Goal: Task Accomplishment & Management: Use online tool/utility

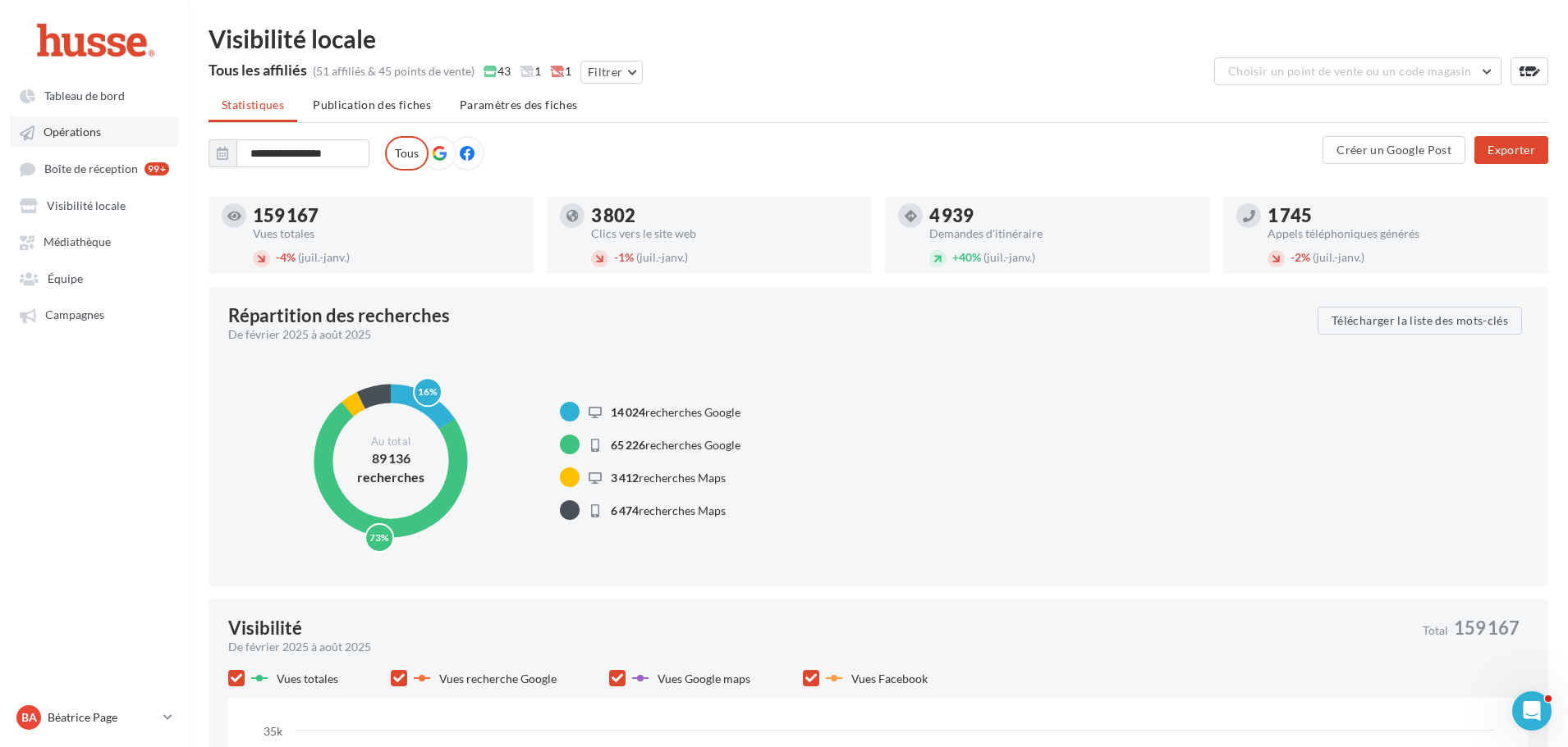
click at [88, 126] on span "Opérations" at bounding box center [71, 133] width 57 height 14
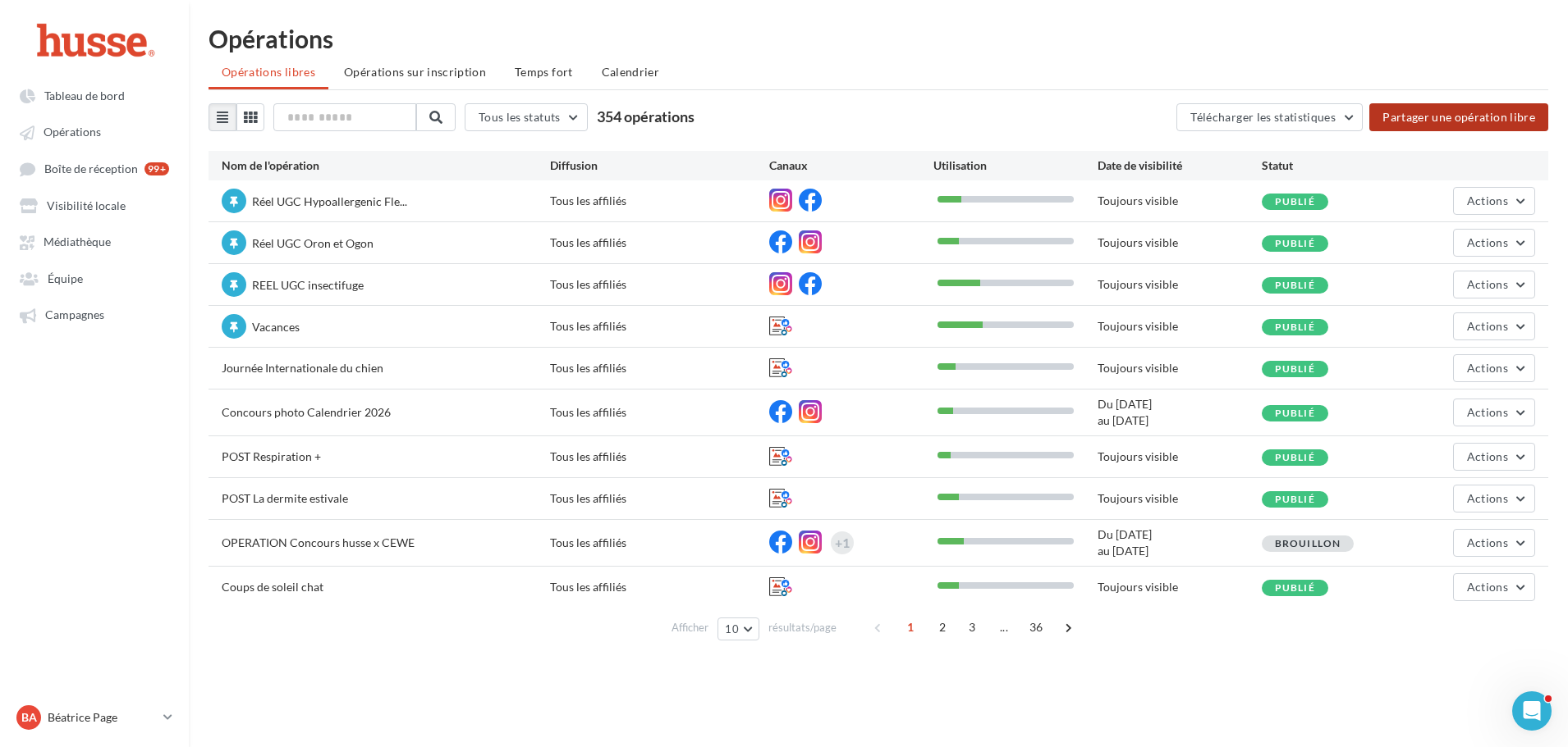
click at [1426, 114] on button "Partager une opération libre" at bounding box center [1458, 117] width 179 height 28
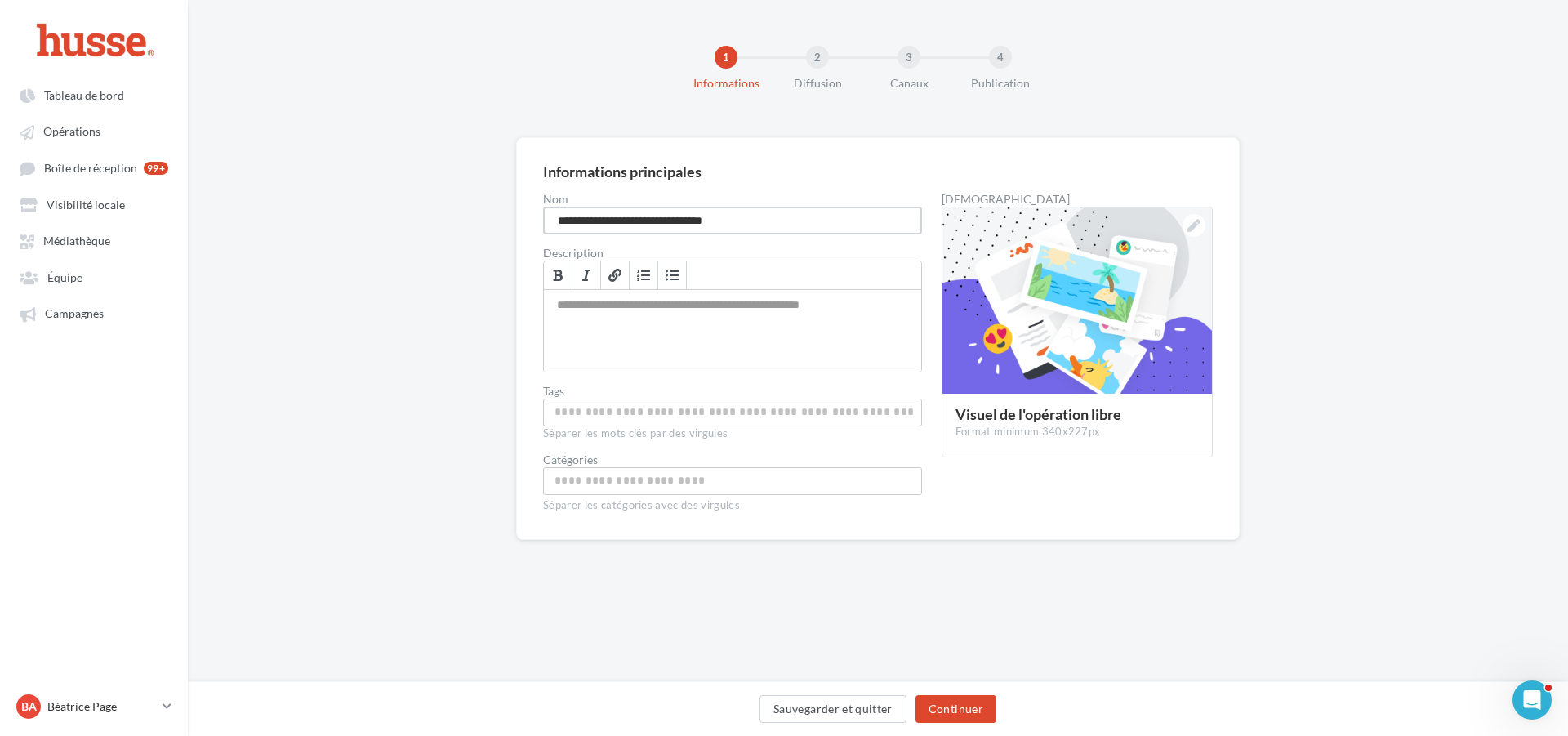
click at [590, 222] on input "**********" at bounding box center [732, 221] width 379 height 28
type input "*******"
click at [572, 312] on div "Permet de préciser les enjeux de la campagne à vos affiliés" at bounding box center [732, 330] width 378 height 81
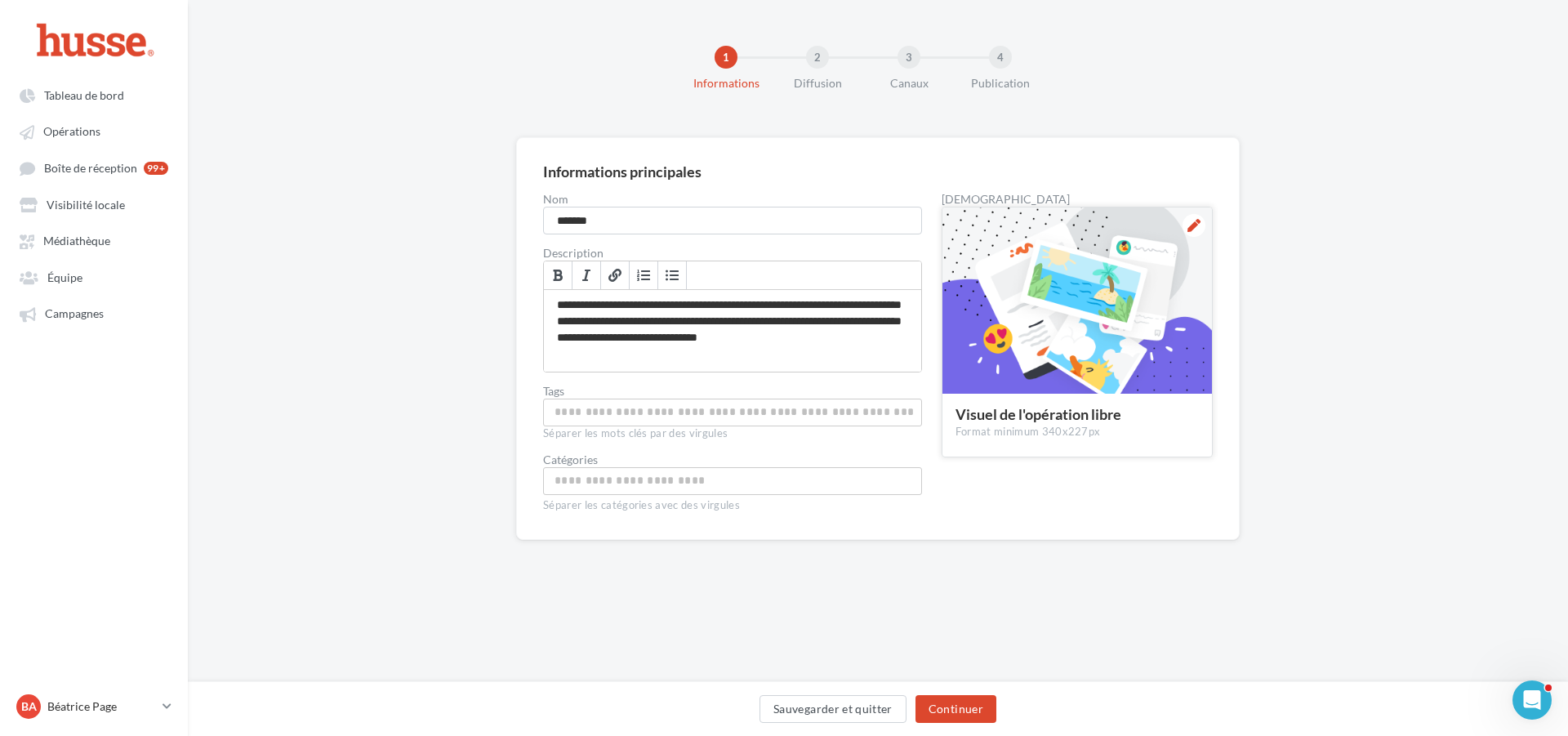
click at [1087, 289] on div at bounding box center [1077, 301] width 270 height 188
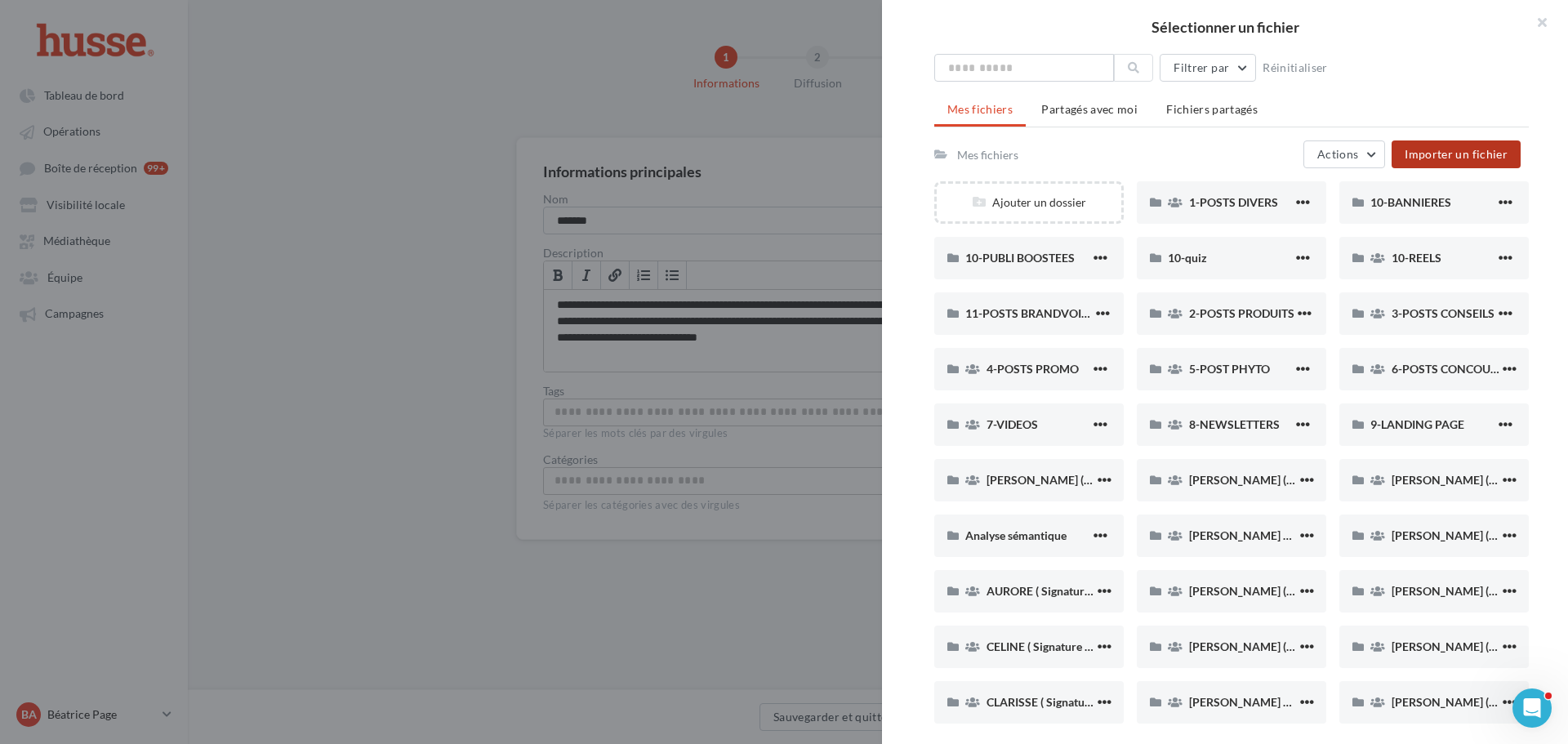
click at [1460, 145] on button "Importer un fichier" at bounding box center [1456, 154] width 129 height 28
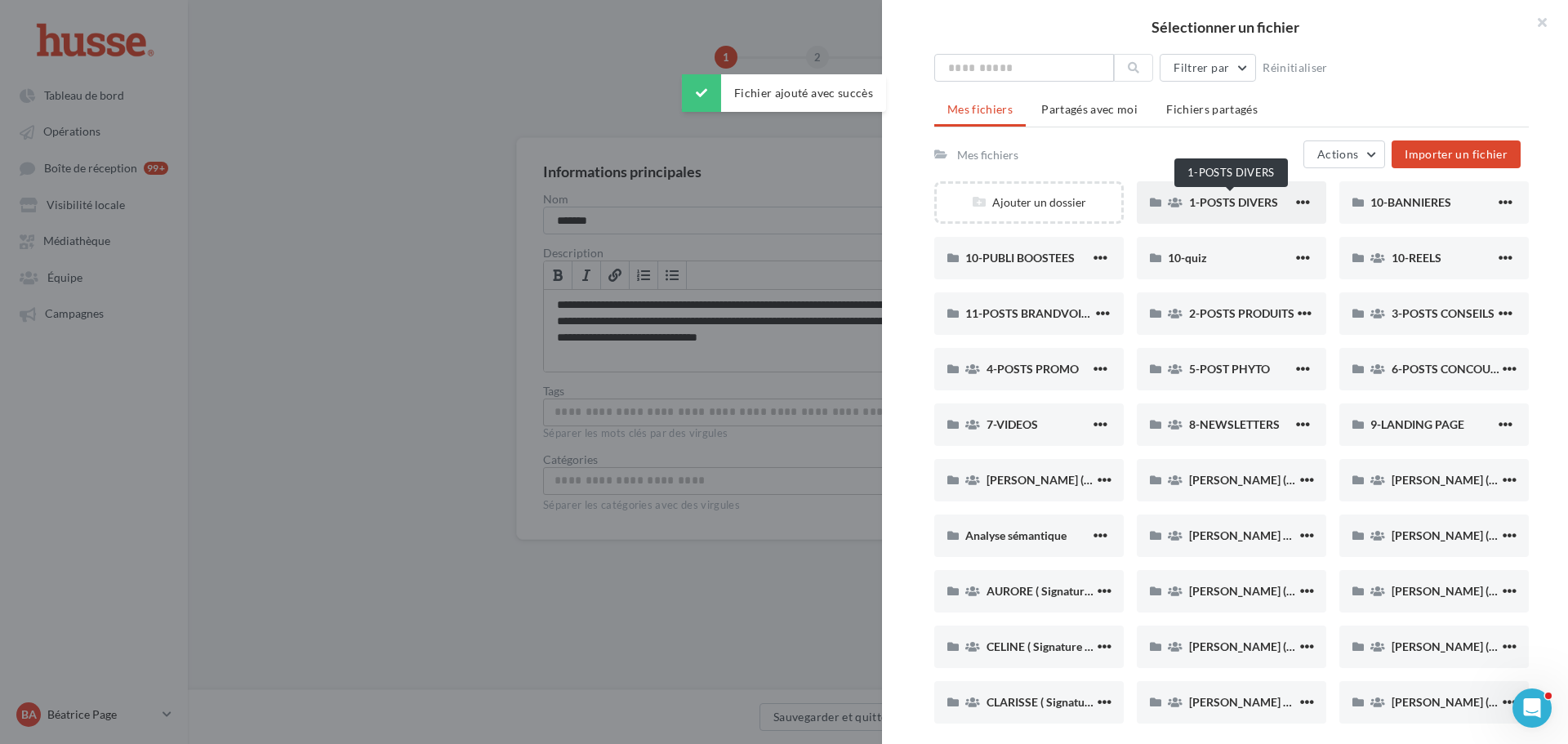
click at [1217, 202] on span "1-POSTS DIVERS" at bounding box center [1233, 202] width 89 height 14
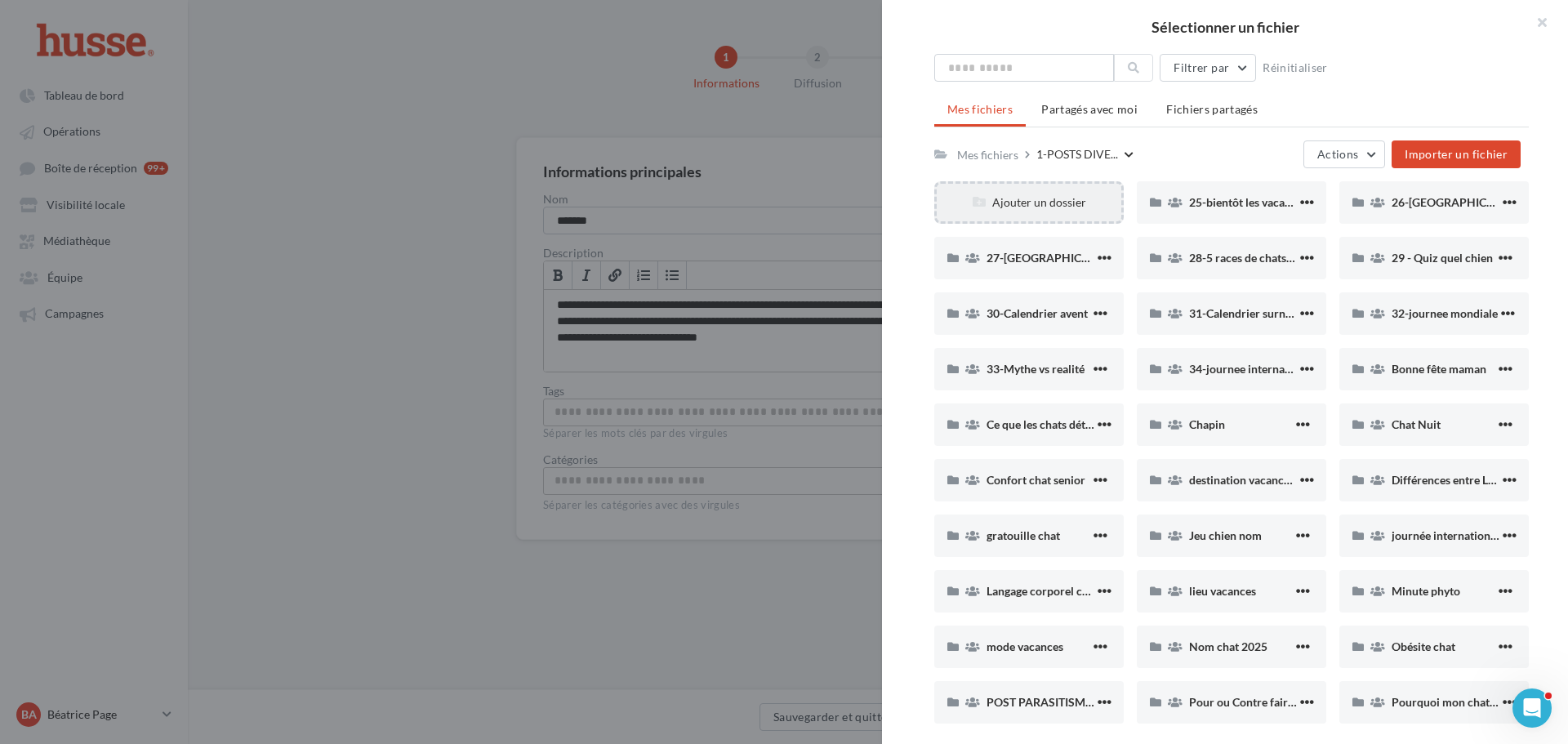
click at [1031, 205] on div "Ajouter un dossier" at bounding box center [1028, 202] width 185 height 17
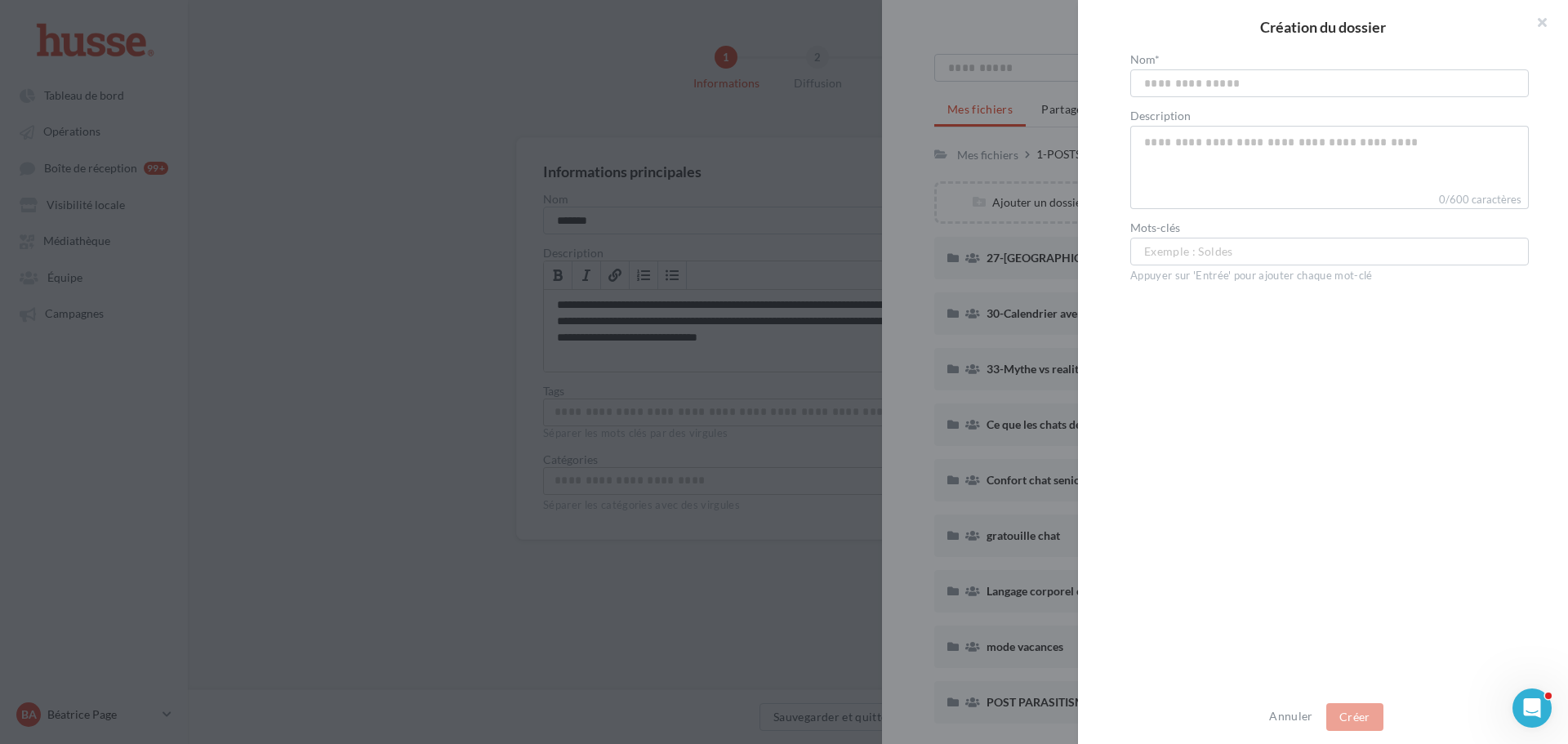
click at [1187, 85] on input "text" at bounding box center [1329, 83] width 399 height 28
type input "**********"
click at [1345, 706] on button "Créer" at bounding box center [1354, 718] width 57 height 28
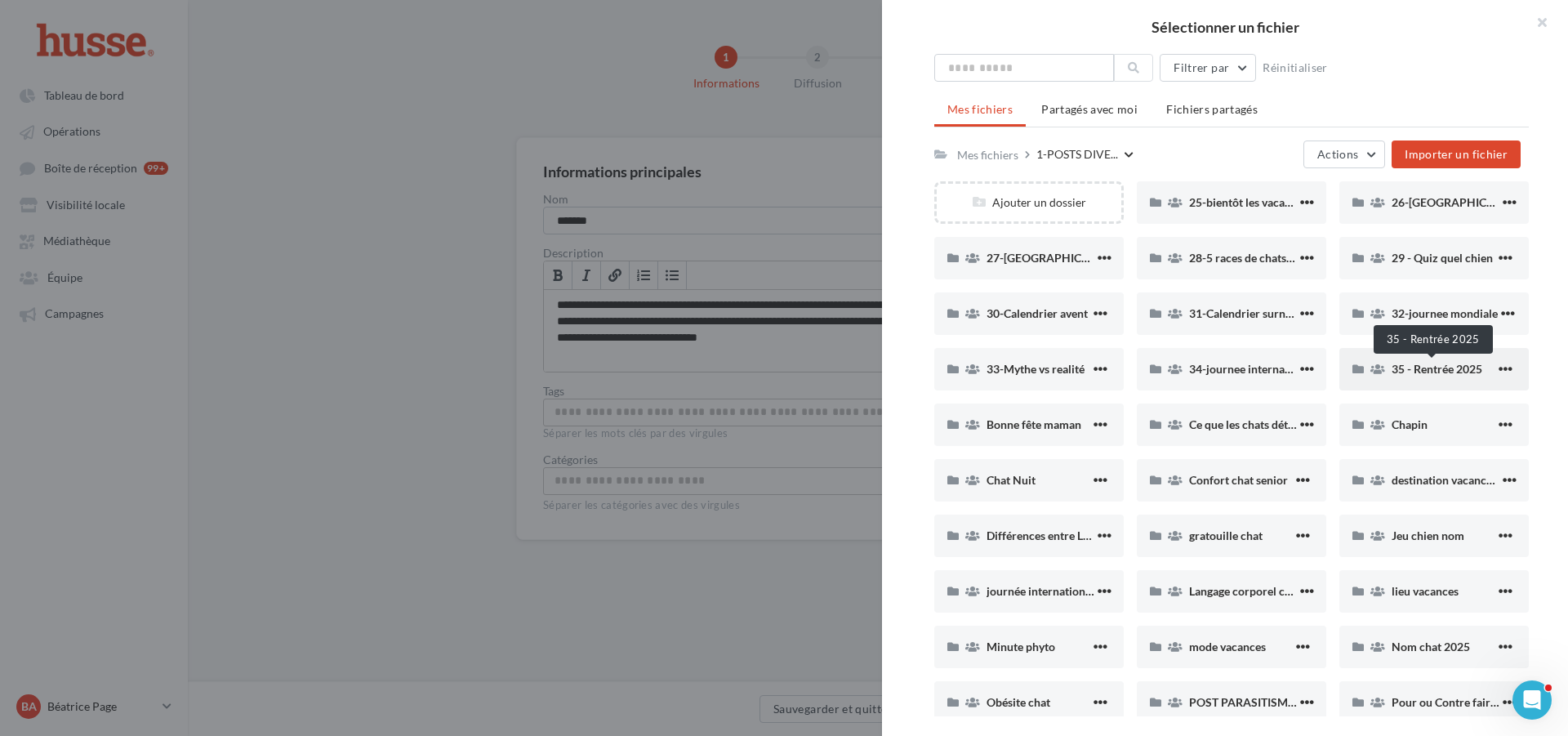
click at [1434, 368] on span "35 - Rentrée 2025" at bounding box center [1437, 369] width 90 height 14
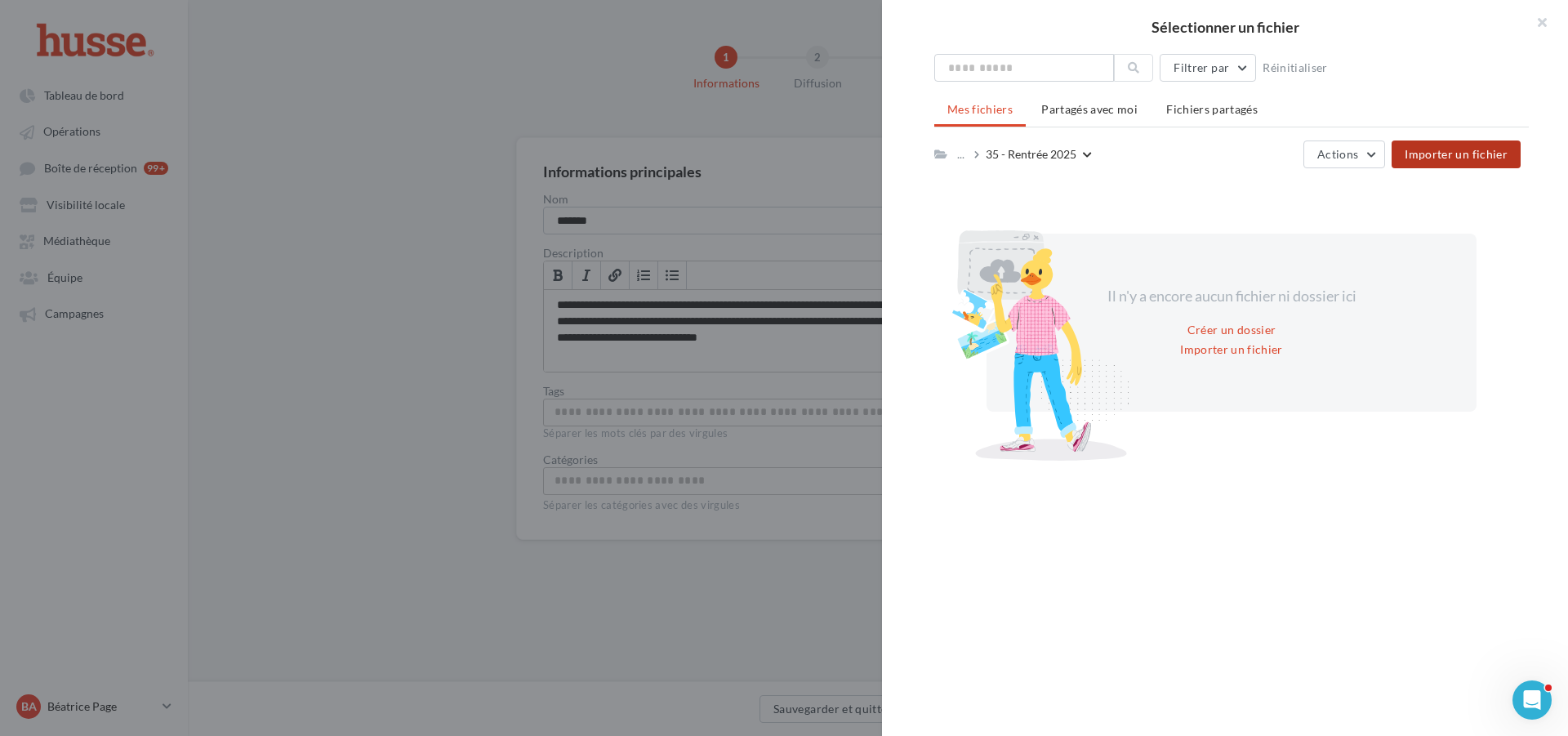
click at [1475, 152] on span "Importer un fichier" at bounding box center [1456, 154] width 102 height 14
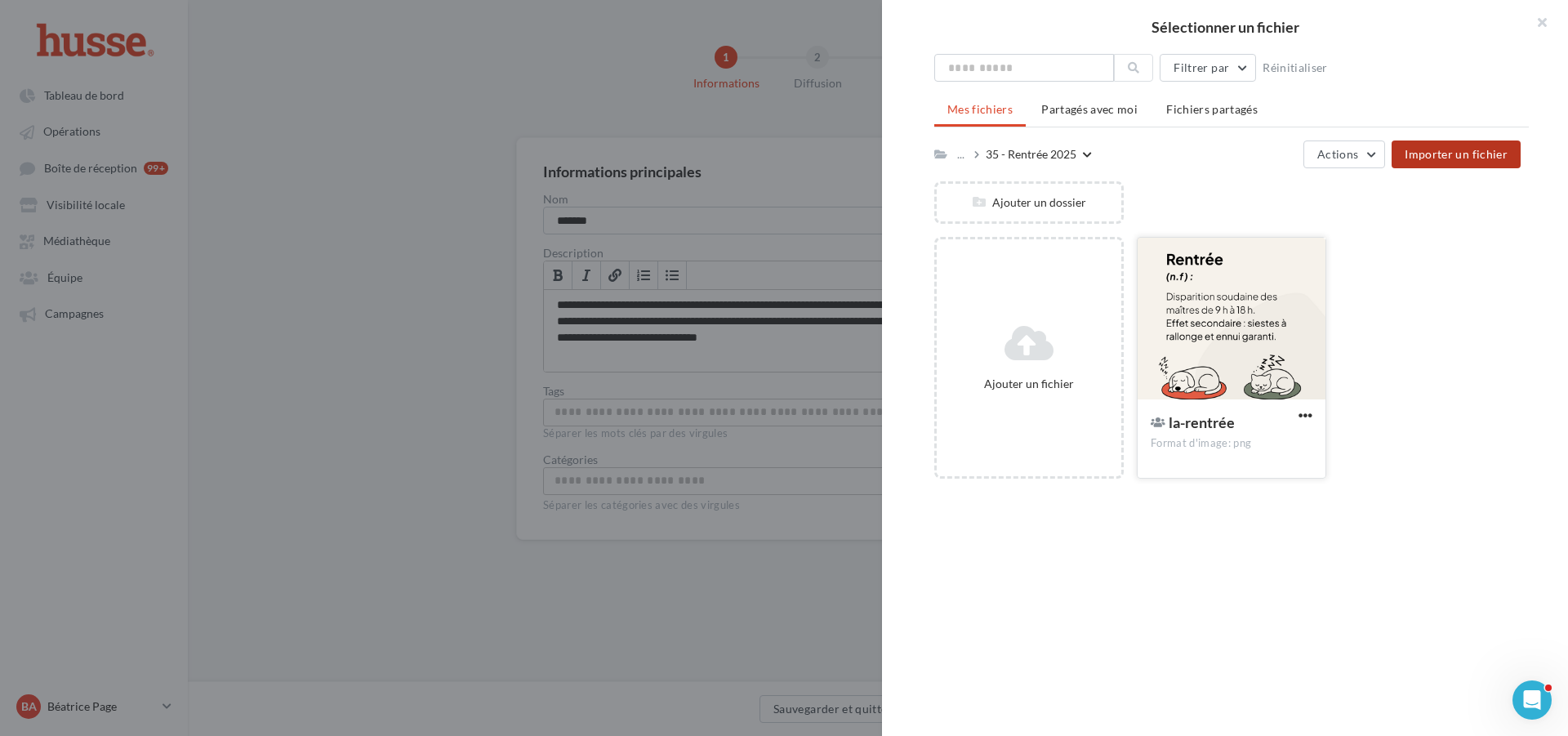
click at [1211, 311] on div at bounding box center [1232, 319] width 187 height 163
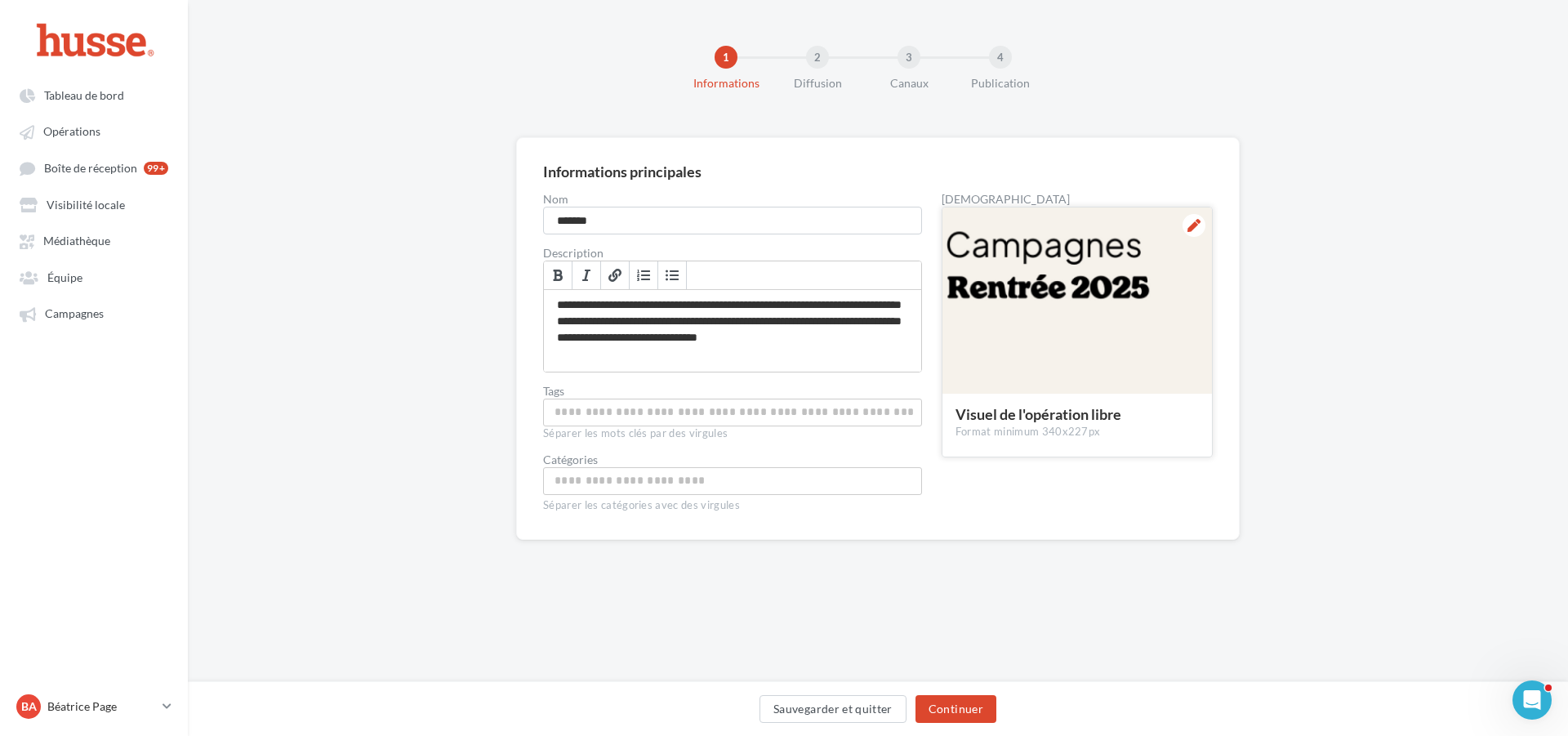
click at [1063, 287] on div at bounding box center [1077, 301] width 270 height 188
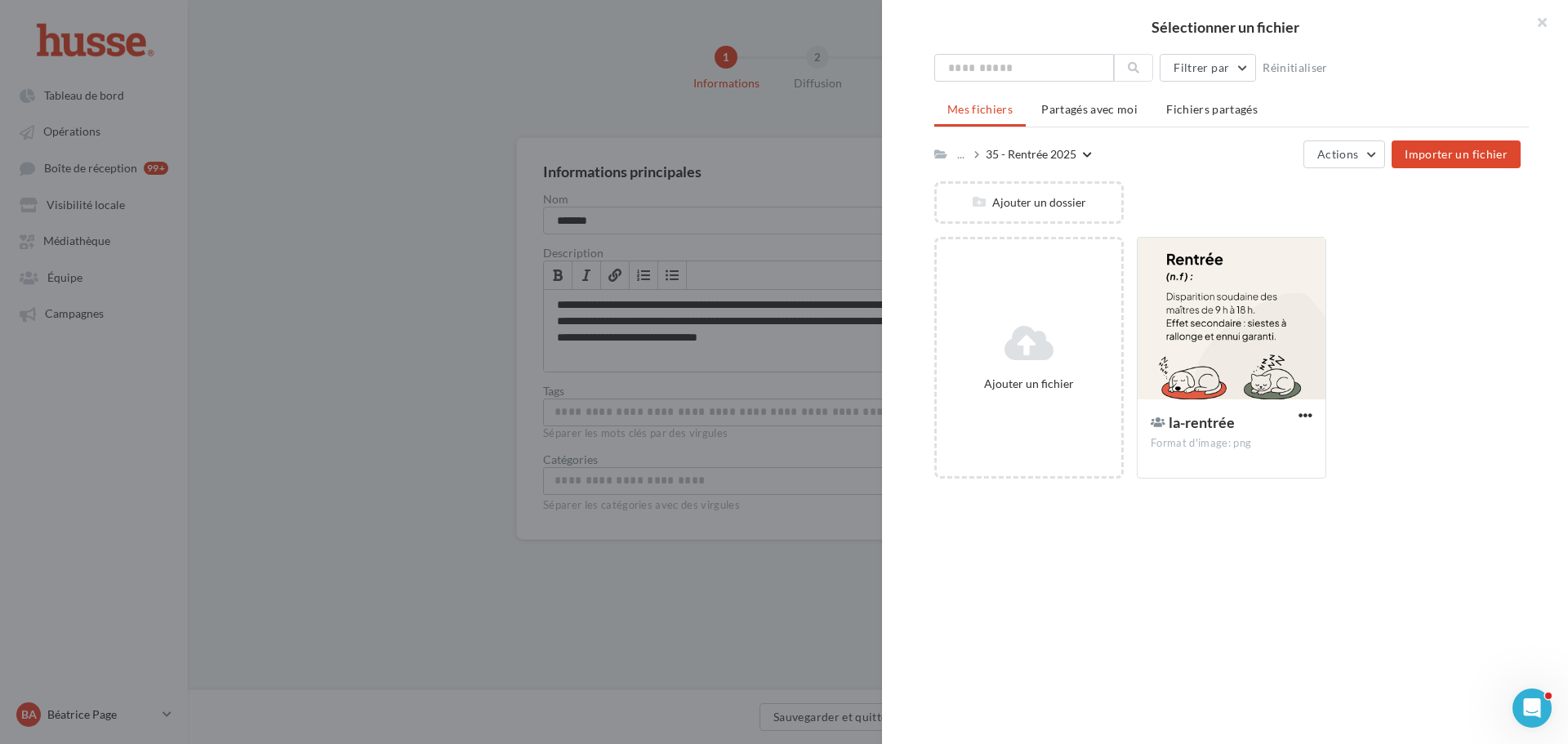
click at [939, 152] on icon at bounding box center [941, 154] width 13 height 11
click at [972, 107] on span "Mes fichiers" at bounding box center [979, 110] width 66 height 14
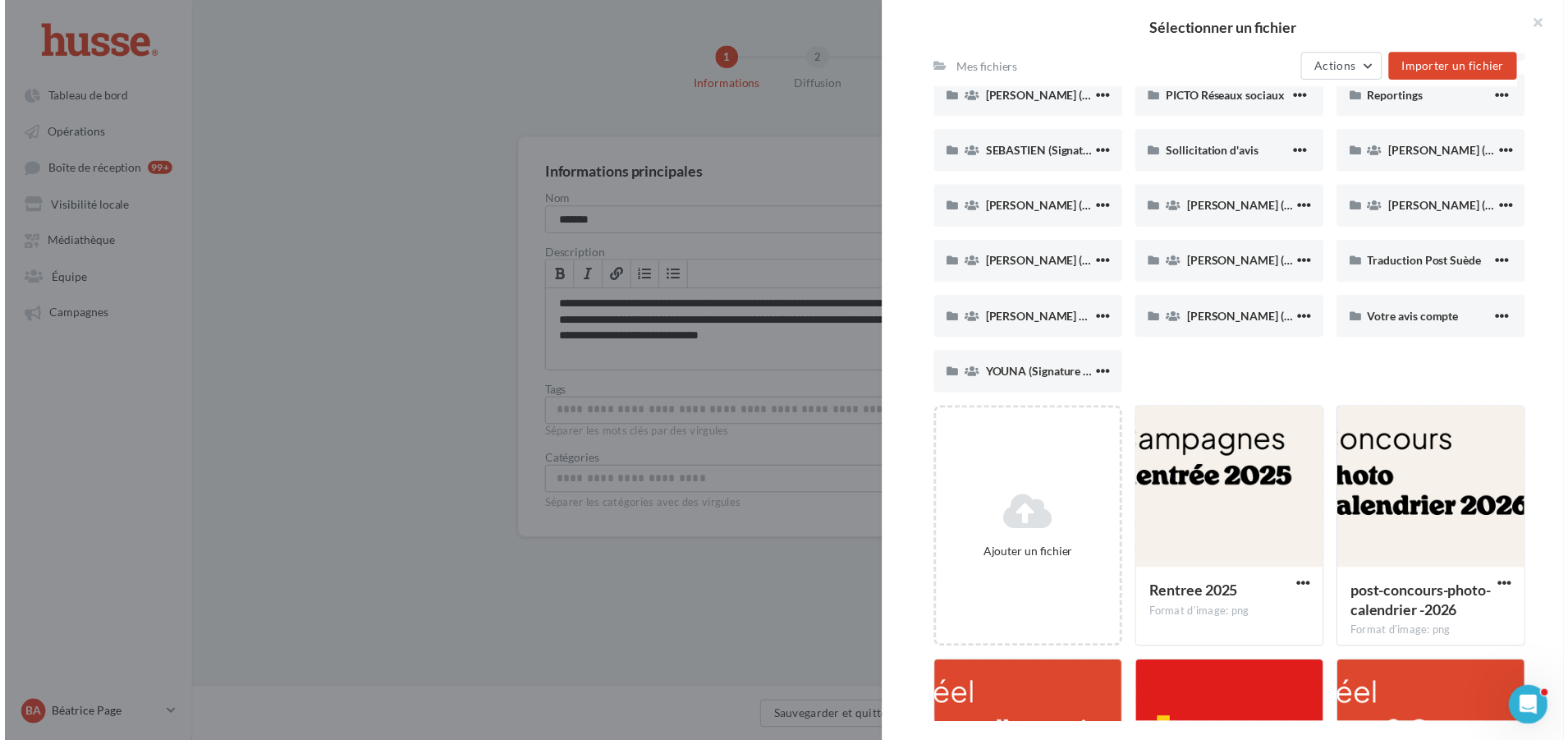
scroll to position [1396, 0]
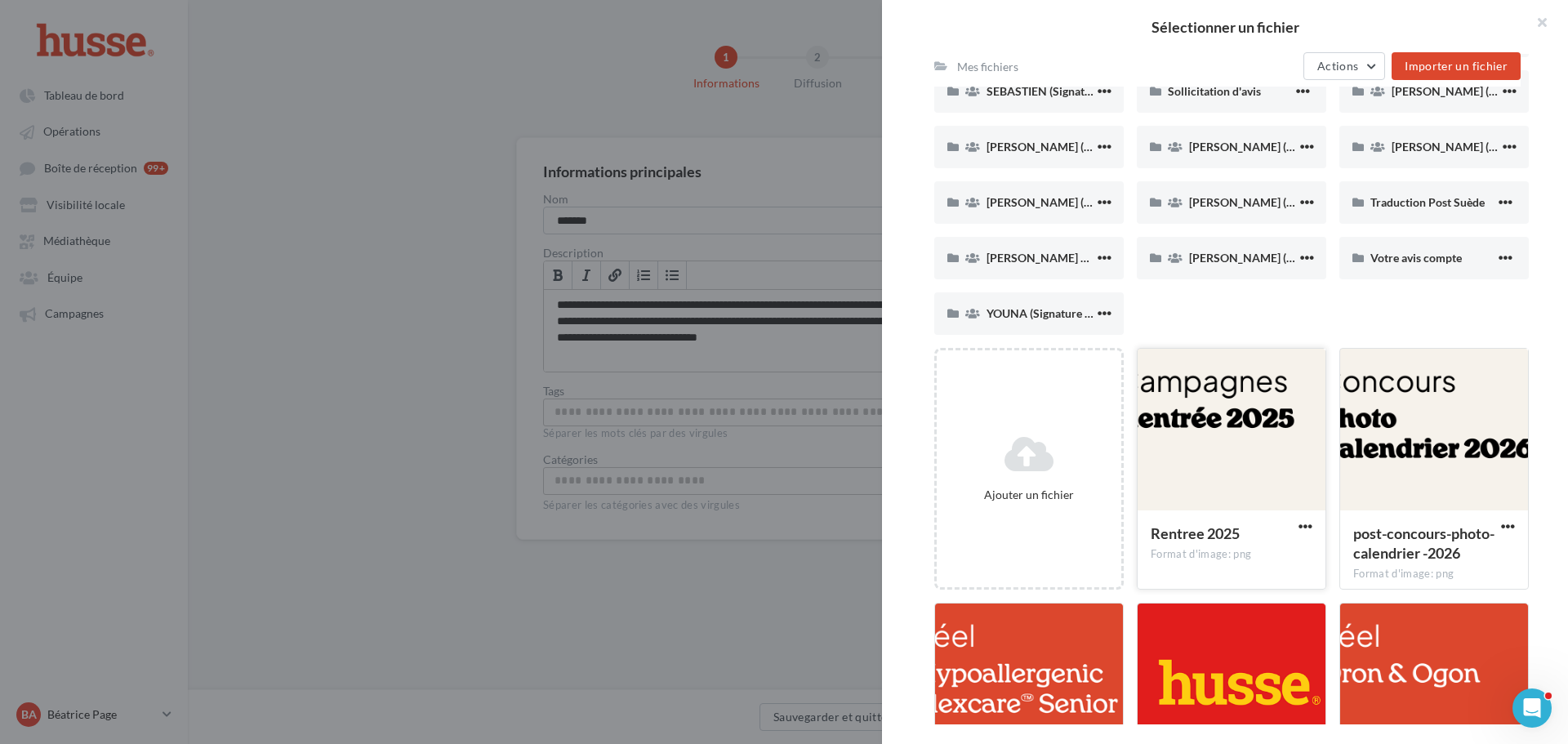
click at [1233, 387] on div at bounding box center [1232, 430] width 187 height 163
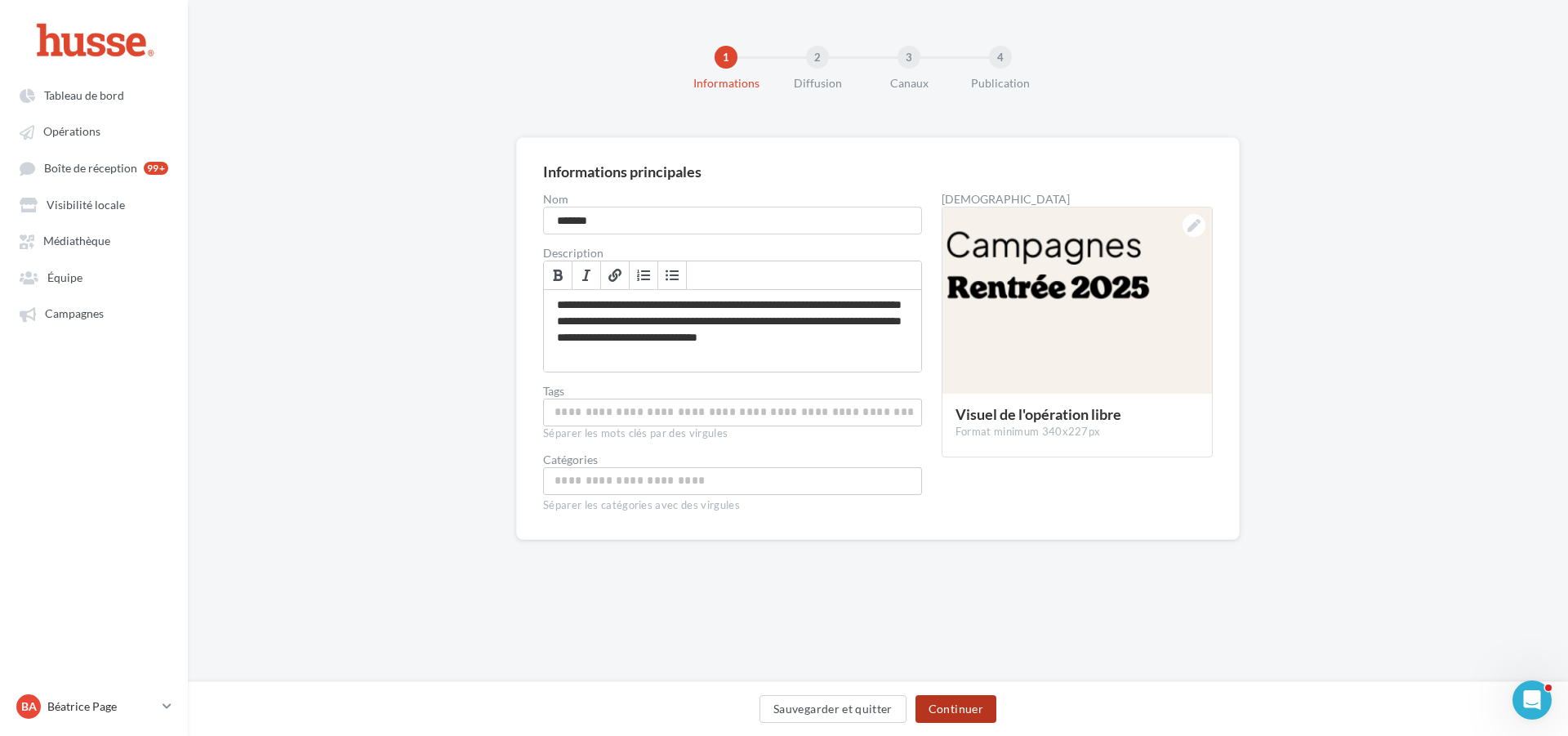
click at [953, 710] on button "Continuer" at bounding box center [956, 709] width 81 height 28
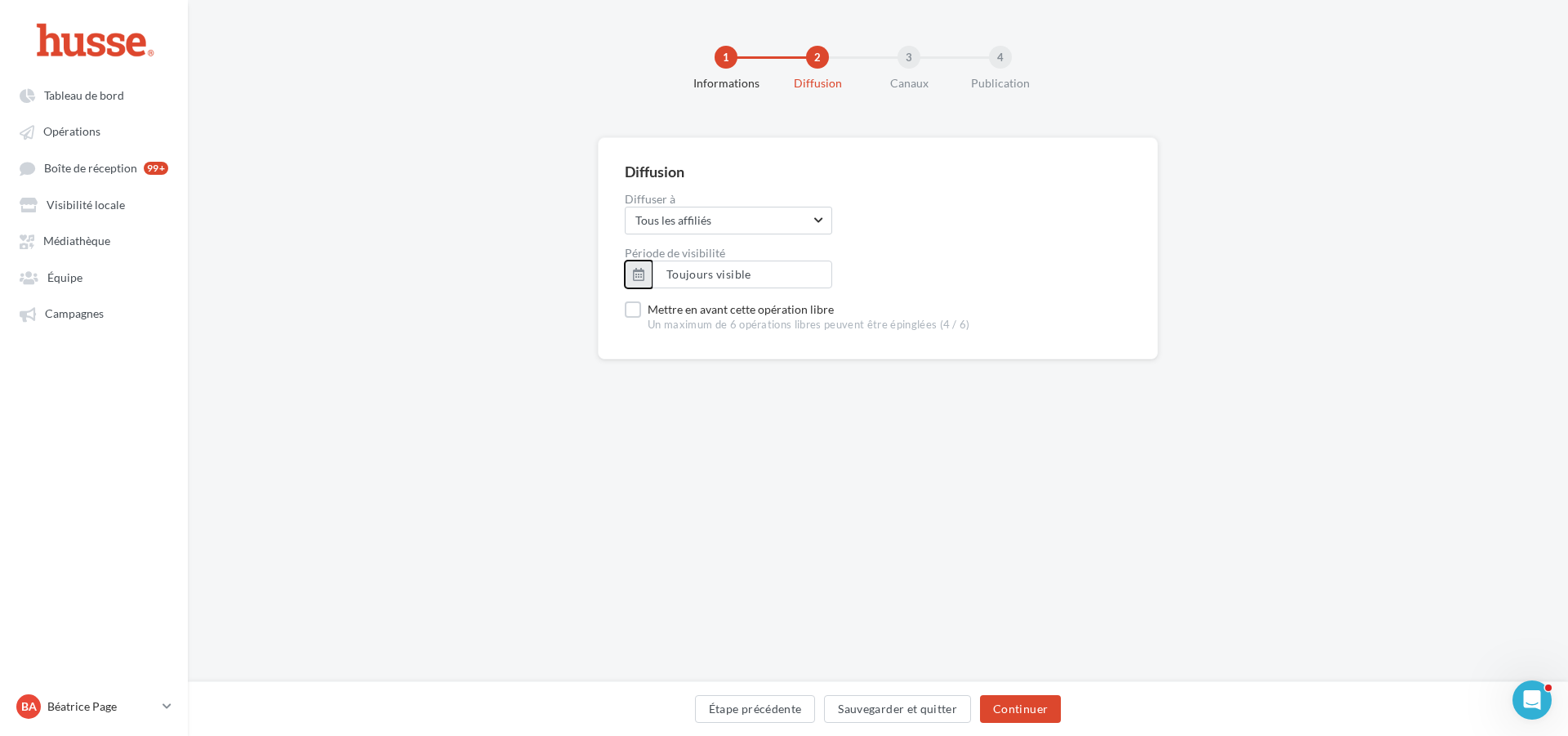
click at [637, 273] on button "button" at bounding box center [639, 274] width 28 height 28
type input "**********"
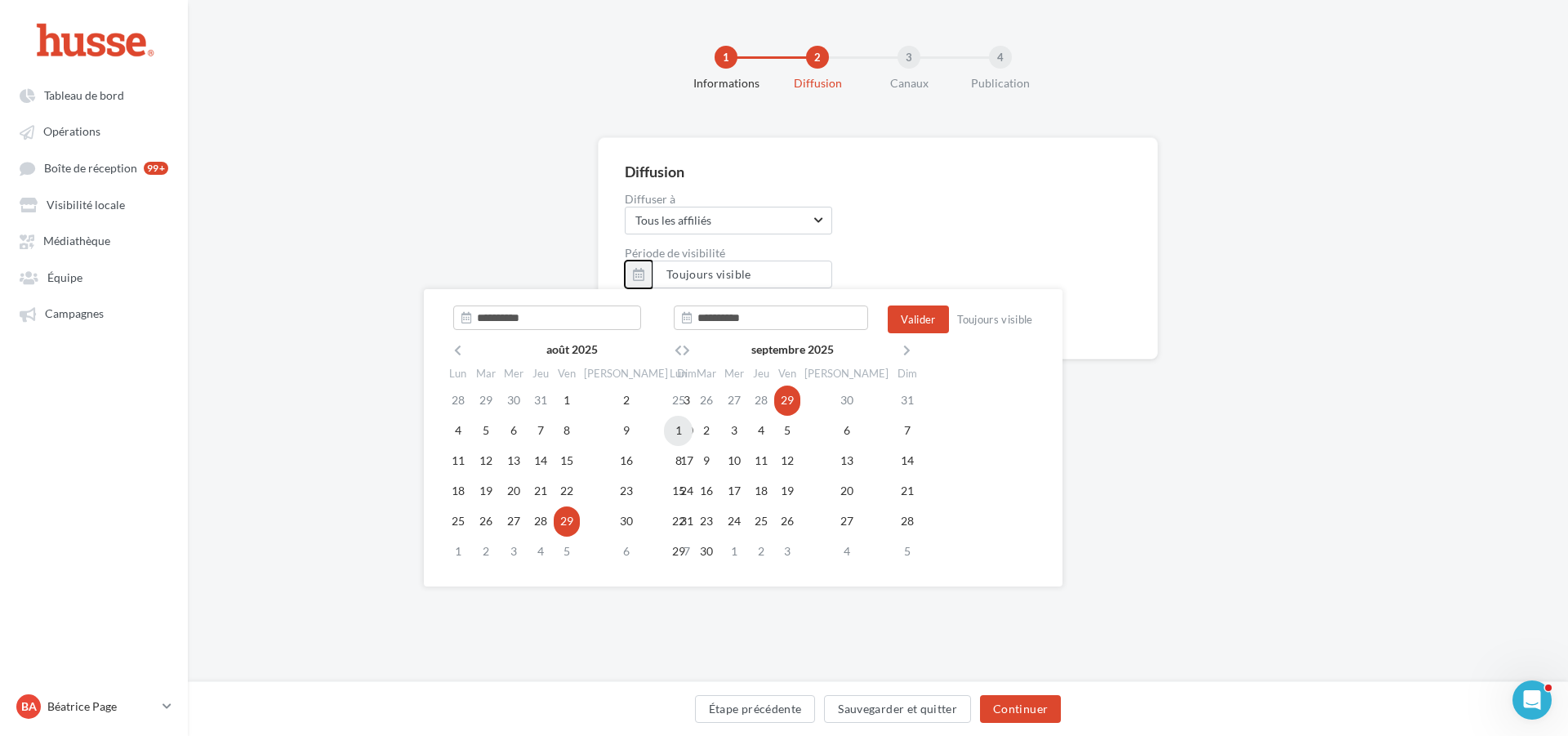
type input "**********"
click at [674, 428] on td "1" at bounding box center [678, 431] width 29 height 30
type input "**********"
click at [712, 555] on td "30" at bounding box center [704, 552] width 28 height 30
type input "**********"
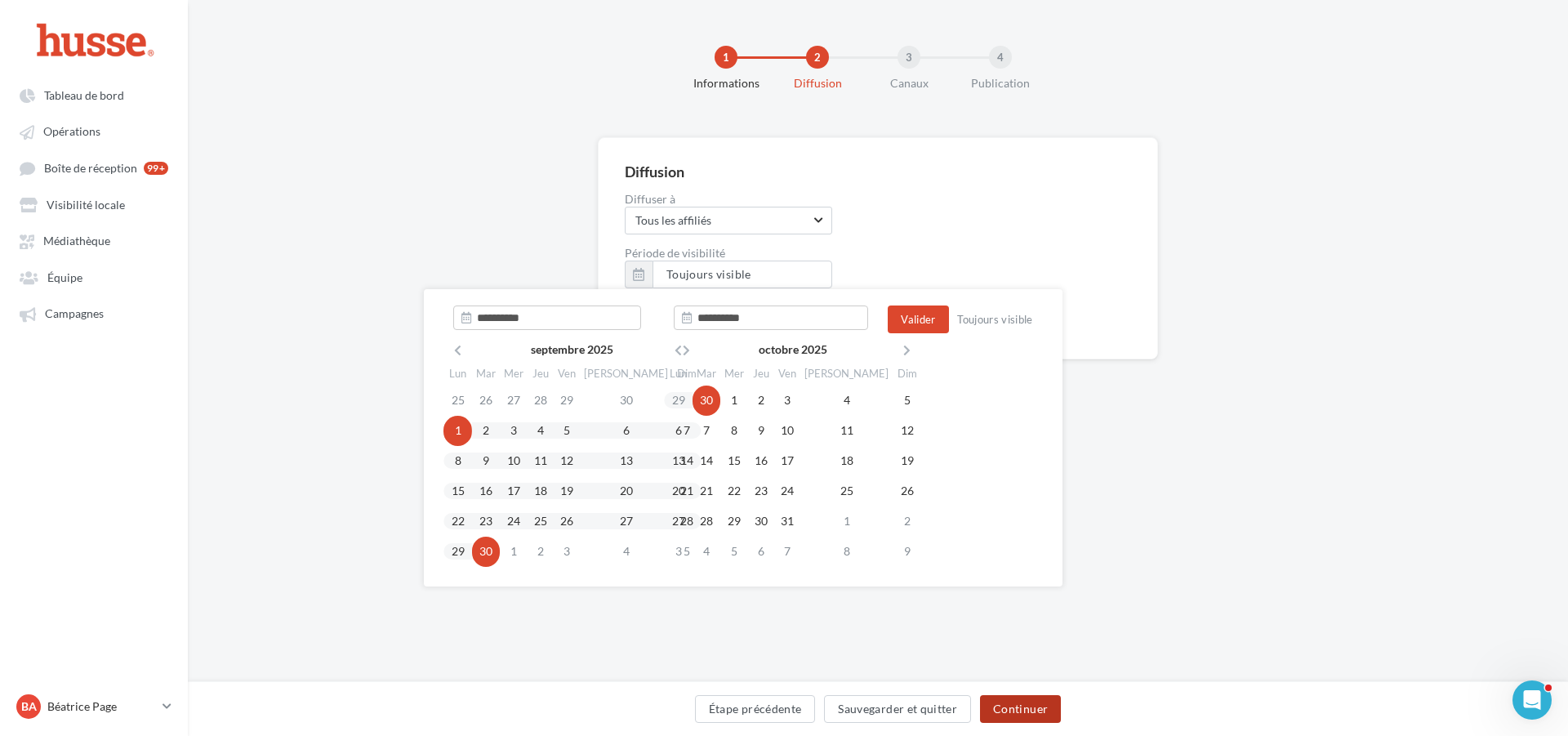
click at [1028, 714] on button "Continuer" at bounding box center [1021, 709] width 81 height 28
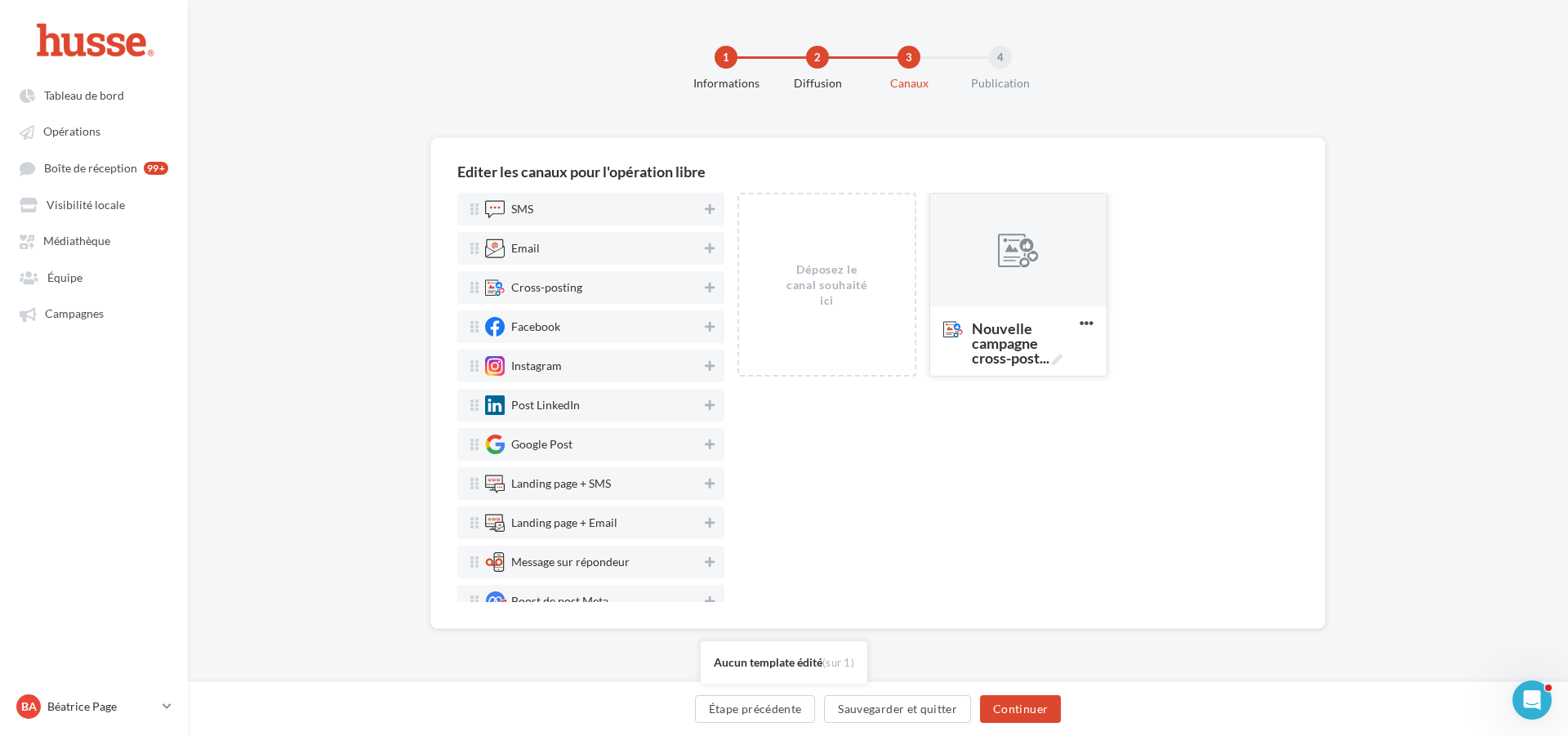
click at [1026, 253] on div at bounding box center [1018, 251] width 41 height 41
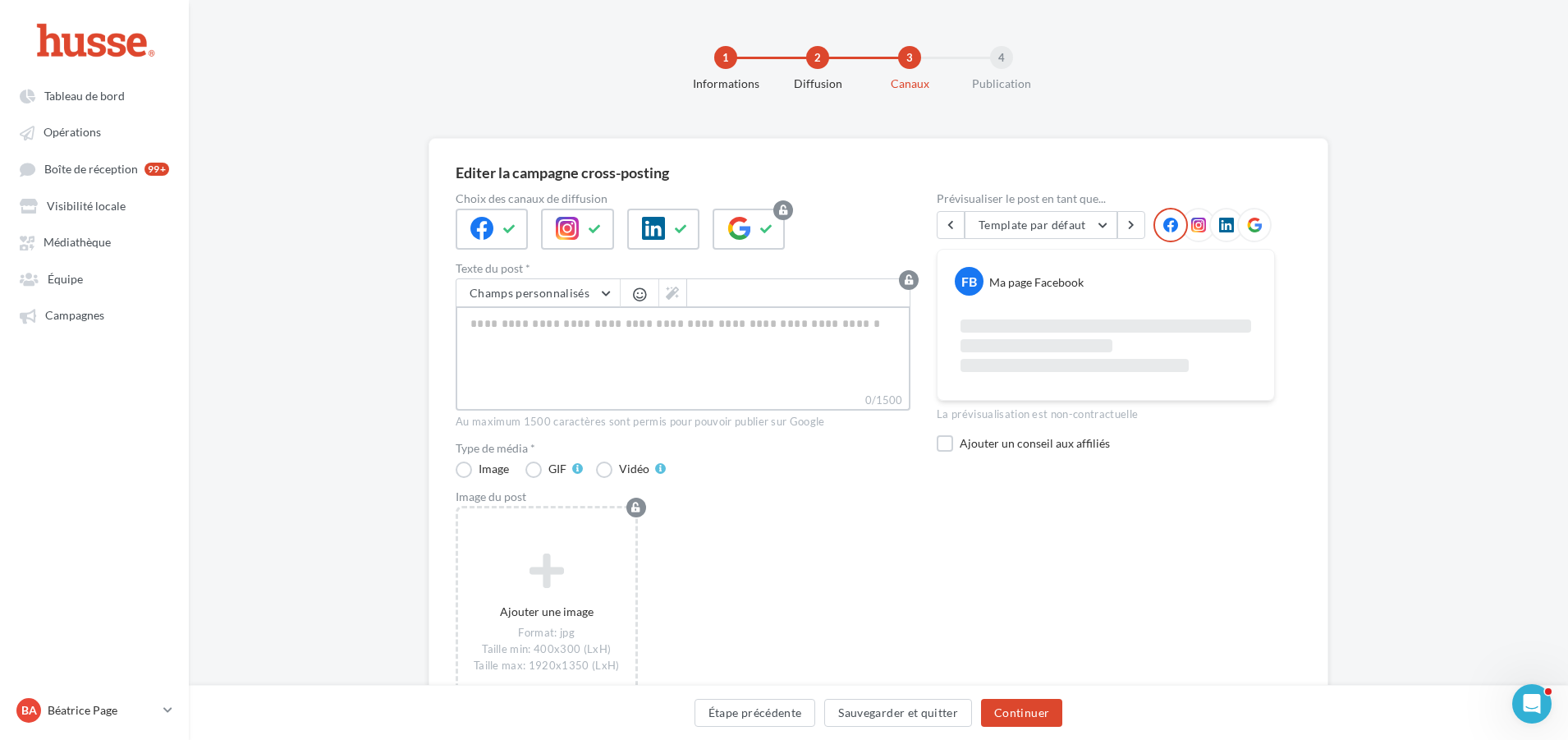
click at [548, 322] on textarea "0/1500" at bounding box center [682, 349] width 454 height 85
paste textarea "**********"
type textarea "**********"
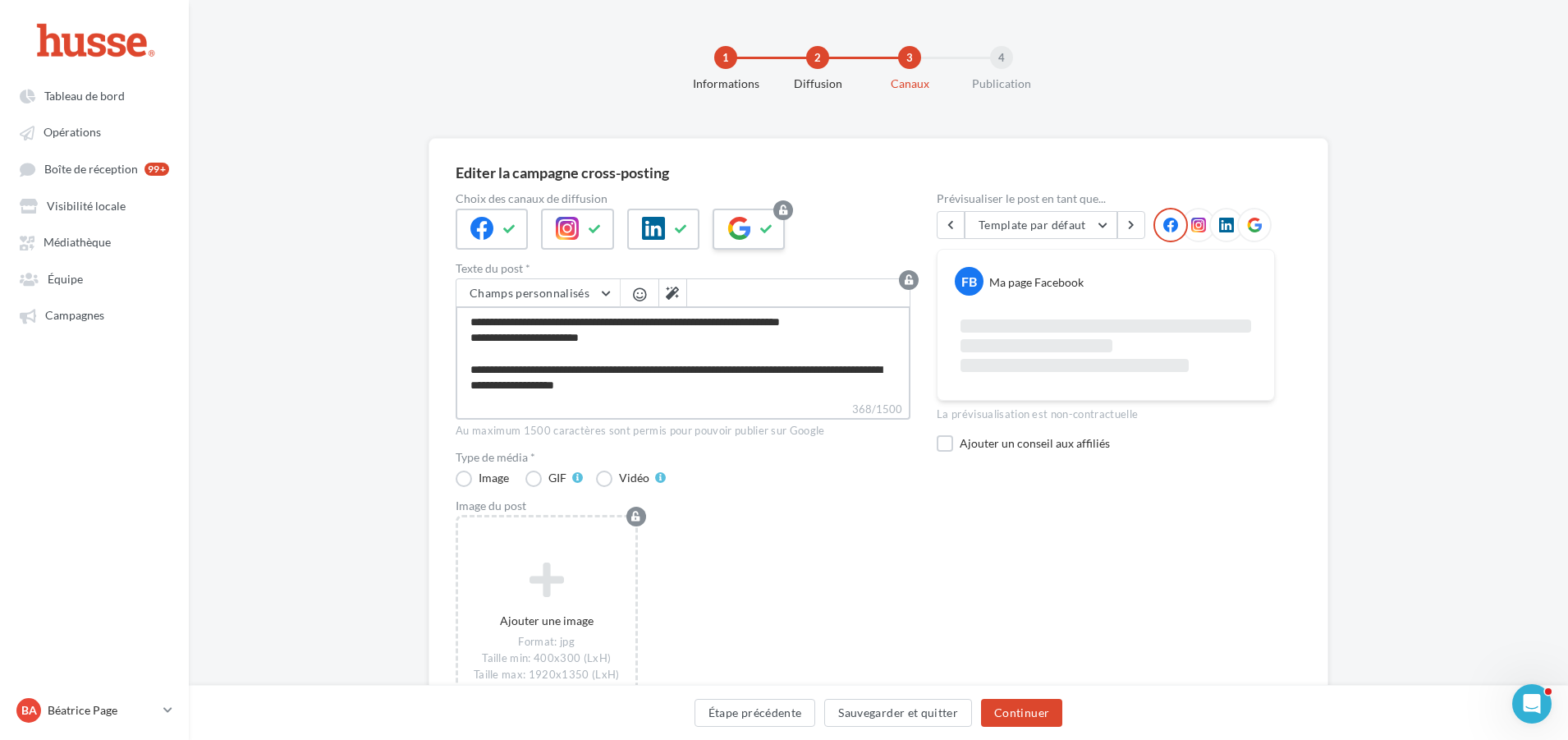
scroll to position [55, 0]
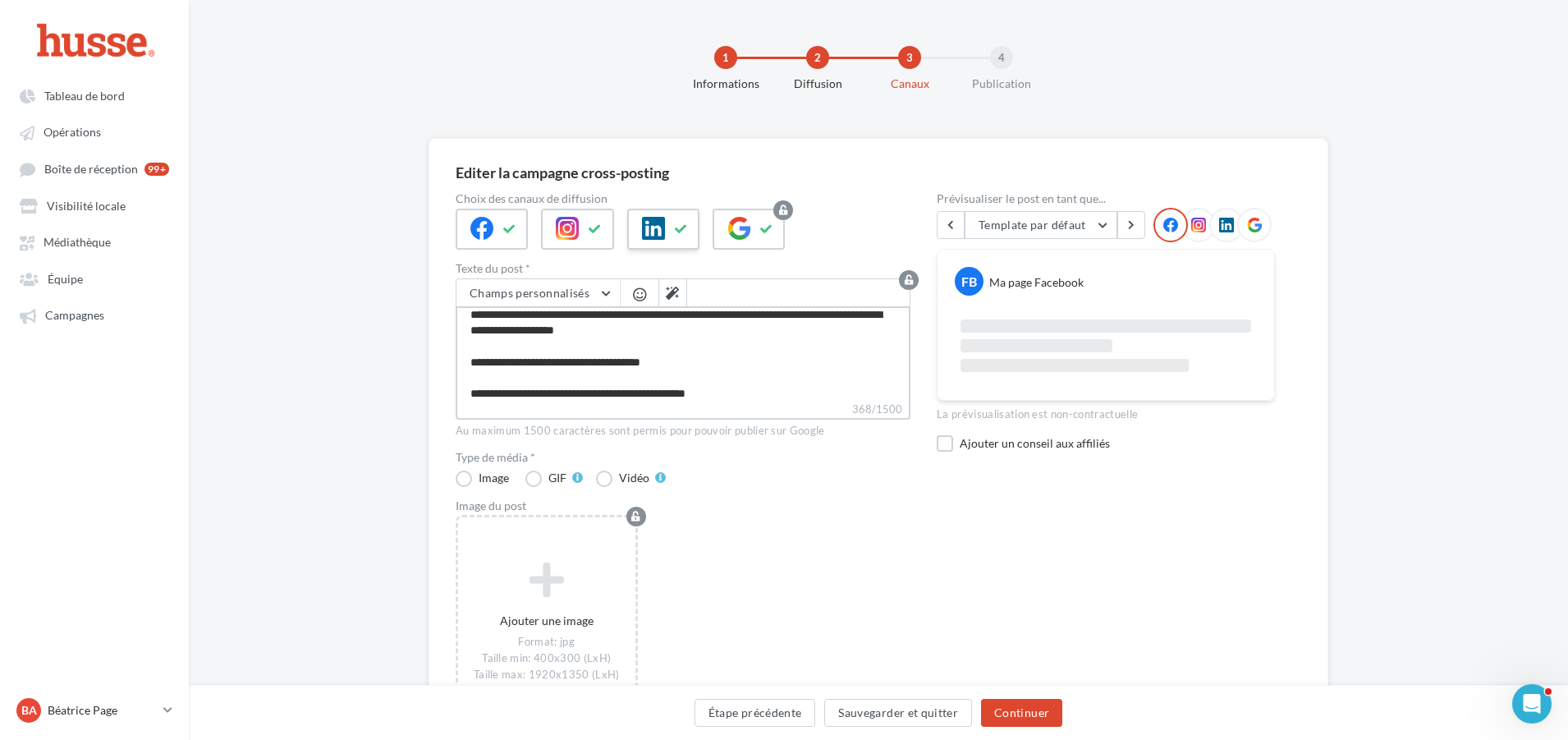
type textarea "**********"
click at [670, 233] on div at bounding box center [663, 229] width 72 height 41
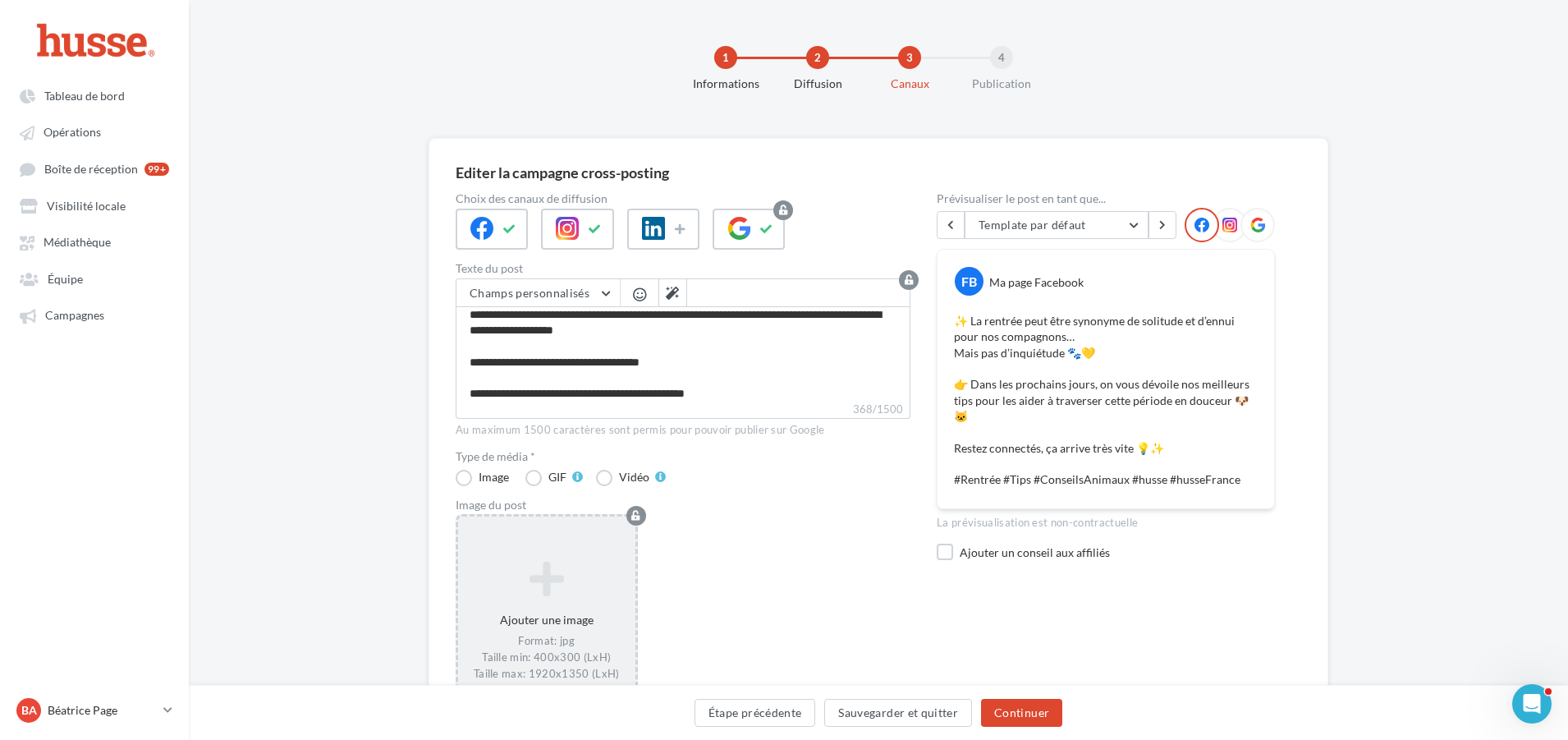
click at [557, 606] on div "Ajouter une image Format: jpg Taille min: 400x300 (LxH) Taille max: 1920x1350 (…" at bounding box center [546, 621] width 177 height 137
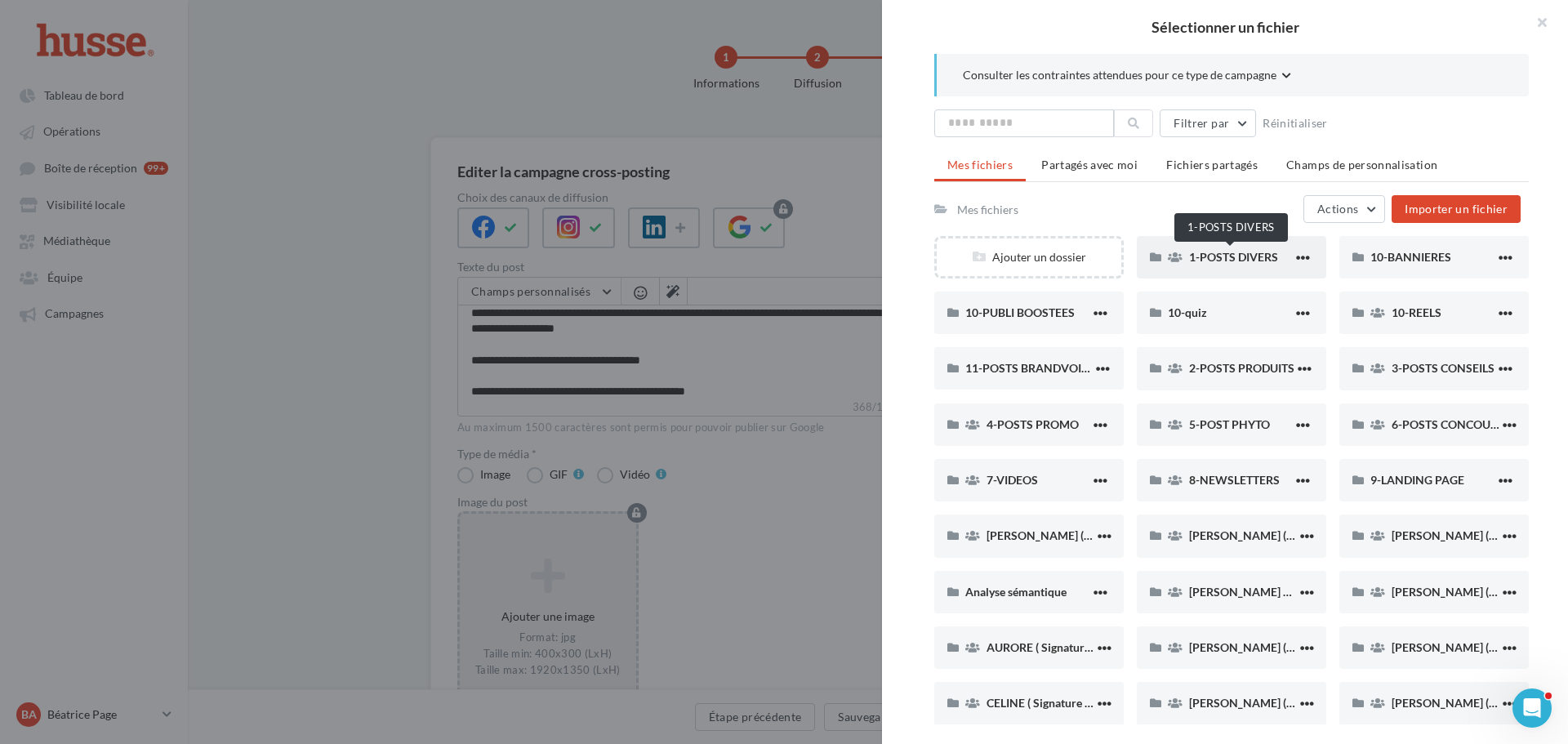
click at [1238, 255] on span "1-POSTS DIVERS" at bounding box center [1233, 257] width 89 height 14
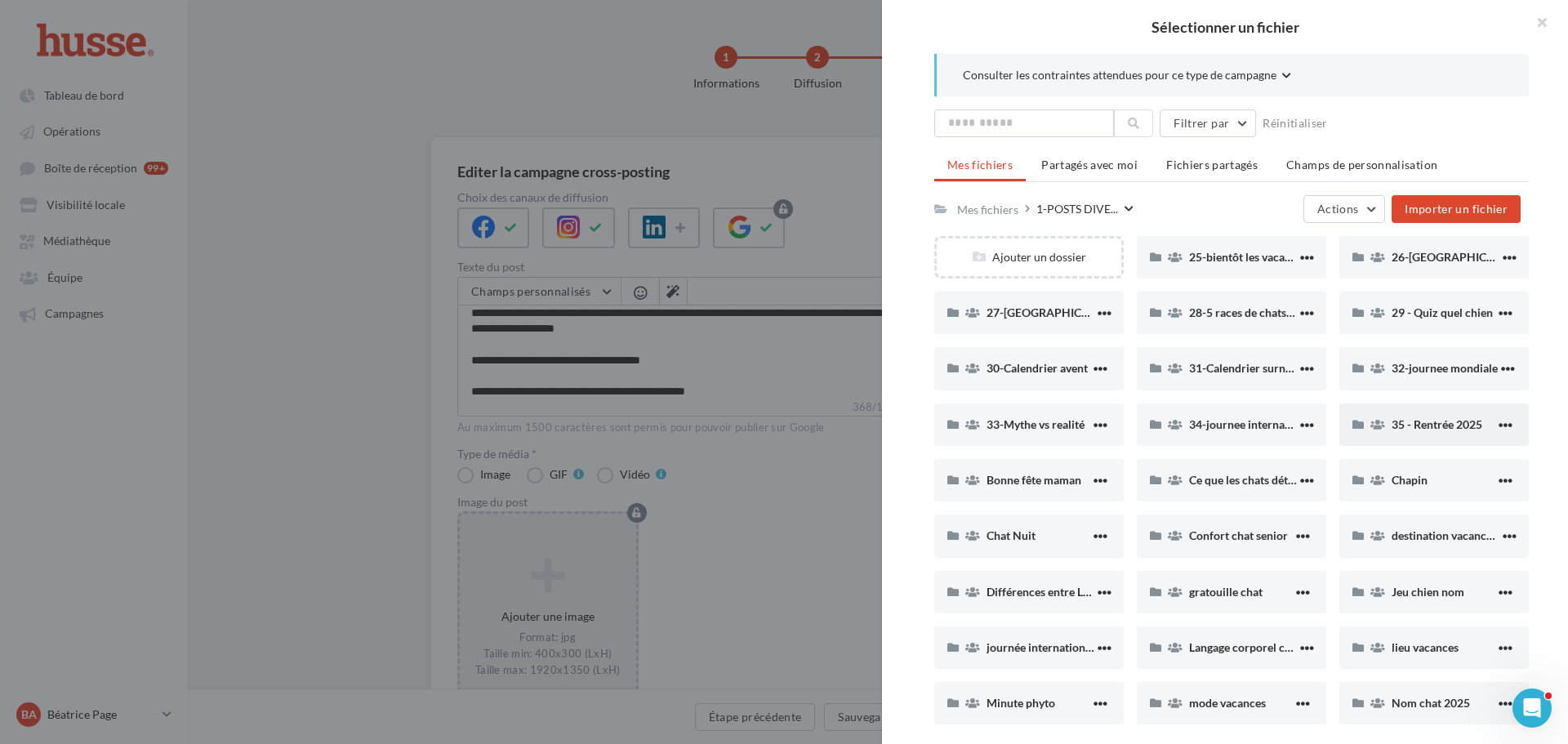
click at [1419, 432] on div "35 - Rentrée 2025" at bounding box center [1444, 424] width 103 height 16
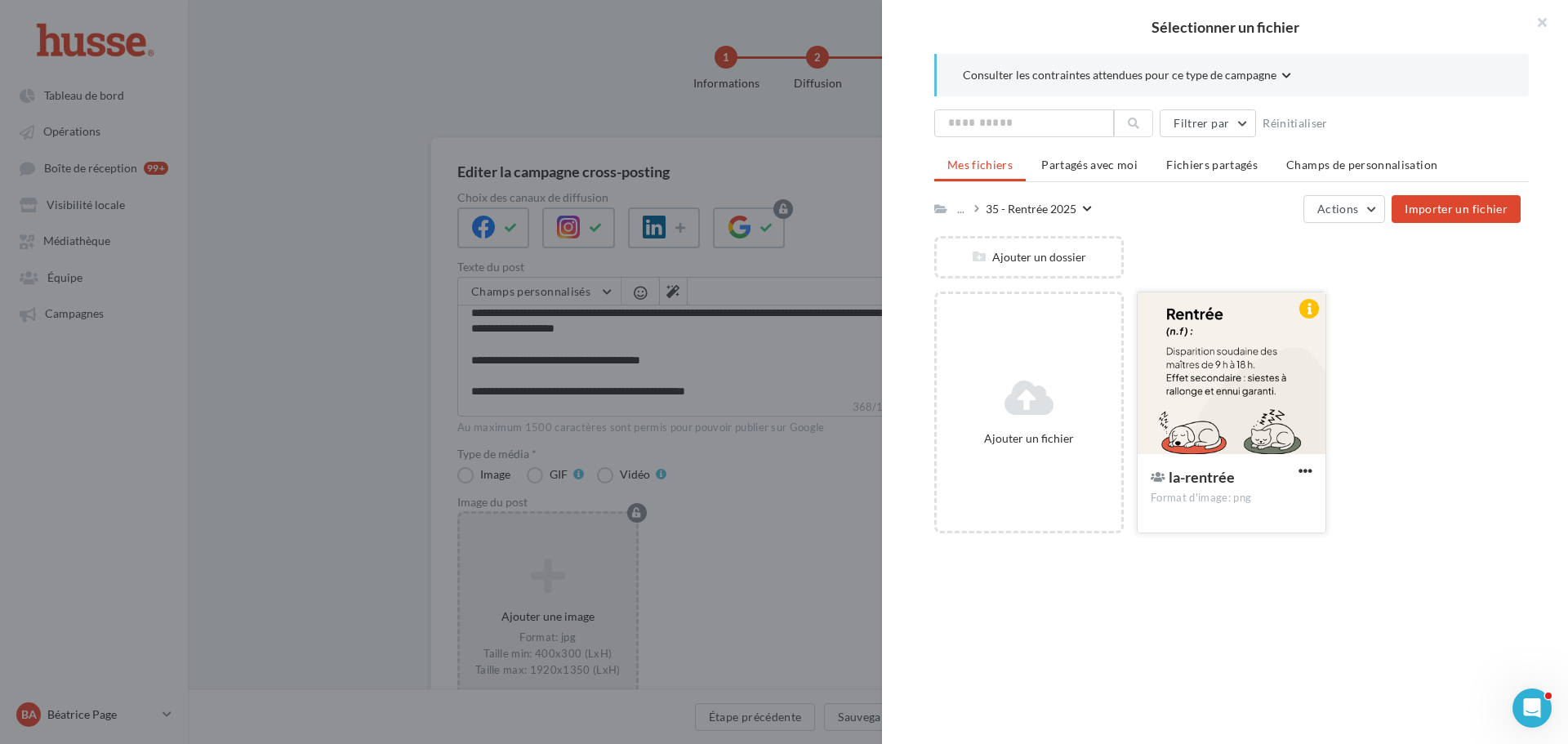
click at [1222, 369] on div at bounding box center [1232, 374] width 187 height 163
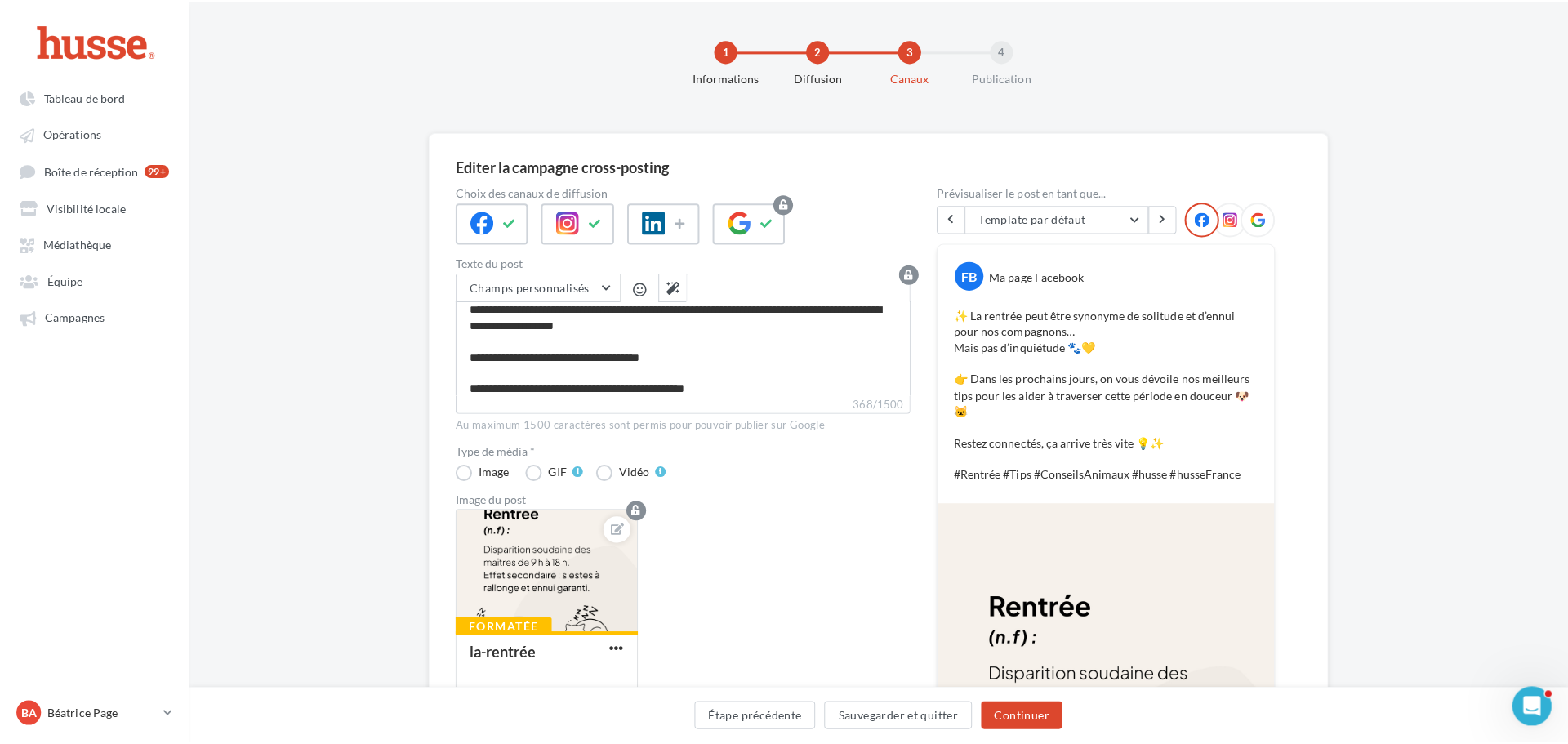
scroll to position [0, 0]
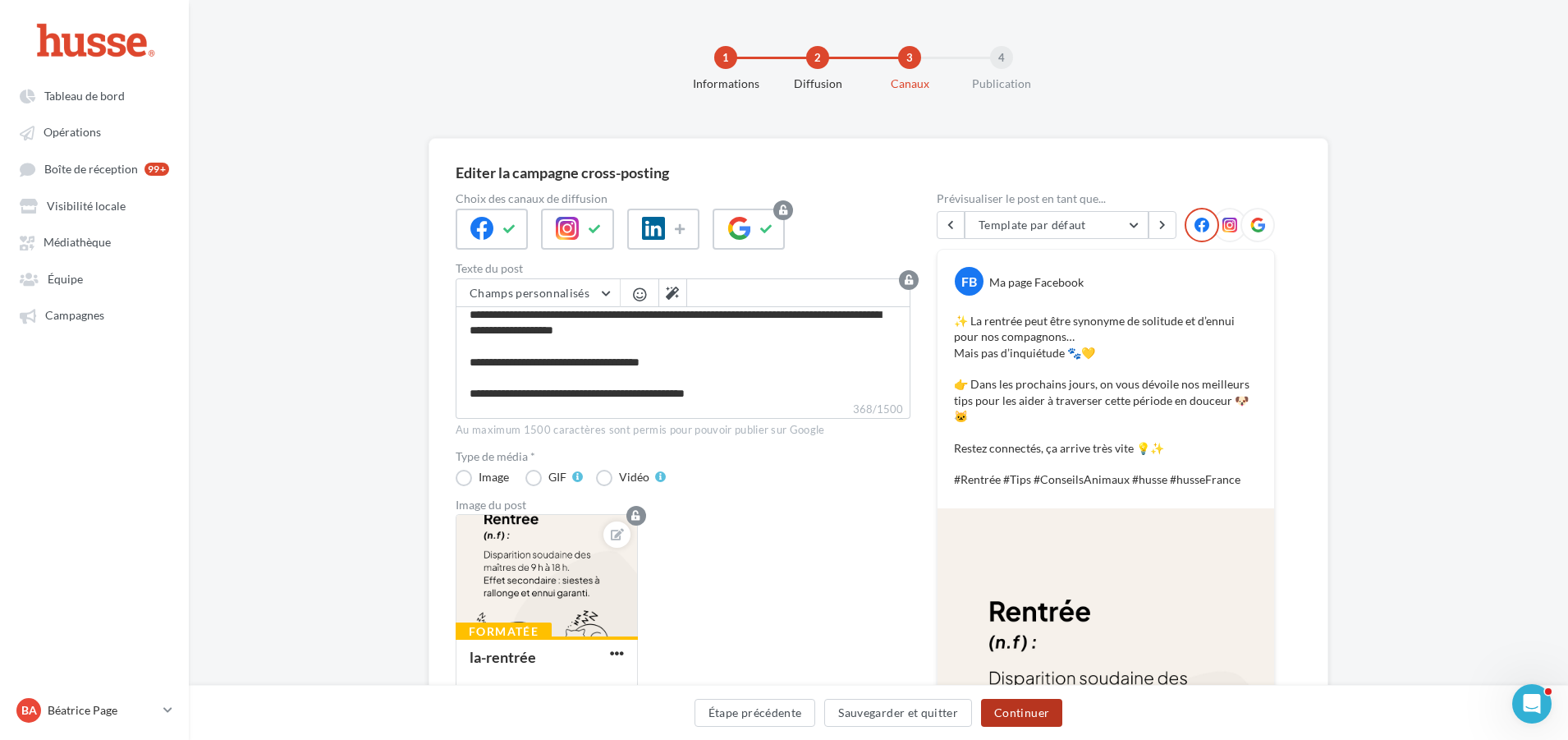
click at [1020, 710] on button "Continuer" at bounding box center [1021, 713] width 81 height 28
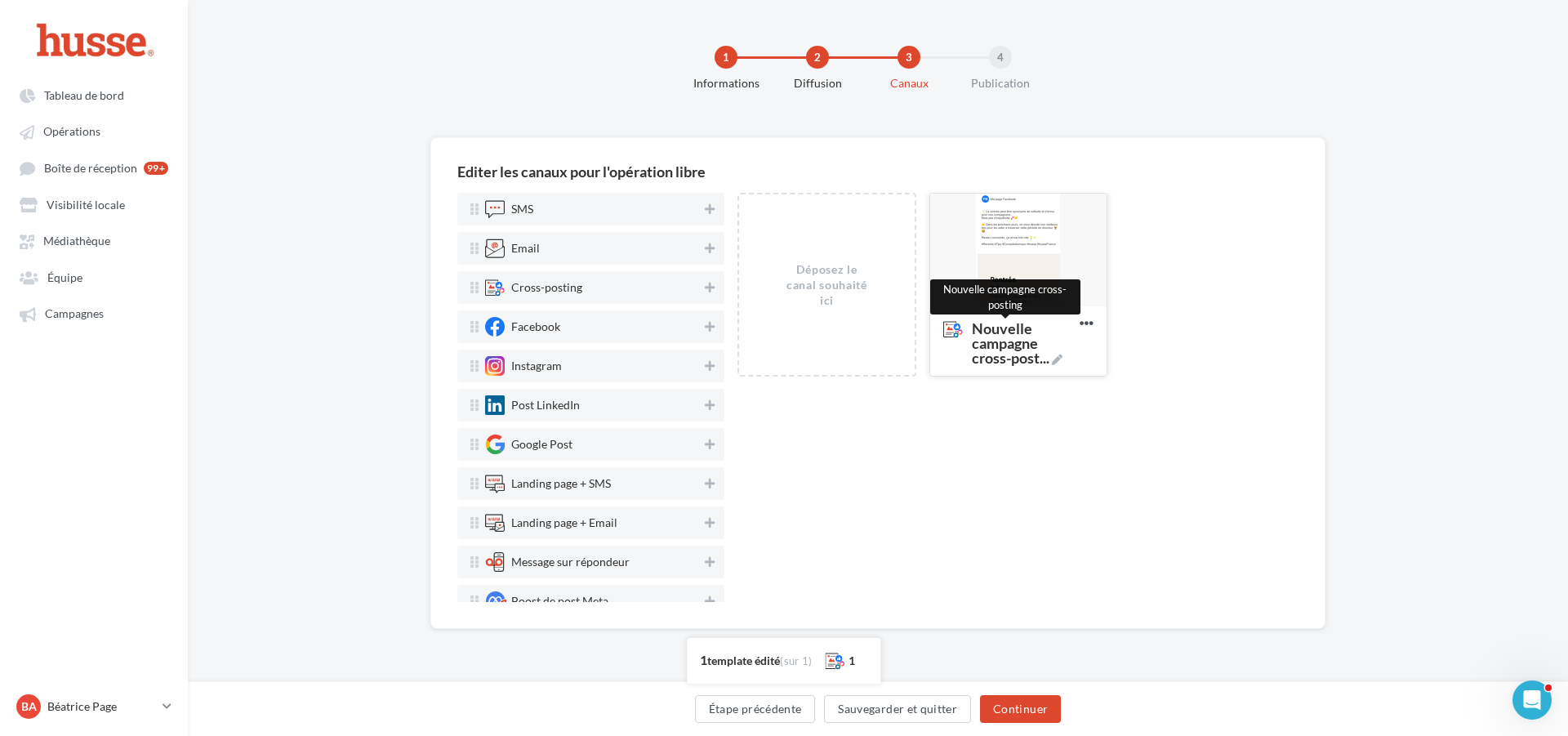
click at [1061, 359] on icon at bounding box center [1057, 360] width 11 height 11
click at [1061, 359] on textarea "Nouvelle campagne cross-post ... Nouvelle campagne cross-posting" at bounding box center [1000, 343] width 132 height 64
click at [999, 337] on textarea "Nouvelle campagne cross-post ..." at bounding box center [1000, 343] width 132 height 64
click at [997, 341] on textarea "Nouvelle campagne cross-post ..." at bounding box center [1000, 343] width 132 height 64
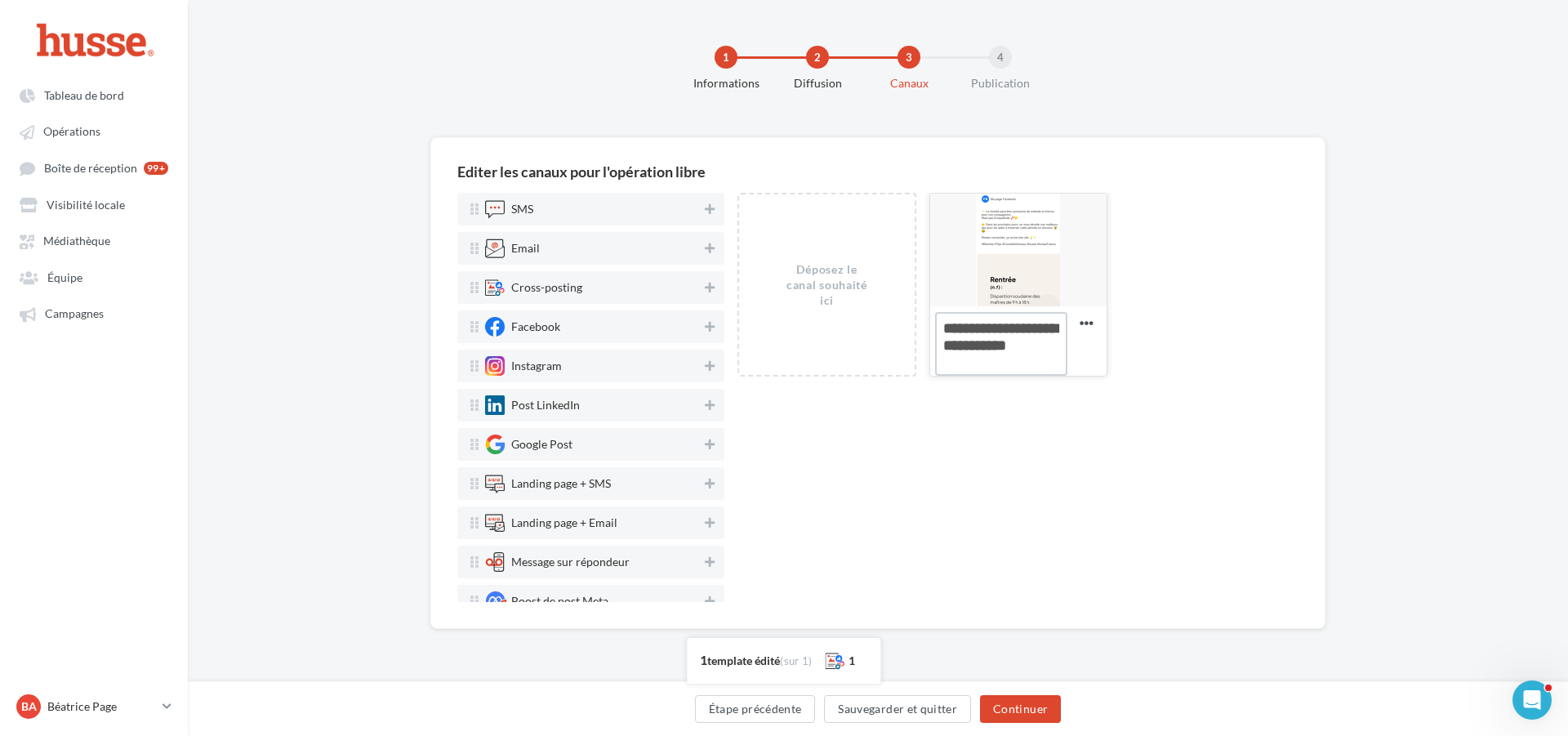
click at [997, 342] on textarea "Nouvelle campagne cross-post ..." at bounding box center [1000, 343] width 132 height 64
type textarea "**********"
click at [1098, 445] on div "Déposez le canal souhaité ici insta facebook Editer Prévisualiser Dupliquer Sup…" at bounding box center [1018, 397] width 561 height 409
click at [1006, 711] on button "Continuer" at bounding box center [1021, 709] width 81 height 28
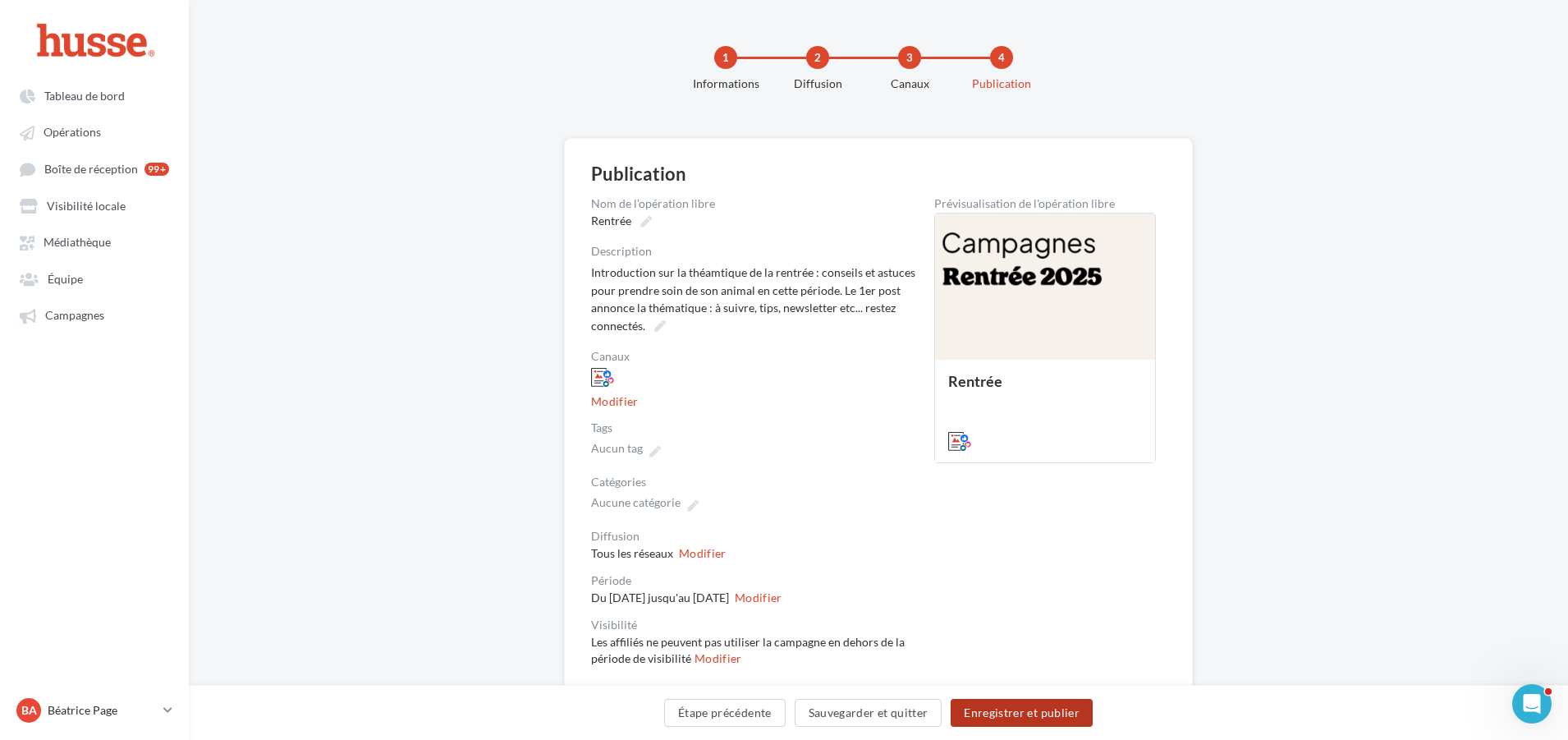
click at [1034, 710] on button "Enregistrer et publier" at bounding box center [1021, 713] width 142 height 28
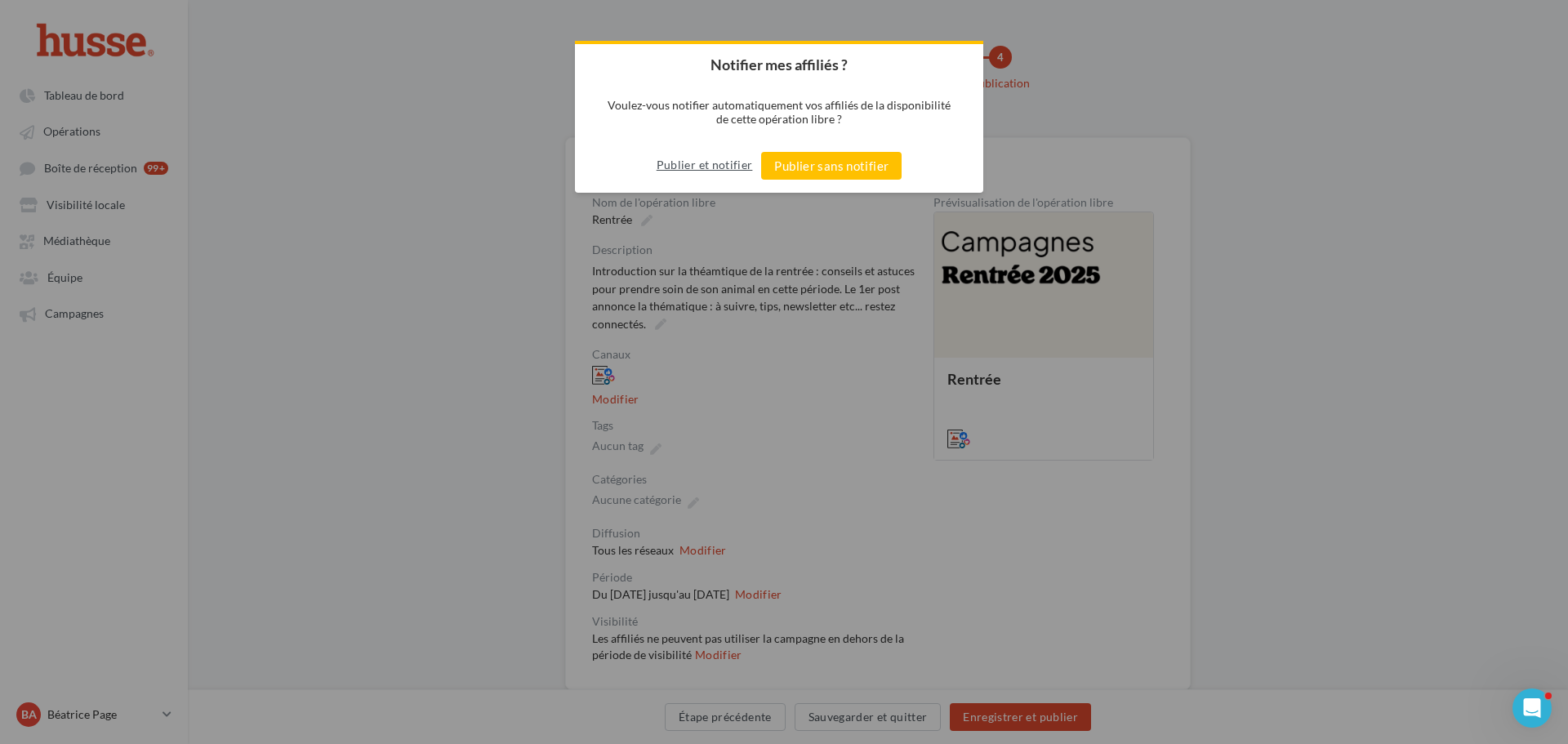
click at [695, 171] on button "Publier et notifier" at bounding box center [705, 165] width 96 height 26
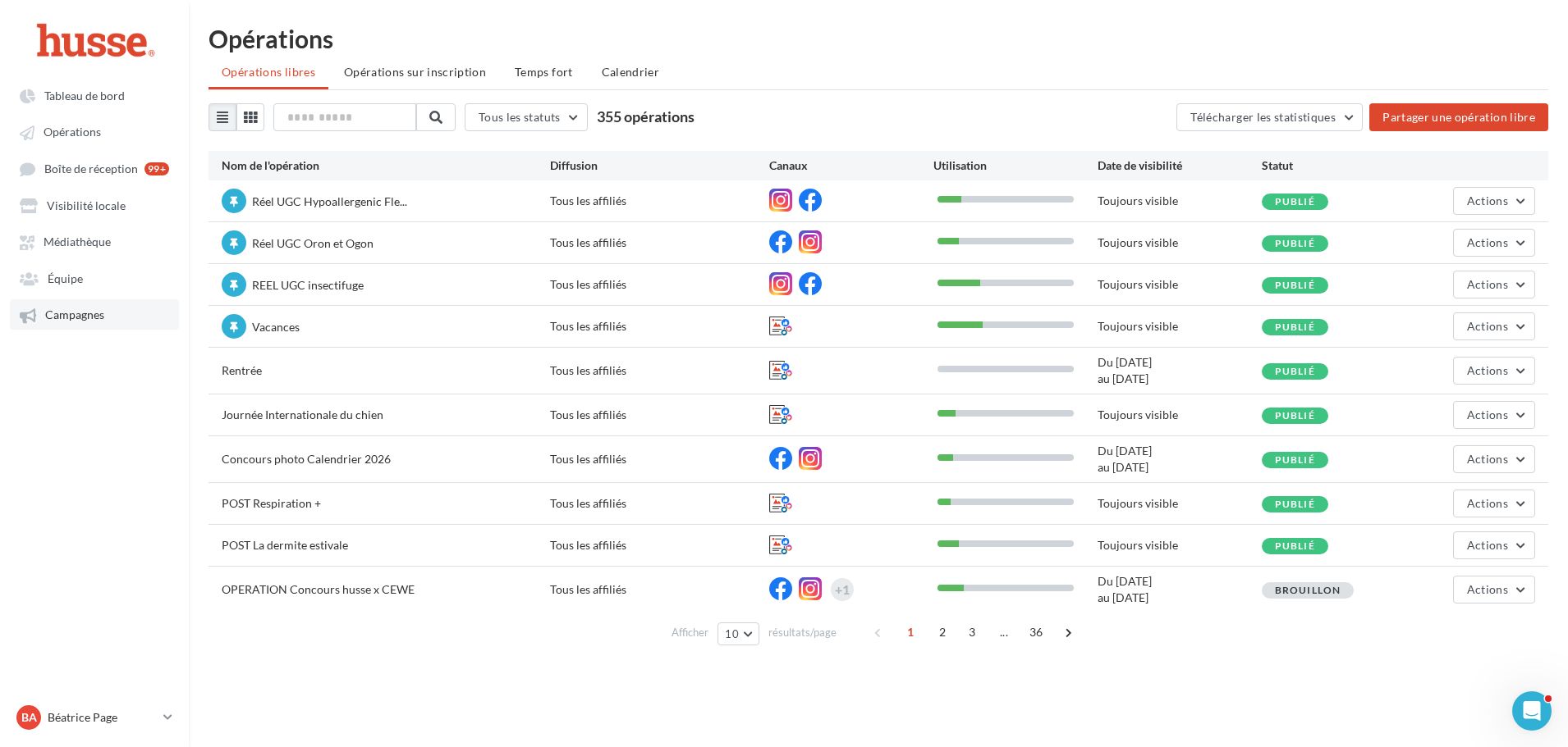
click at [81, 312] on span "Campagnes" at bounding box center [74, 316] width 59 height 14
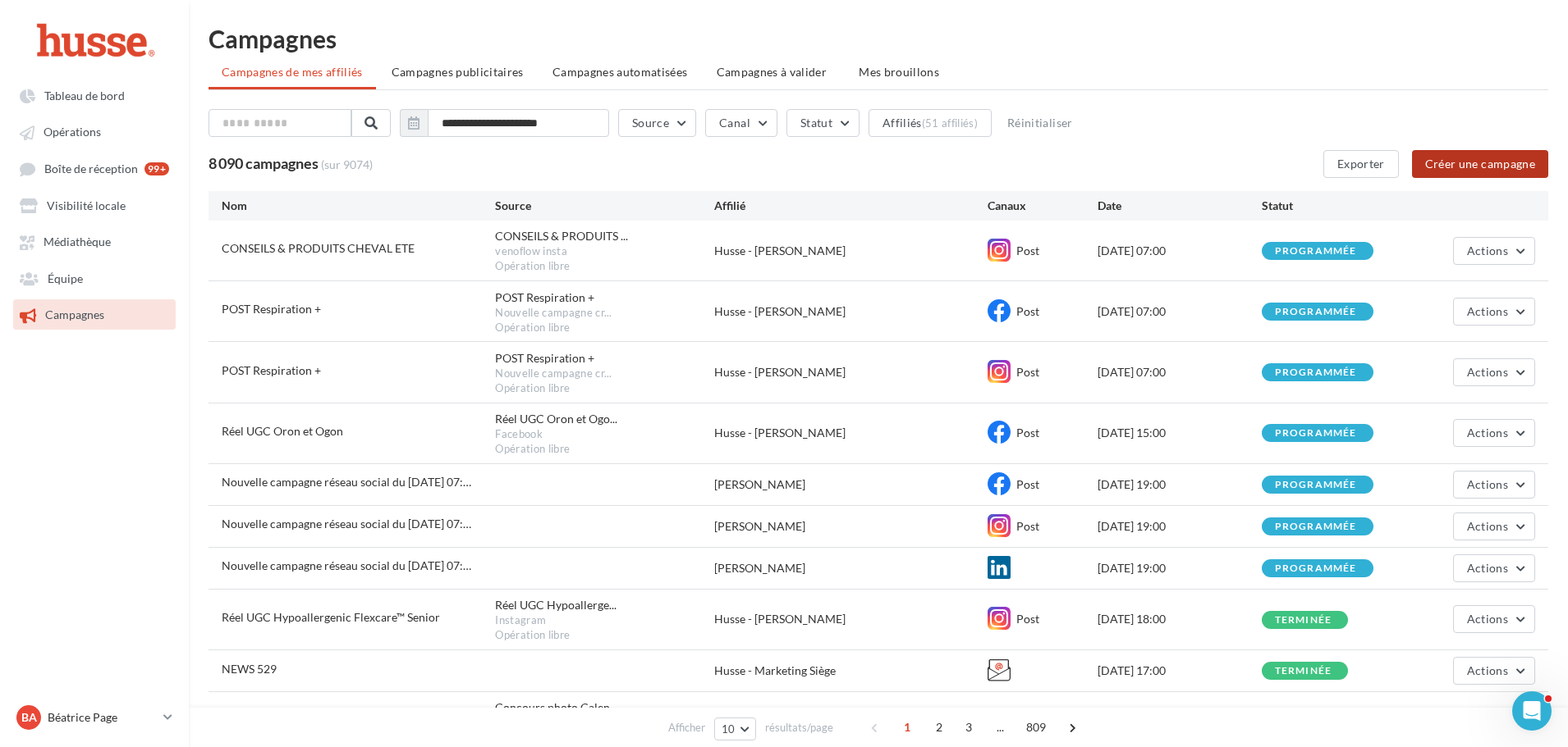
click at [1473, 165] on button "Créer une campagne" at bounding box center [1480, 165] width 136 height 28
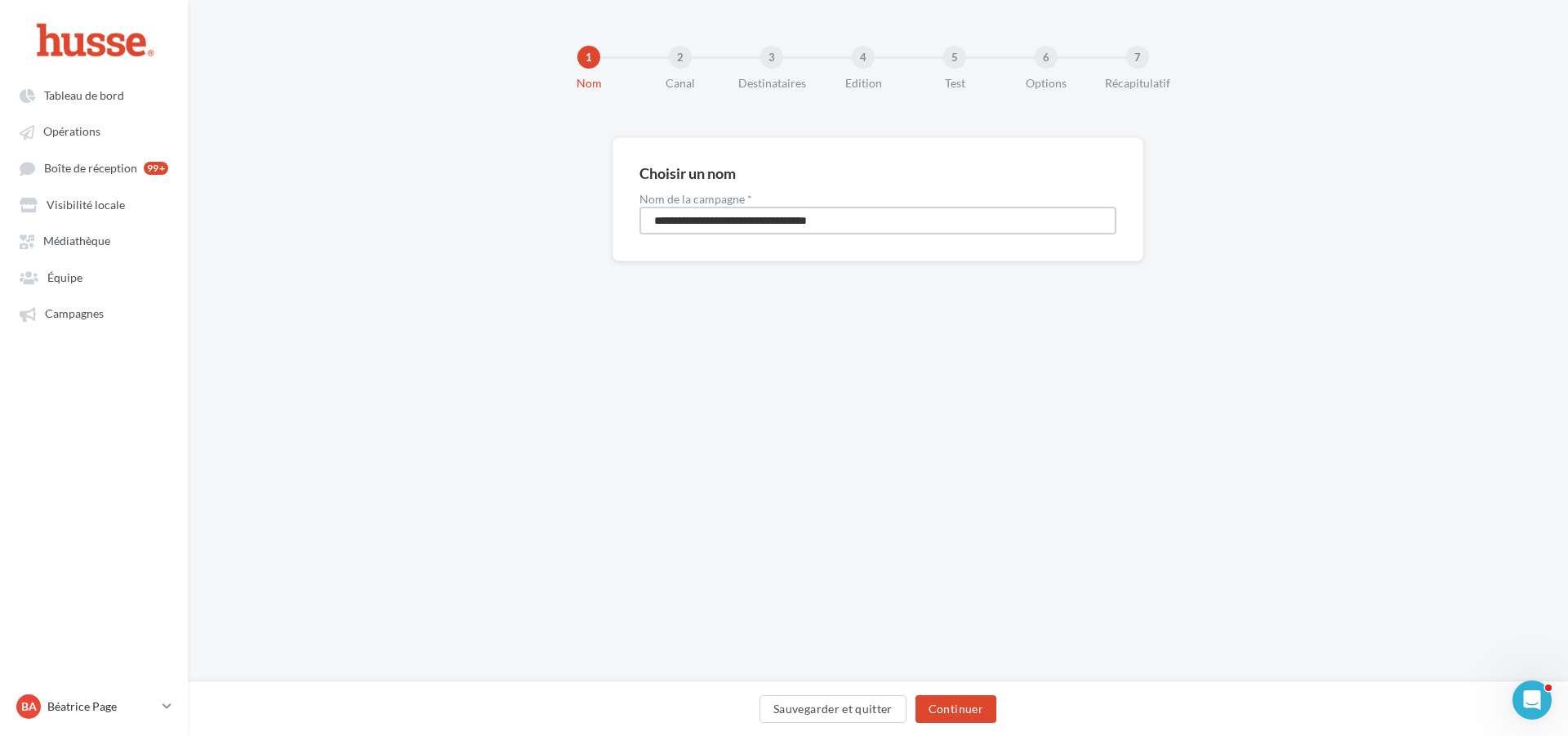
click at [752, 219] on input "**********" at bounding box center [878, 221] width 477 height 28
type input "**********"
click at [951, 705] on button "Continuer" at bounding box center [956, 709] width 81 height 28
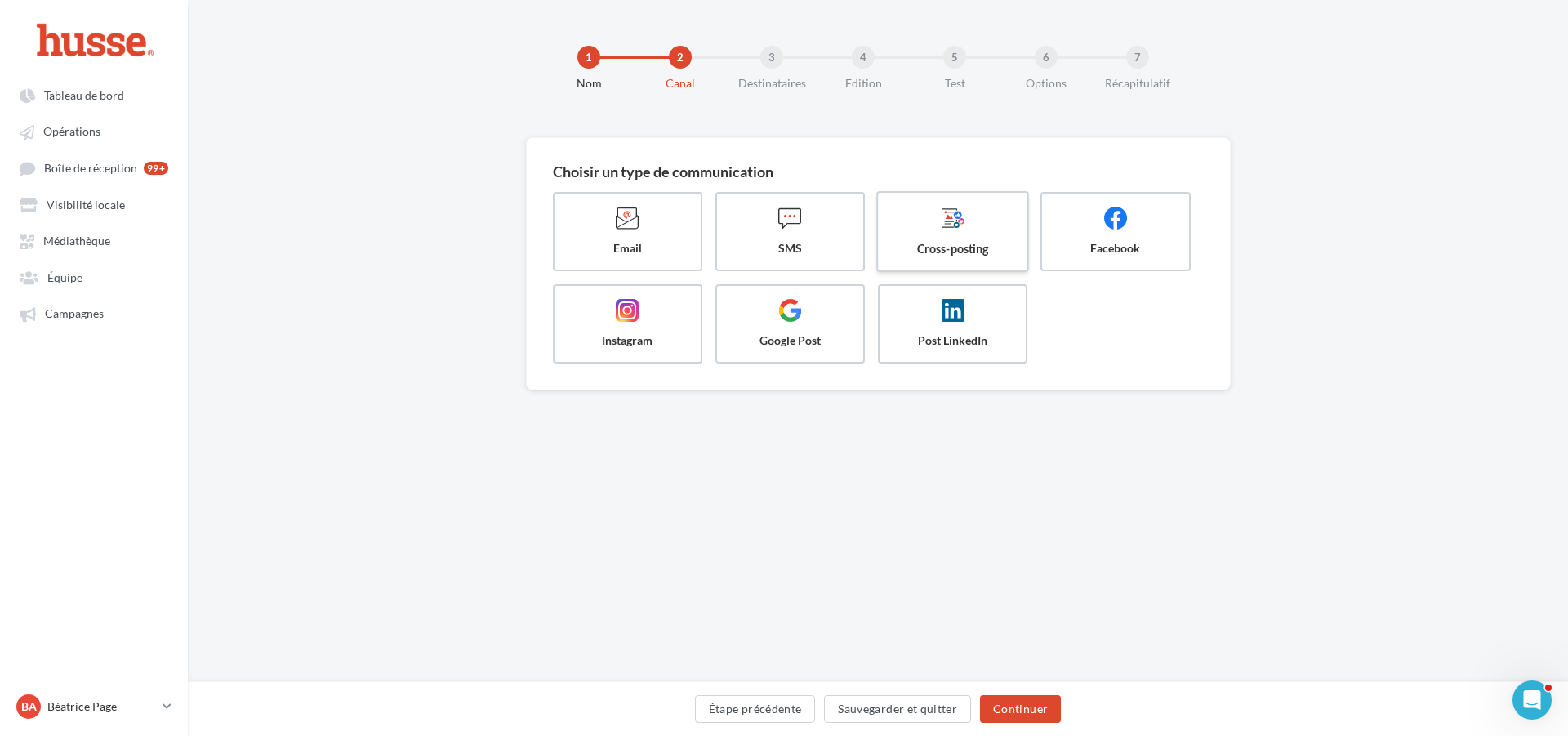
click at [947, 216] on icon at bounding box center [952, 217] width 24 height 24
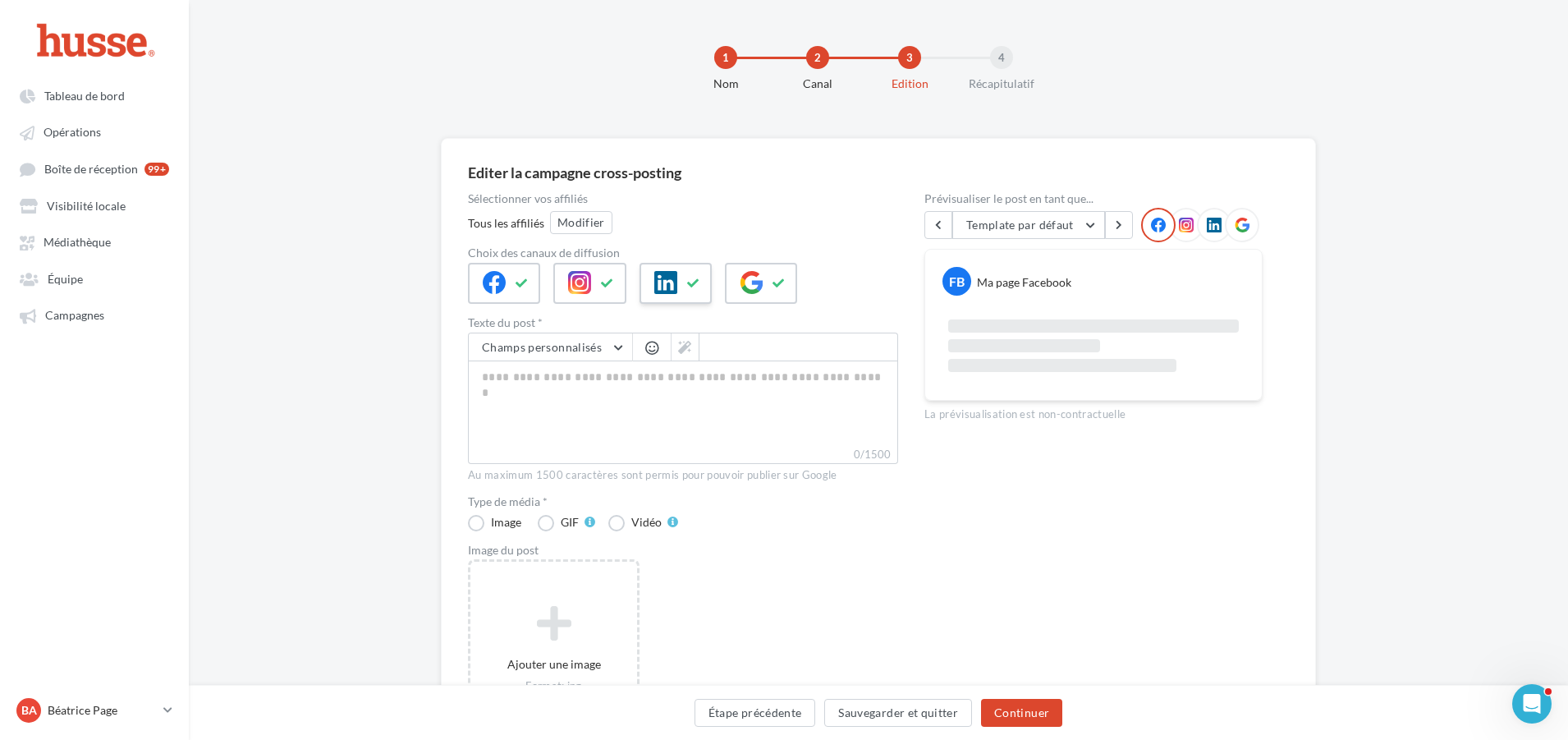
click at [677, 278] on div at bounding box center [675, 283] width 72 height 41
click at [581, 220] on button "Modifier" at bounding box center [581, 223] width 63 height 23
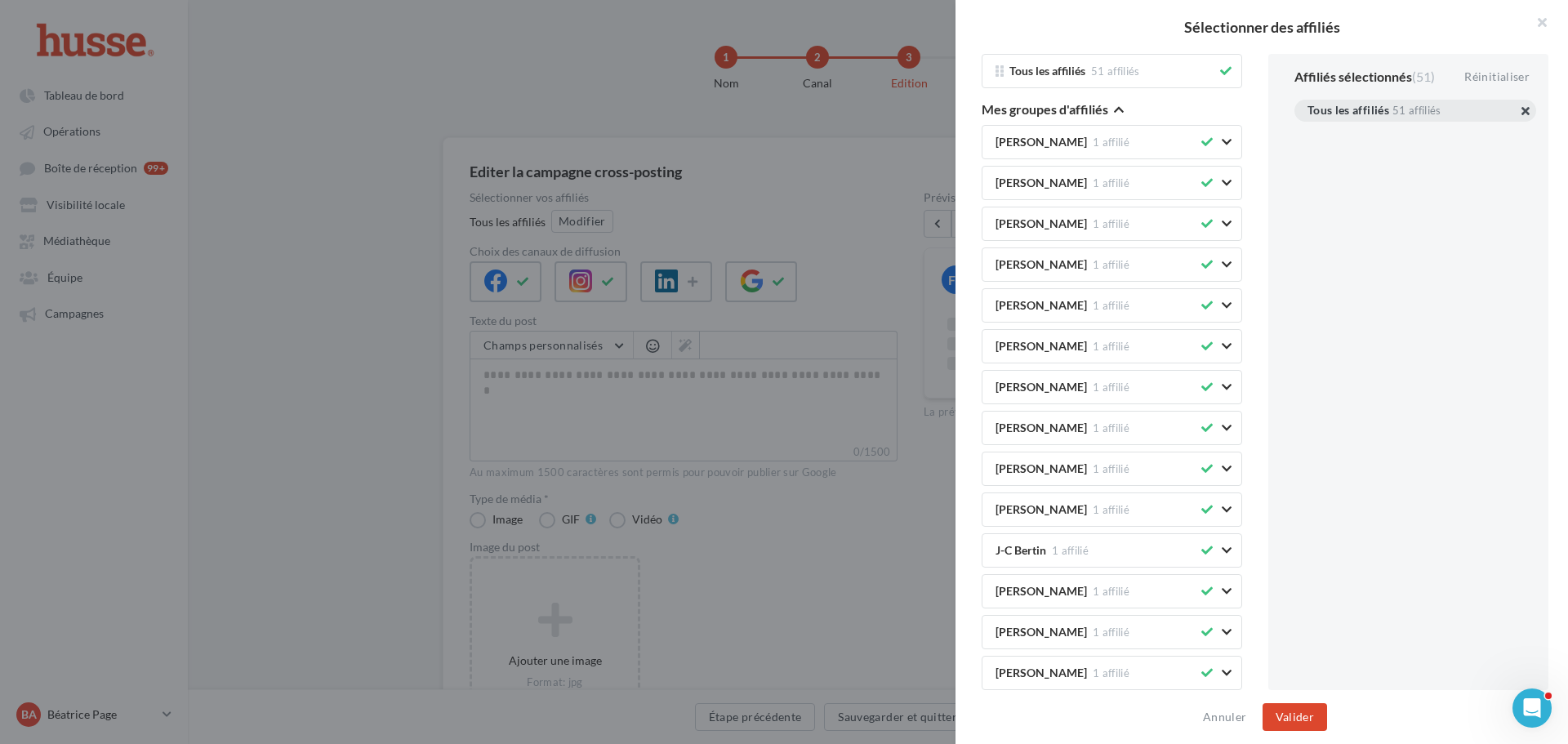
click at [1308, 131] on button "button" at bounding box center [1308, 131] width 0 height 0
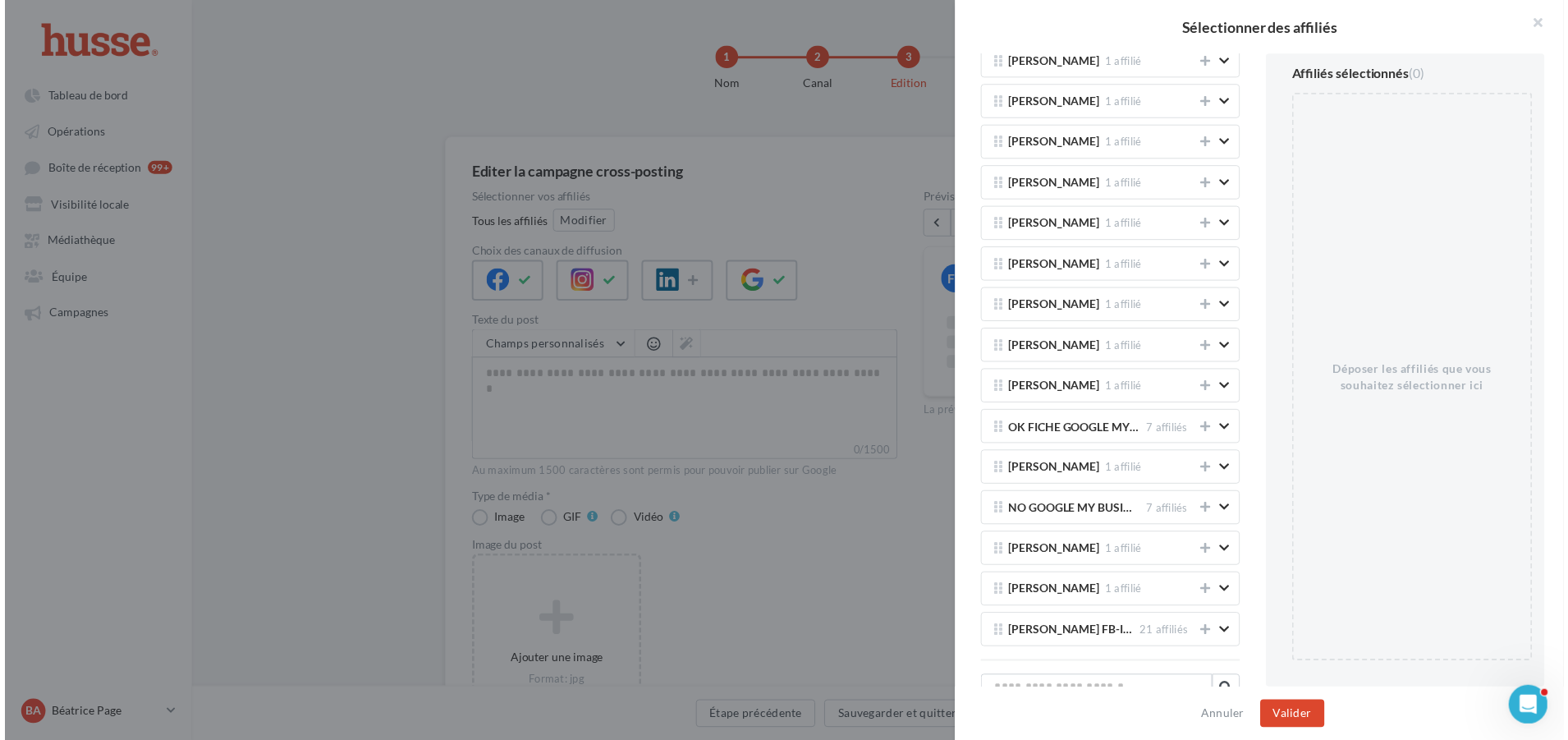
scroll to position [2135, 0]
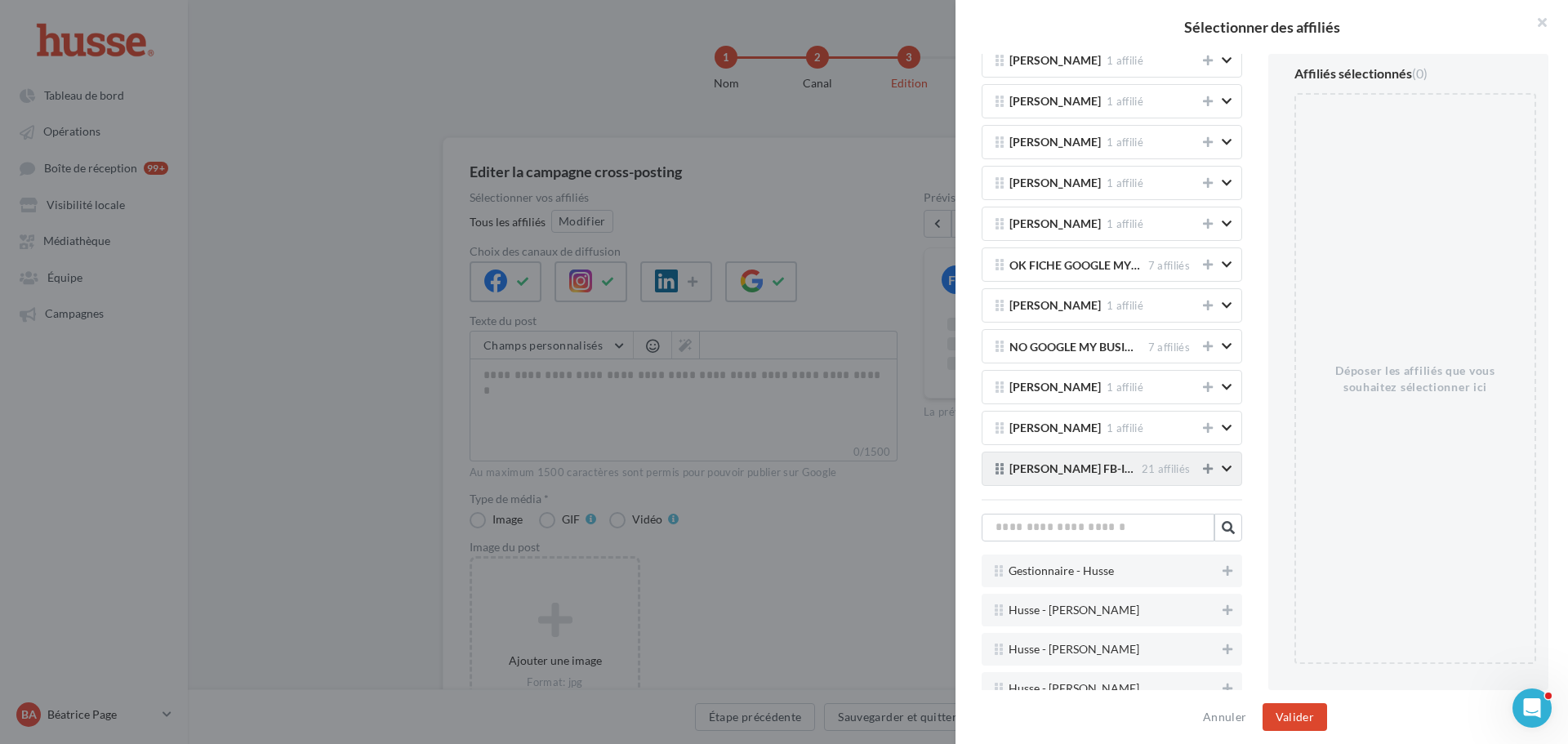
click at [1203, 467] on icon at bounding box center [1207, 469] width 10 height 11
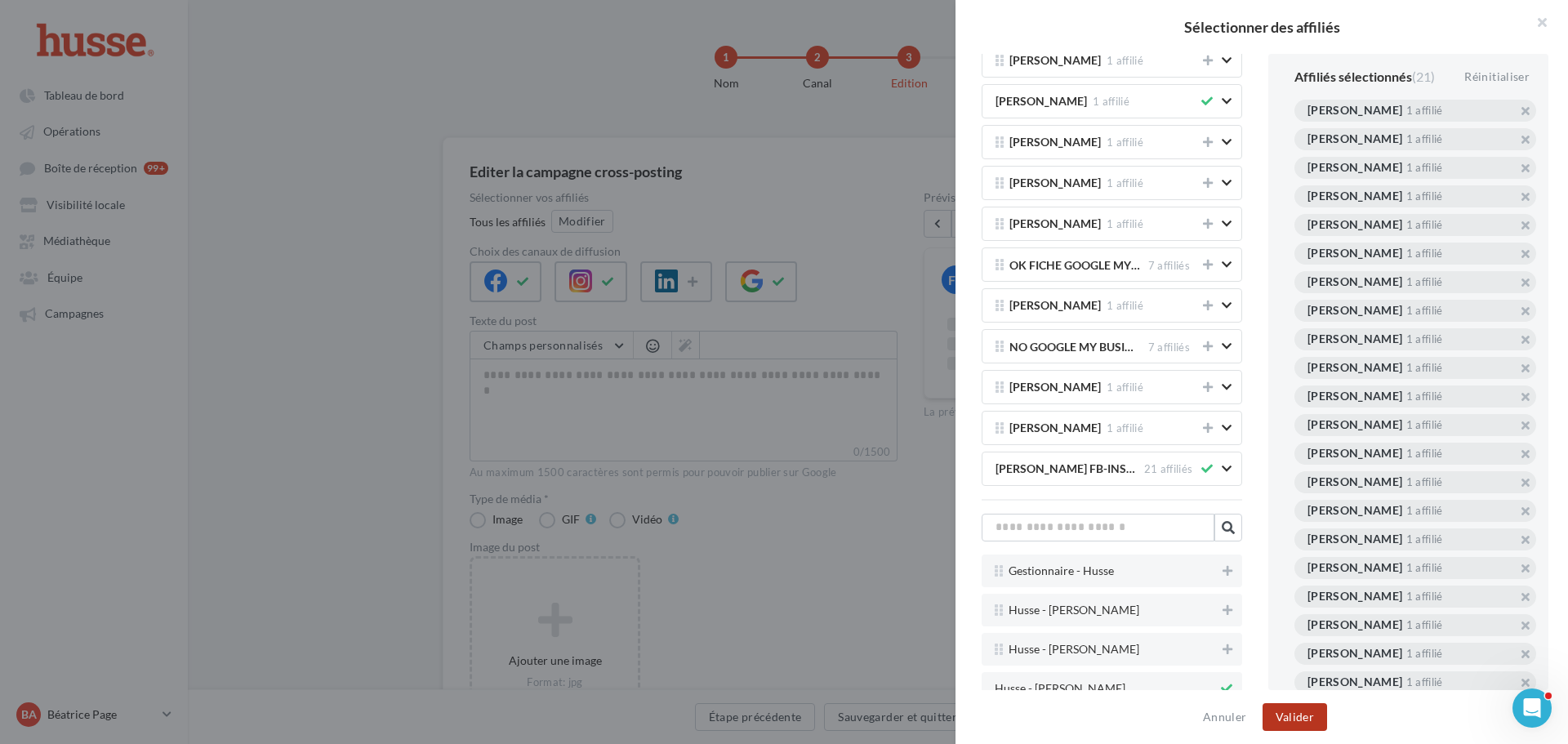
click at [1290, 718] on button "Valider" at bounding box center [1295, 718] width 65 height 28
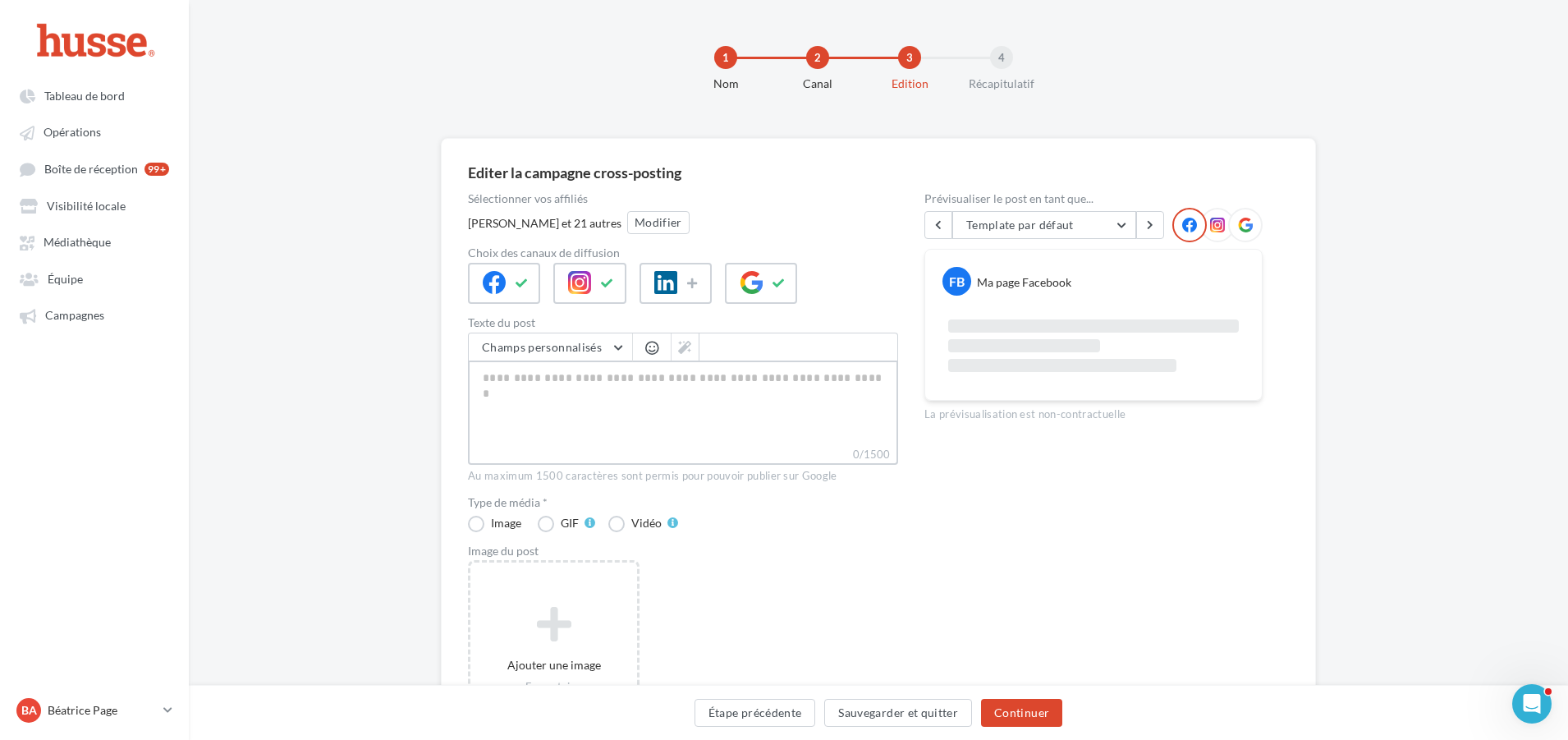
click at [588, 379] on textarea "0/1500" at bounding box center [682, 403] width 431 height 85
paste textarea "**********"
type textarea "**********"
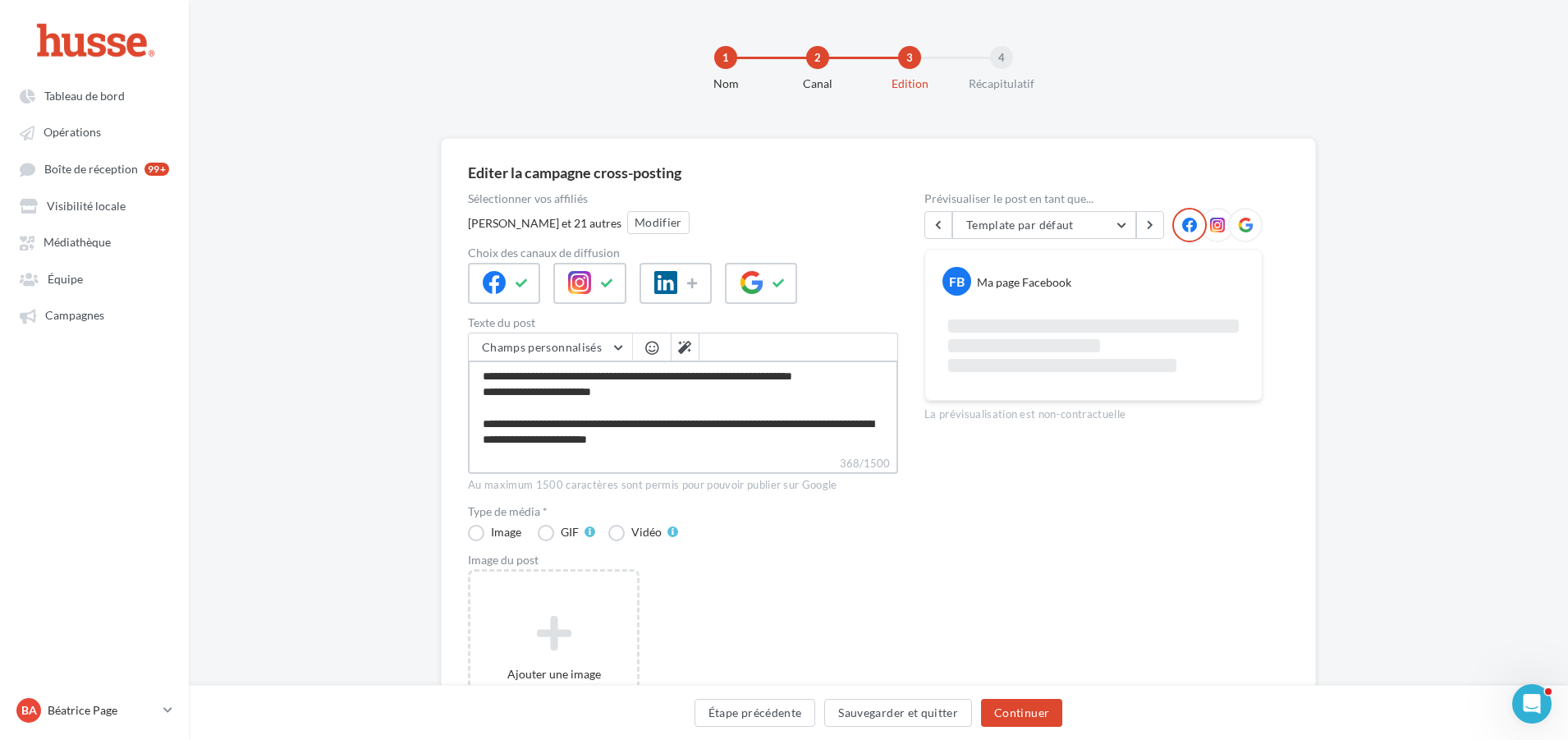
scroll to position [71, 0]
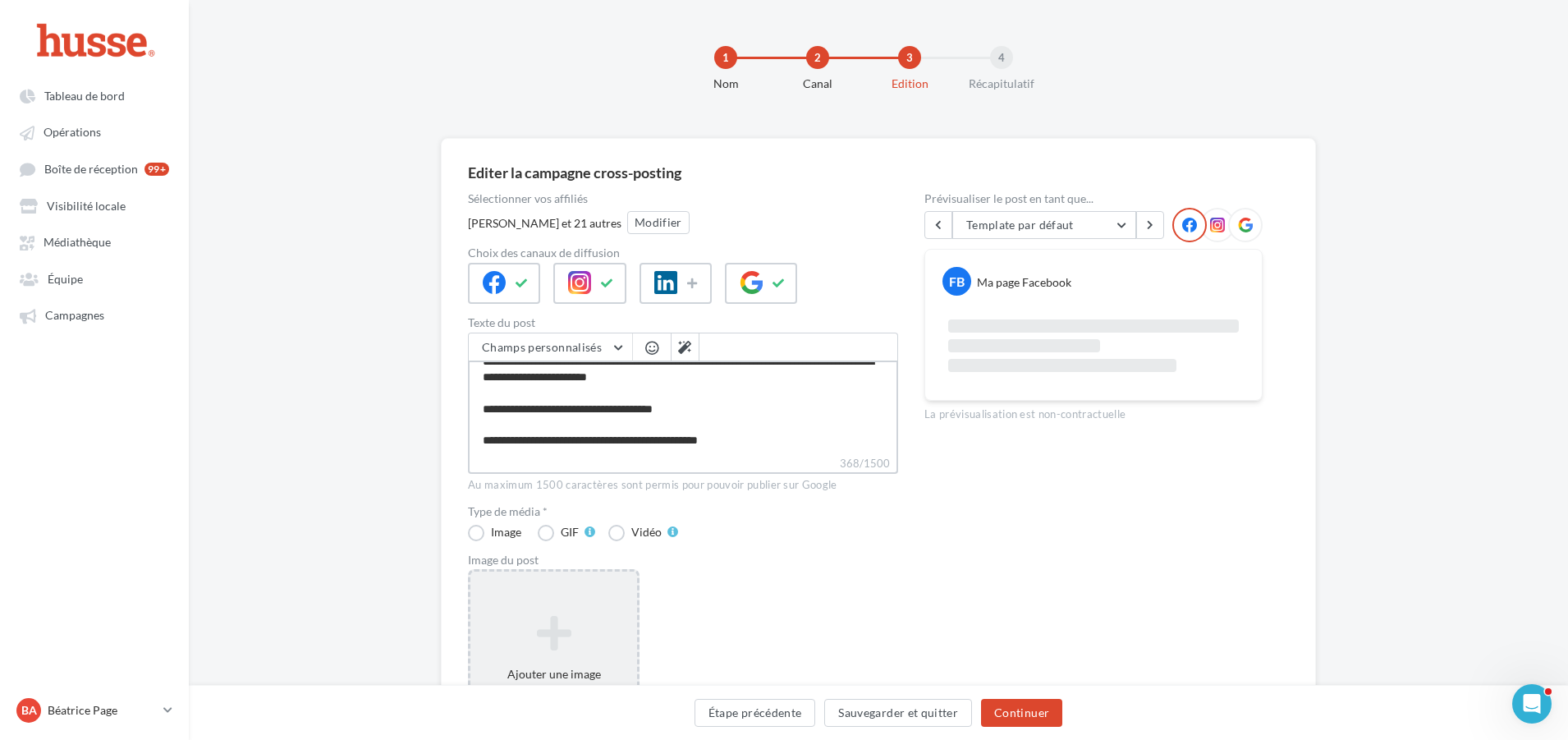
type textarea "**********"
click at [563, 618] on icon at bounding box center [554, 632] width 153 height 40
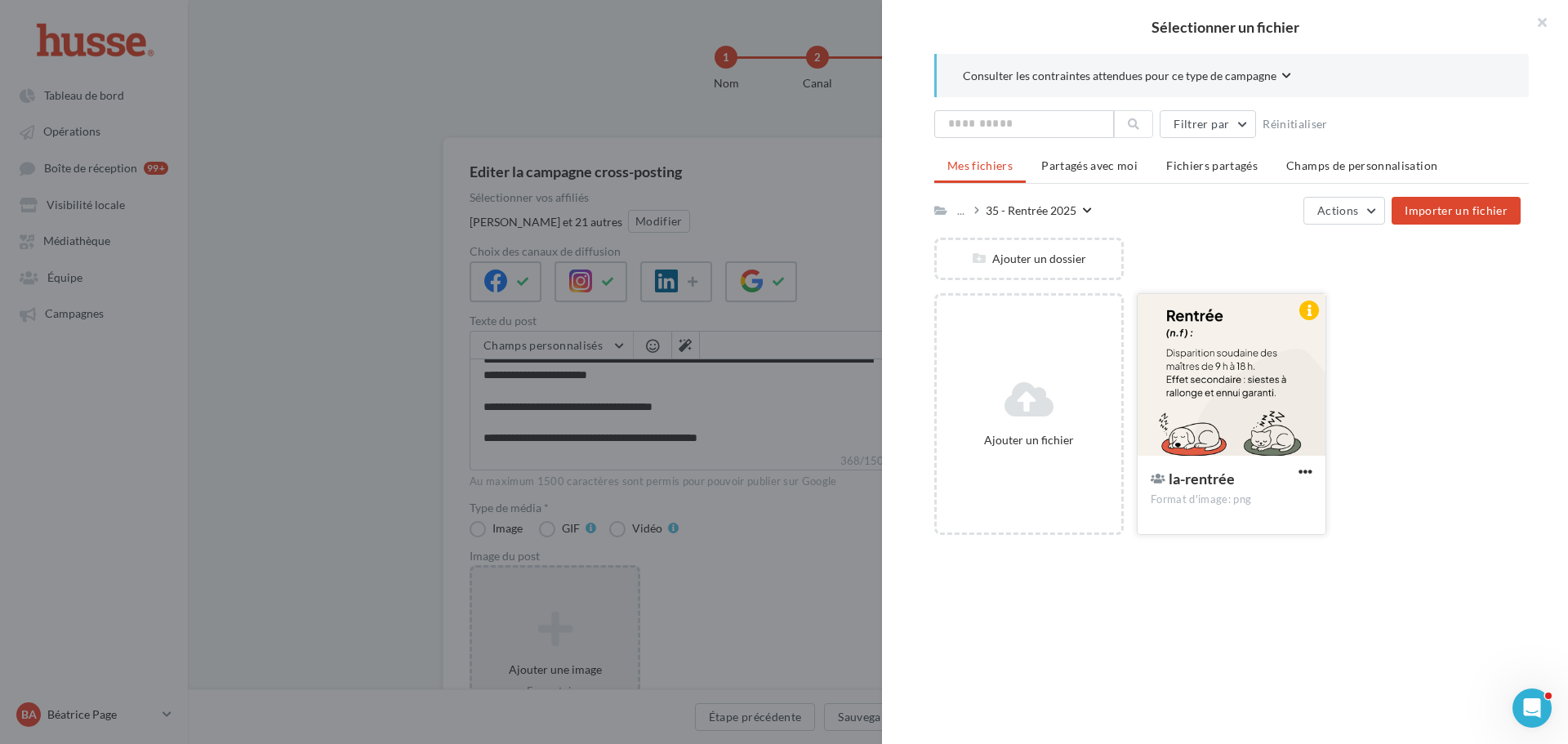
click at [1247, 382] on div at bounding box center [1232, 376] width 187 height 163
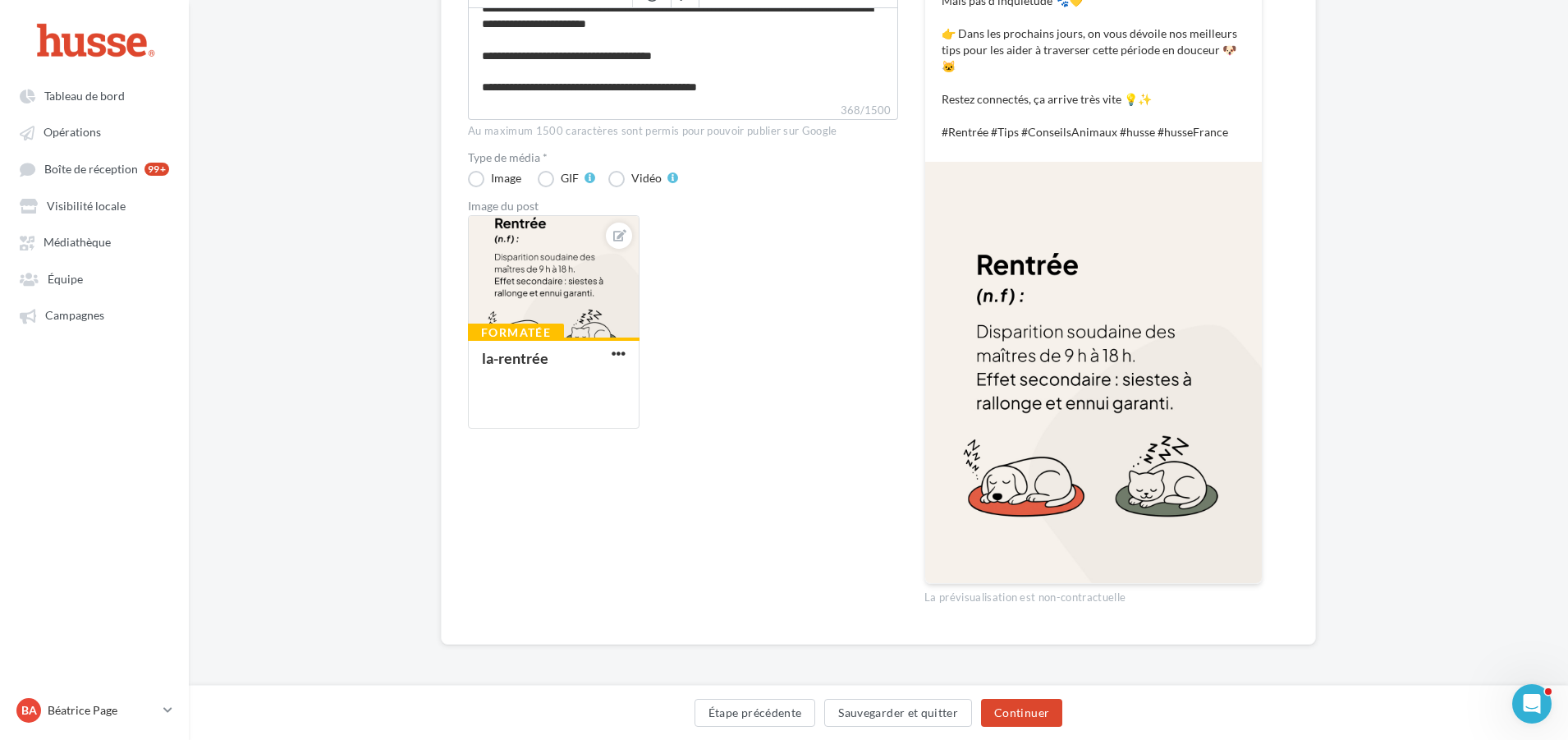
scroll to position [355, 0]
click at [1018, 714] on button "Continuer" at bounding box center [1021, 713] width 81 height 28
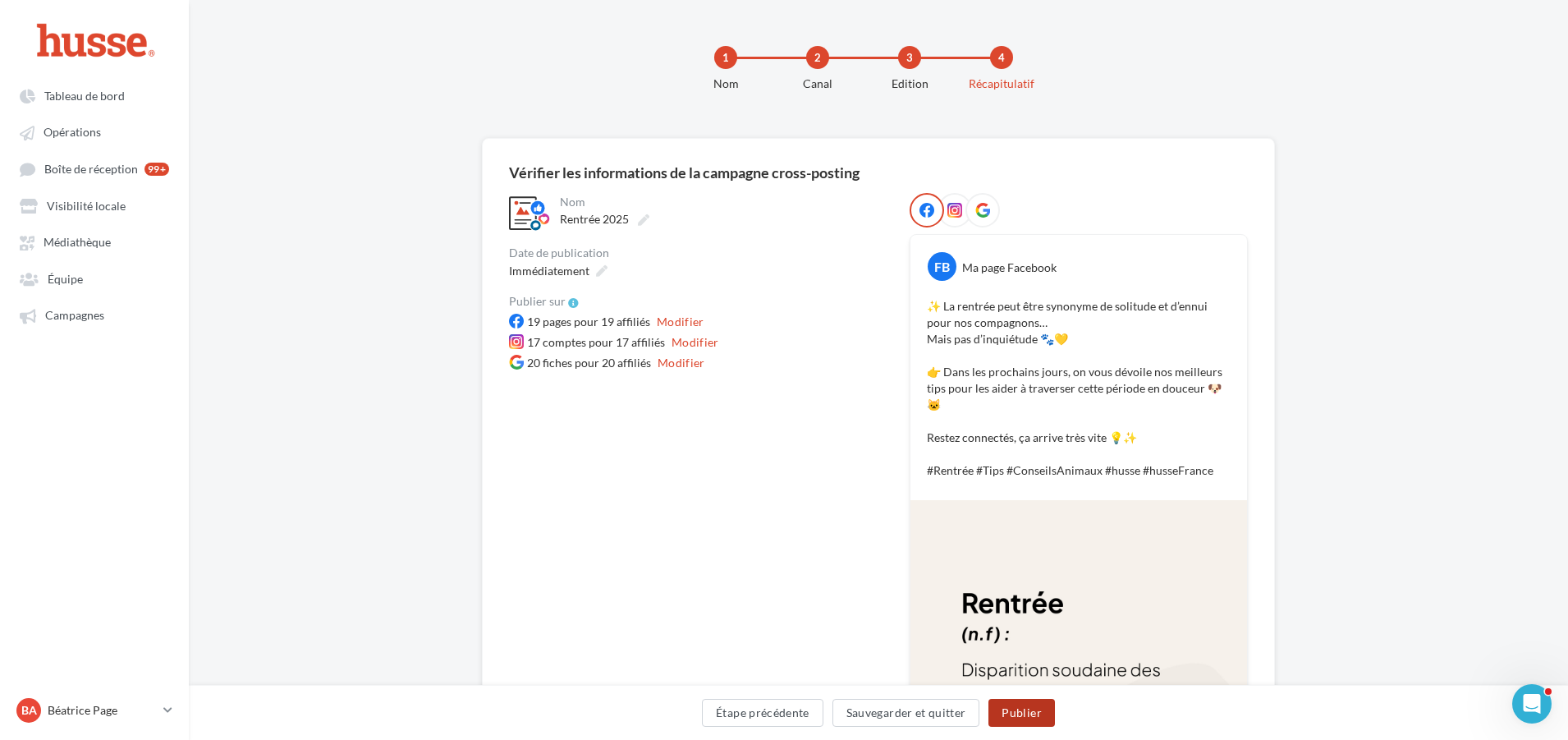
click at [1024, 710] on button "Publier" at bounding box center [1020, 713] width 66 height 28
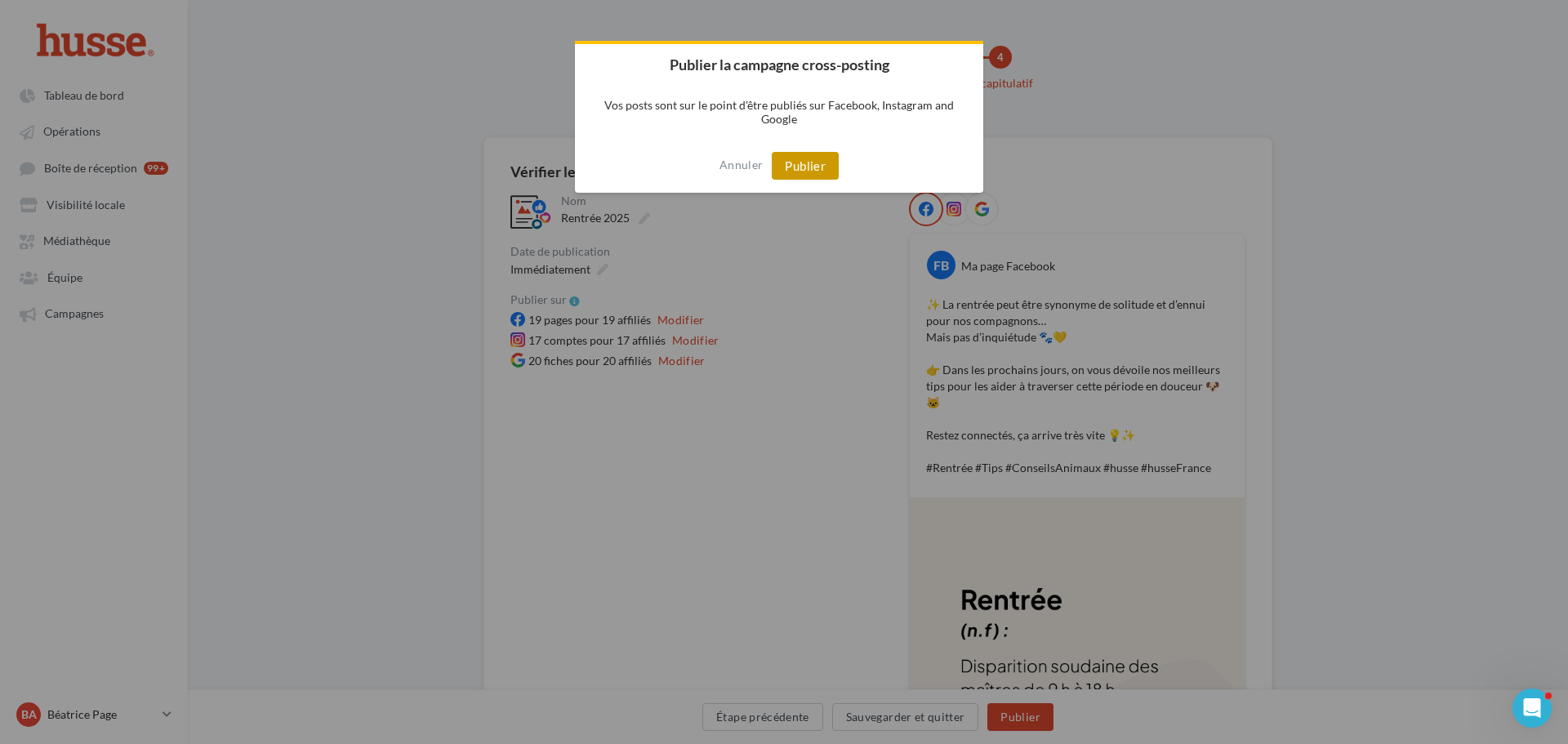
click at [802, 162] on button "Publier" at bounding box center [805, 166] width 67 height 28
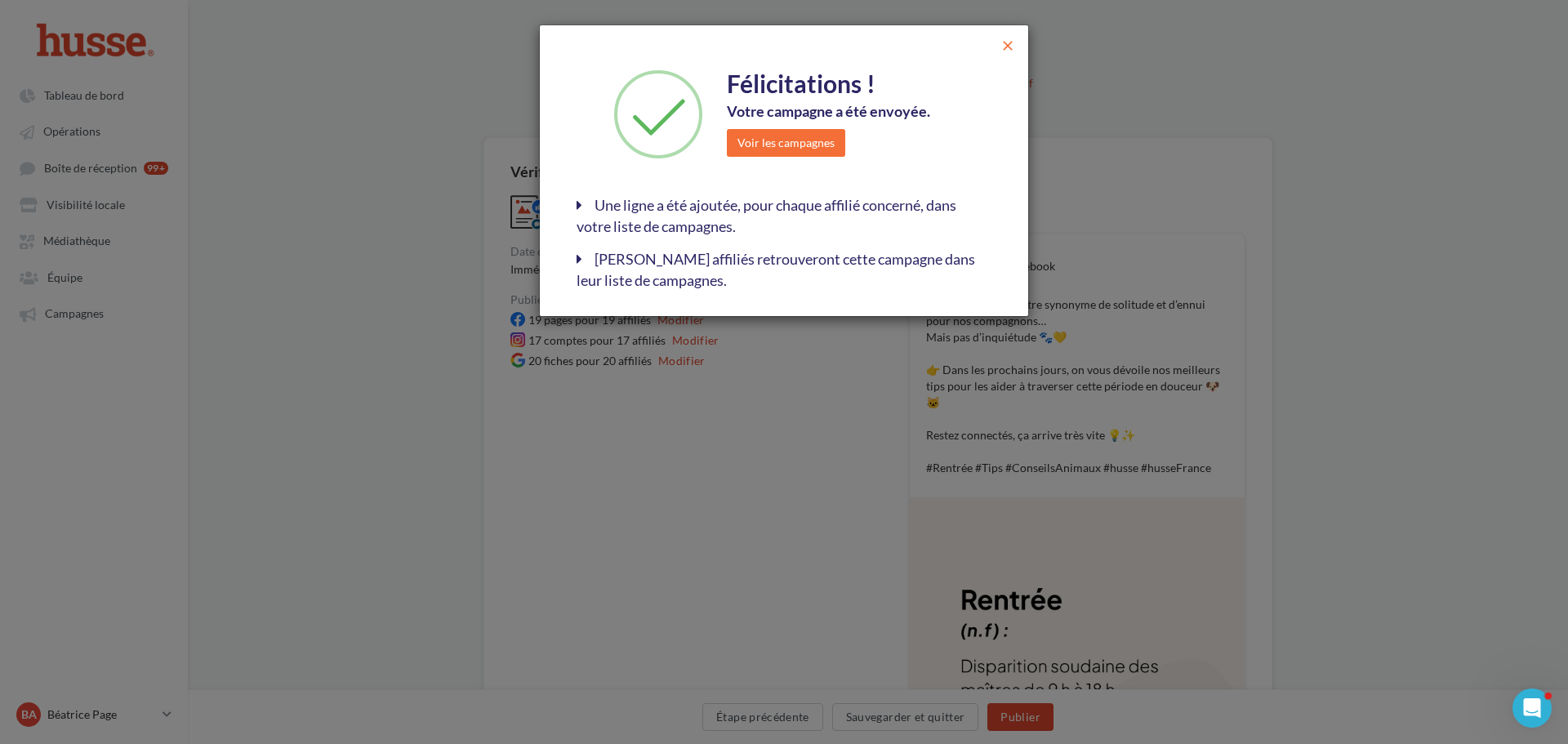
click at [1005, 42] on span "close" at bounding box center [1007, 46] width 17 height 17
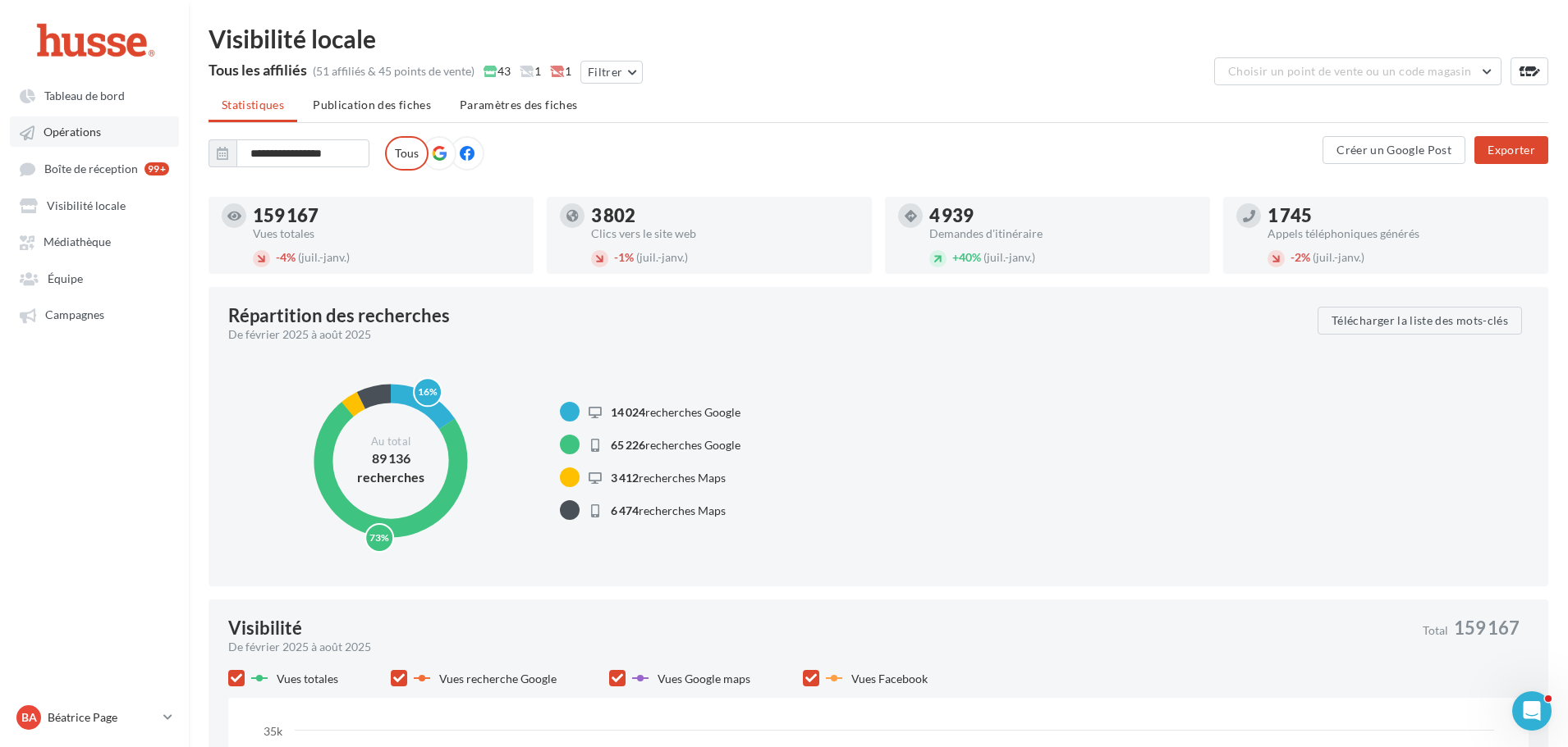
click at [86, 121] on link "Opérations" at bounding box center [94, 131] width 169 height 30
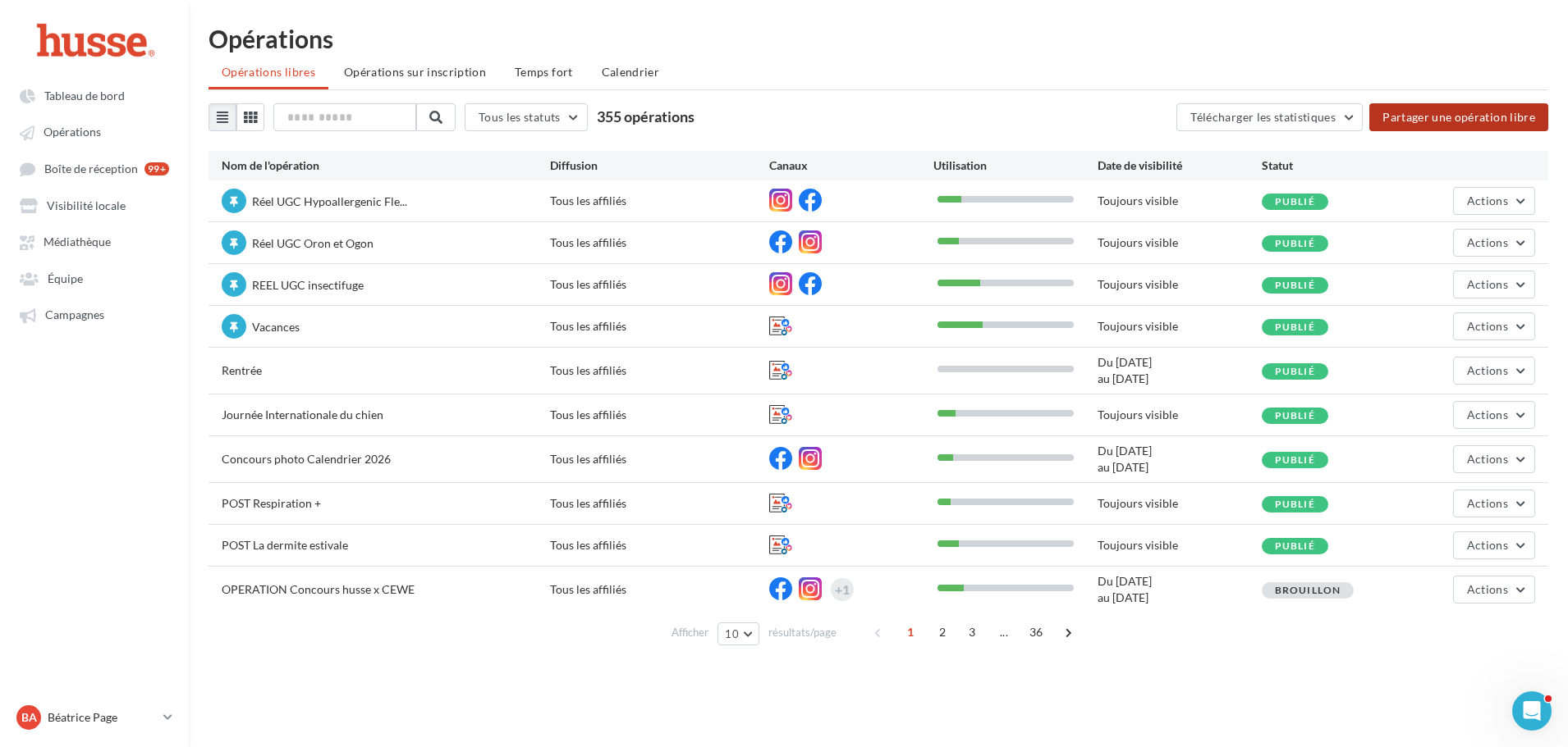
click at [1445, 115] on button "Partager une opération libre" at bounding box center [1458, 117] width 179 height 28
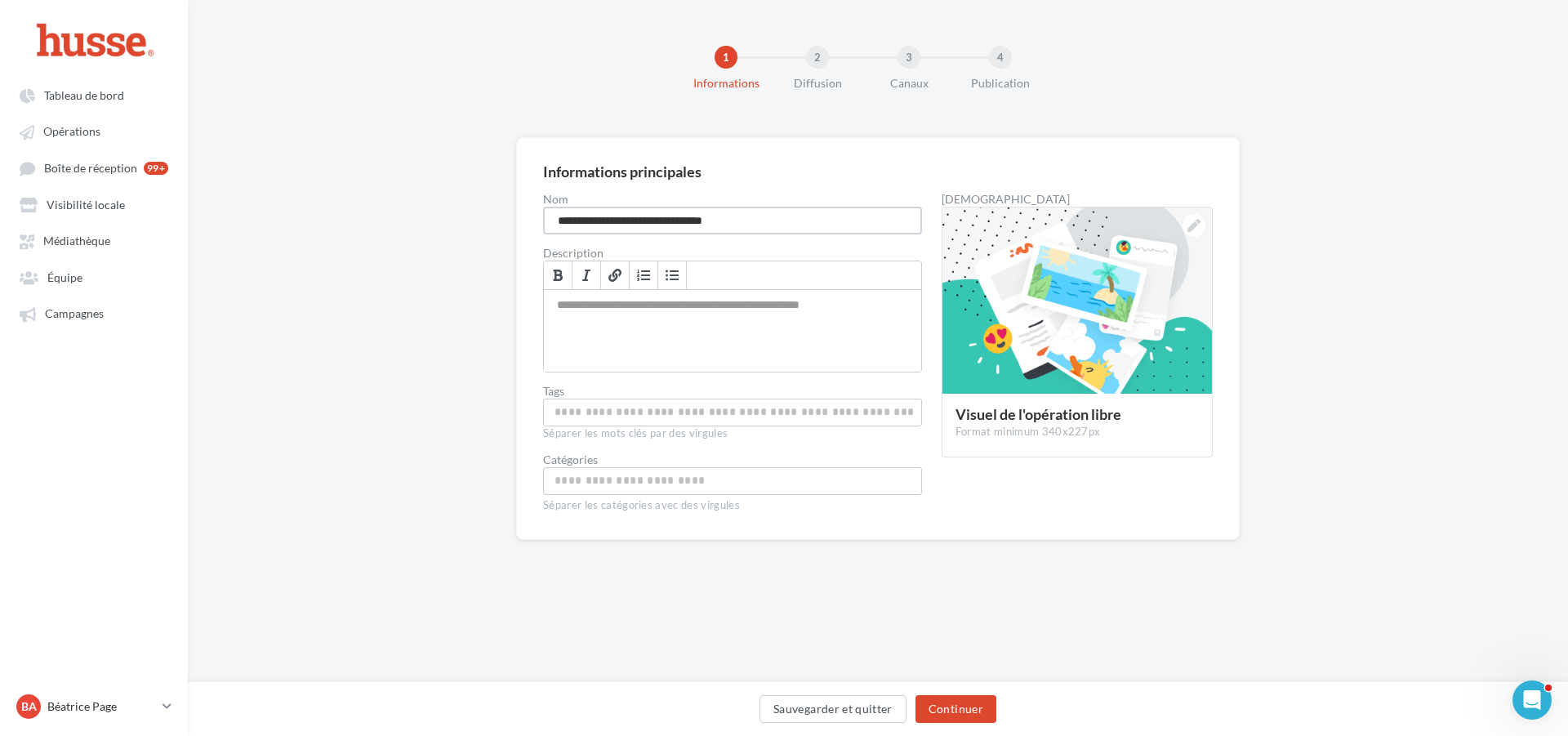
click at [611, 223] on input "**********" at bounding box center [732, 221] width 379 height 28
type input "**********"
click at [622, 308] on div "Permet de préciser les enjeux de la campagne à vos affiliés" at bounding box center [732, 330] width 378 height 81
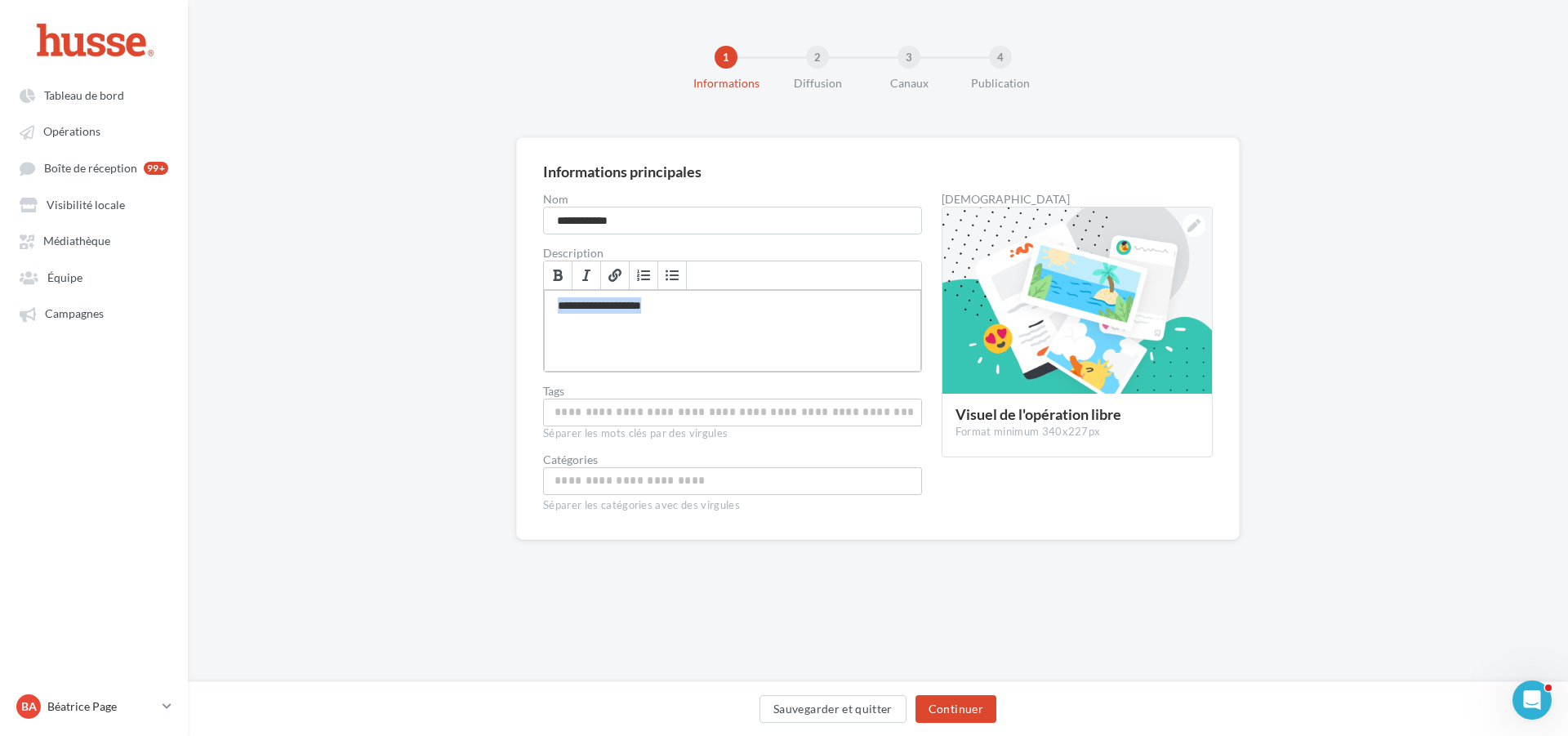
drag, startPoint x: 659, startPoint y: 306, endPoint x: 523, endPoint y: 308, distance: 136.0
click at [523, 308] on div "**********" at bounding box center [878, 339] width 724 height 403
click at [1088, 280] on div at bounding box center [1077, 301] width 270 height 188
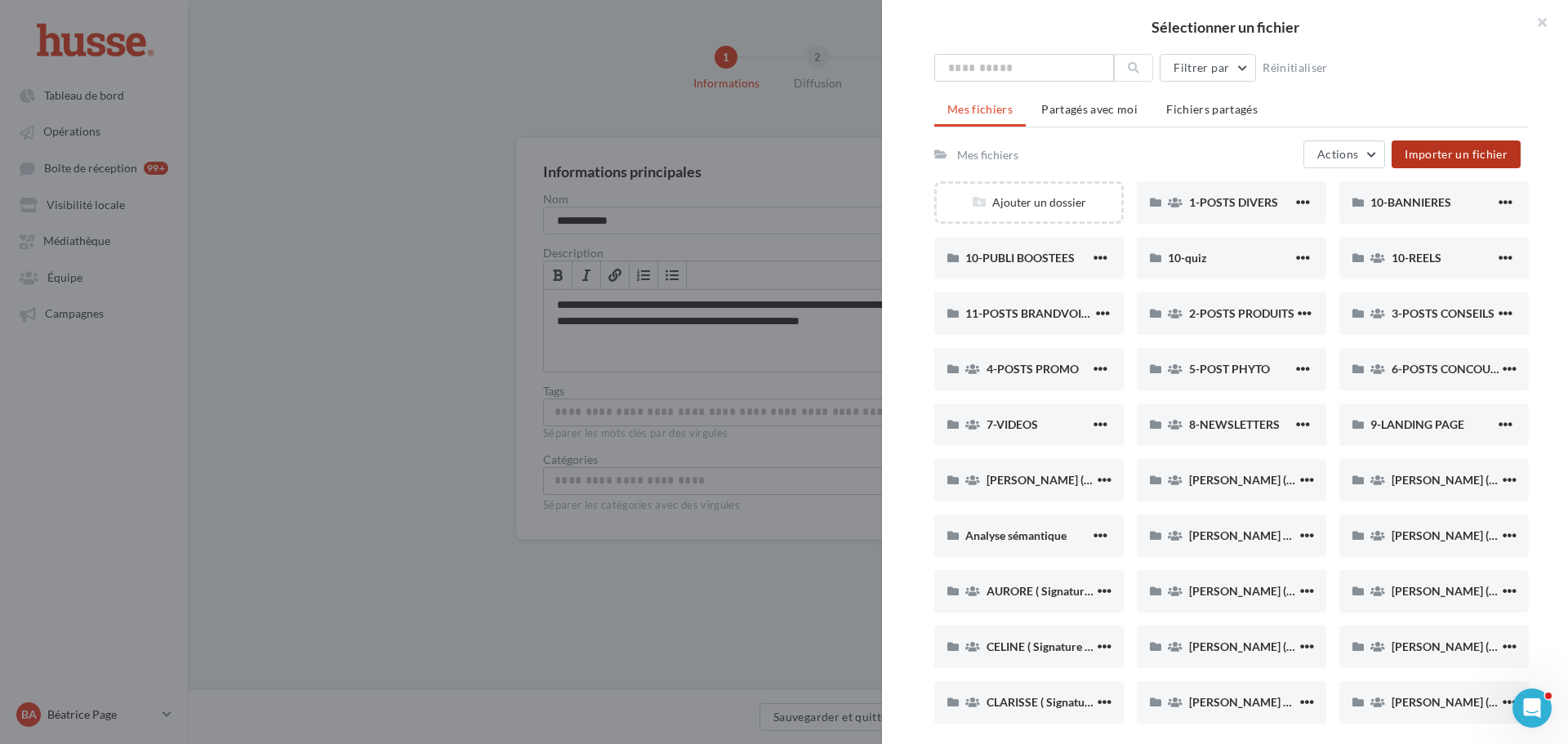
click at [1484, 156] on span "Importer un fichier" at bounding box center [1456, 154] width 102 height 14
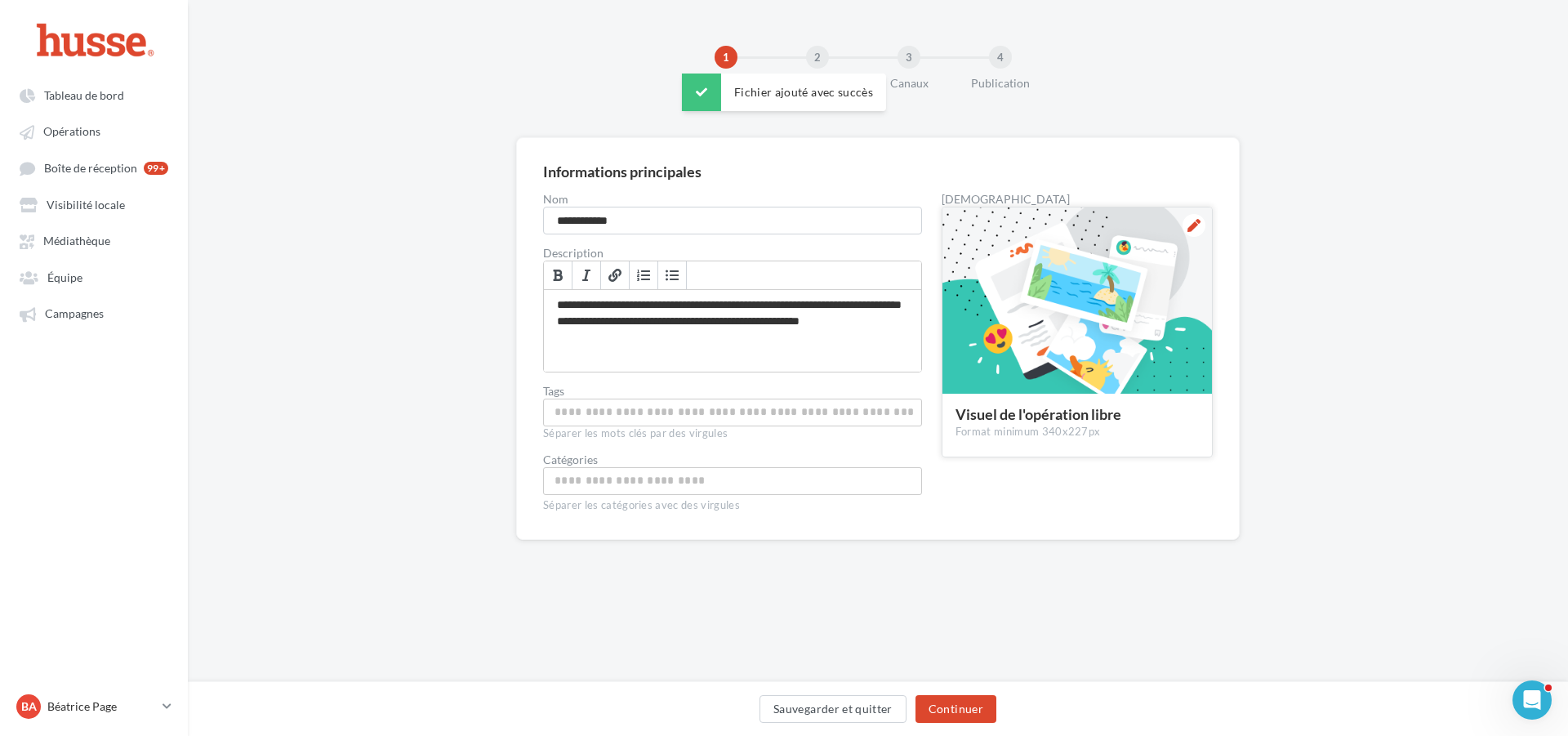
click at [1070, 301] on div at bounding box center [1077, 301] width 270 height 188
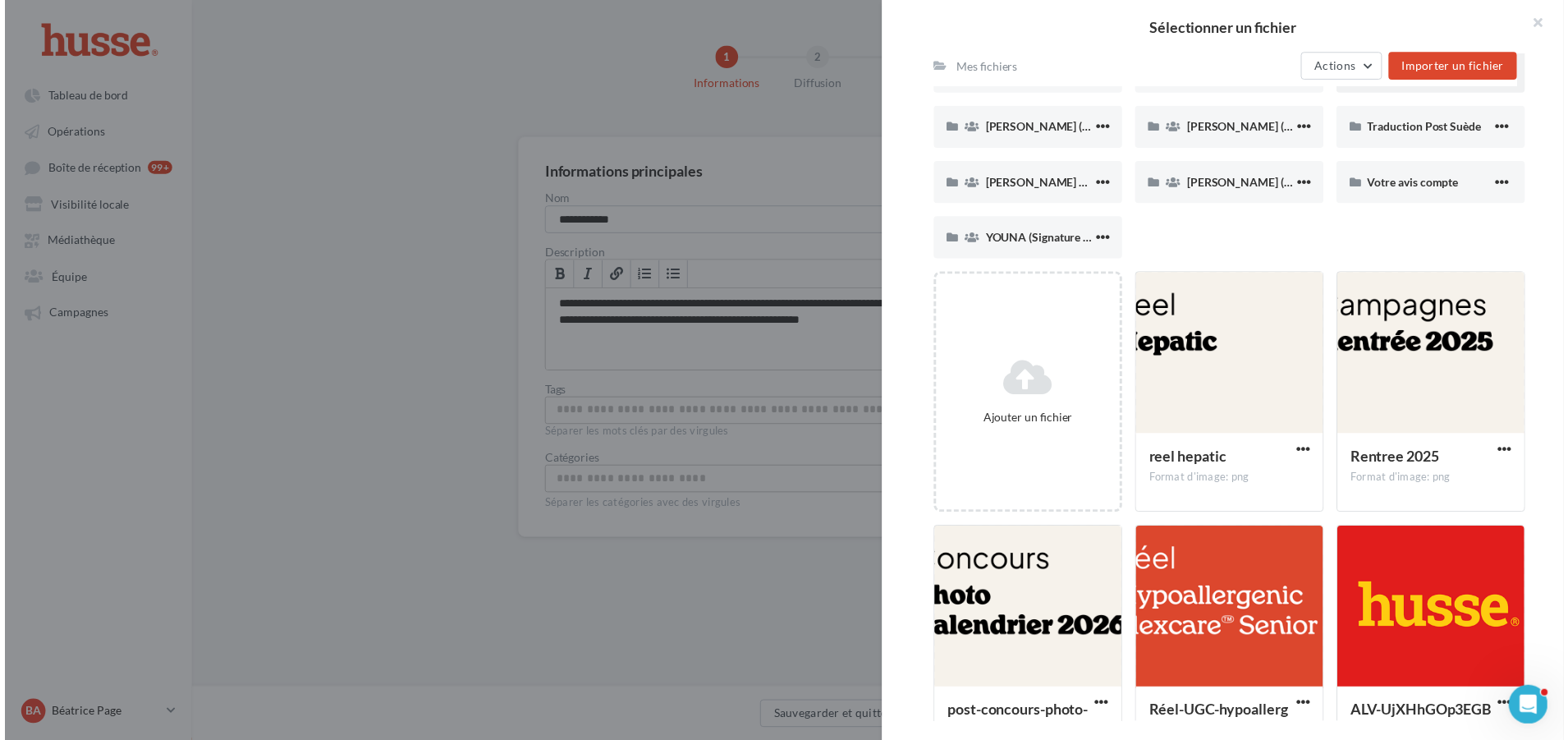
scroll to position [1478, 0]
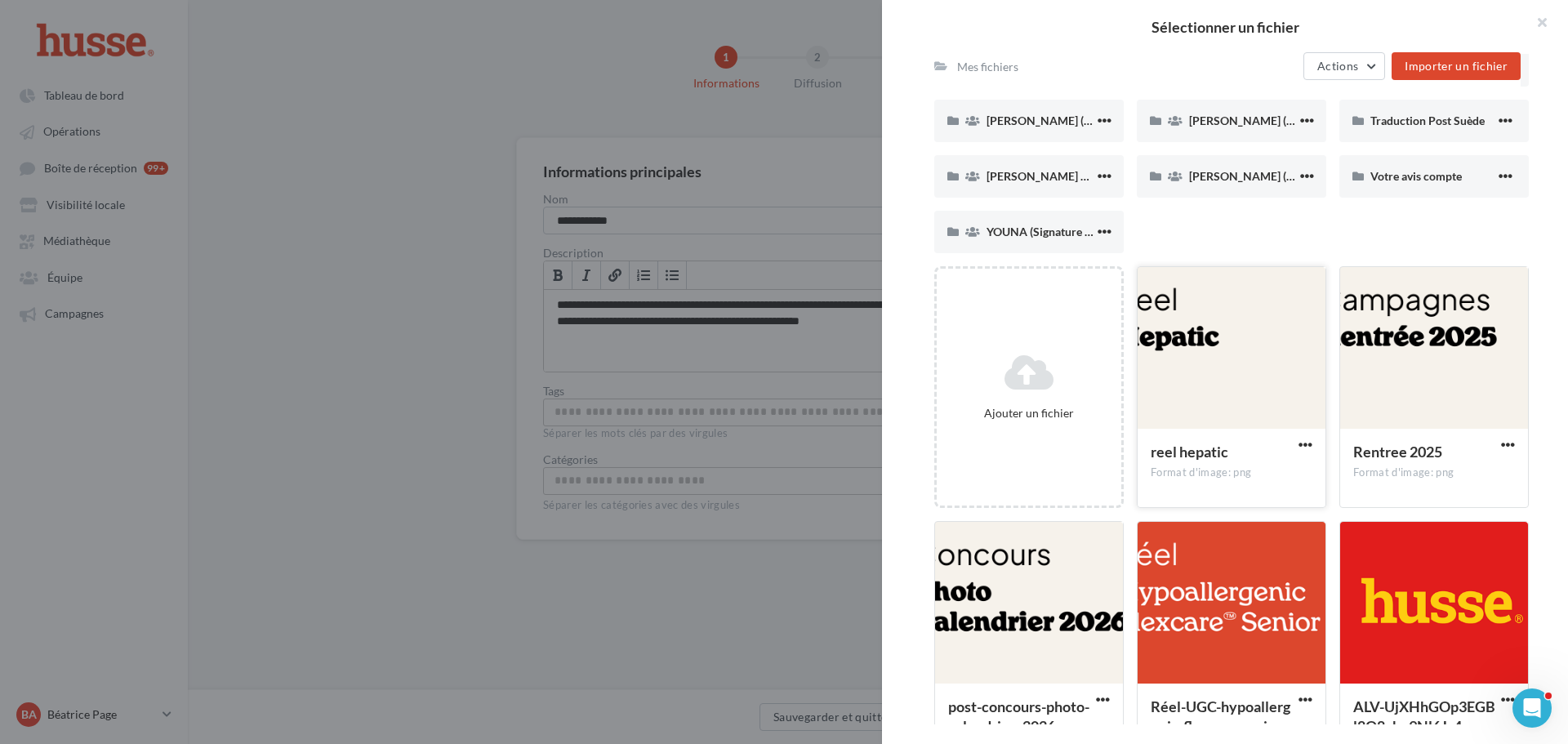
click at [1214, 355] on div at bounding box center [1232, 349] width 187 height 163
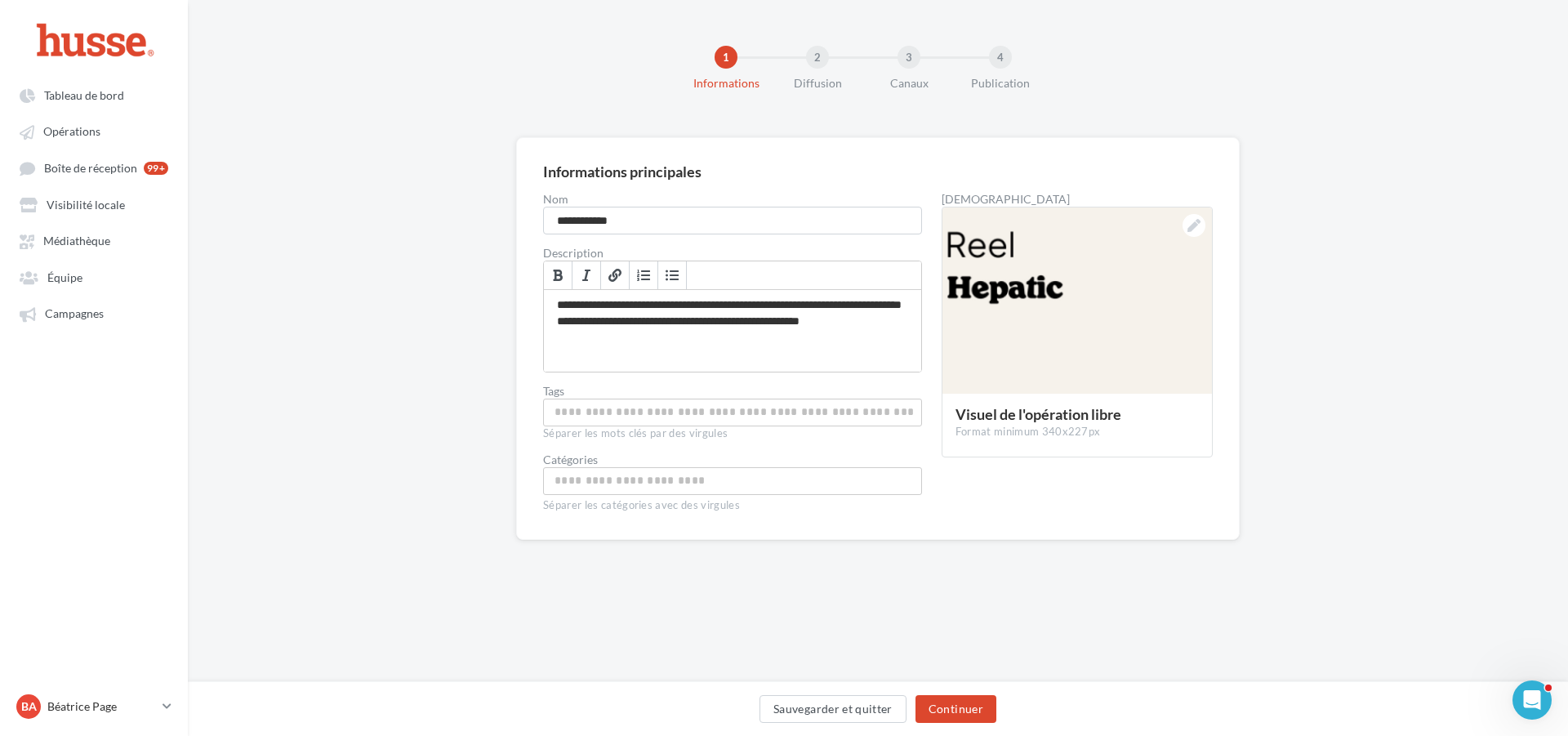
click at [587, 484] on input "Choisissez une catégorie" at bounding box center [732, 480] width 371 height 18
type input "****"
click at [611, 570] on span "reel chien" at bounding box center [596, 563] width 50 height 14
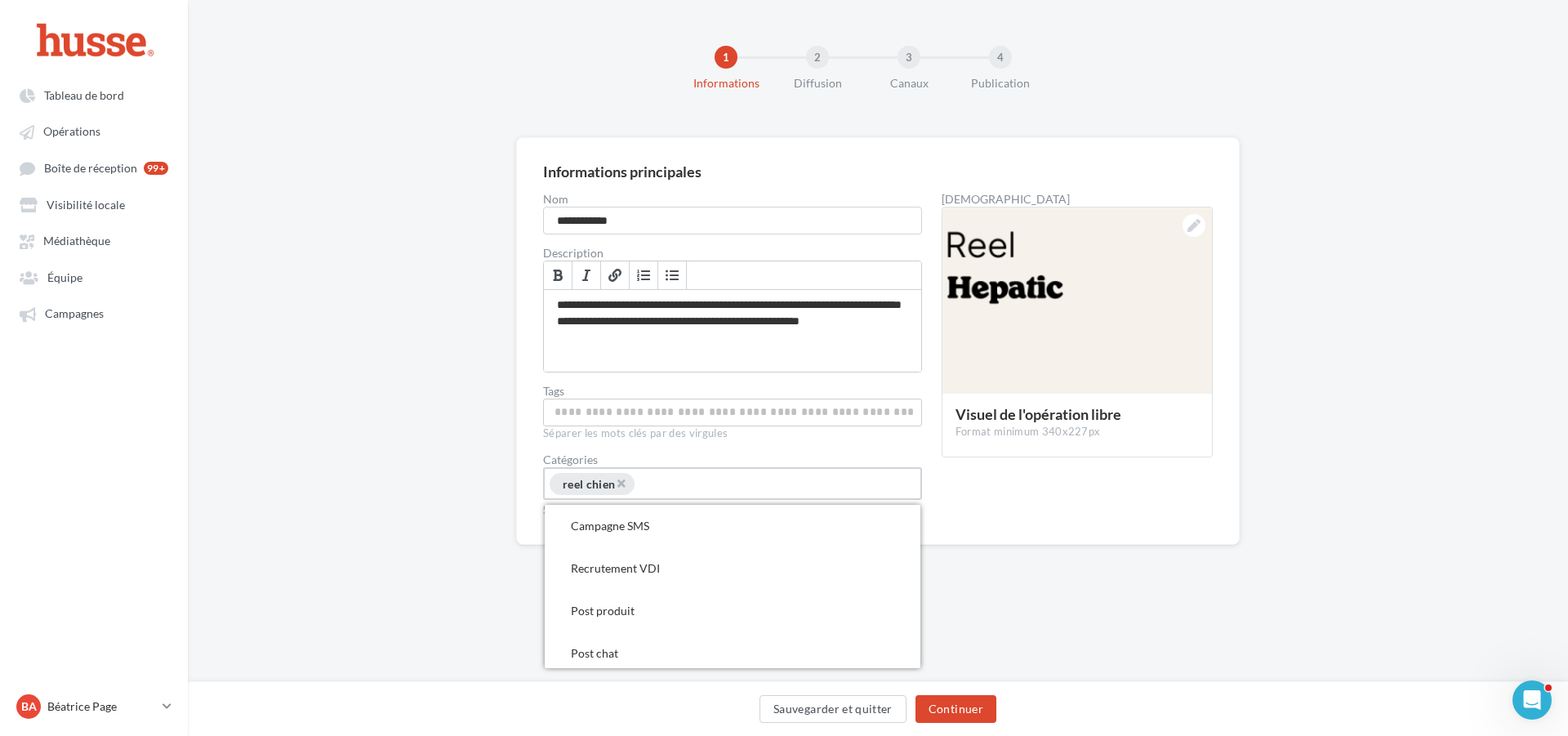
click at [1382, 344] on div "**********" at bounding box center [878, 367] width 1381 height 460
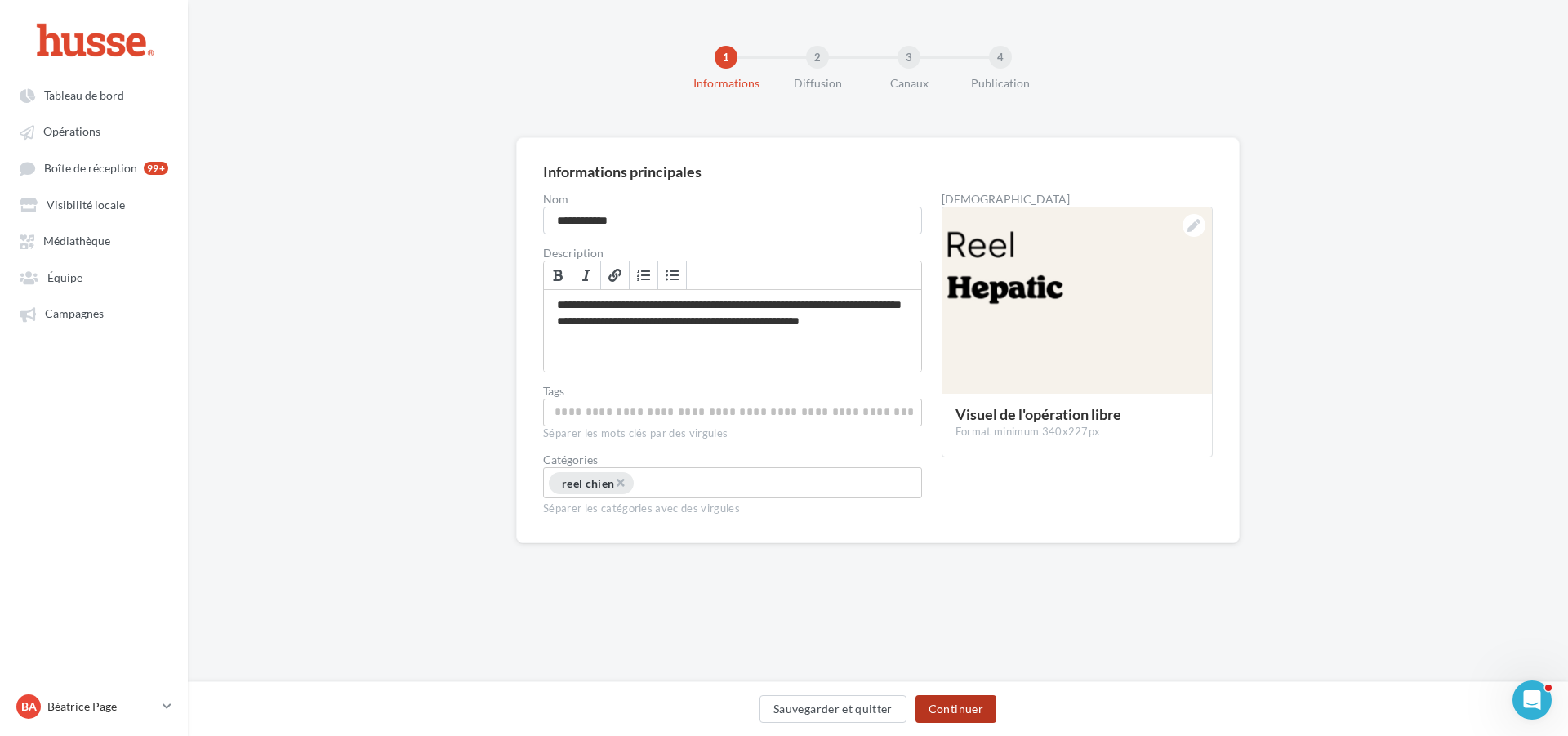
click at [958, 710] on button "Continuer" at bounding box center [956, 709] width 81 height 28
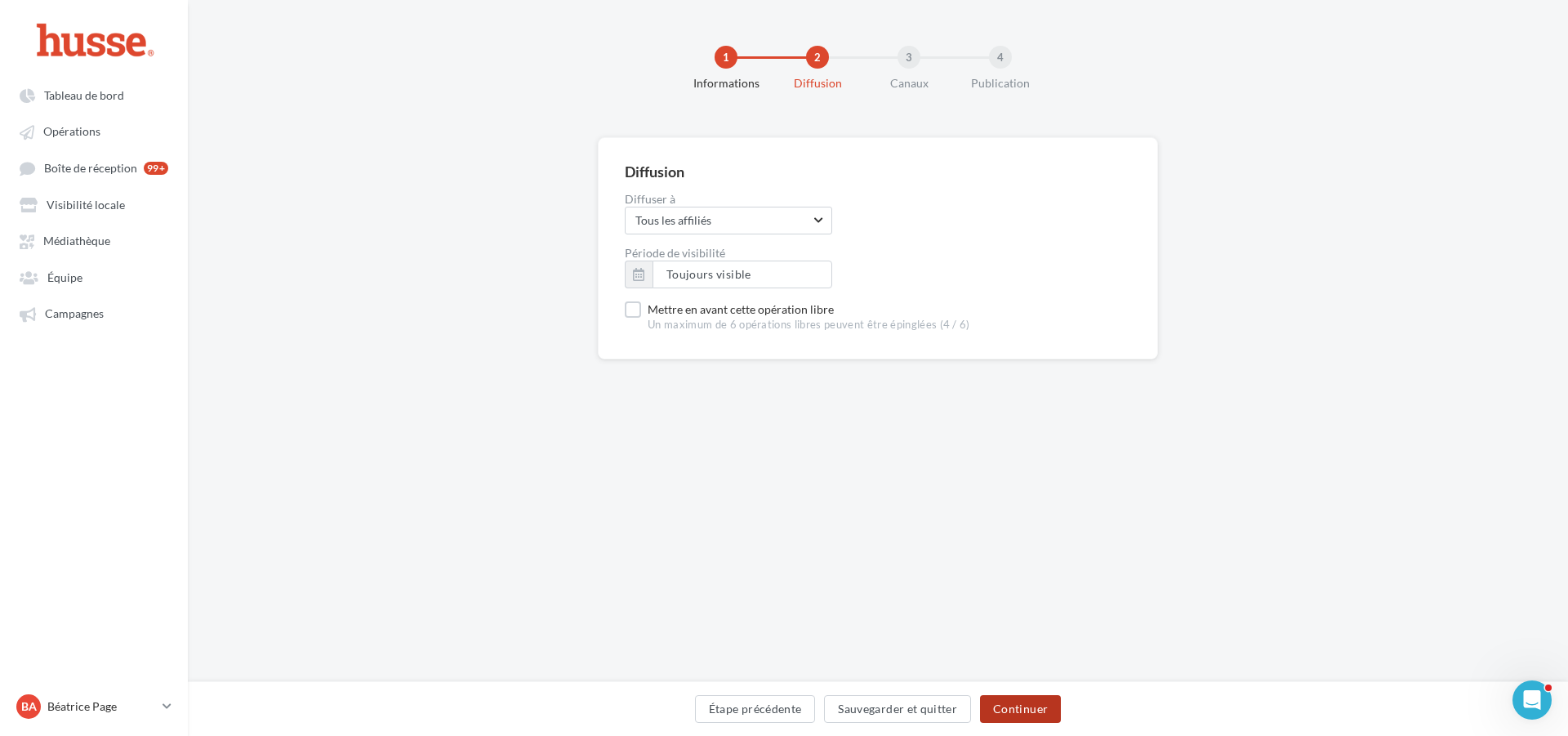
click at [1023, 702] on button "Continuer" at bounding box center [1021, 709] width 81 height 28
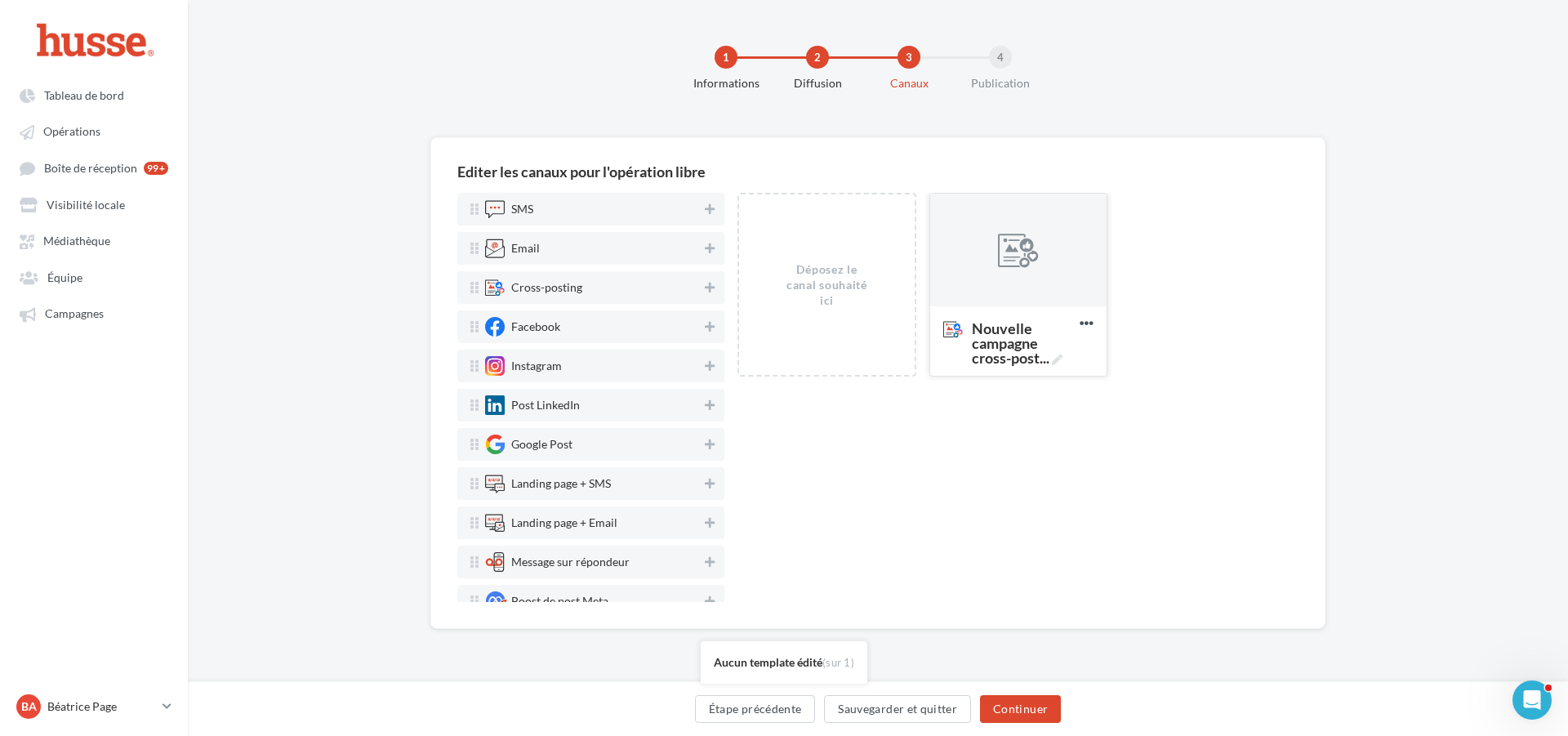
click at [1025, 249] on div at bounding box center [1018, 251] width 41 height 41
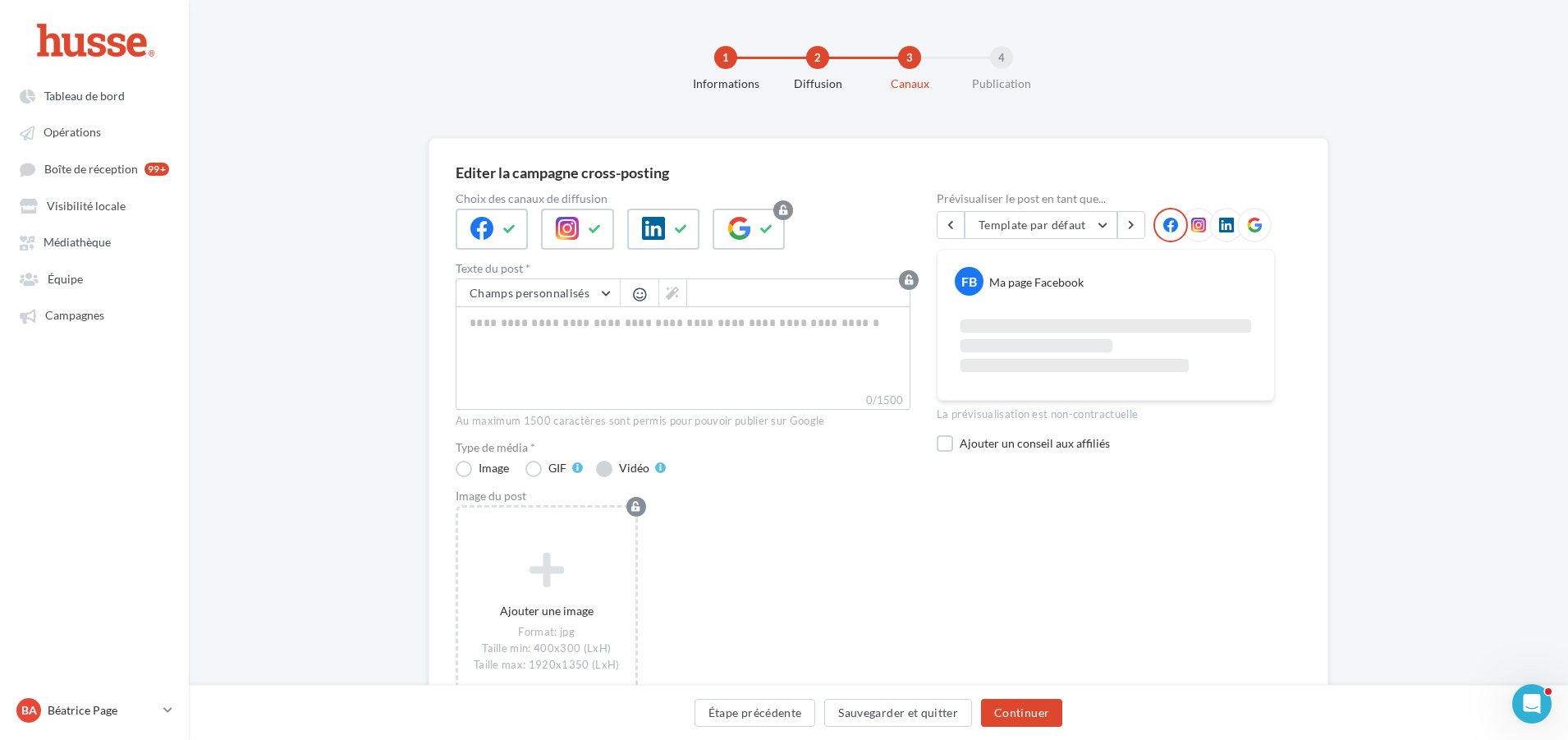
click at [607, 465] on label "Vidéo" at bounding box center [630, 469] width 70 height 17
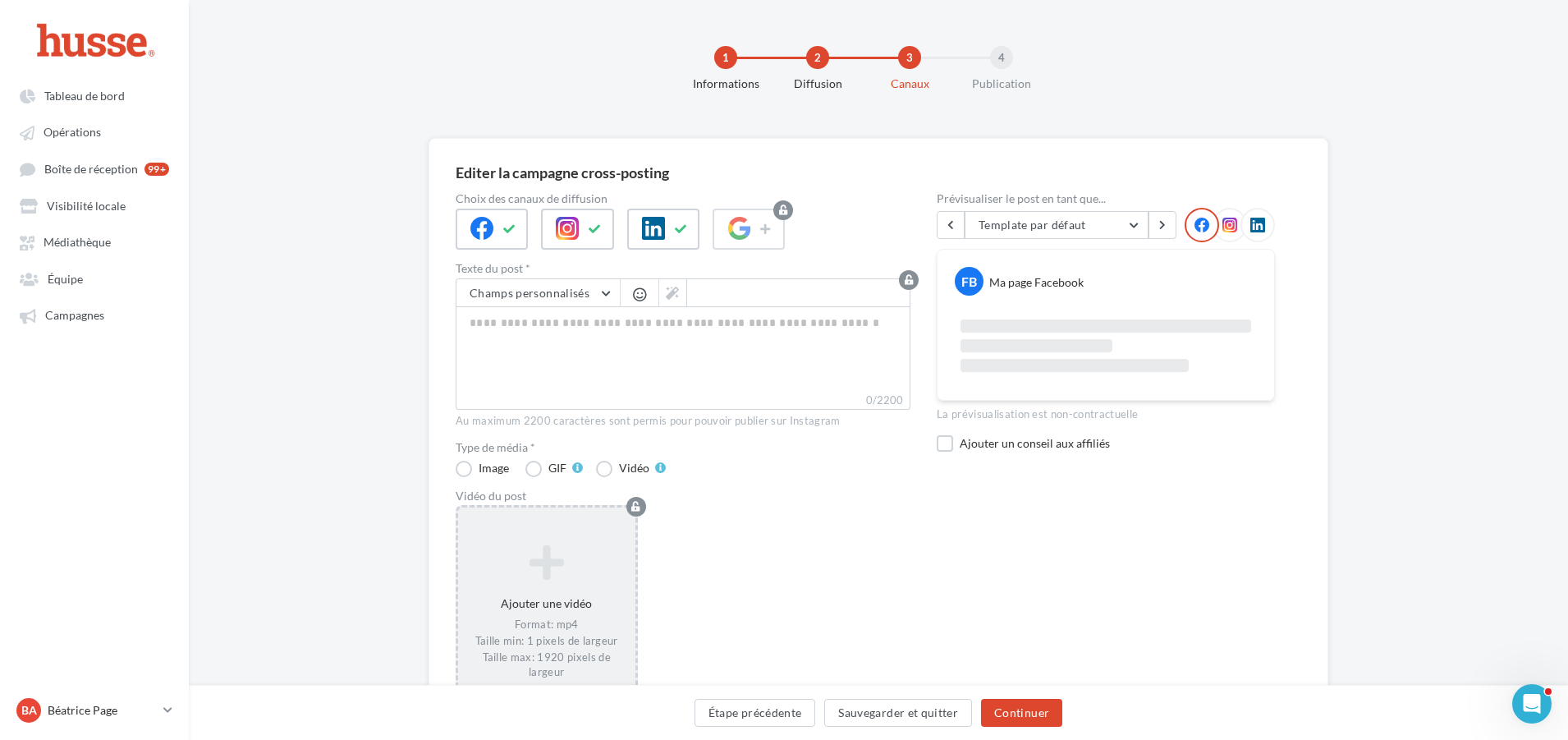
click at [543, 591] on div "Ajouter une vidéo Format: mp4 Taille min: 1 pixels de largeur Taille max: 1920 …" at bounding box center [546, 611] width 177 height 152
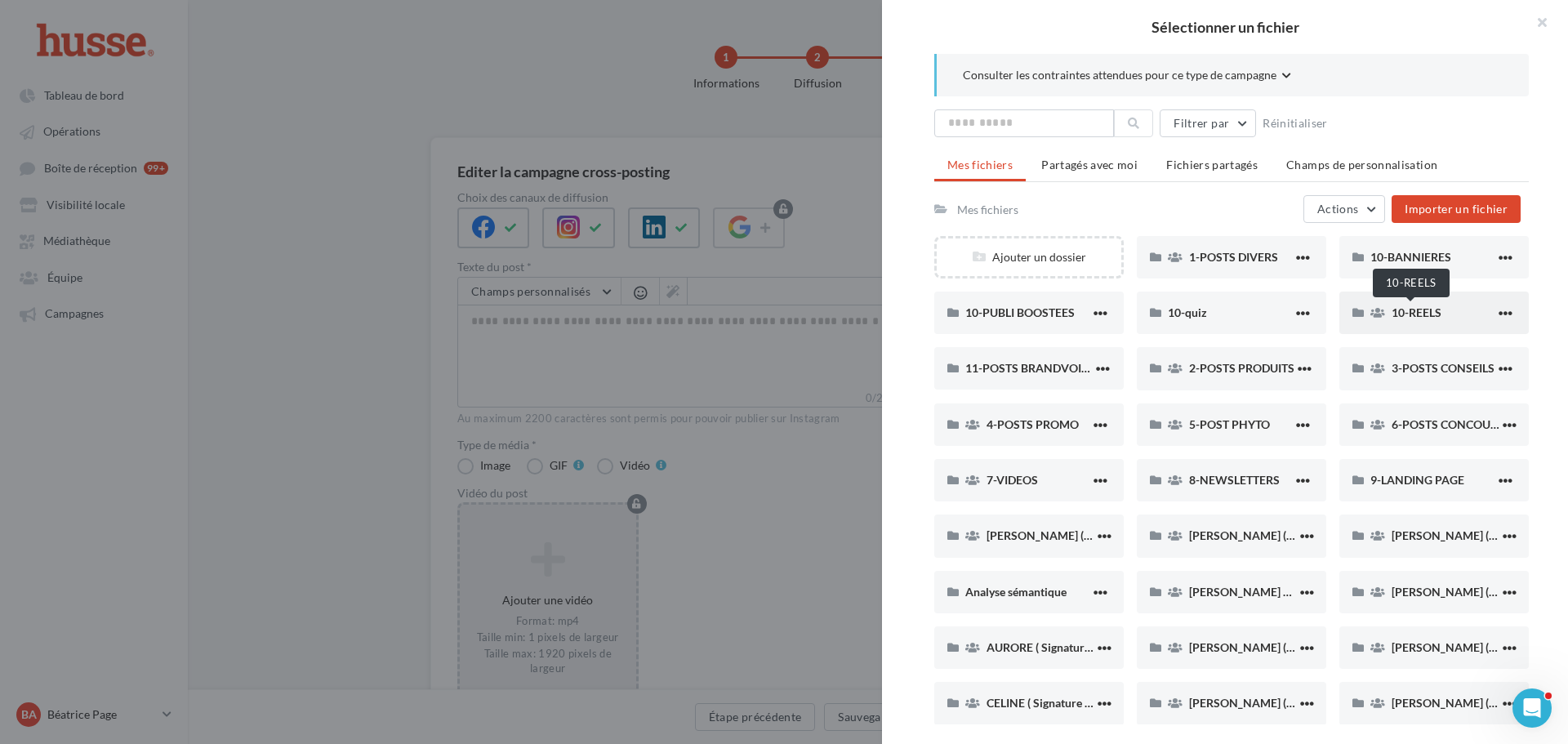
click at [1403, 311] on span "10-REELS" at bounding box center [1416, 313] width 50 height 14
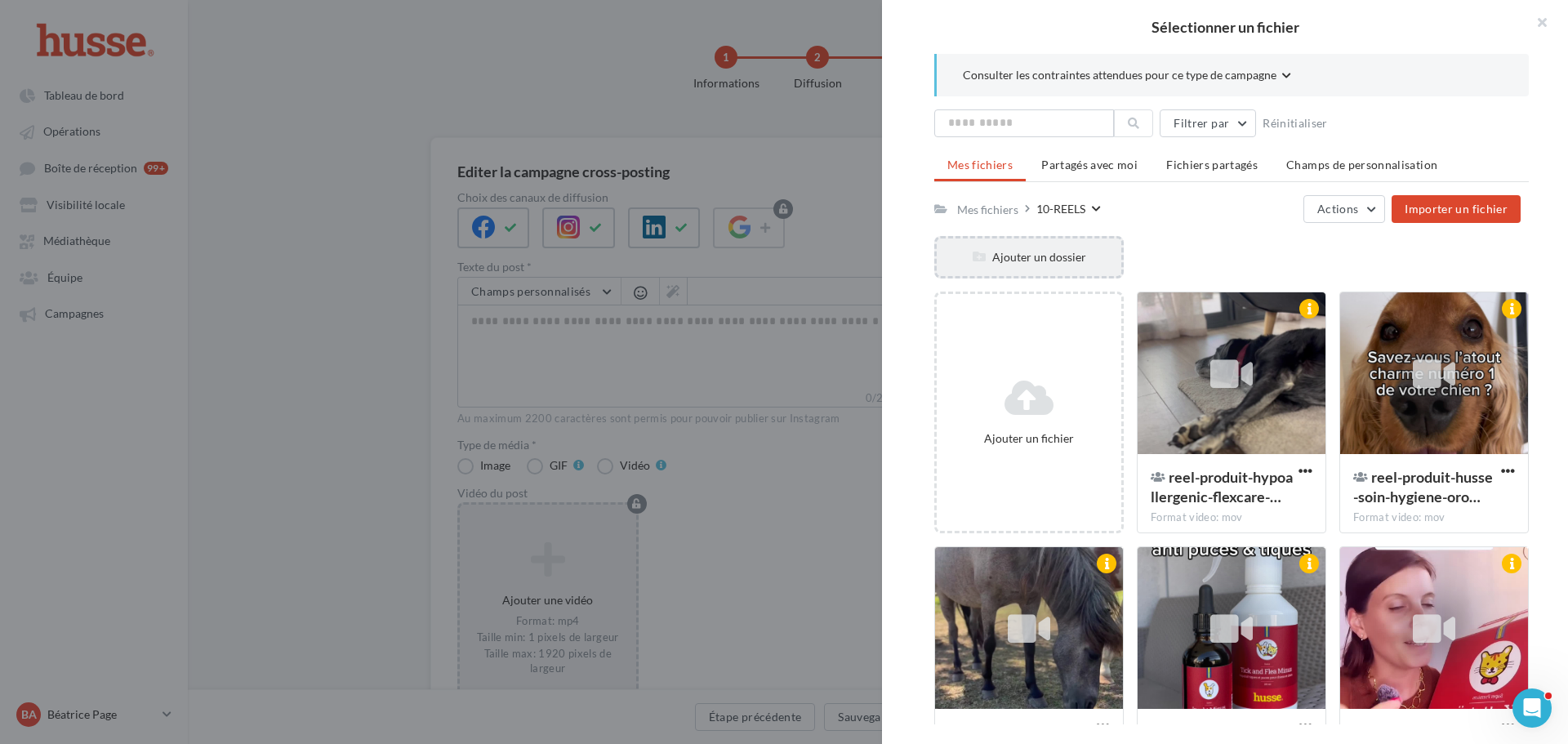
click at [1021, 257] on div "Ajouter un dossier" at bounding box center [1028, 257] width 185 height 16
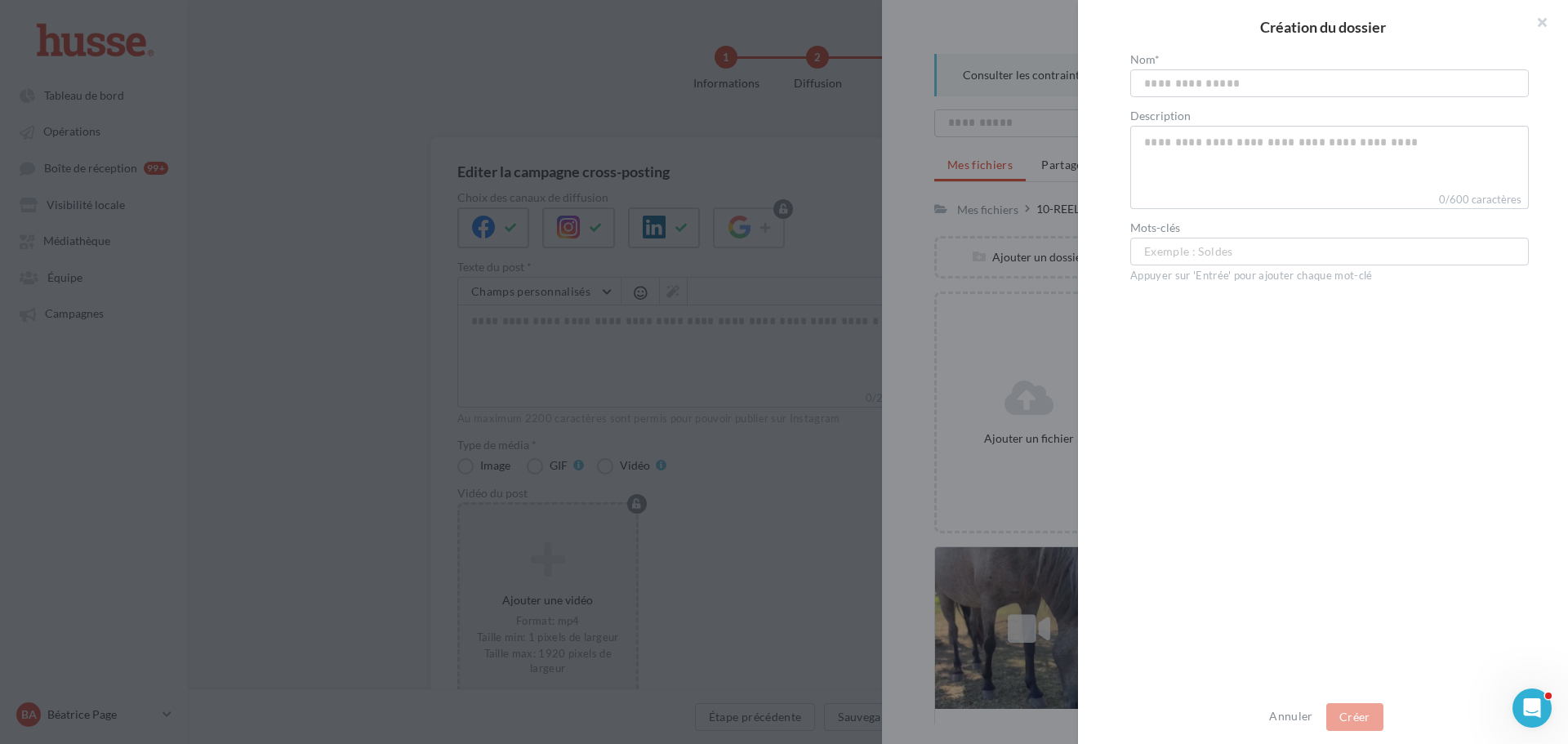
click at [1162, 87] on input "text" at bounding box center [1329, 83] width 399 height 28
type input "**********"
click at [1371, 711] on button "Créer" at bounding box center [1354, 718] width 57 height 28
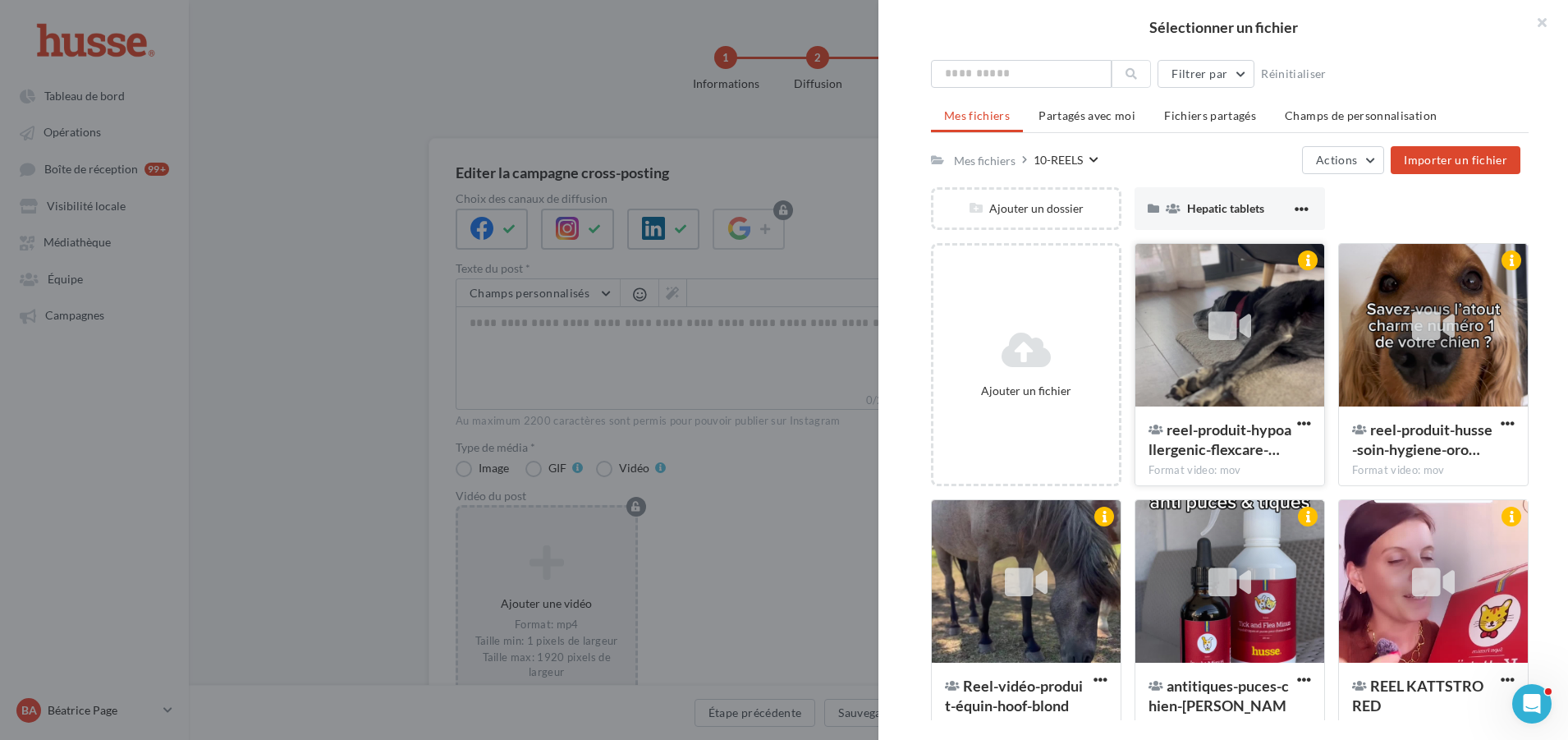
scroll to position [78, 0]
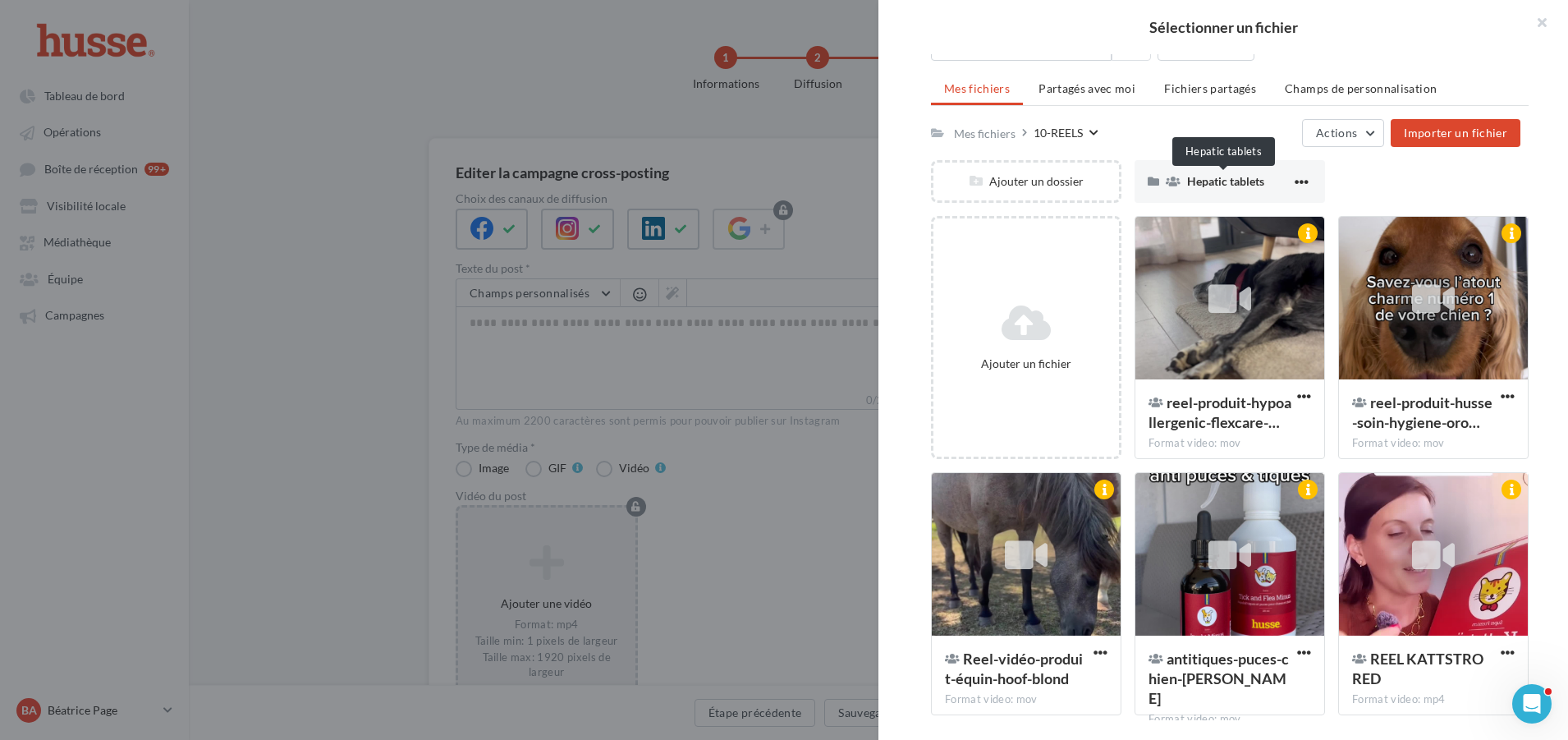
click at [1213, 185] on span "Hepatic tablets" at bounding box center [1226, 181] width 77 height 14
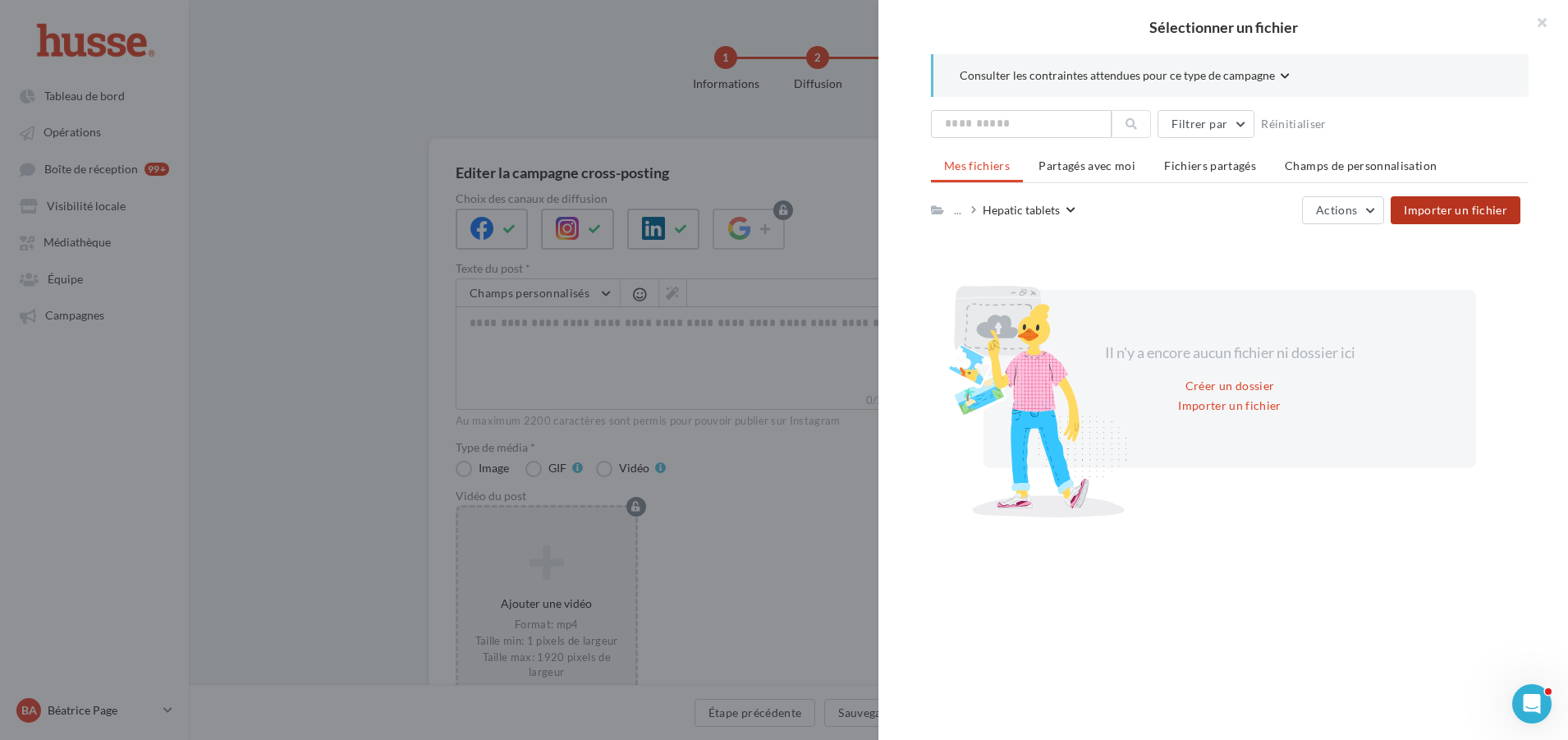
click at [1463, 200] on button "Importer un fichier" at bounding box center [1454, 211] width 129 height 28
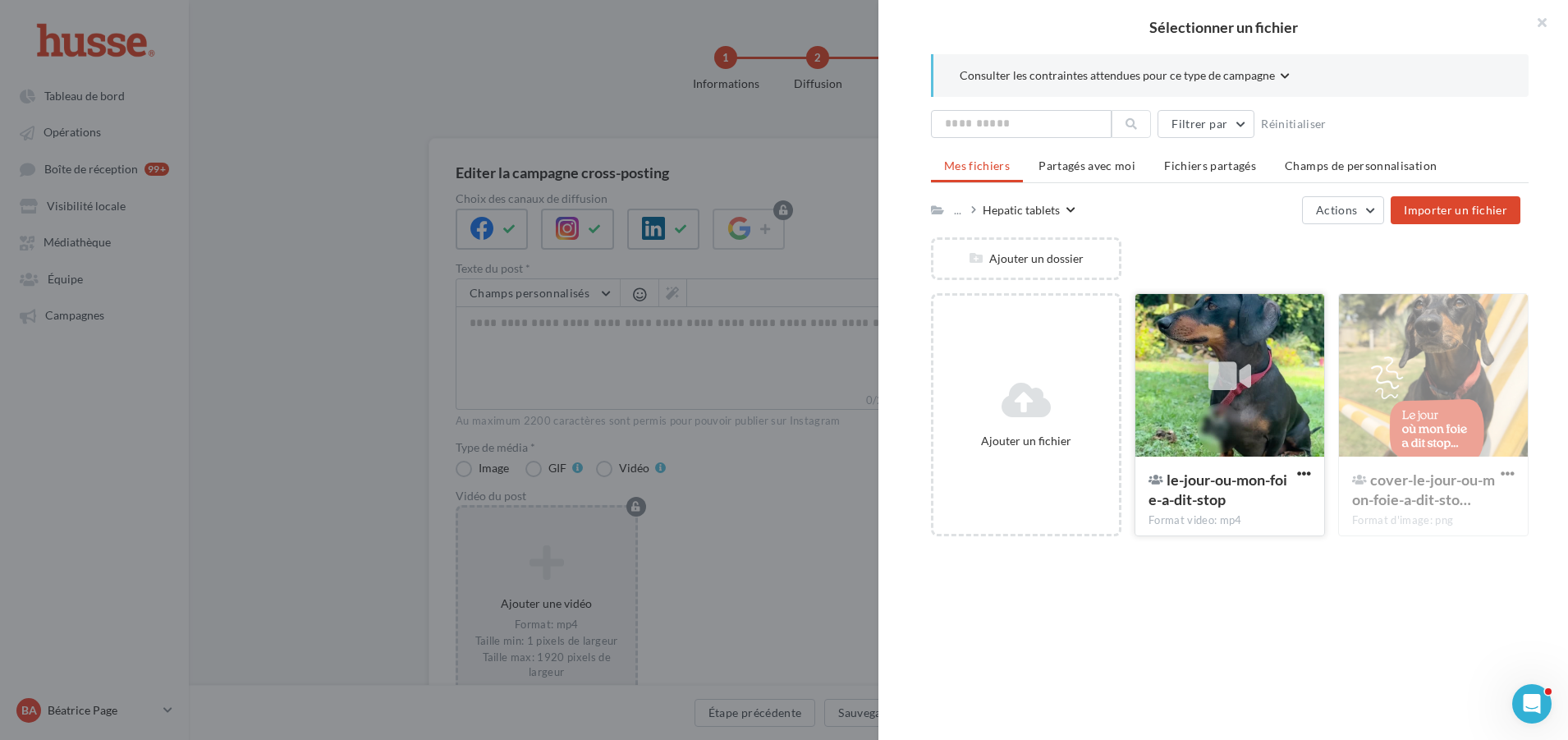
click at [1223, 366] on icon at bounding box center [1229, 376] width 42 height 38
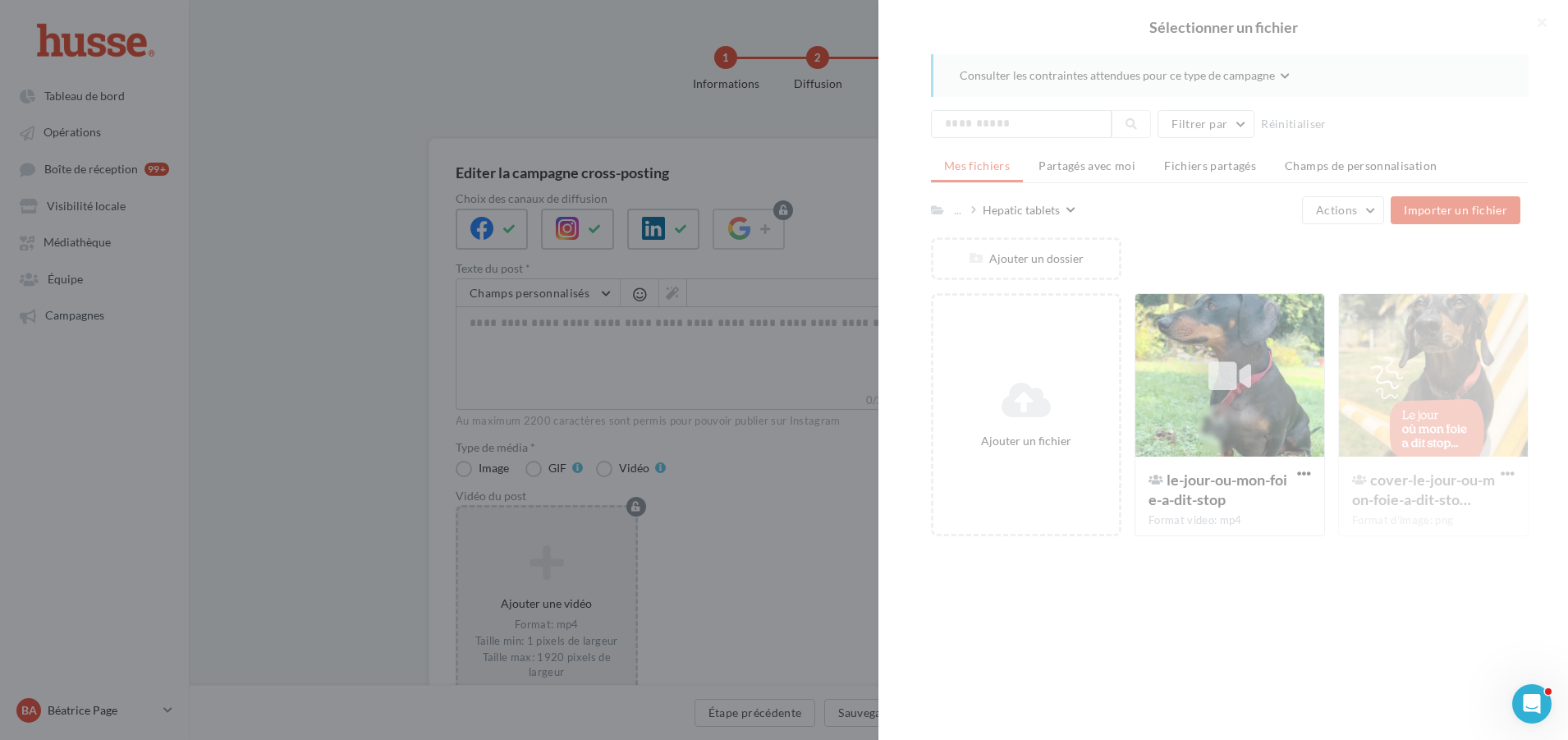
click at [660, 226] on div "Sélectionner un fichier Consulter les contraintes attendues pour ce type de cam…" at bounding box center [784, 370] width 1568 height 740
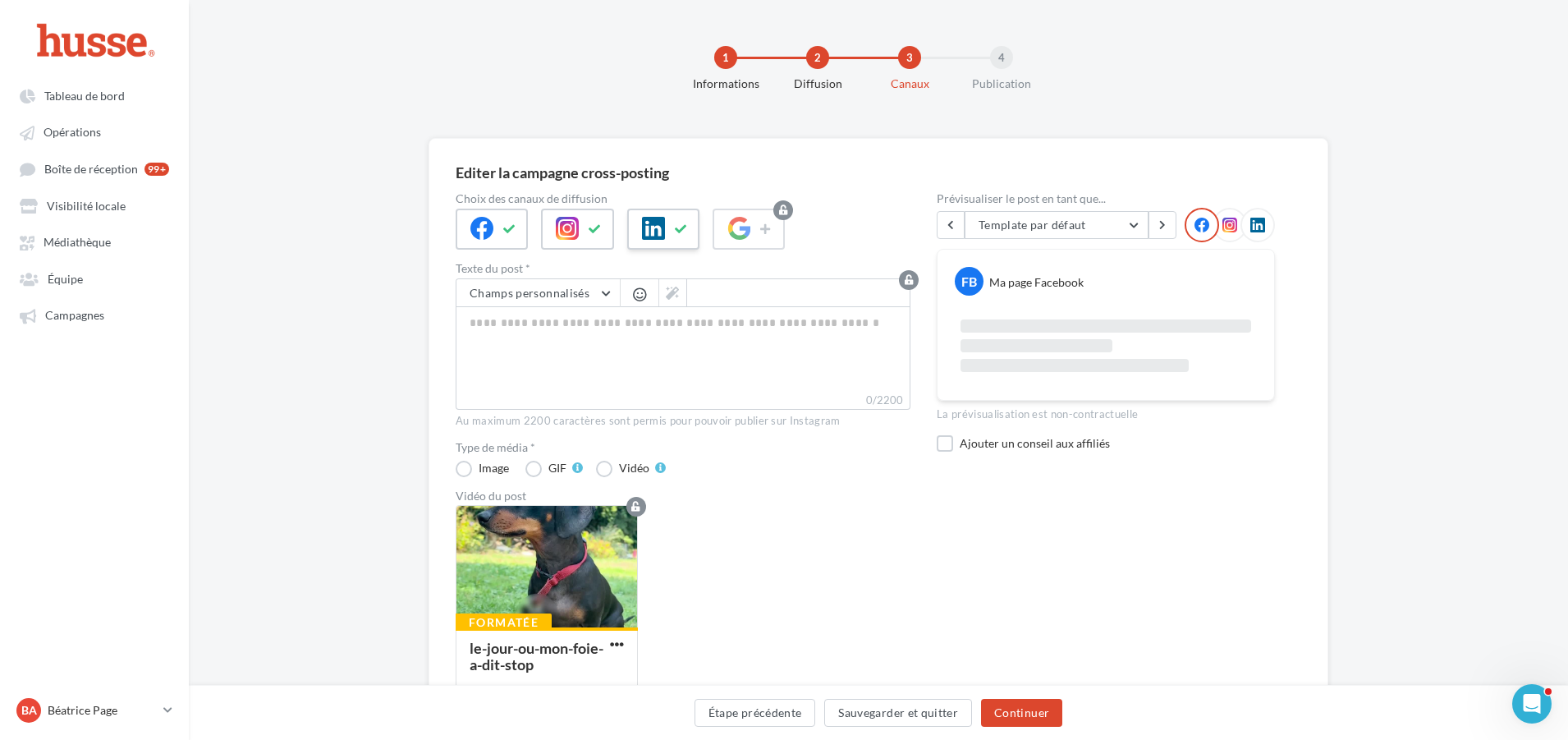
click at [657, 220] on icon at bounding box center [653, 228] width 23 height 23
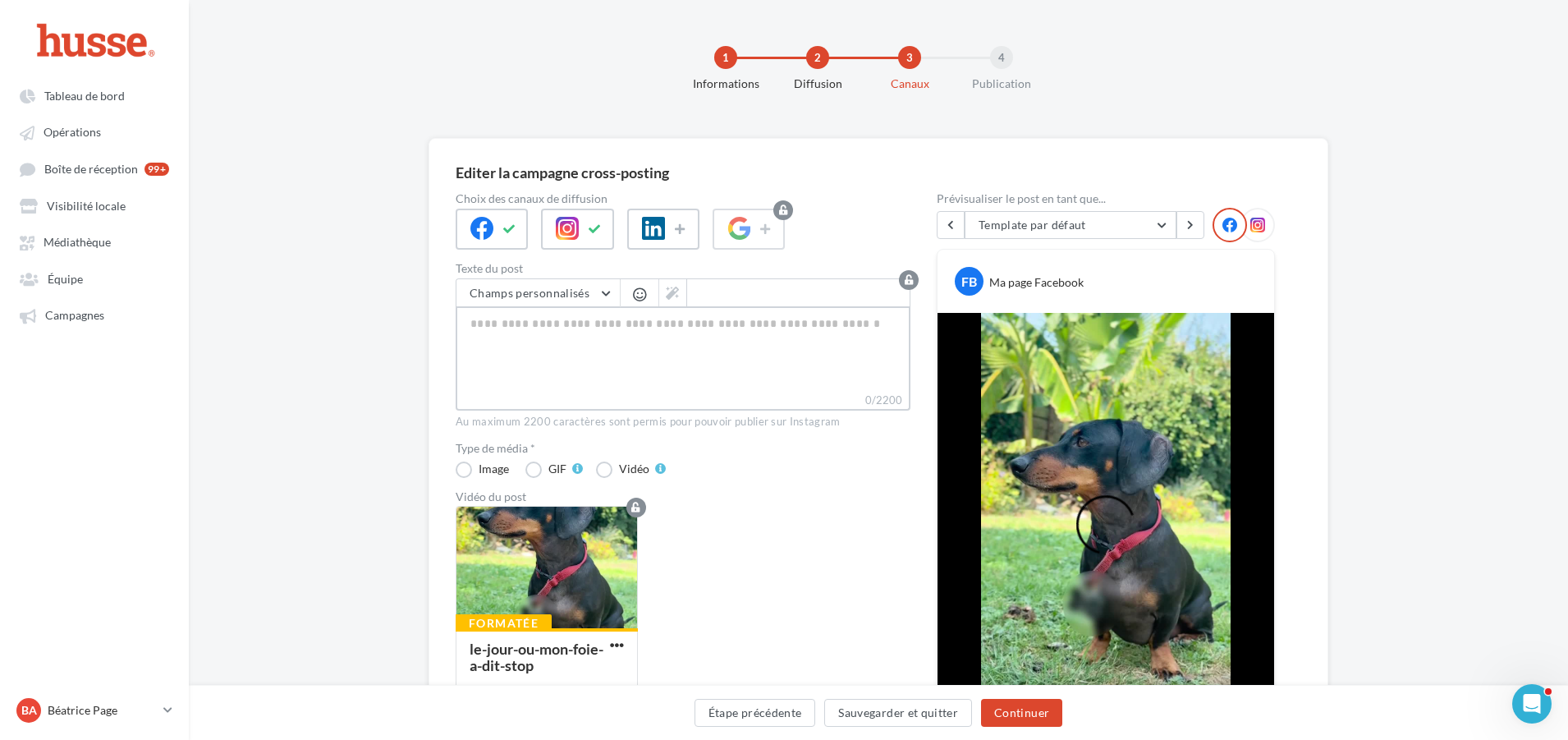
click at [502, 331] on textarea "0/2200" at bounding box center [682, 349] width 454 height 85
paste textarea "**********"
type textarea "**********"
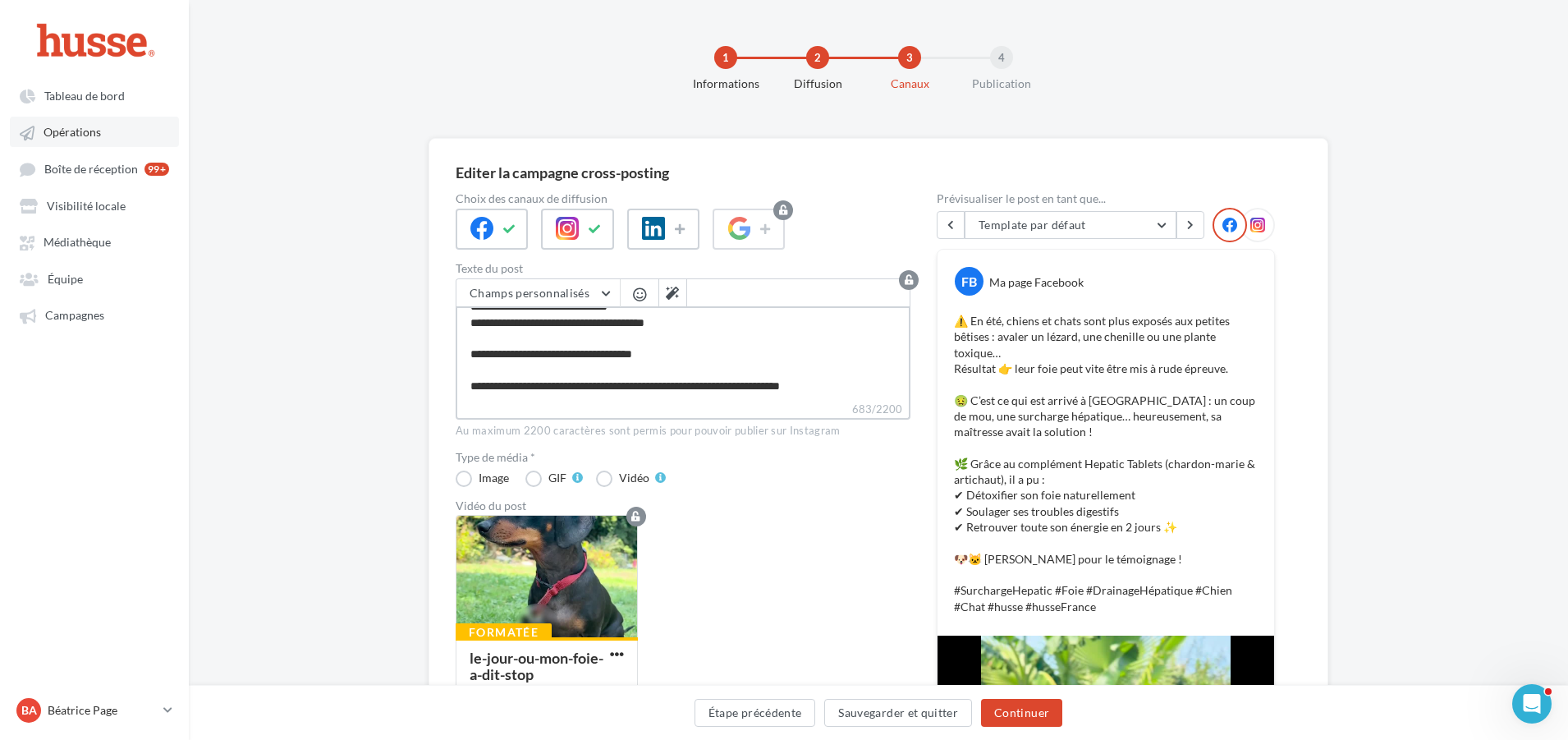
type textarea "**********"
click at [73, 137] on span "Opérations" at bounding box center [71, 133] width 57 height 14
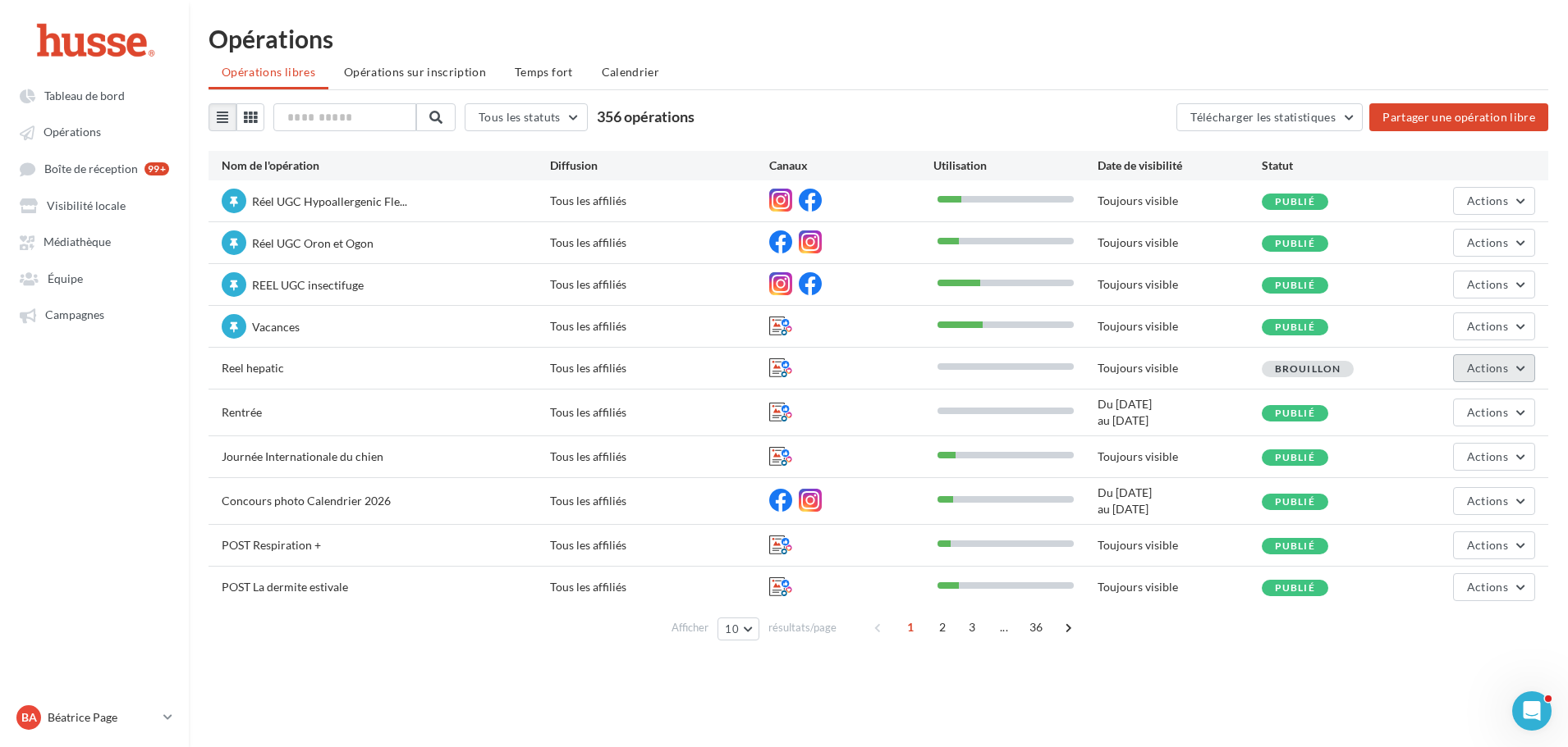
click at [1507, 369] on span "Actions" at bounding box center [1487, 368] width 41 height 14
click at [1433, 415] on button "Editer" at bounding box center [1453, 406] width 164 height 42
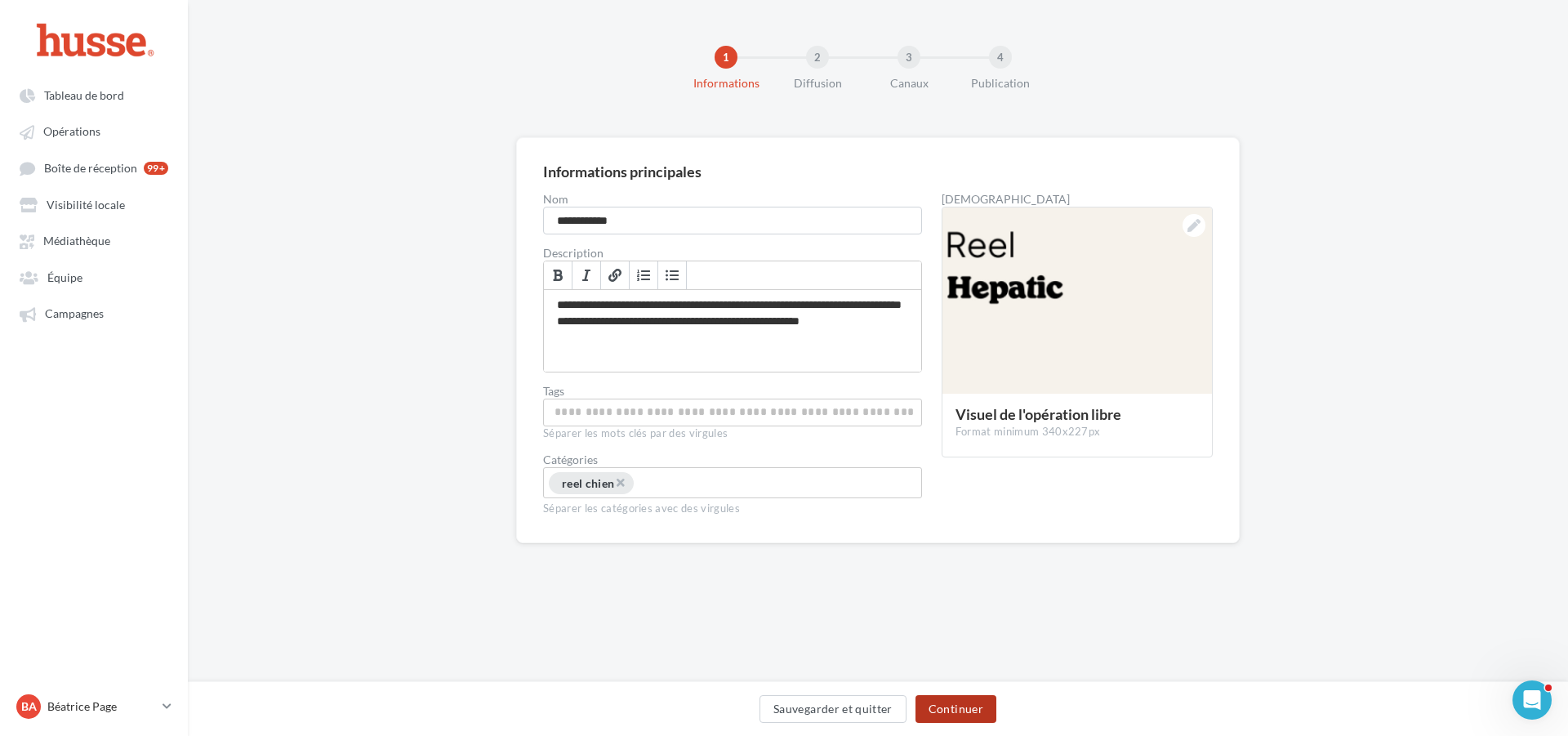
click at [945, 718] on button "Continuer" at bounding box center [956, 709] width 81 height 28
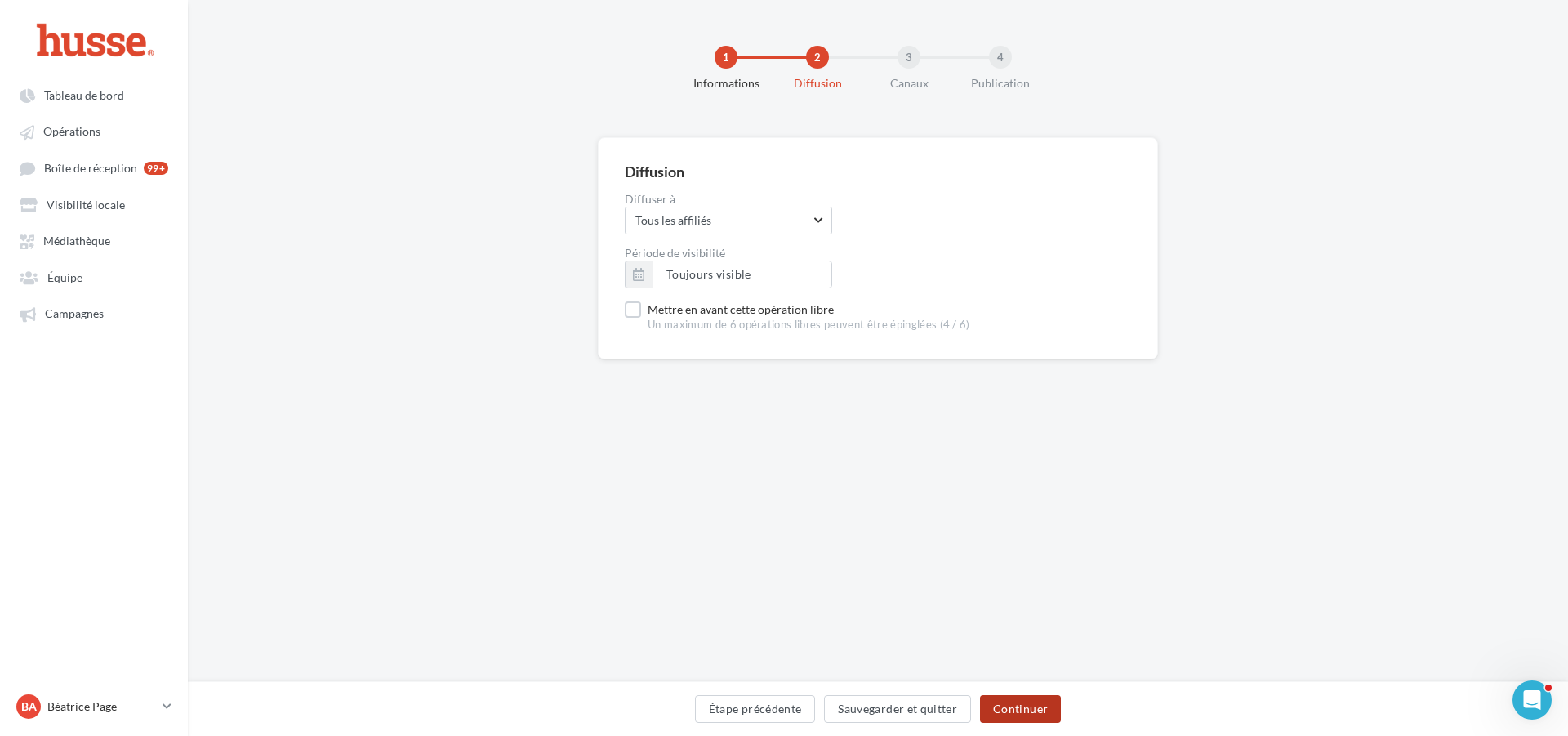
click at [1026, 706] on button "Continuer" at bounding box center [1021, 709] width 81 height 28
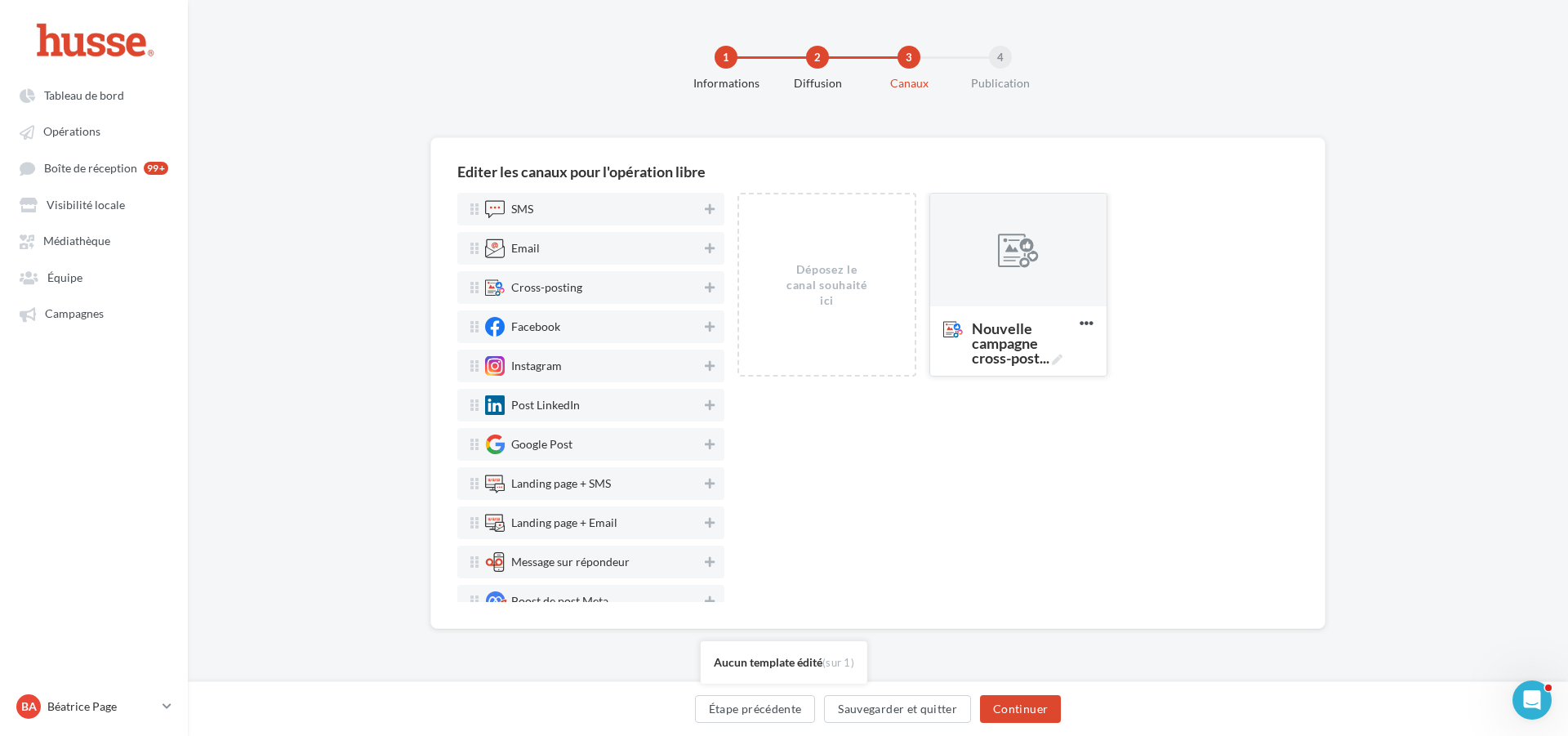
click at [1028, 251] on div at bounding box center [1018, 251] width 41 height 41
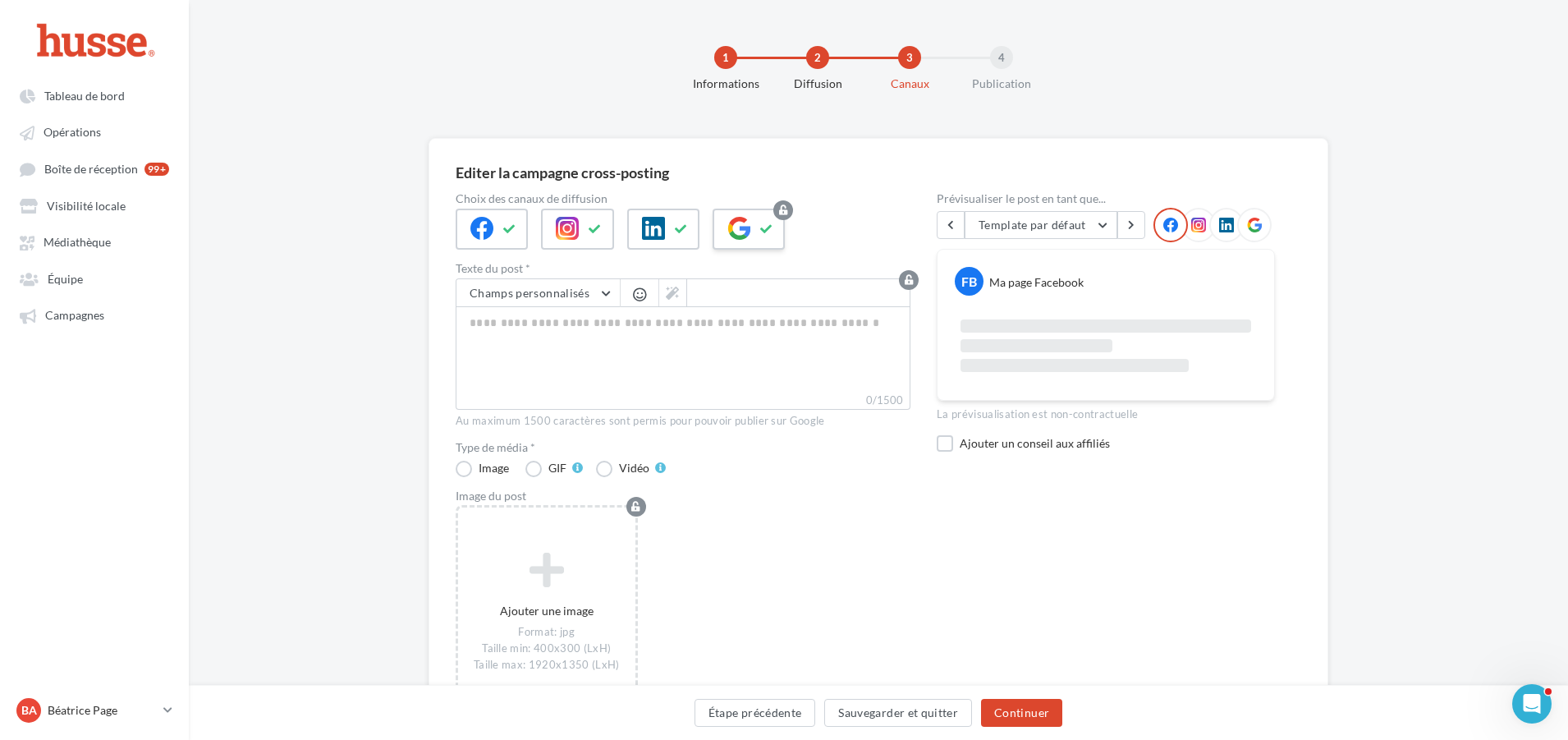
click at [747, 221] on icon at bounding box center [739, 228] width 23 height 23
click at [669, 226] on div at bounding box center [663, 229] width 72 height 41
click at [587, 223] on button at bounding box center [595, 229] width 19 height 25
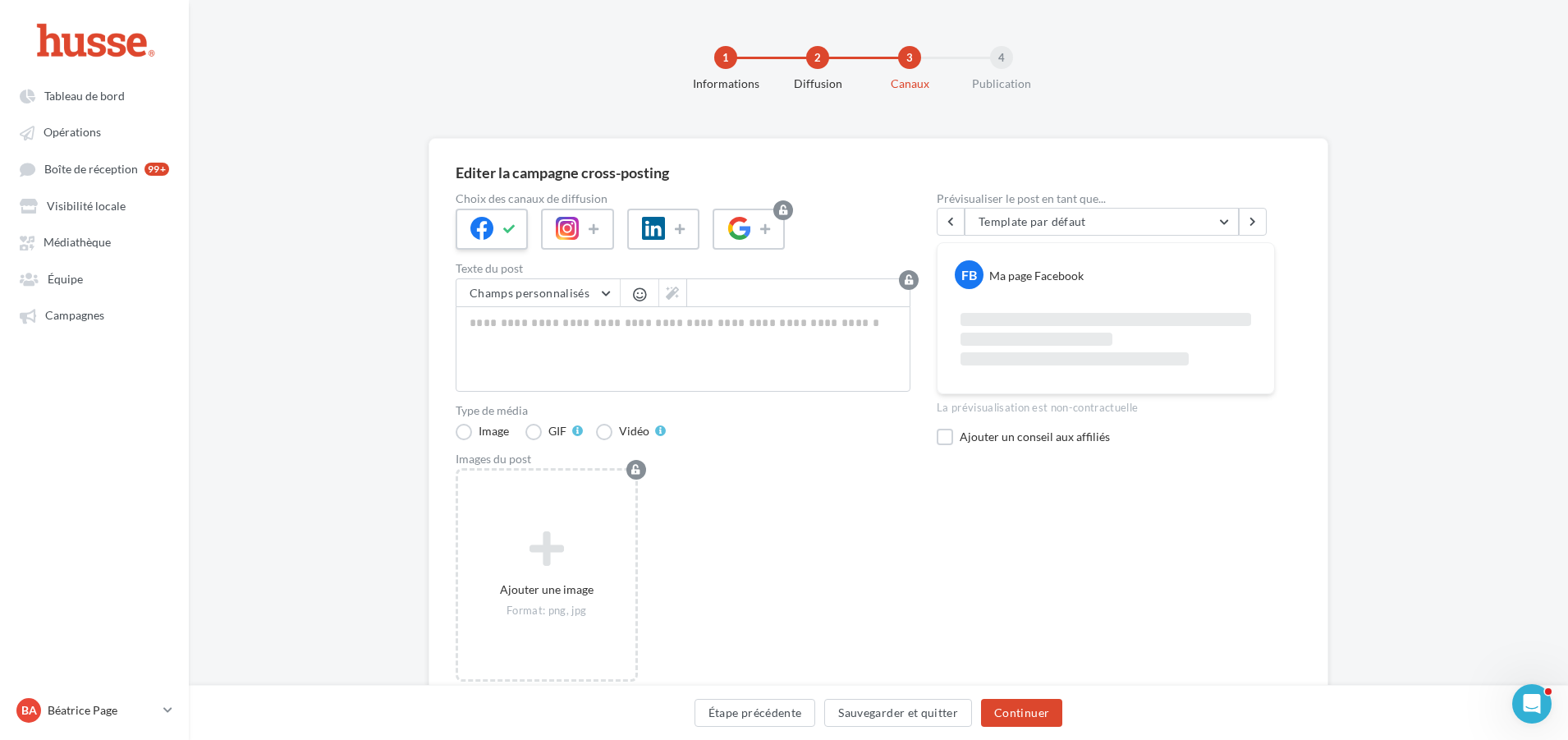
click at [486, 225] on icon at bounding box center [482, 228] width 23 height 23
click at [580, 228] on div at bounding box center [577, 229] width 72 height 41
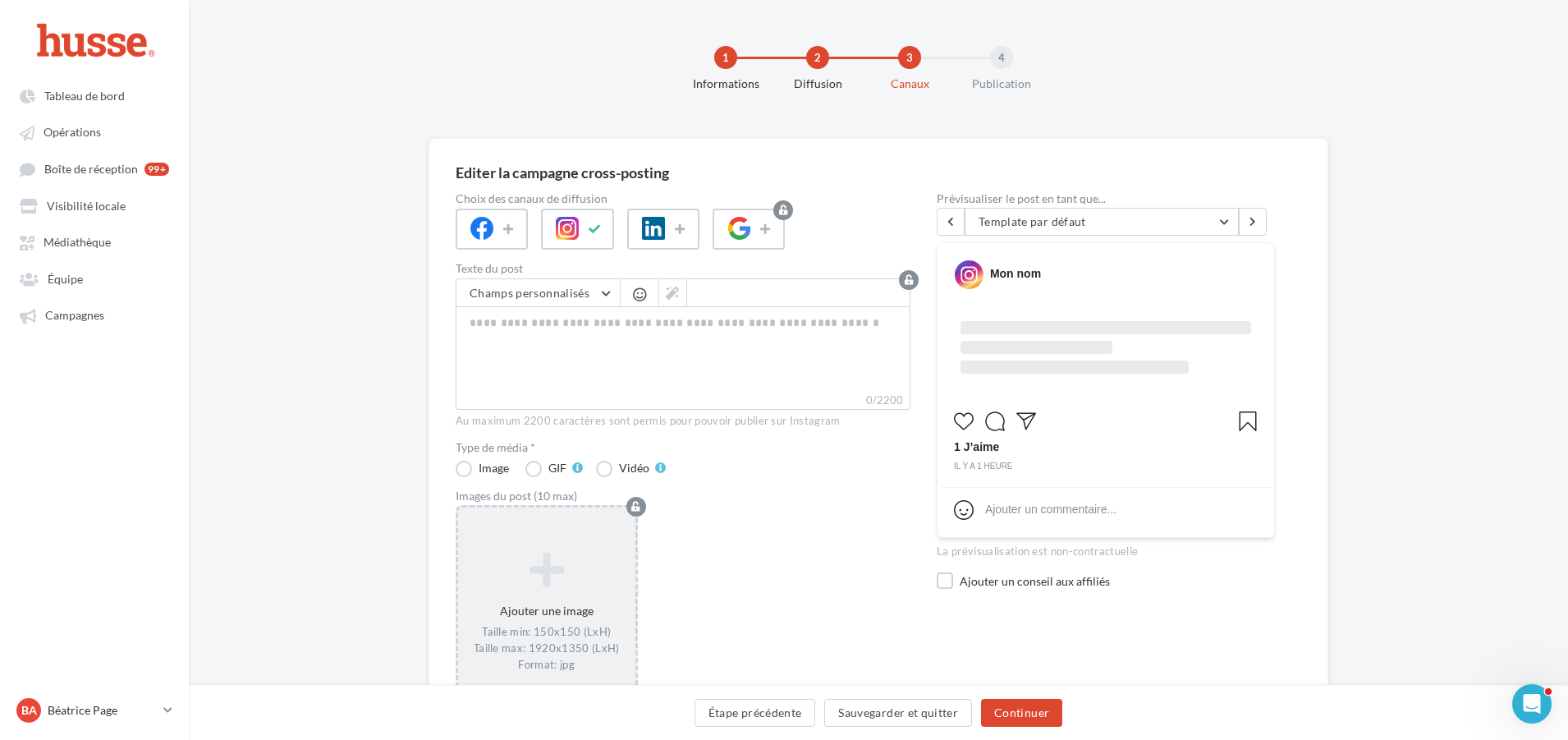
click at [539, 596] on div "Ajouter une image Taille min: 150x150 (LxH) Taille max: 1920x1350 (LxH) Format:…" at bounding box center [546, 611] width 177 height 137
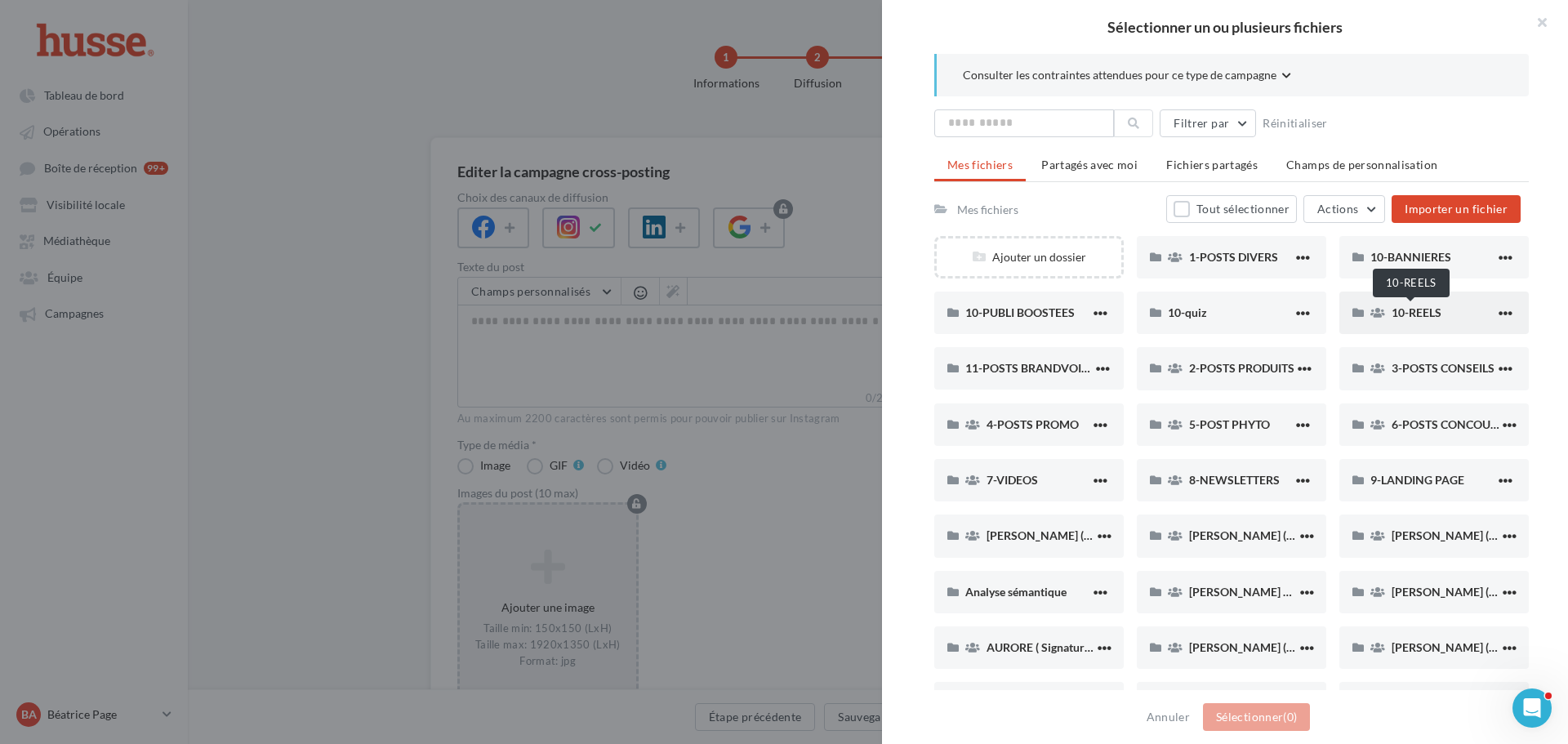
click at [1417, 308] on span "10-REELS" at bounding box center [1416, 313] width 50 height 14
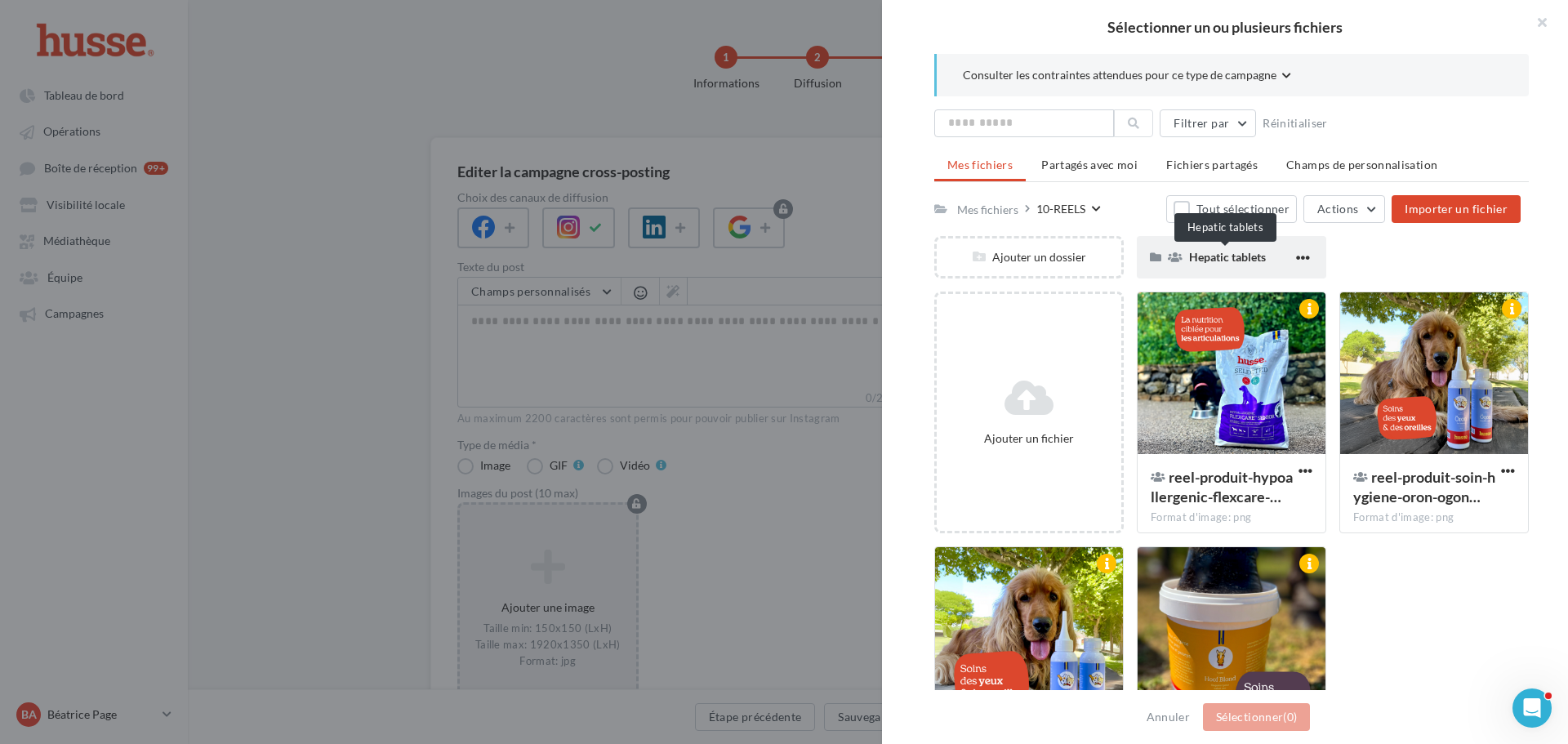
click at [1206, 254] on span "Hepatic tablets" at bounding box center [1227, 257] width 77 height 14
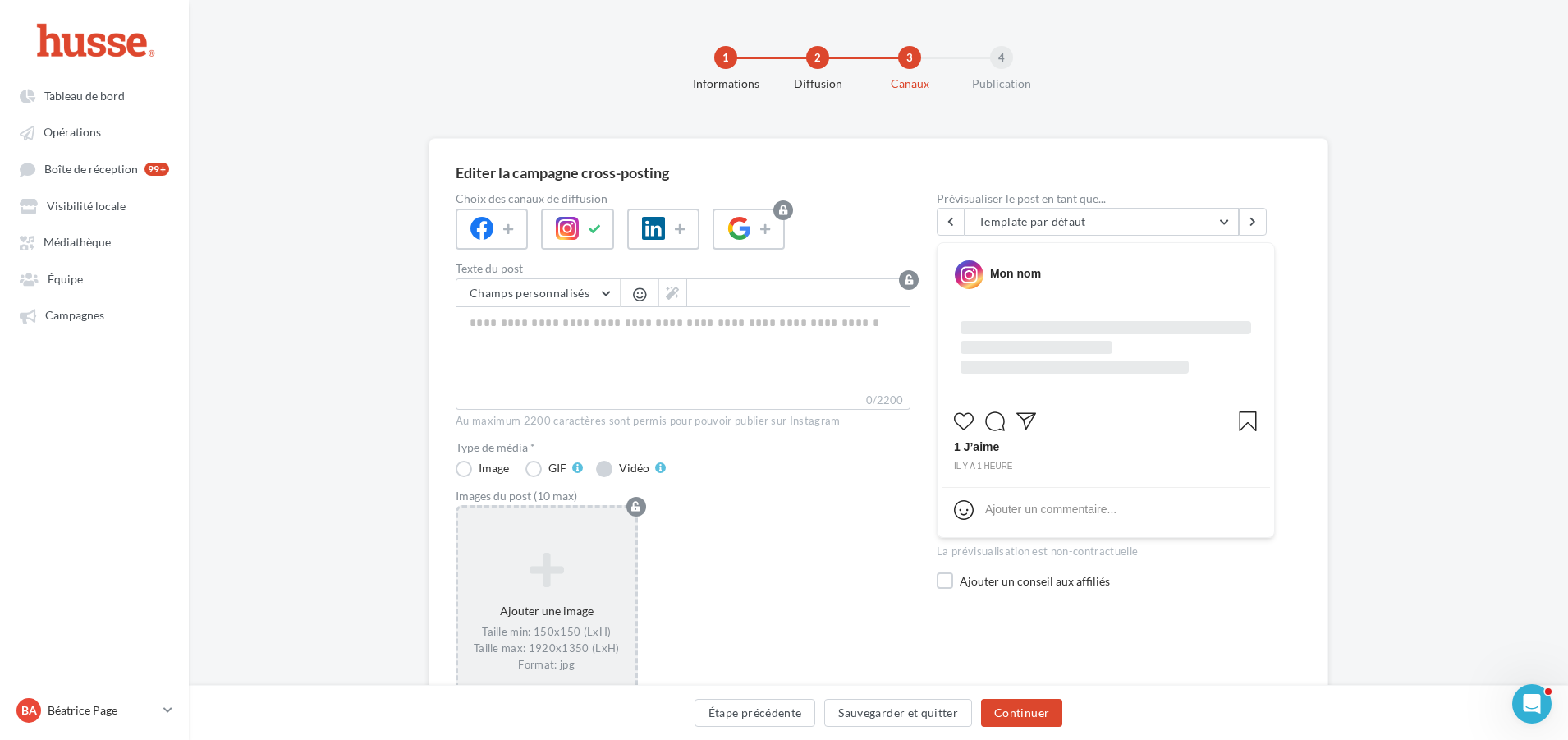
click at [606, 467] on label "Vidéo" at bounding box center [630, 469] width 70 height 17
click at [524, 564] on icon at bounding box center [547, 561] width 164 height 40
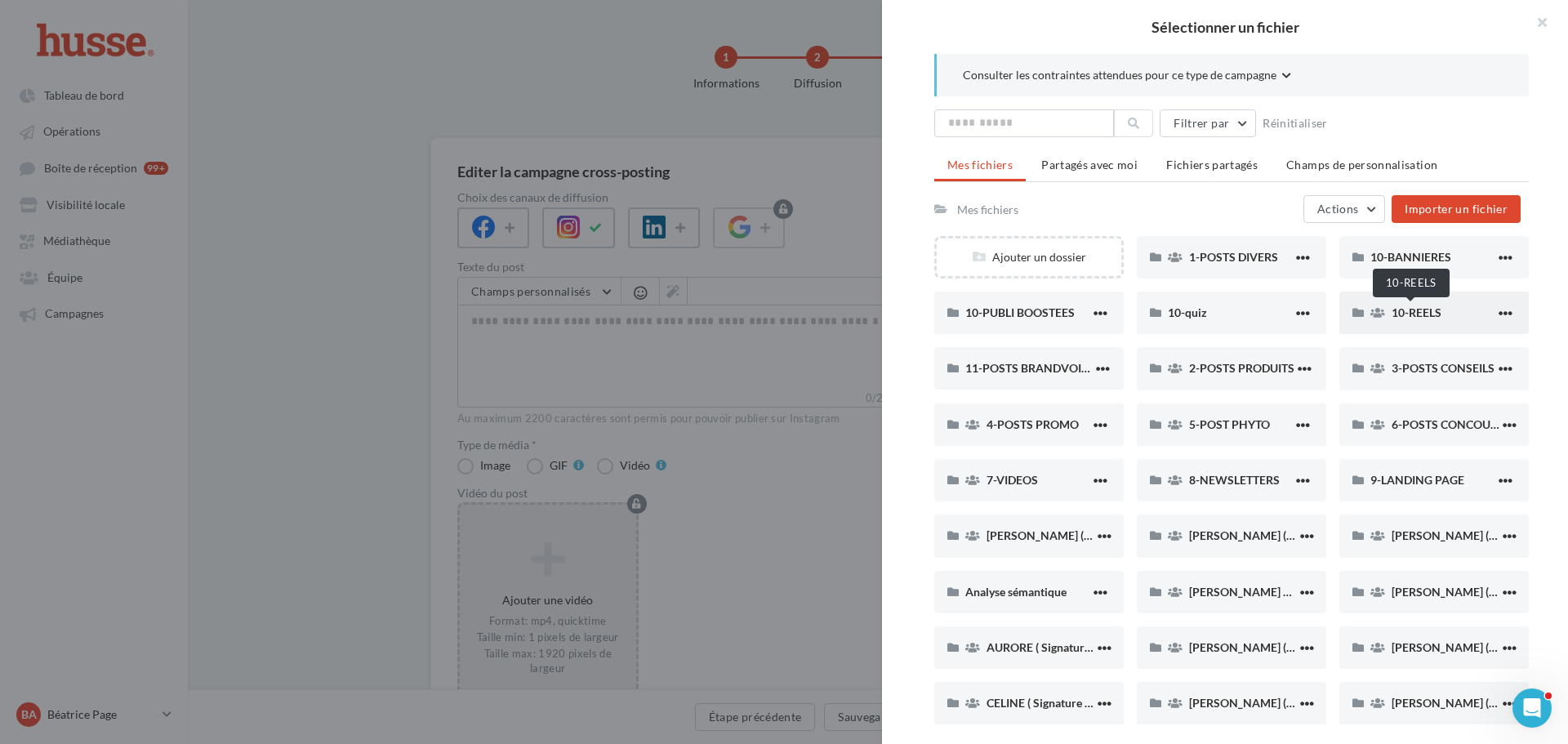
click at [1417, 316] on span "10-REELS" at bounding box center [1416, 313] width 50 height 14
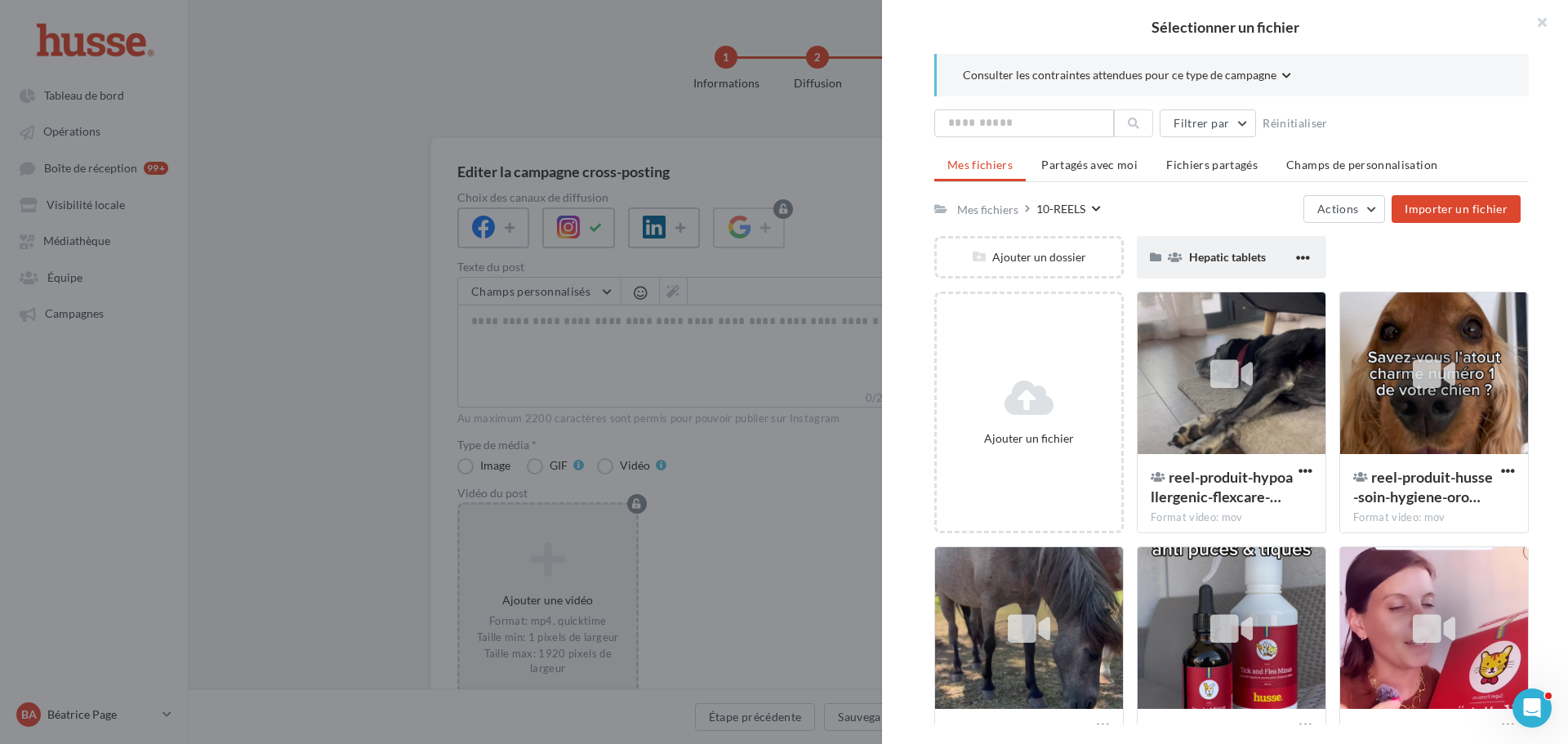
click at [1194, 246] on div "Hepatic tablets" at bounding box center [1232, 257] width 189 height 42
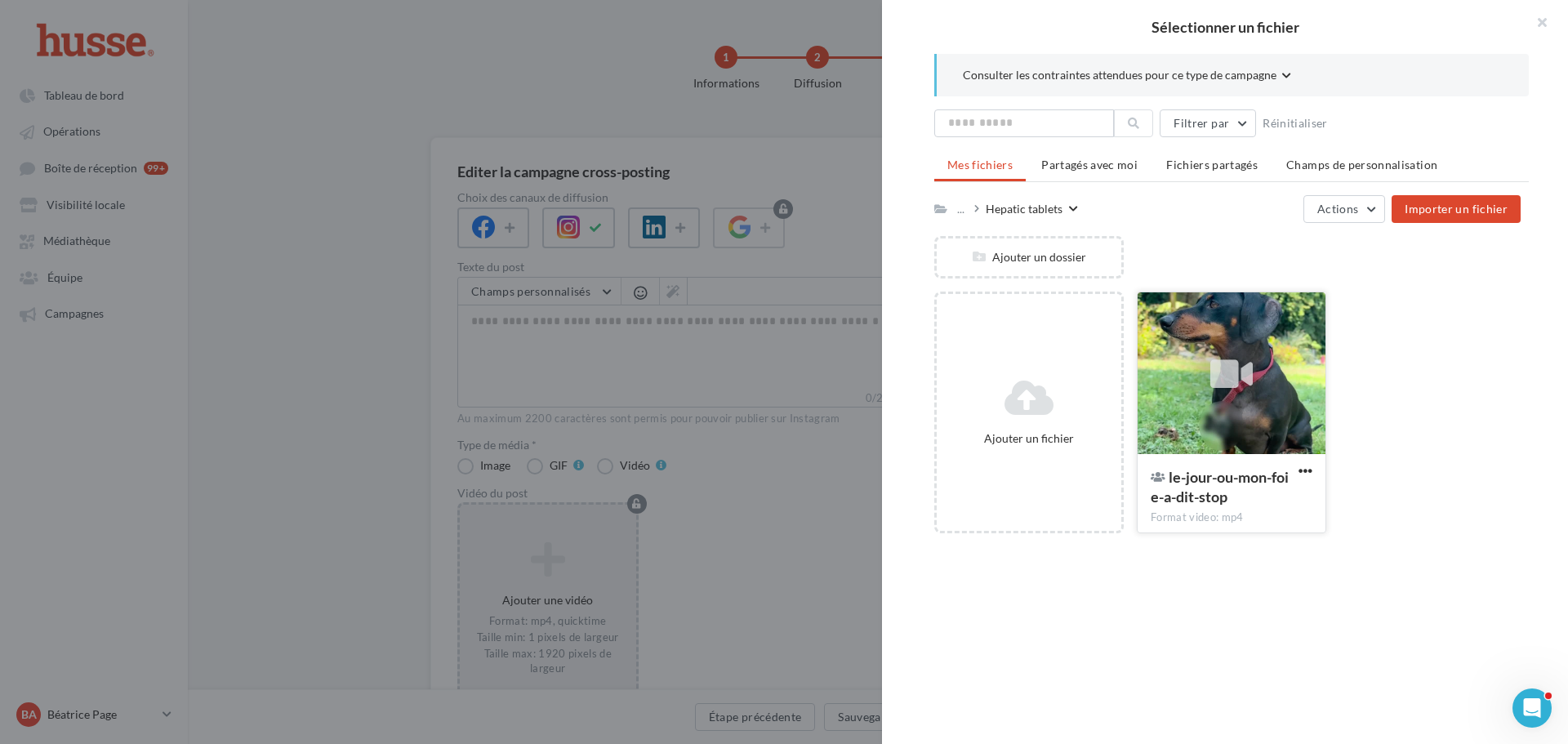
click at [1211, 369] on icon at bounding box center [1232, 374] width 42 height 38
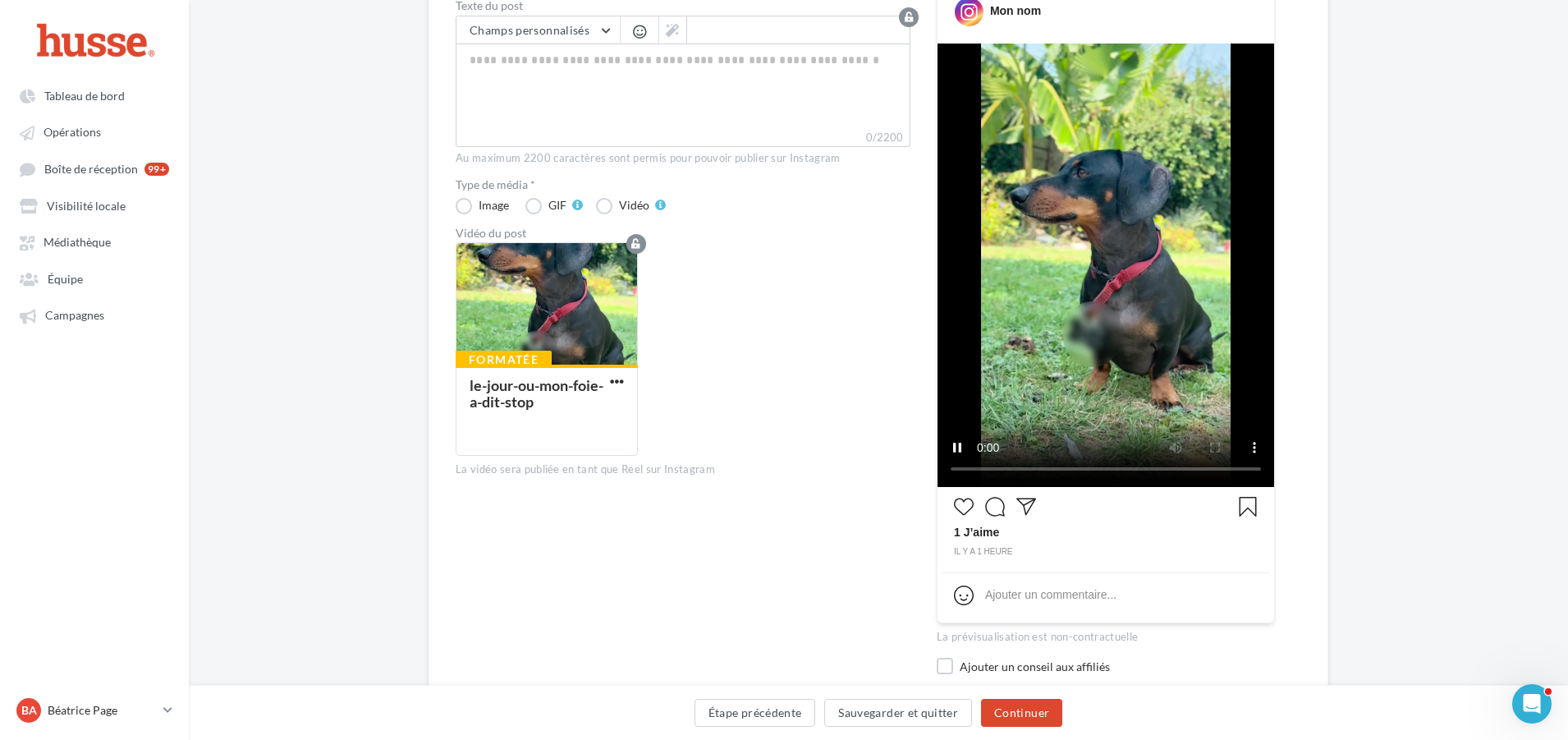
scroll to position [85, 0]
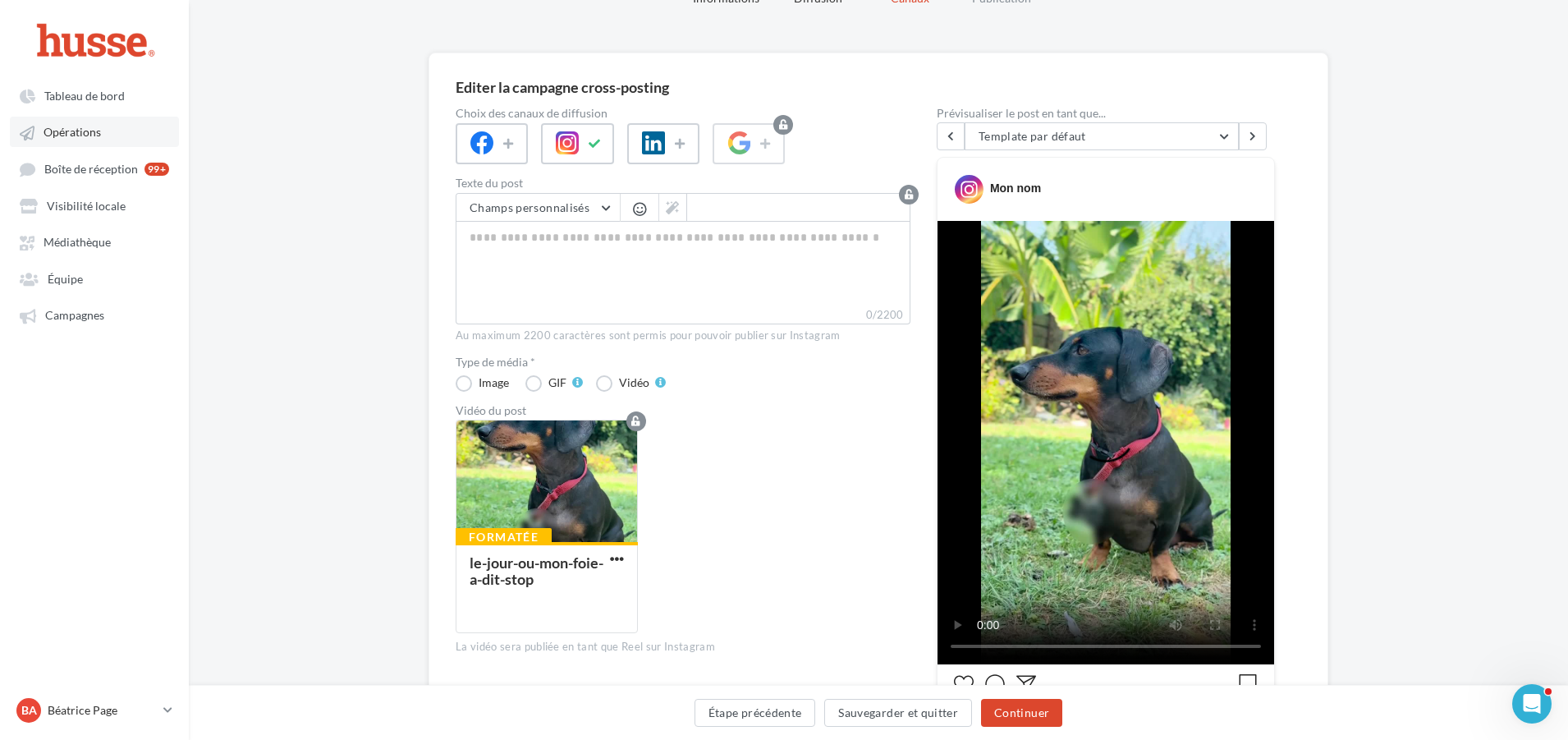
click at [85, 132] on span "Opérations" at bounding box center [71, 133] width 57 height 14
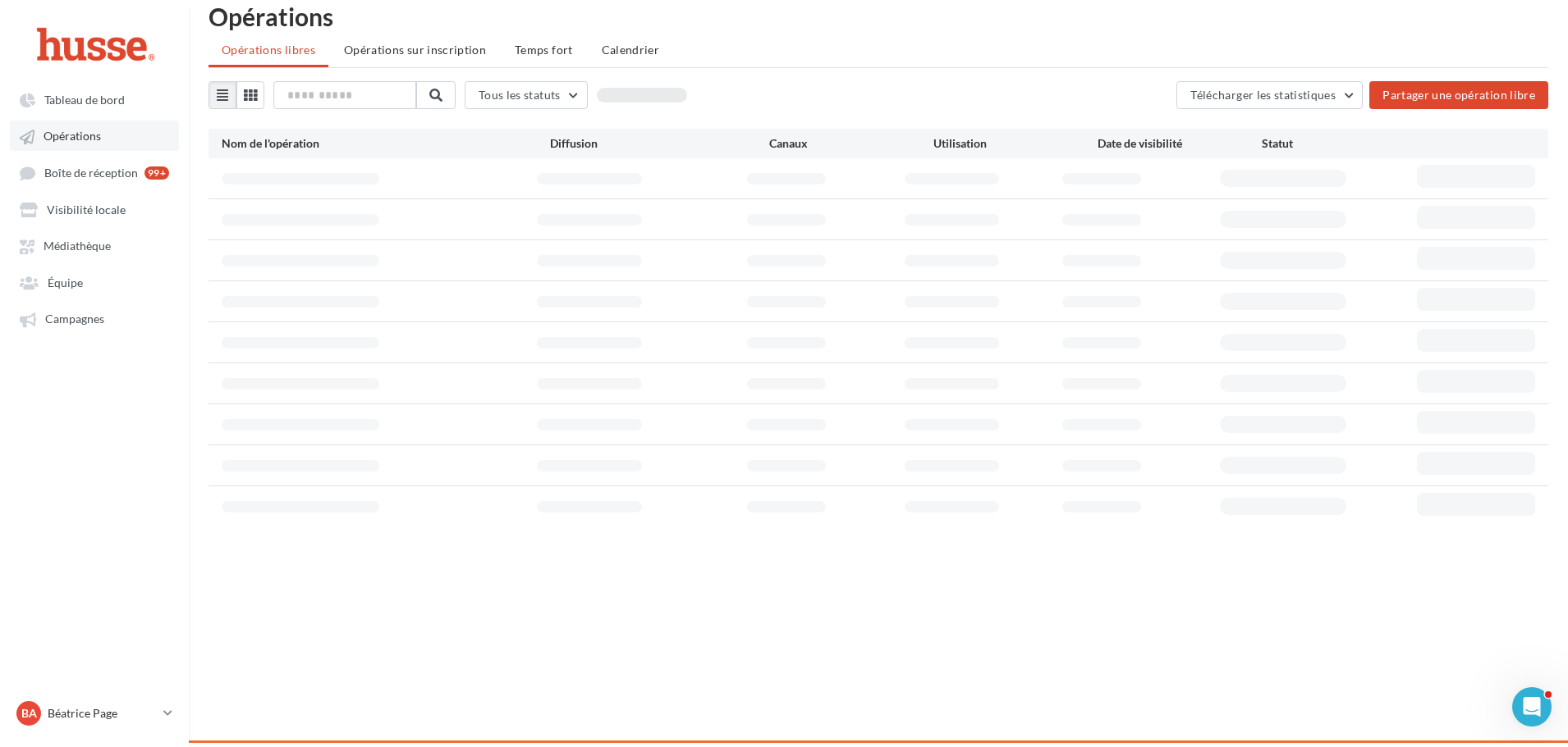
scroll to position [26, 0]
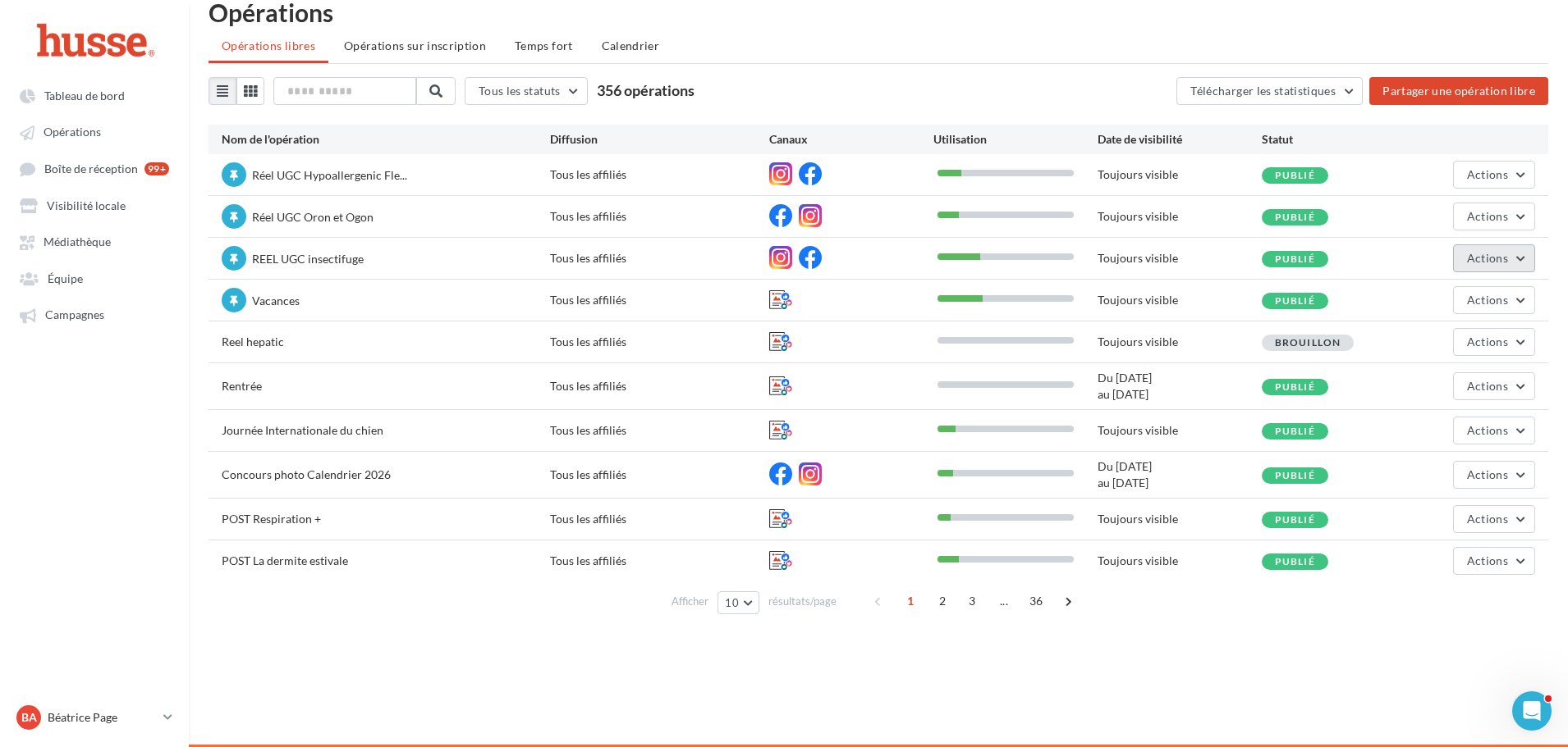
click at [1516, 260] on button "Actions" at bounding box center [1493, 259] width 82 height 28
click at [1424, 291] on button "Editer" at bounding box center [1448, 297] width 174 height 42
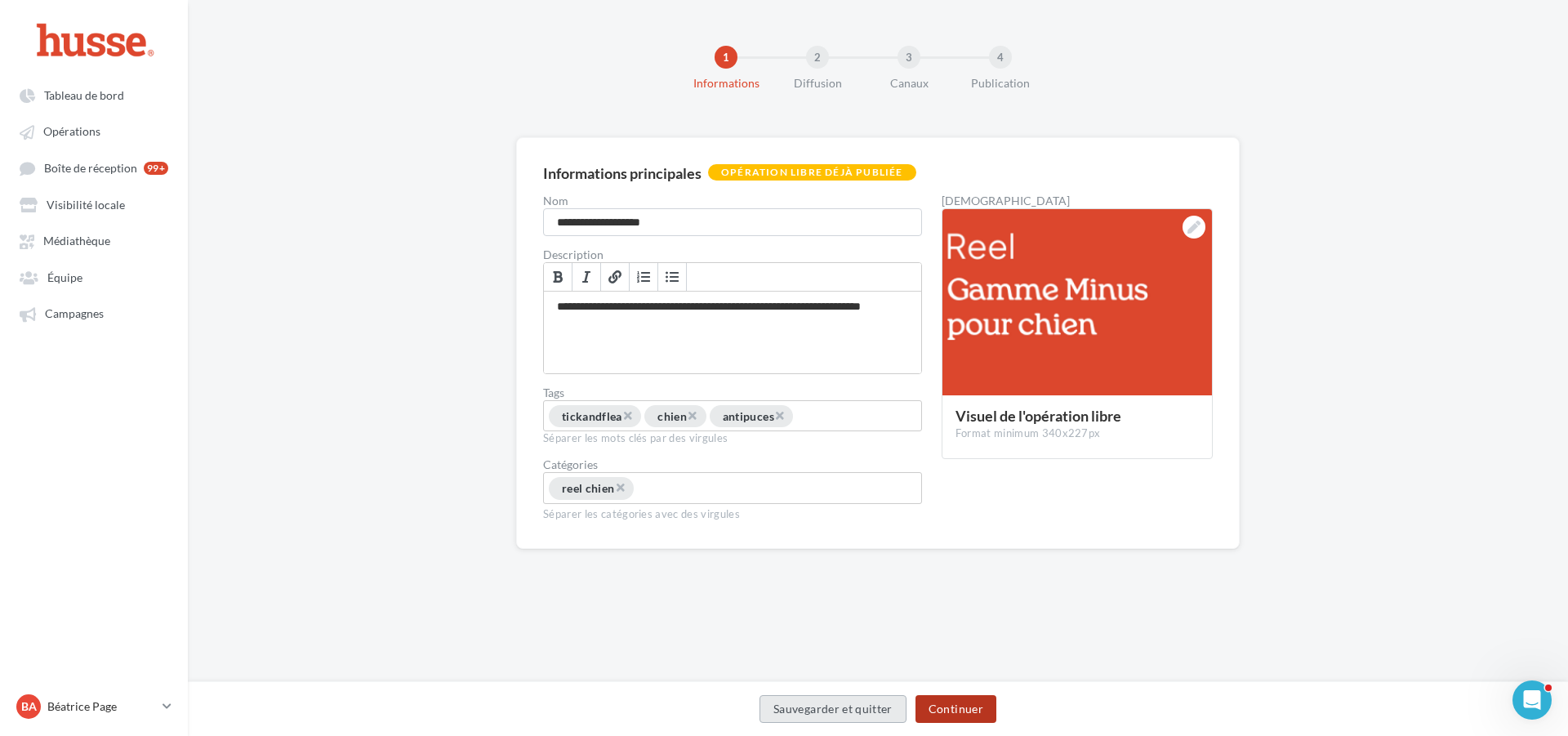
click at [950, 706] on button "Continuer" at bounding box center [956, 709] width 81 height 28
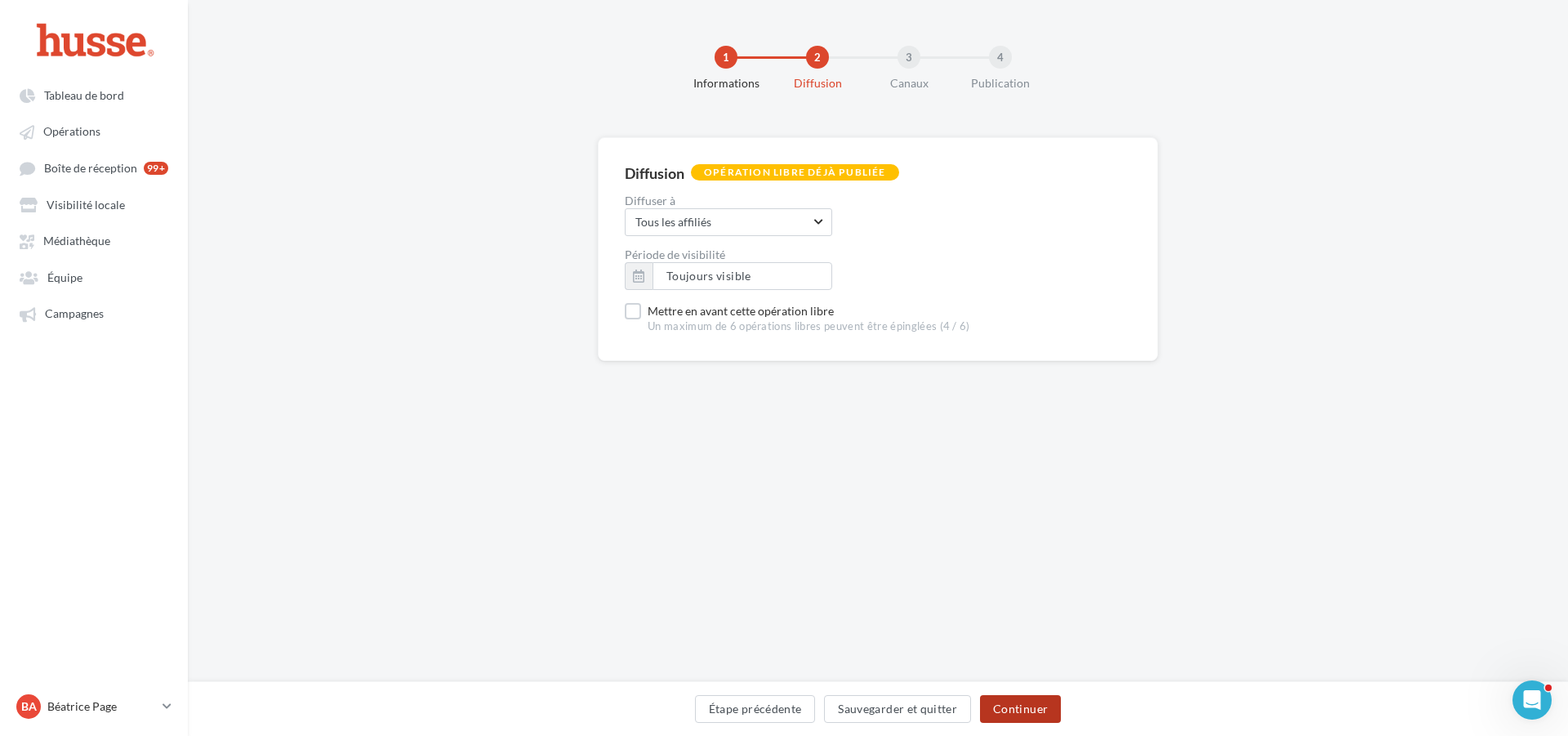
click at [1024, 707] on button "Continuer" at bounding box center [1021, 709] width 81 height 28
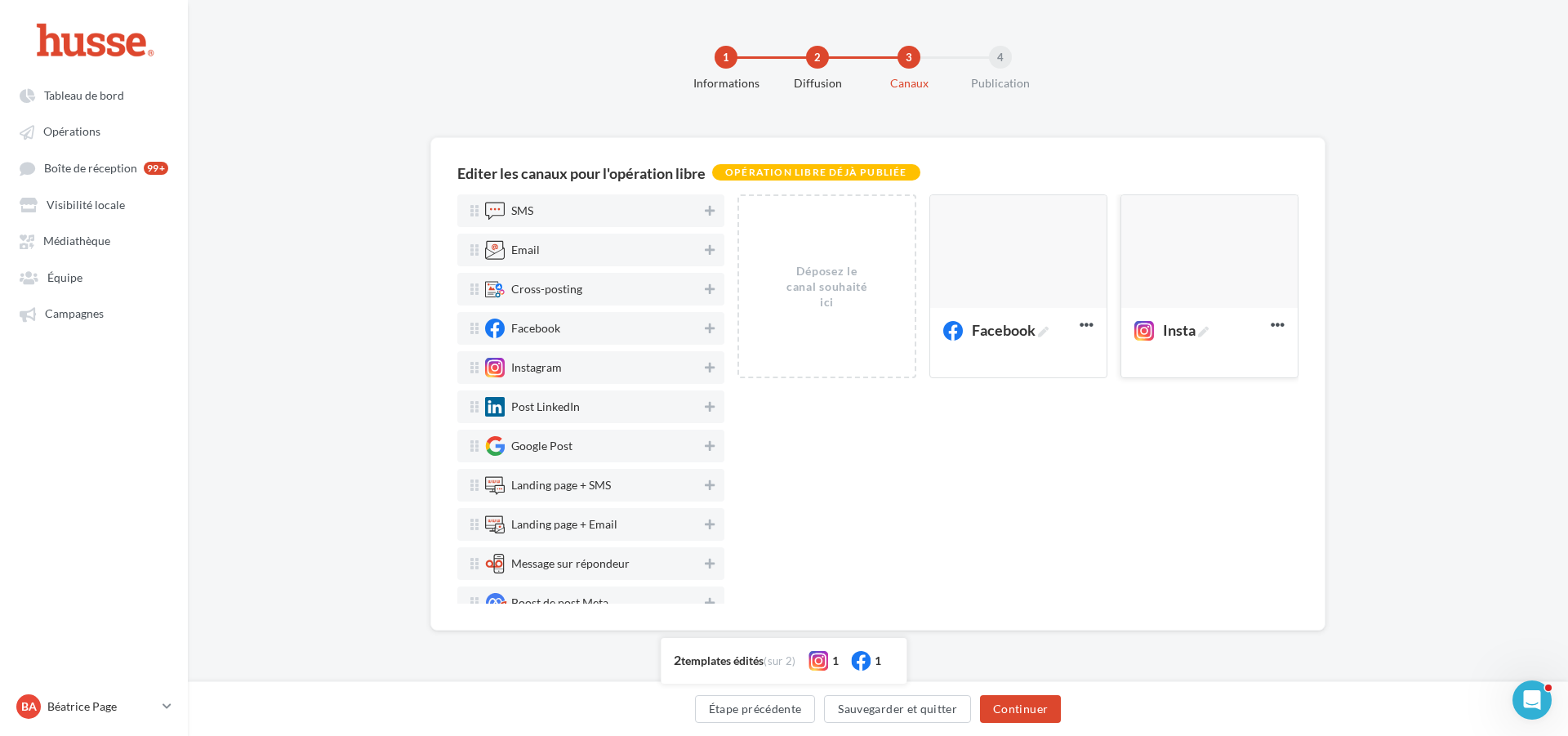
click at [1215, 245] on div at bounding box center [1209, 252] width 176 height 115
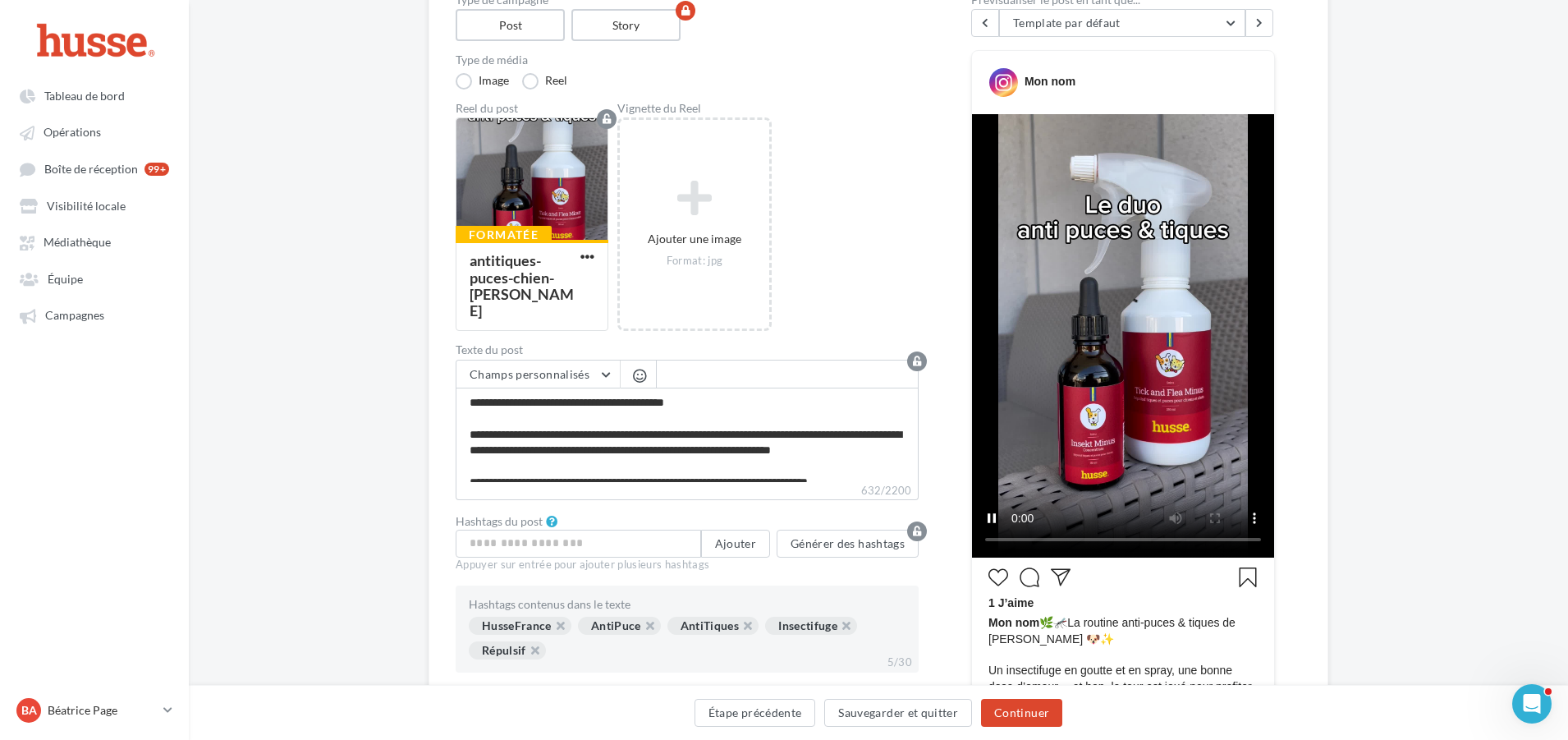
scroll to position [34, 0]
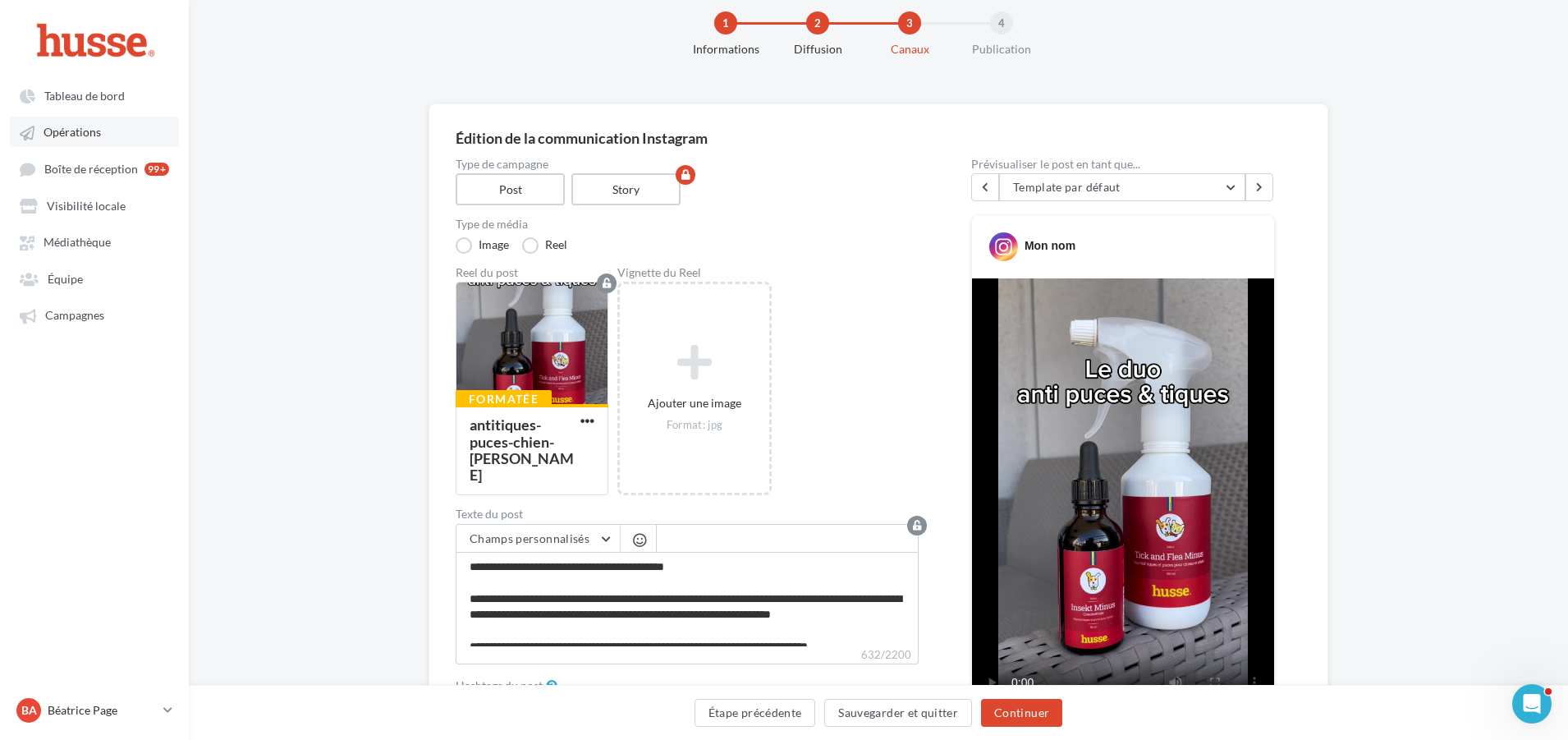
click at [63, 126] on span "Opérations" at bounding box center [71, 133] width 57 height 14
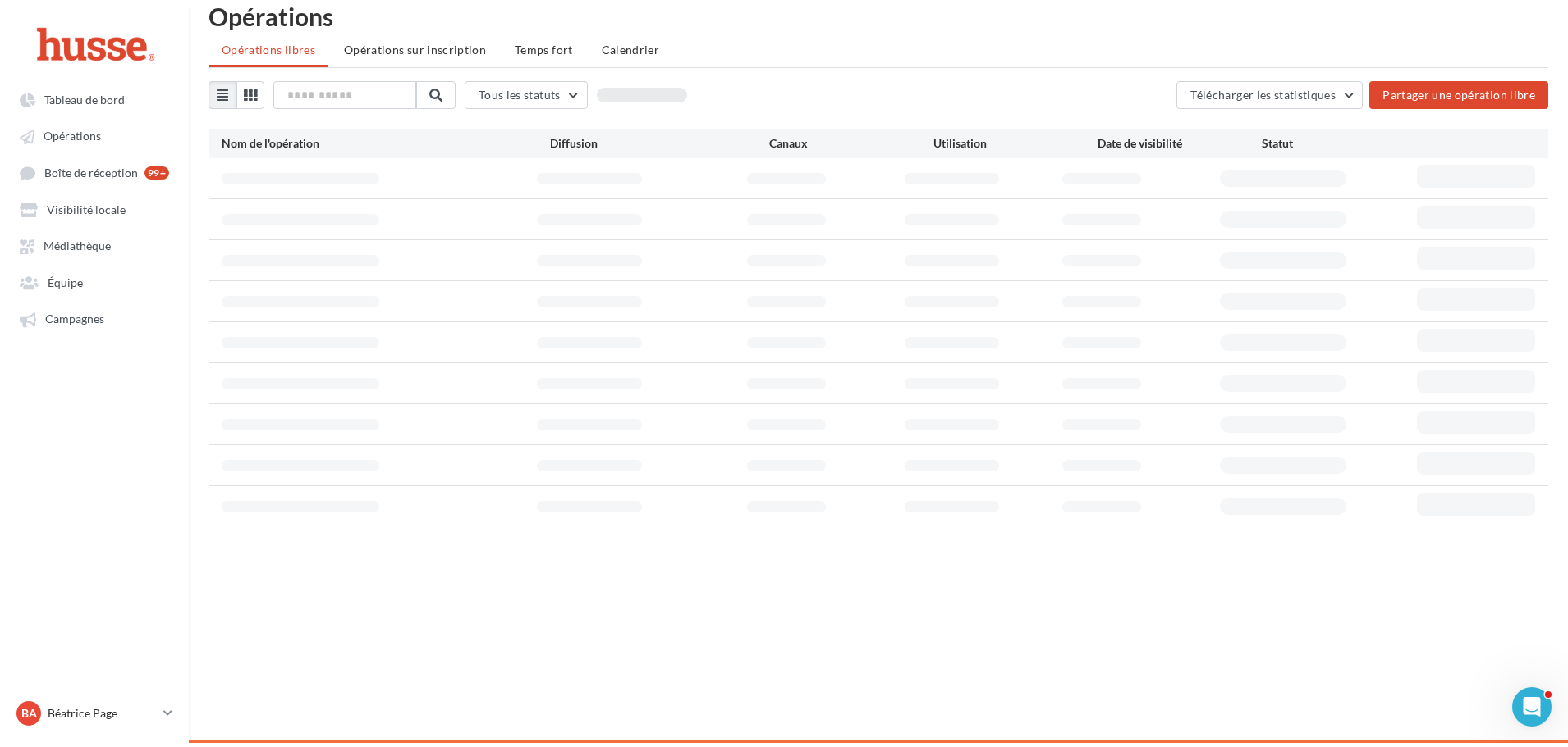
scroll to position [26, 0]
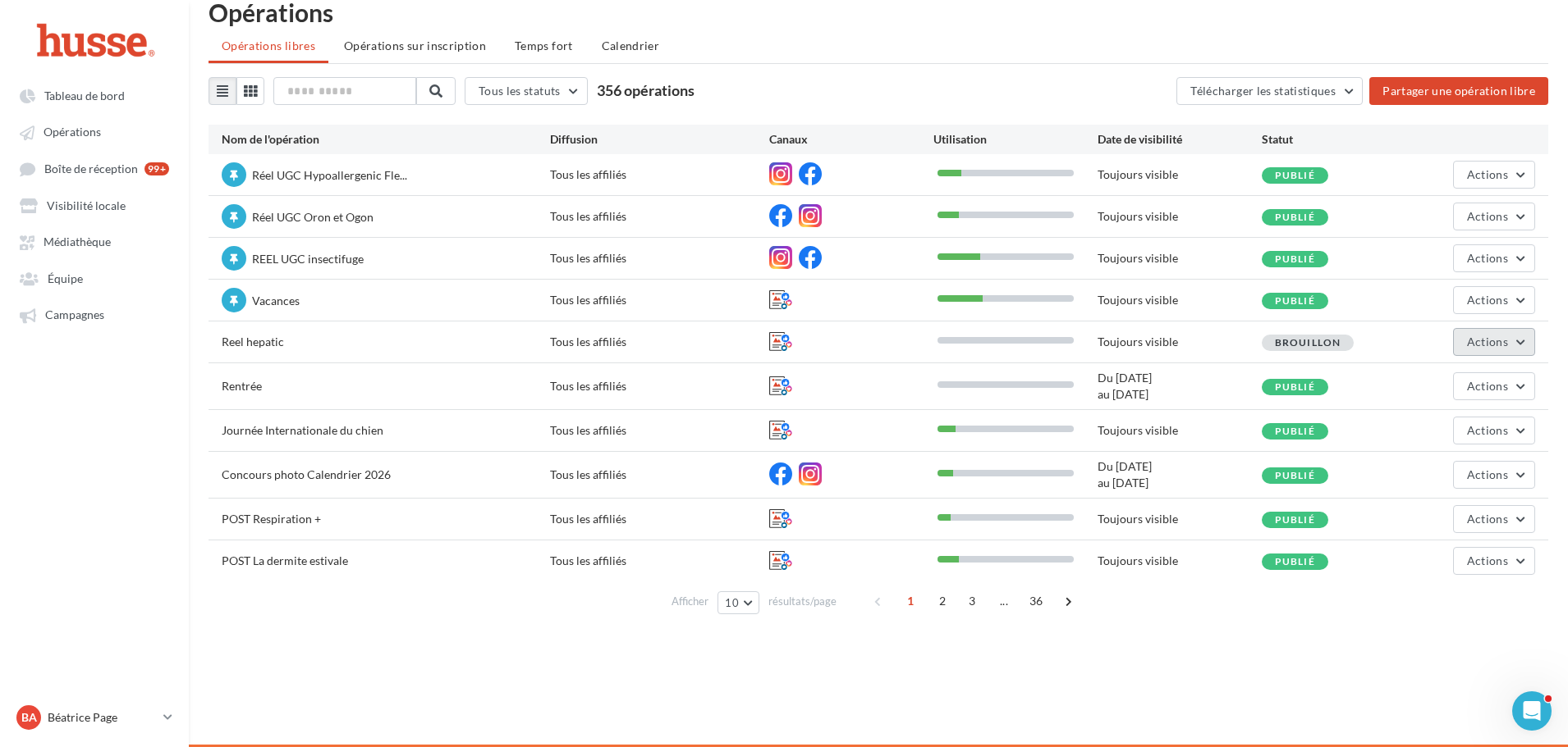
click at [1493, 336] on span "Actions" at bounding box center [1487, 341] width 41 height 14
click at [1437, 389] on button "Editer" at bounding box center [1453, 380] width 164 height 42
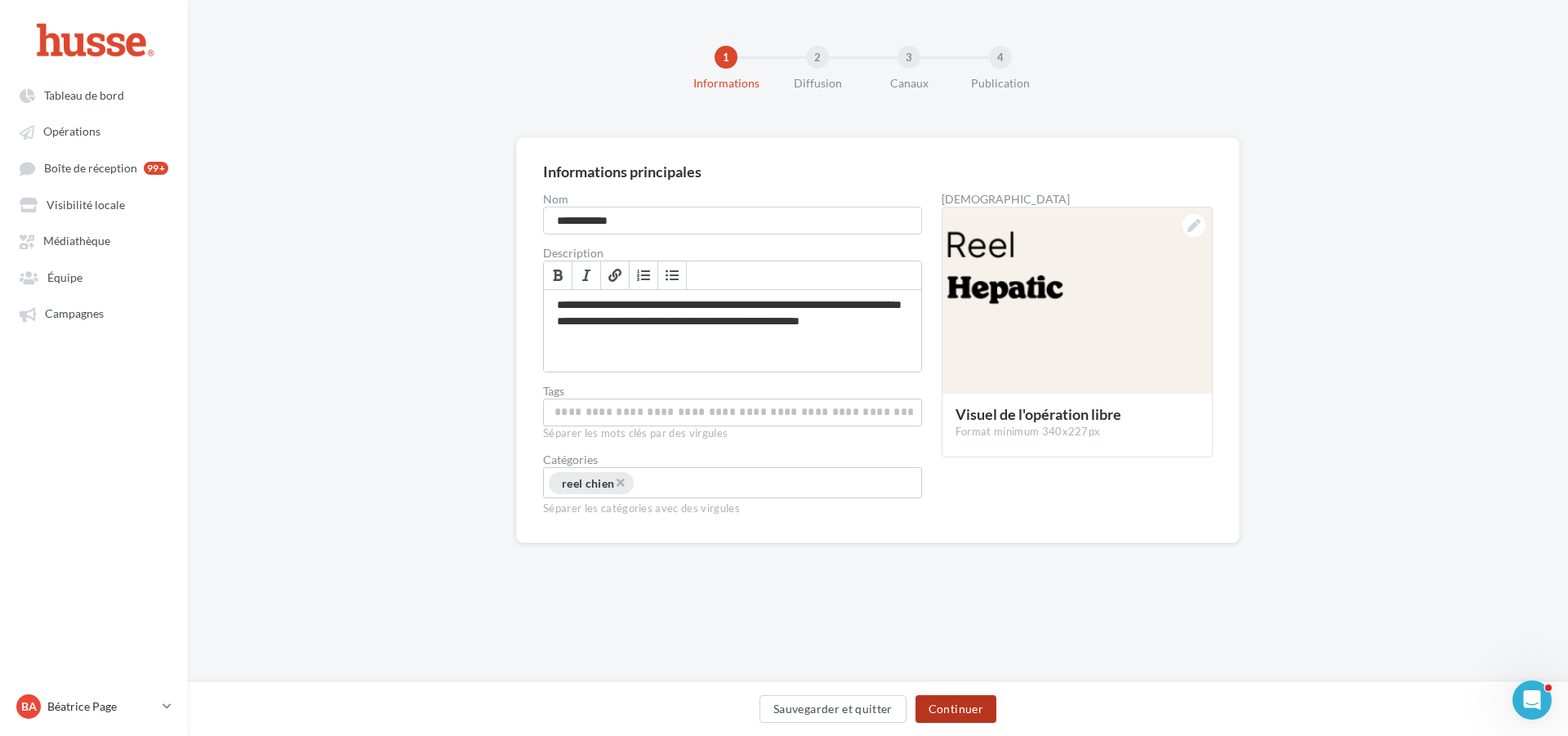
click at [971, 711] on button "Continuer" at bounding box center [956, 709] width 81 height 28
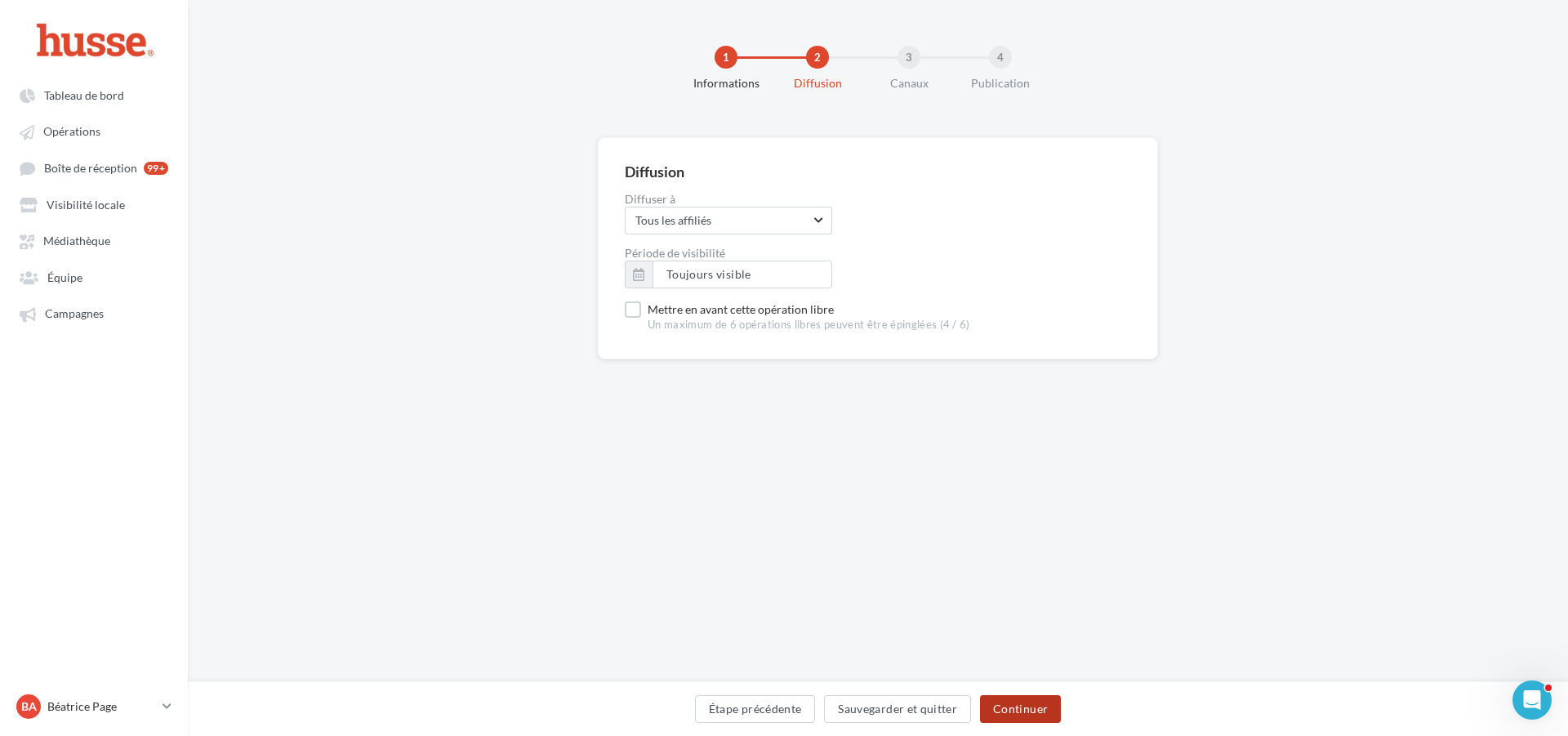
click at [1038, 711] on button "Continuer" at bounding box center [1021, 709] width 81 height 28
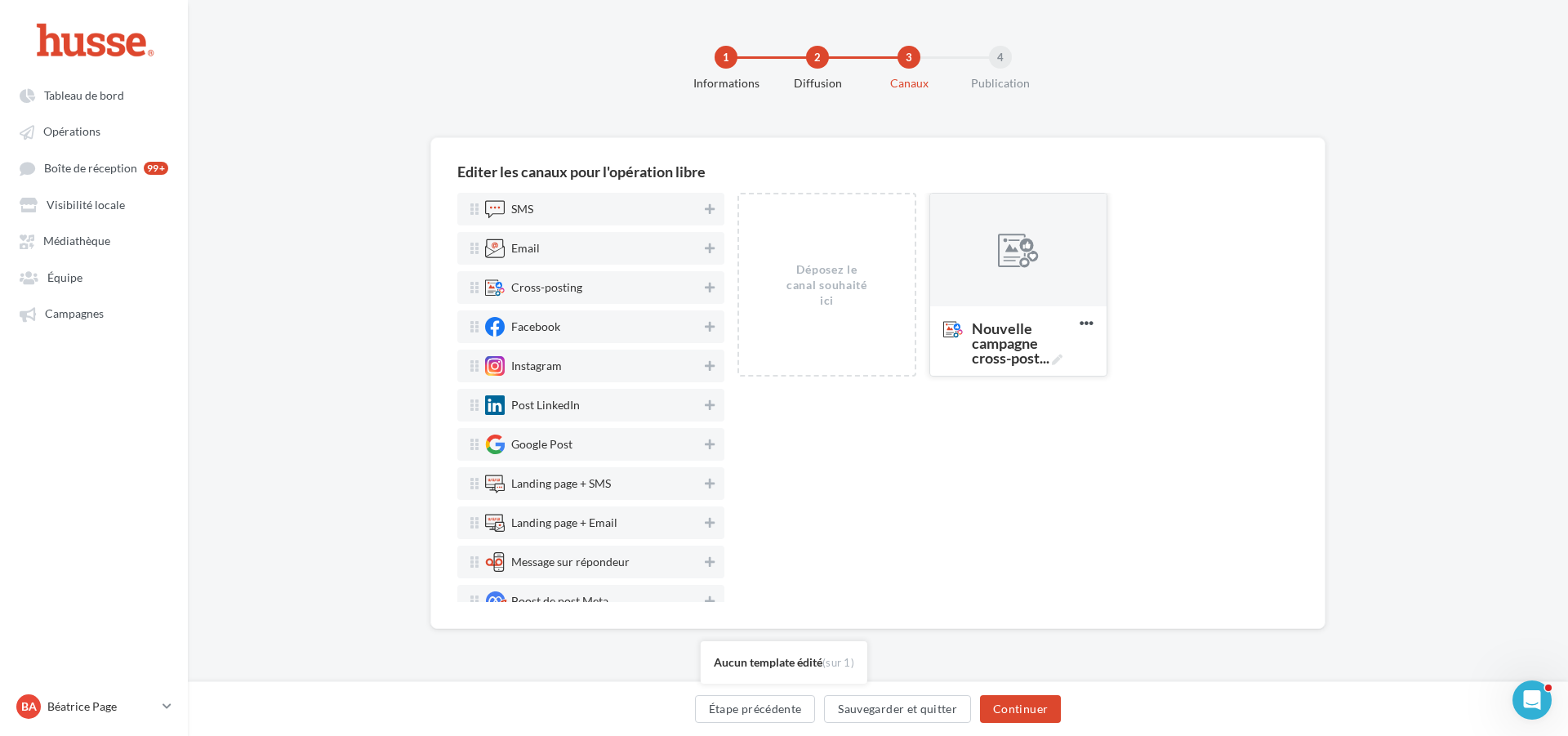
click at [1032, 252] on div at bounding box center [1018, 251] width 41 height 41
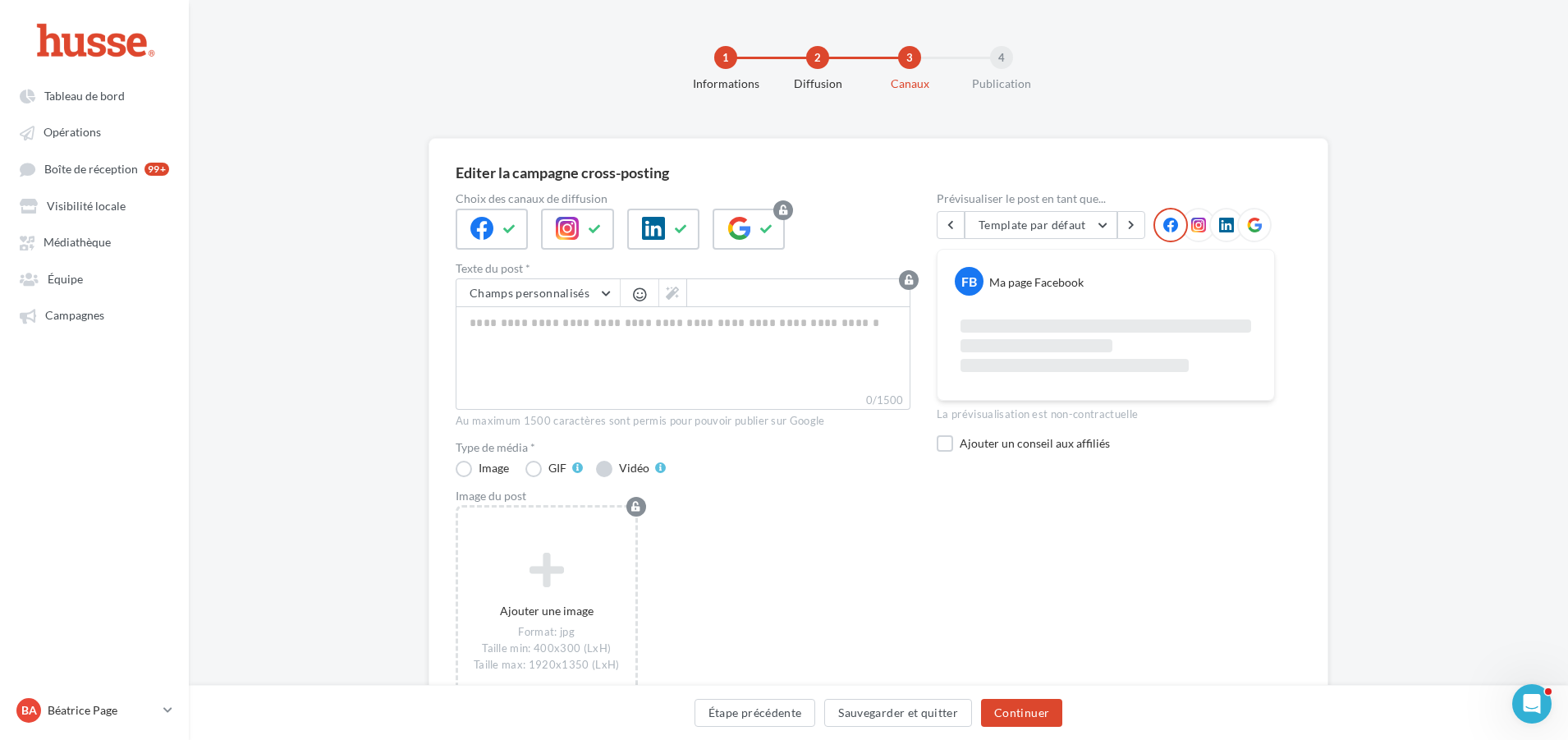
click at [602, 473] on label "Vidéo" at bounding box center [630, 469] width 70 height 17
click at [496, 222] on div at bounding box center [491, 229] width 72 height 41
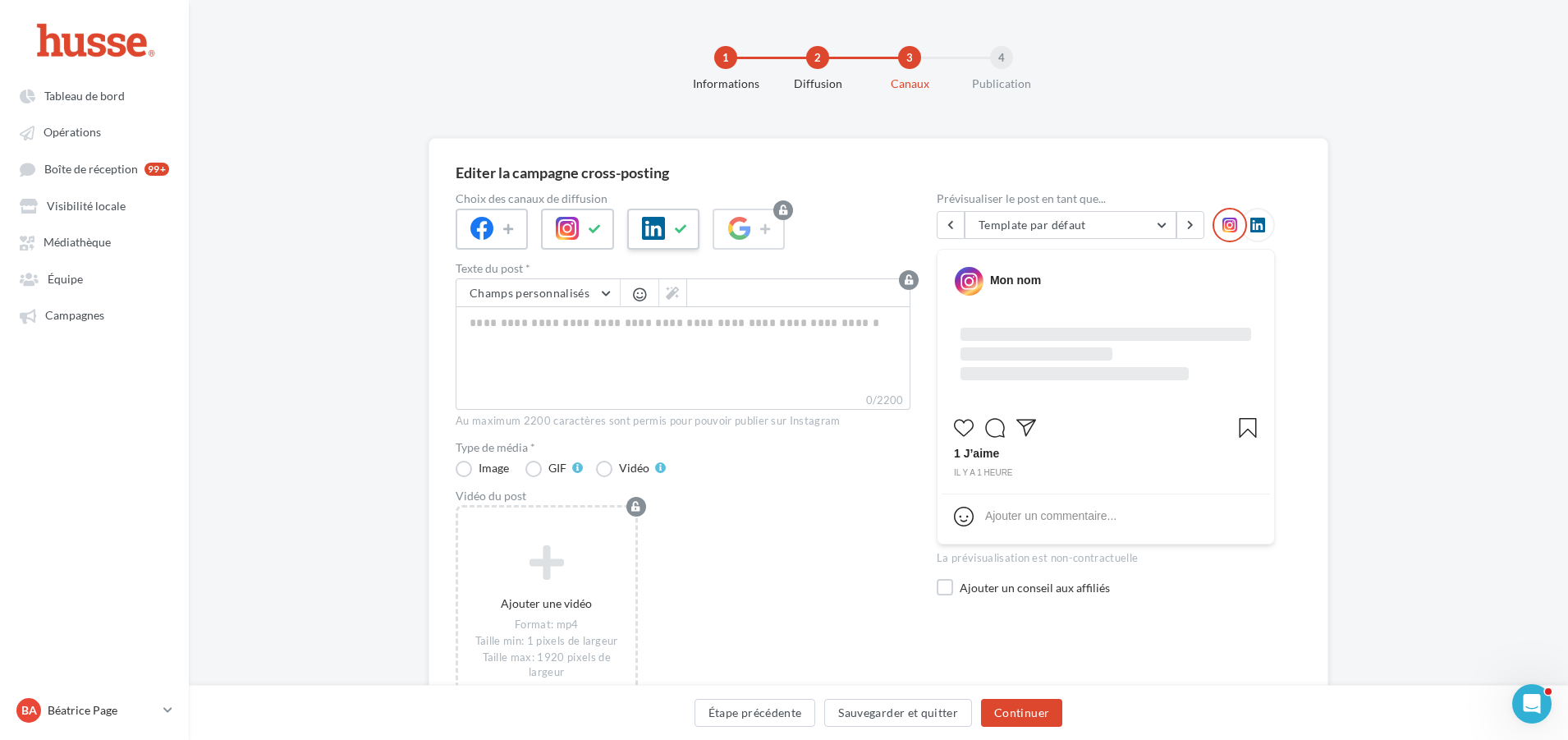
drag, startPoint x: 654, startPoint y: 222, endPoint x: 680, endPoint y: 220, distance: 26.1
click at [659, 222] on icon at bounding box center [653, 228] width 23 height 23
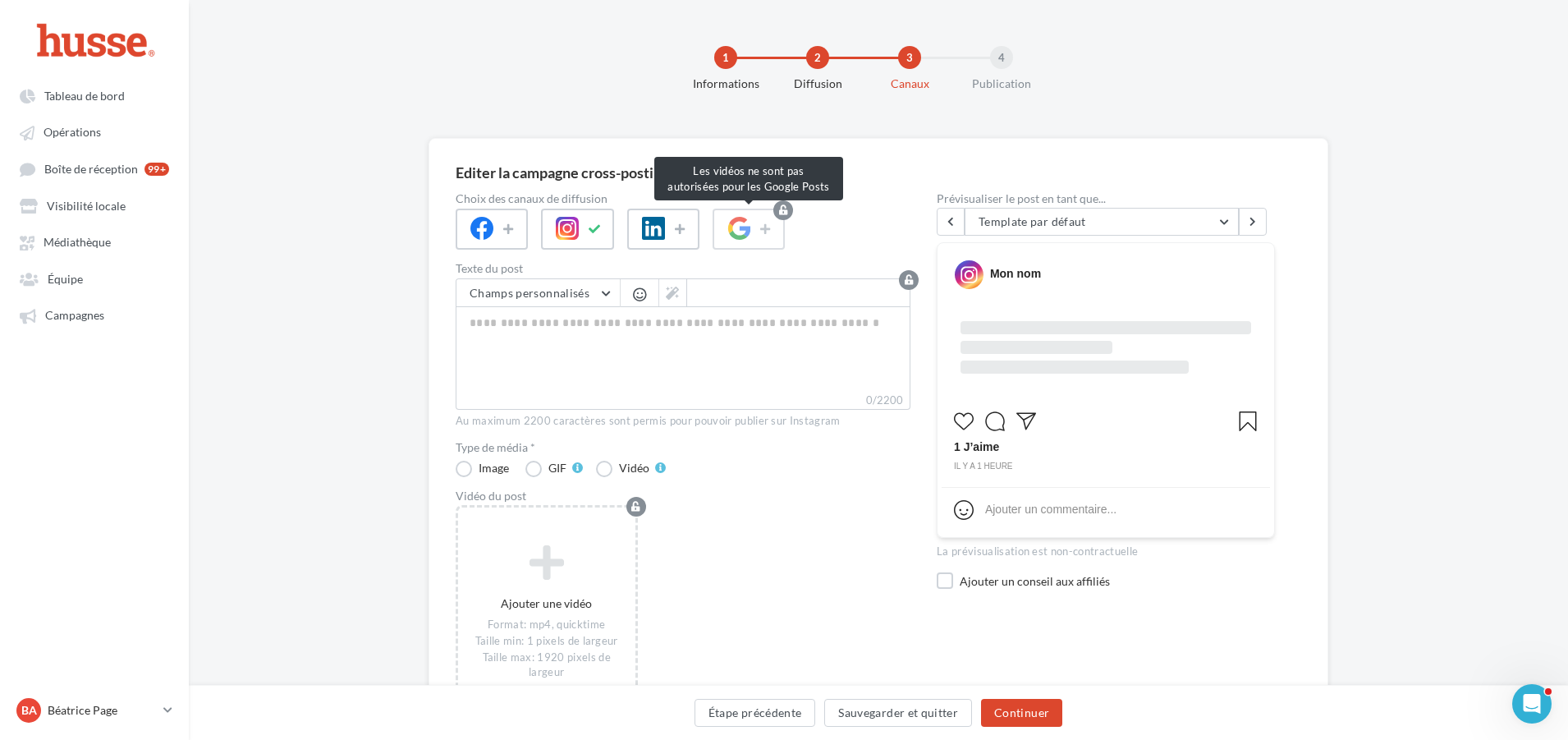
click at [715, 220] on span at bounding box center [748, 229] width 72 height 41
click at [1221, 218] on button "Template par défaut" at bounding box center [1101, 222] width 274 height 28
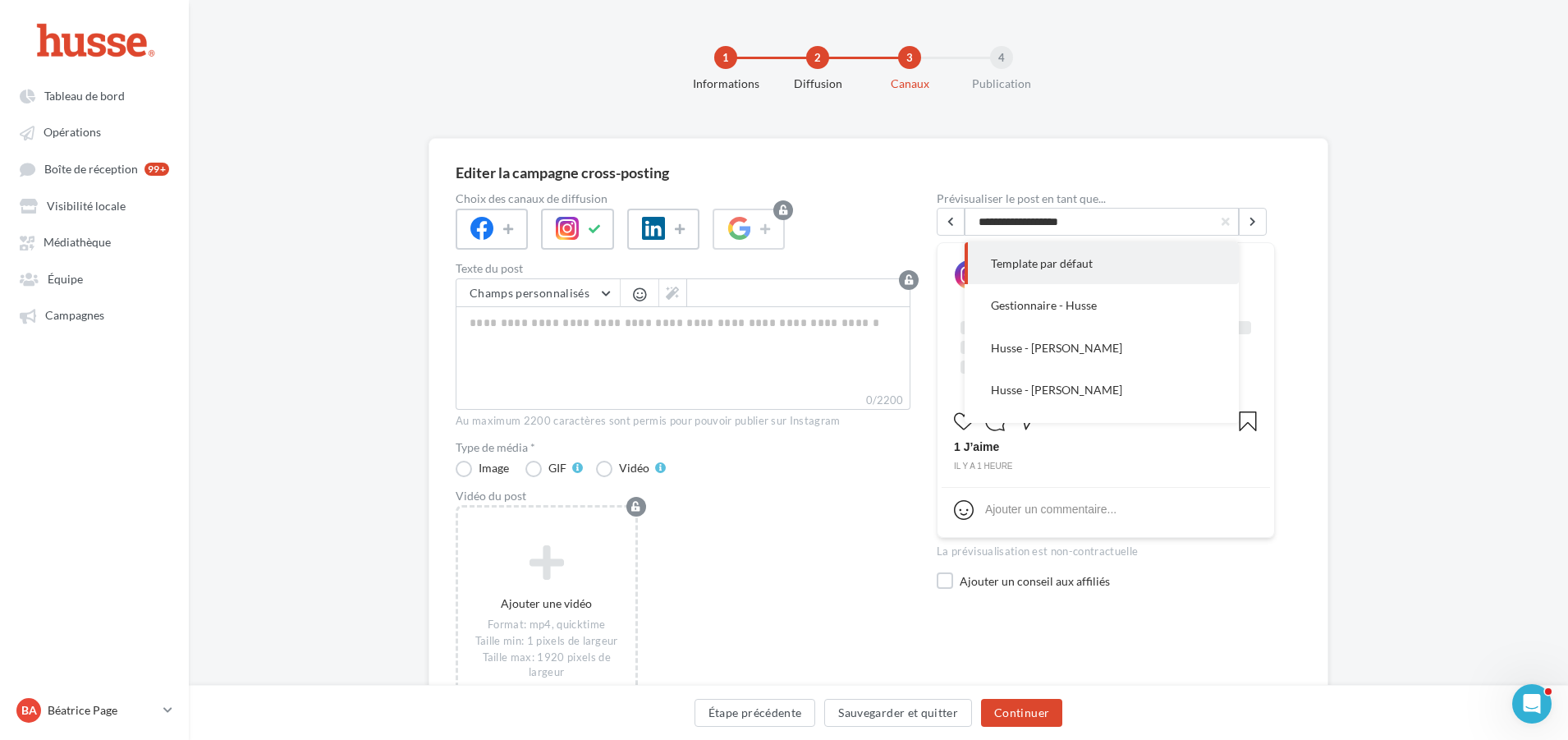
click at [1221, 218] on span "button" at bounding box center [1225, 221] width 8 height 11
click at [887, 221] on div at bounding box center [682, 229] width 454 height 41
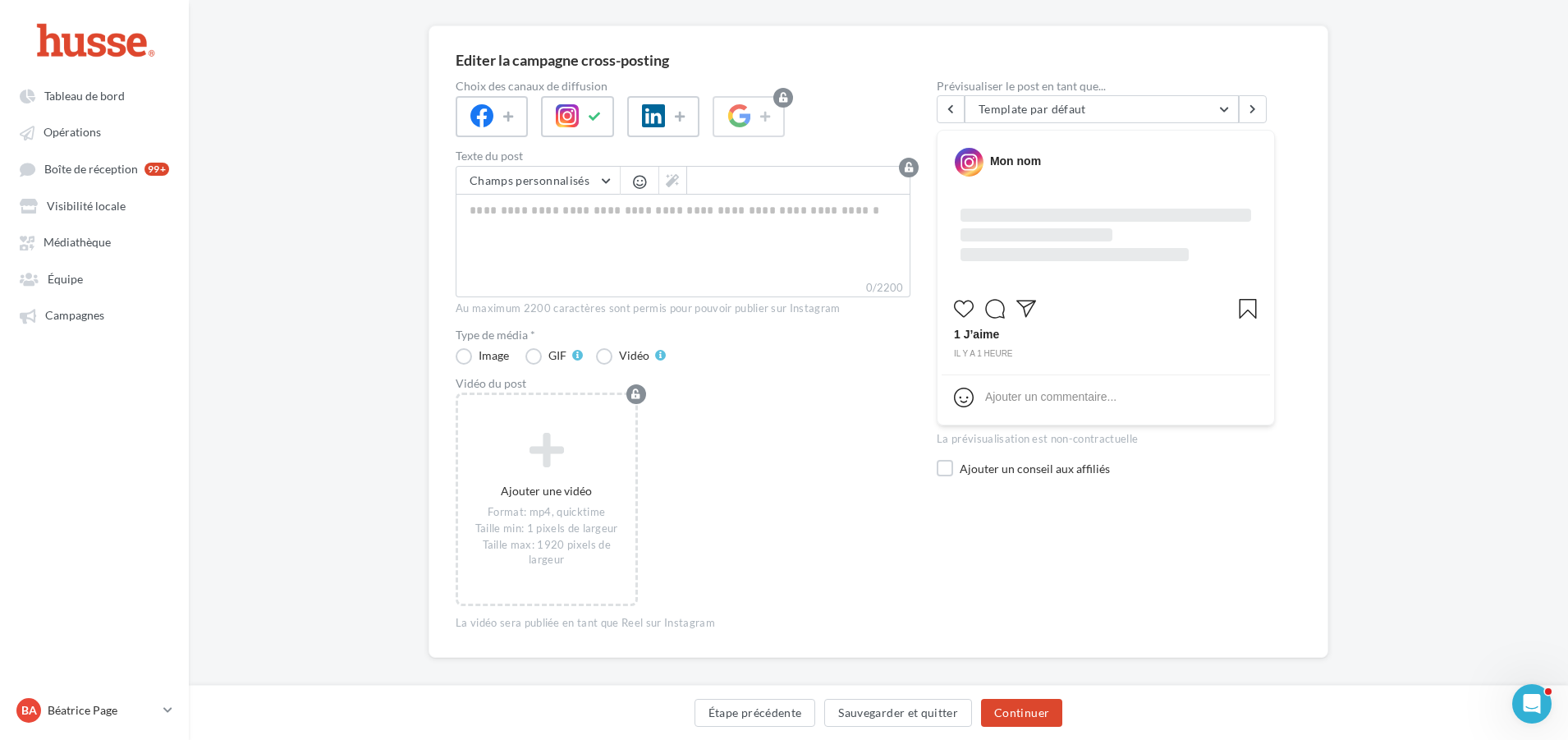
scroll to position [128, 0]
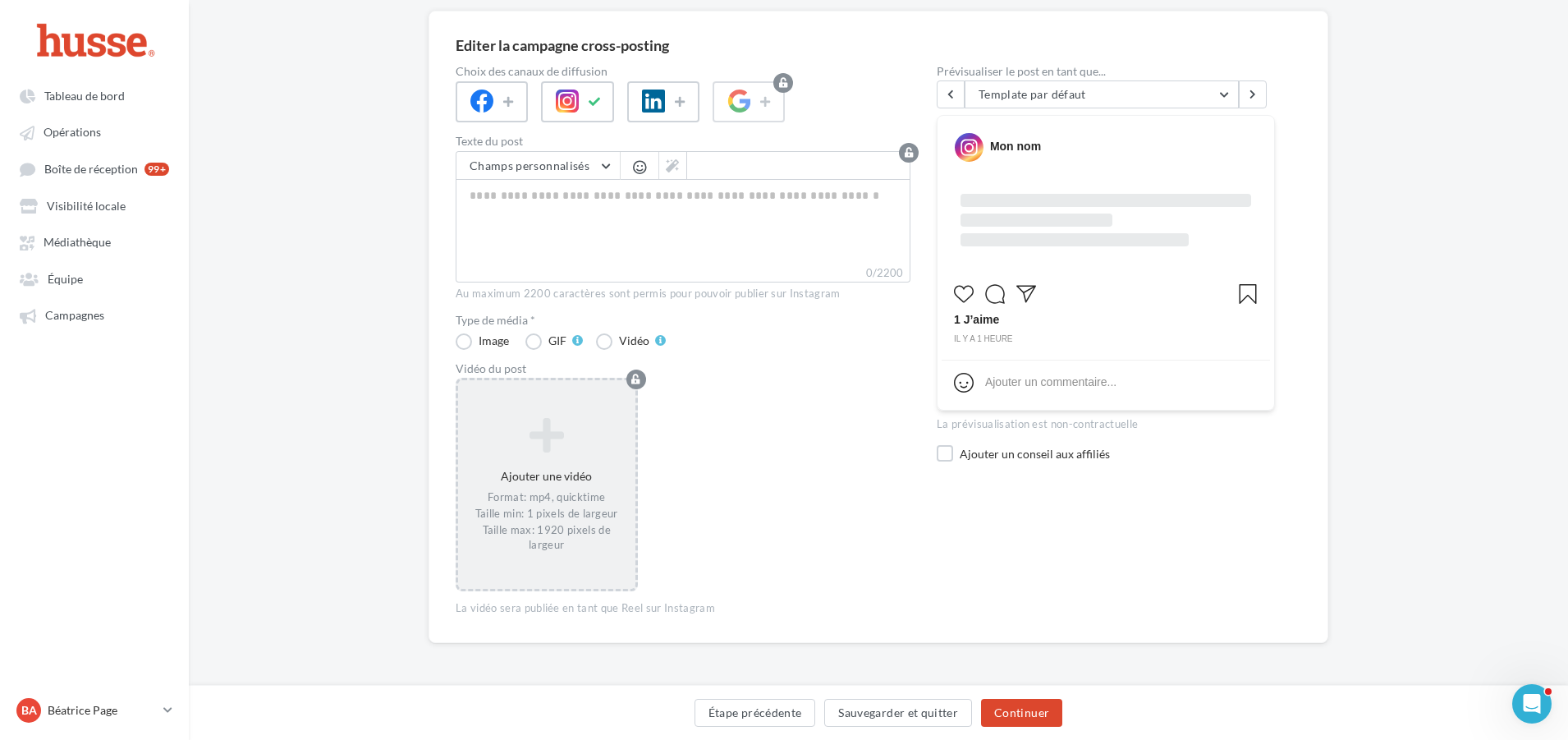
click at [540, 445] on icon at bounding box center [547, 434] width 164 height 40
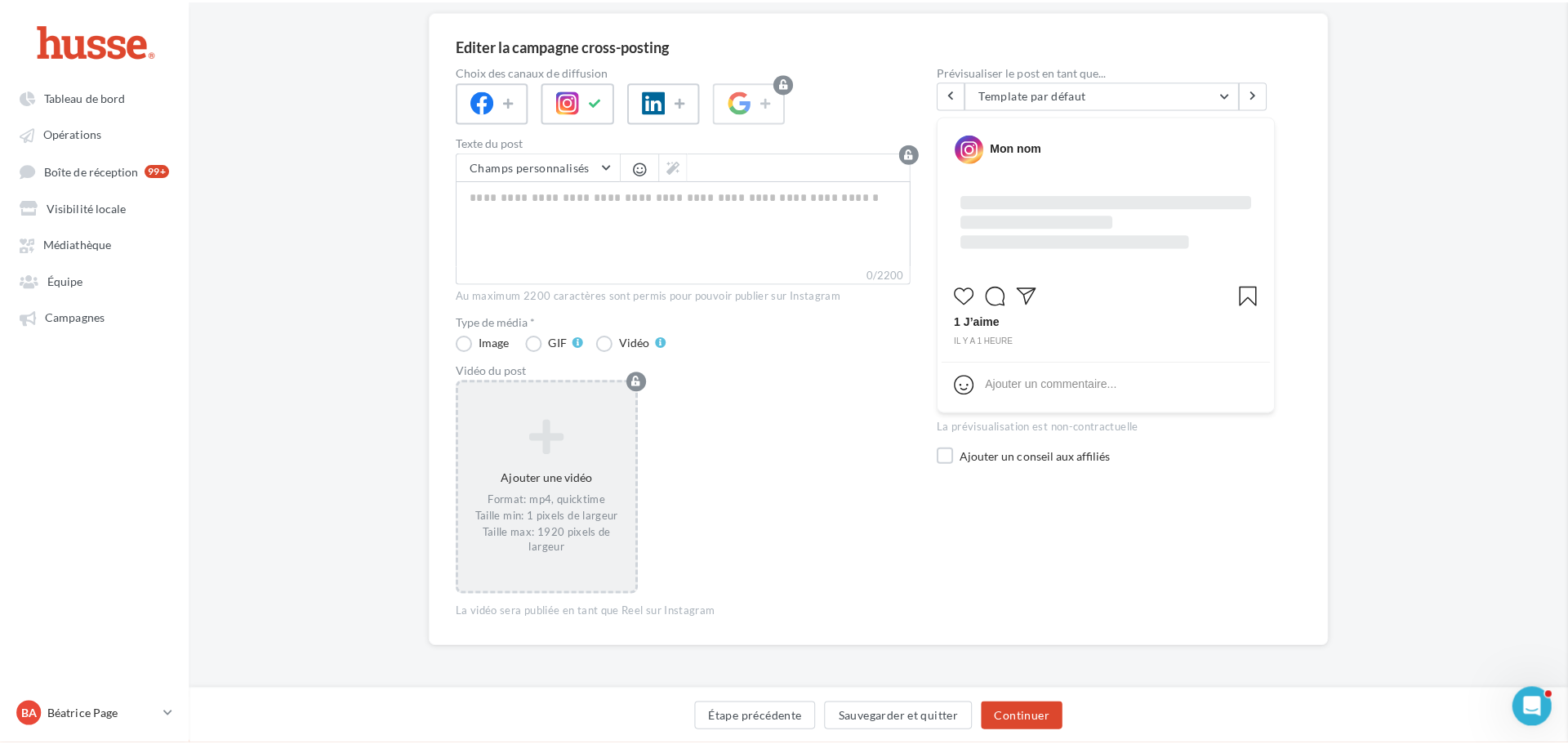
scroll to position [118, 0]
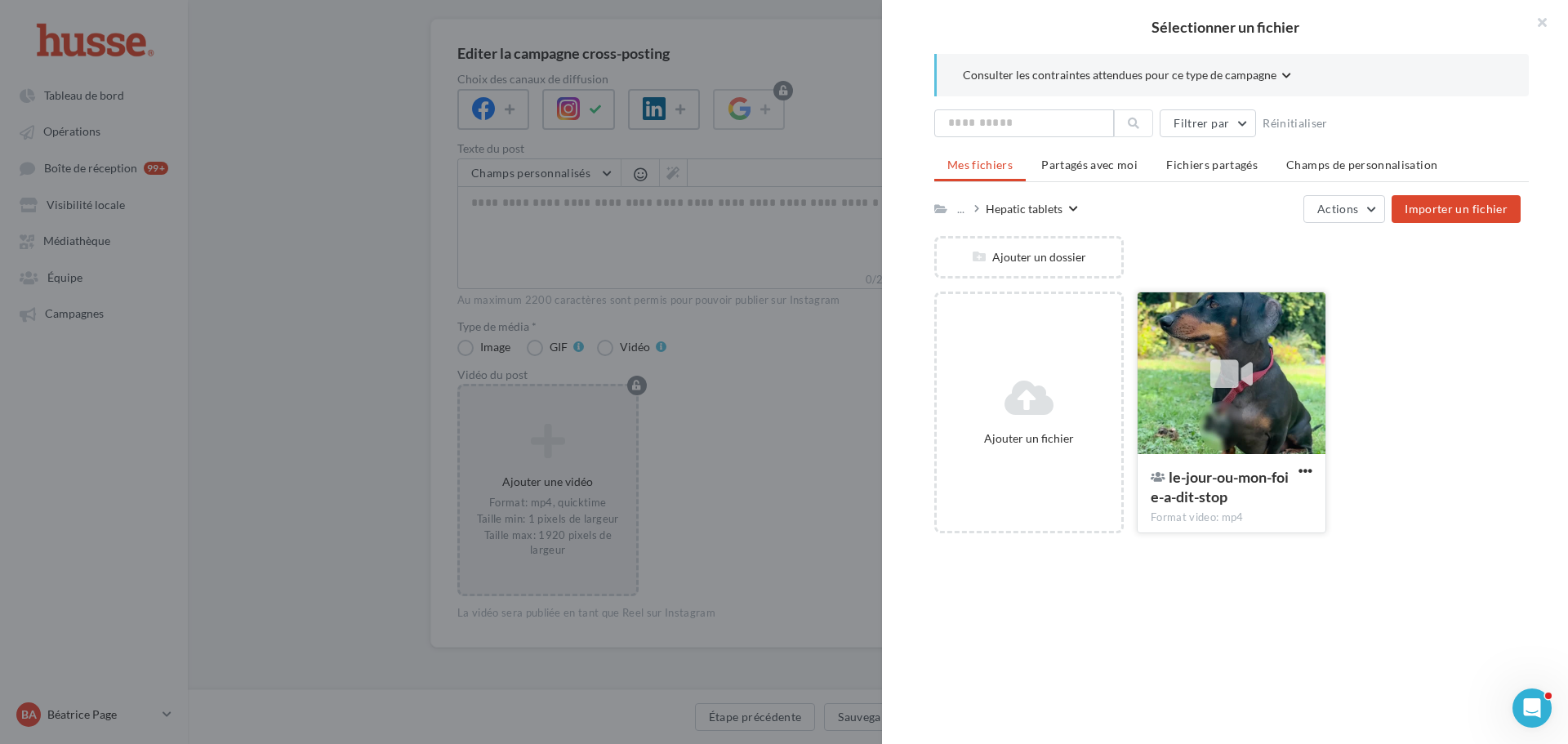
click at [1215, 356] on icon at bounding box center [1232, 374] width 42 height 38
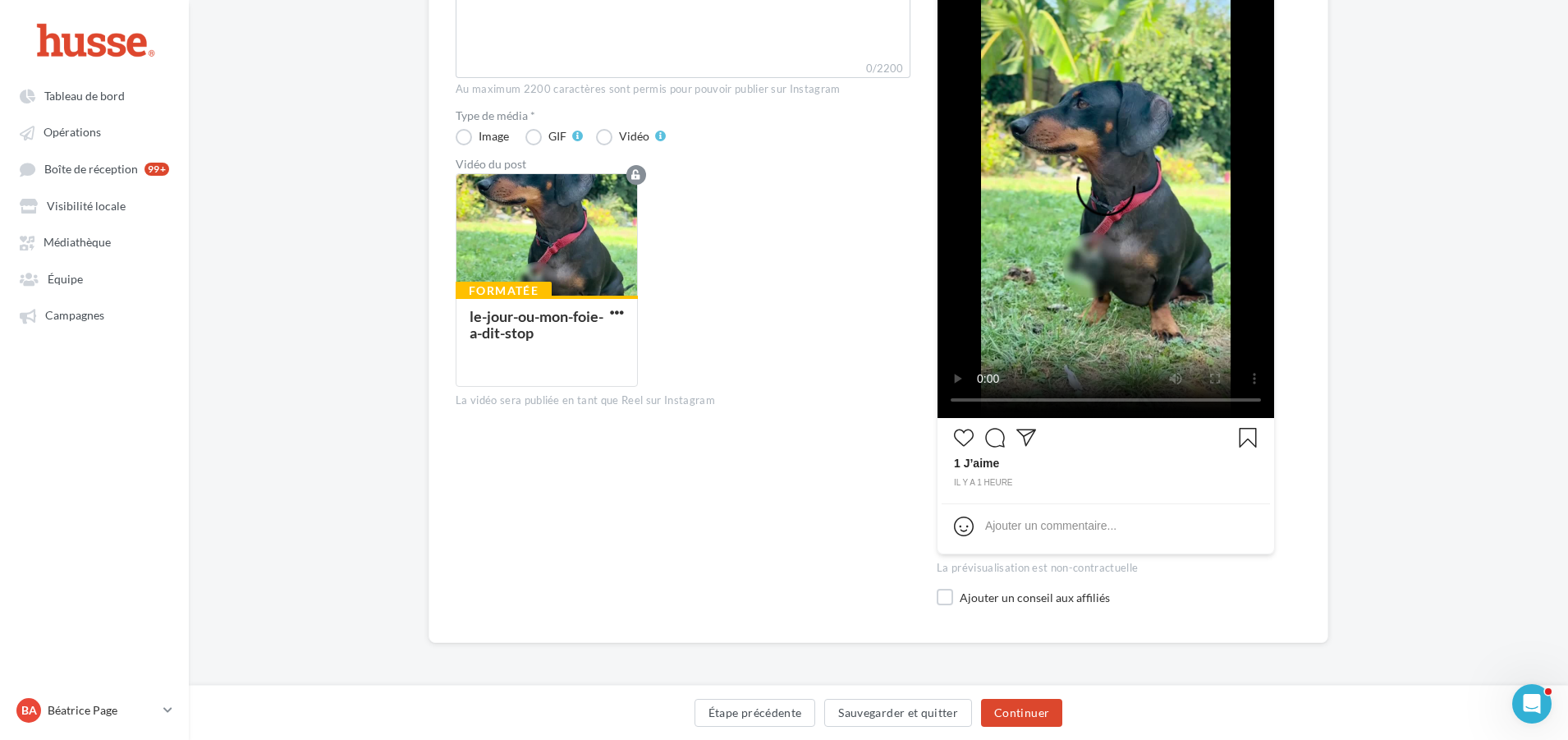
scroll to position [4, 0]
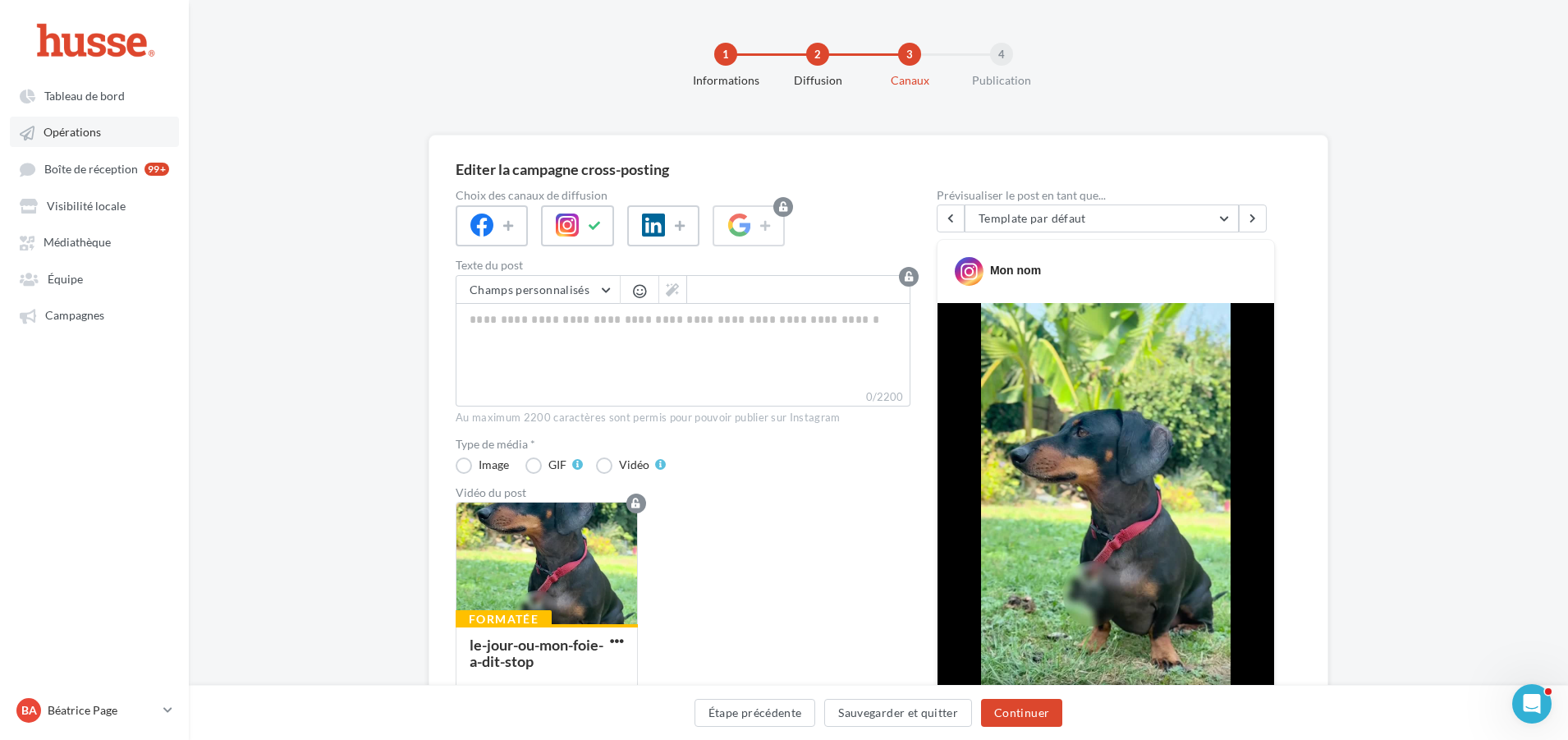
click at [103, 135] on link "Opérations" at bounding box center [94, 131] width 169 height 30
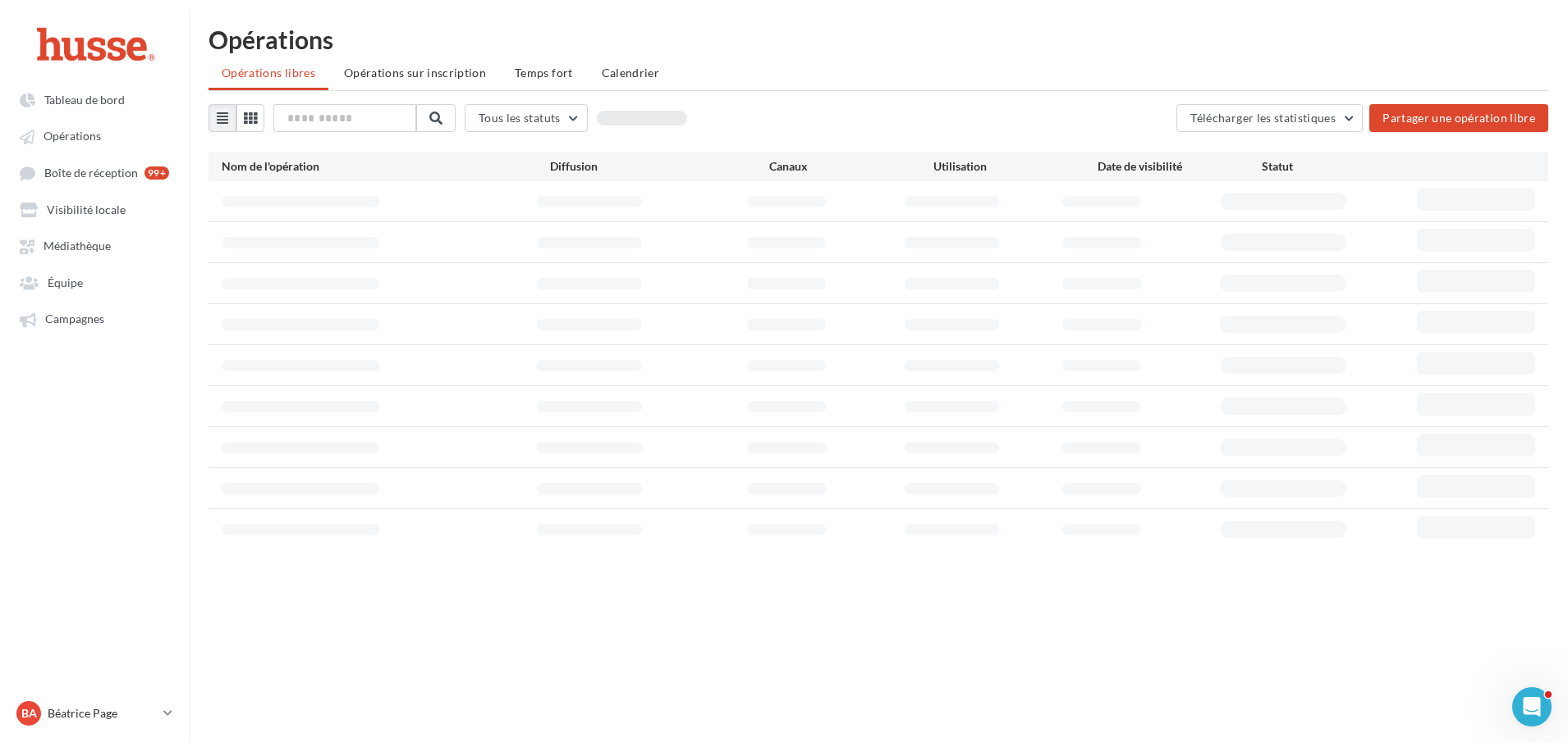
scroll to position [26, 0]
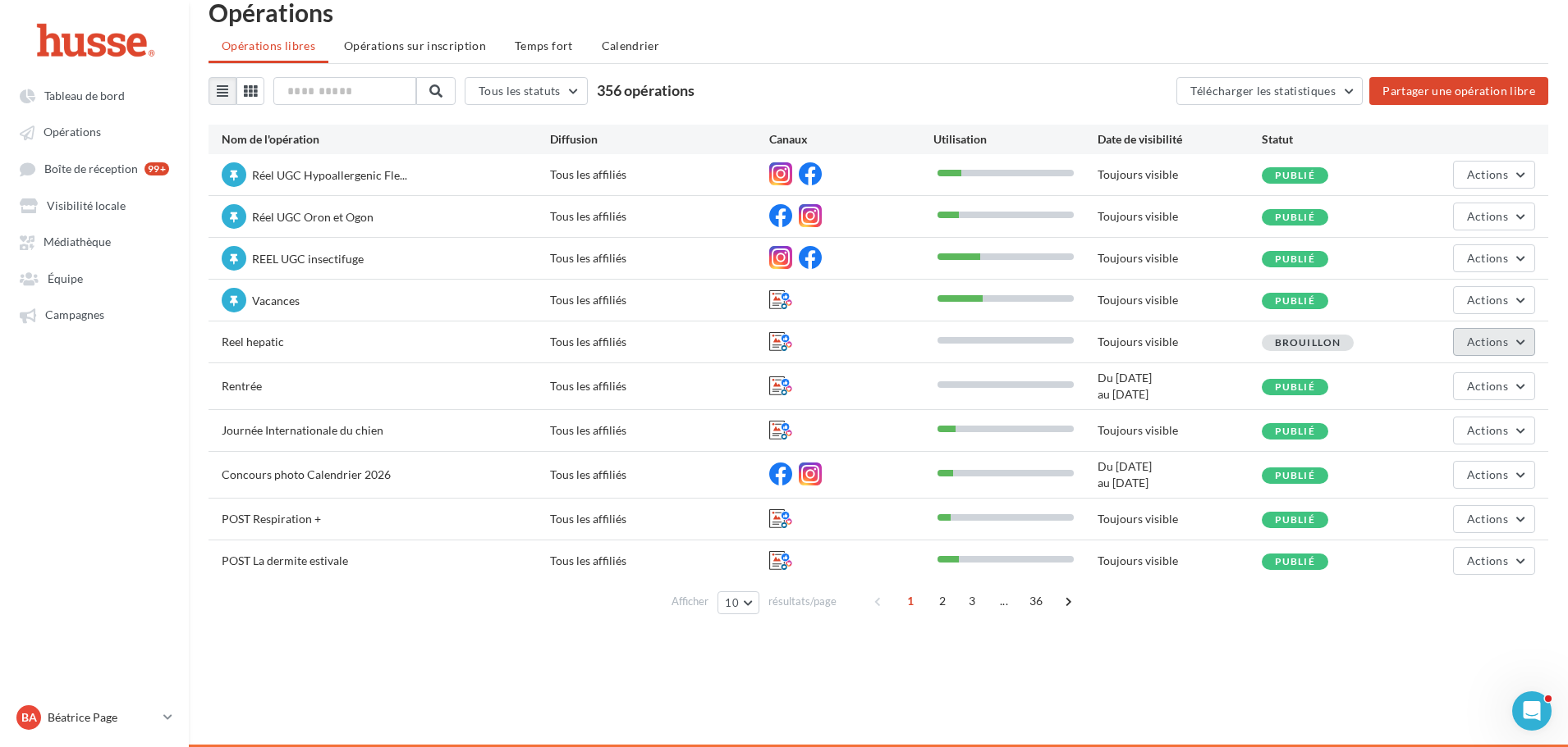
click at [1498, 345] on span "Actions" at bounding box center [1487, 341] width 41 height 14
click at [1517, 259] on button "Actions" at bounding box center [1493, 259] width 82 height 28
click at [1424, 336] on button "Dupliquer" at bounding box center [1448, 340] width 174 height 42
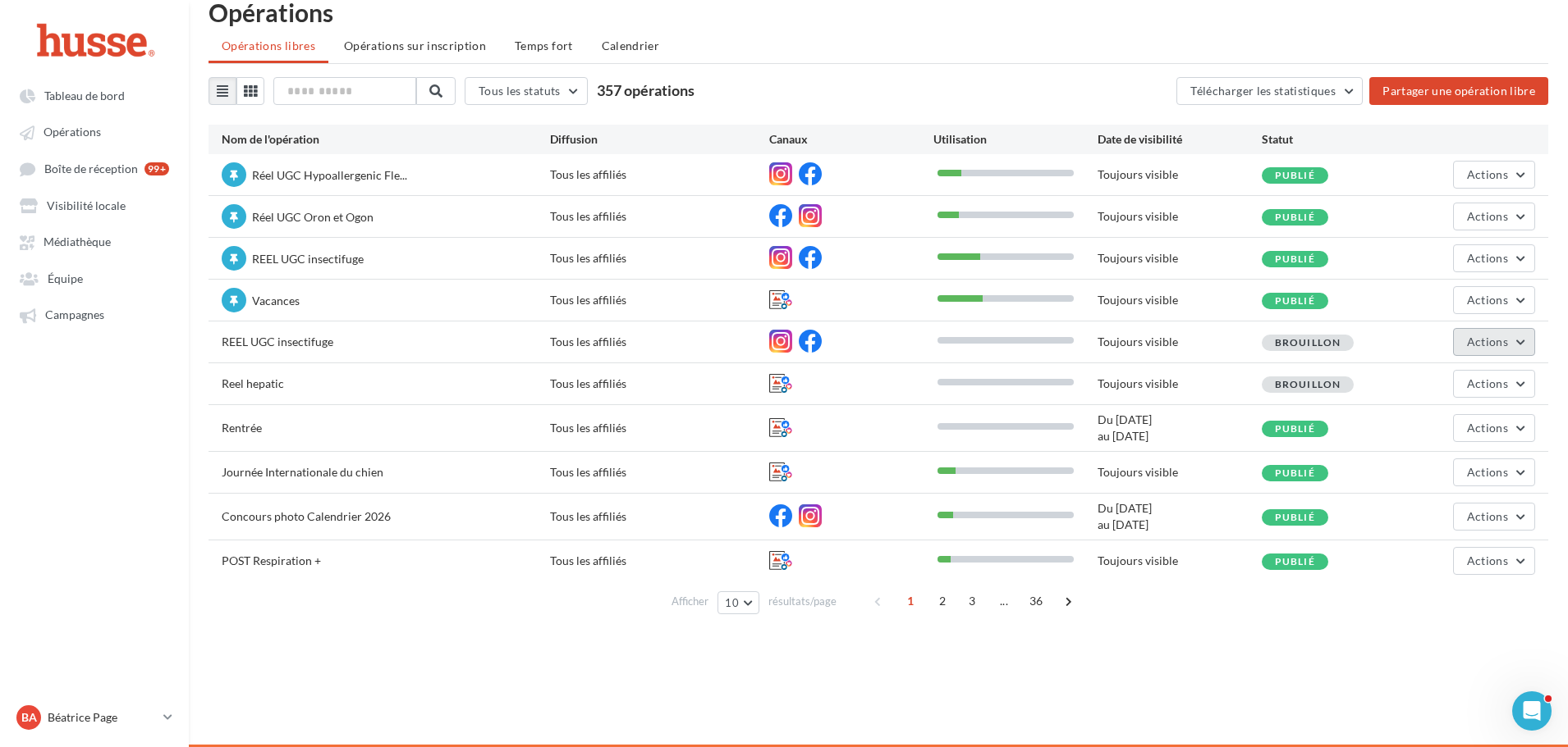
click at [1507, 336] on span "Actions" at bounding box center [1487, 341] width 41 height 14
click at [1459, 378] on button "Editer" at bounding box center [1453, 380] width 164 height 42
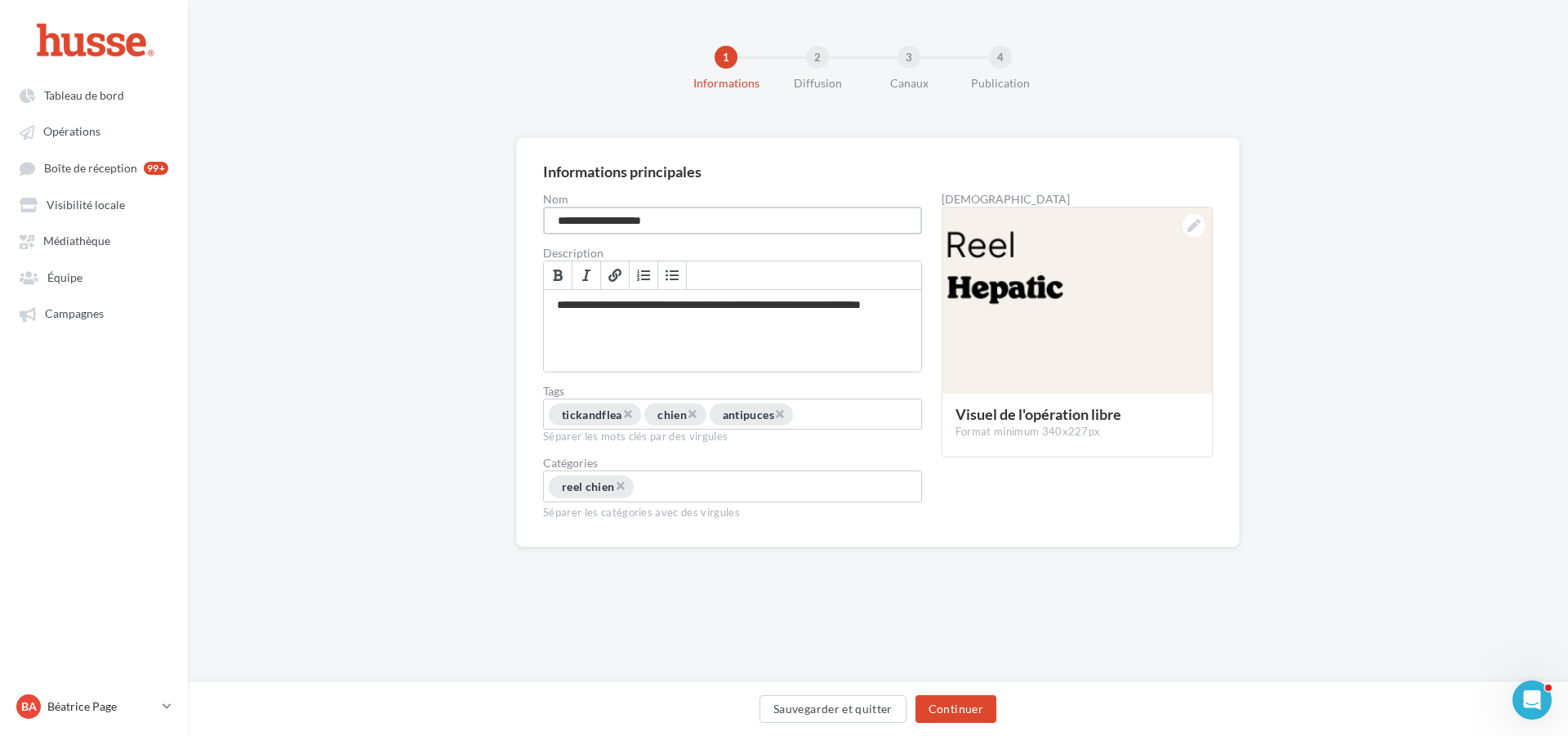
click at [591, 216] on input "**********" at bounding box center [732, 221] width 379 height 28
drag, startPoint x: 590, startPoint y: 216, endPoint x: 833, endPoint y: 216, distance: 243.0
click at [833, 216] on input "**********" at bounding box center [732, 221] width 379 height 28
type input "**********"
click at [1060, 259] on div at bounding box center [1077, 301] width 270 height 188
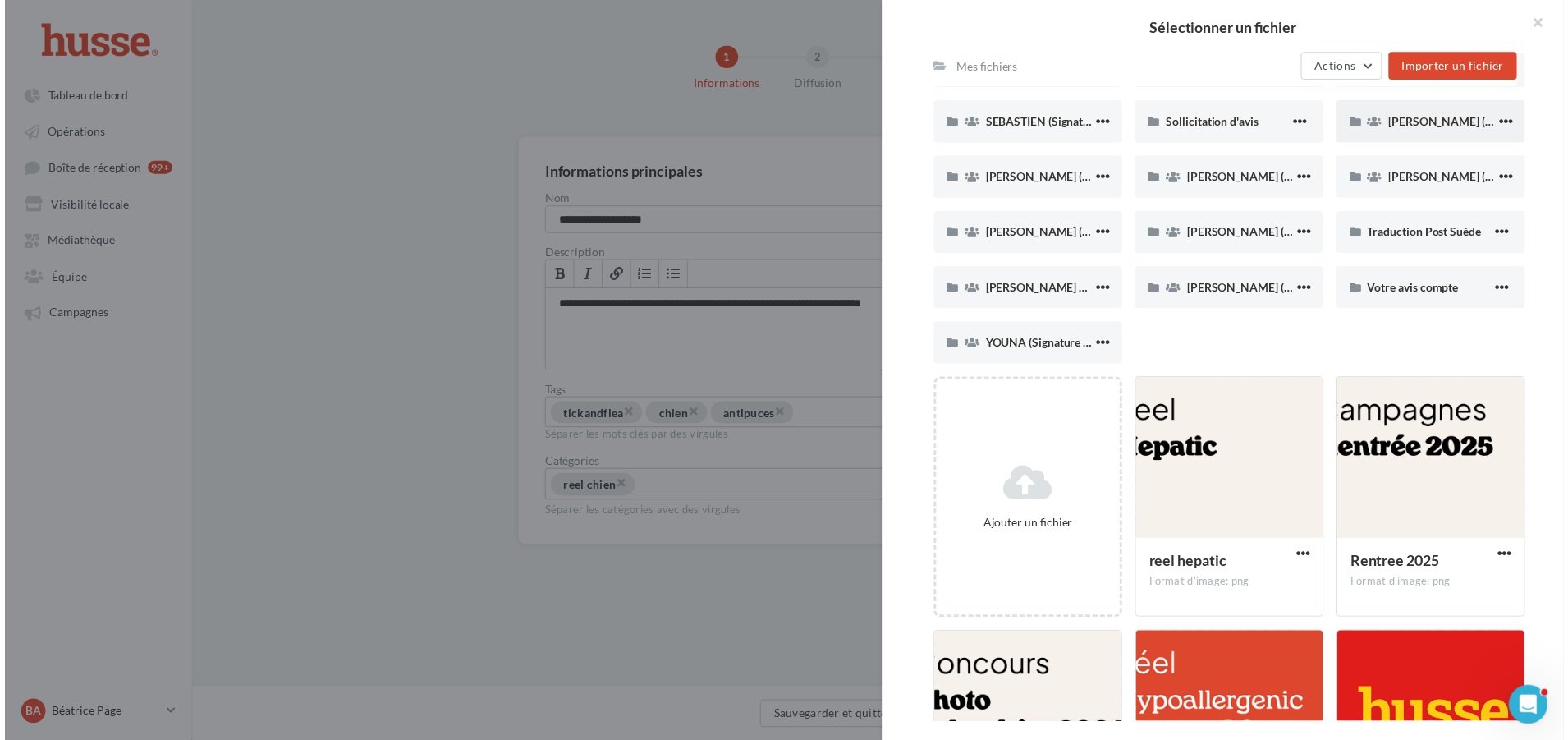
scroll to position [1478, 0]
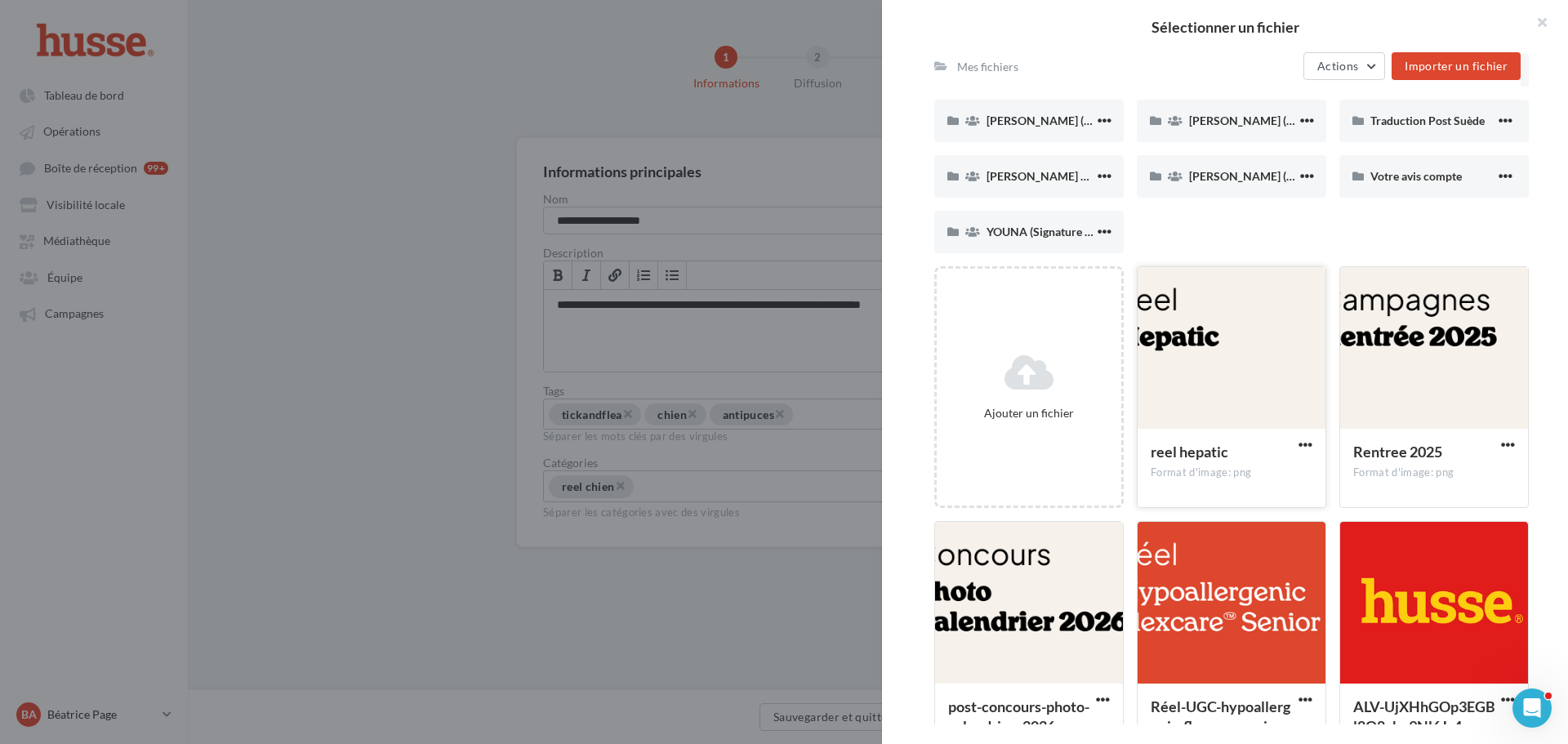
click at [1275, 346] on div at bounding box center [1232, 349] width 187 height 163
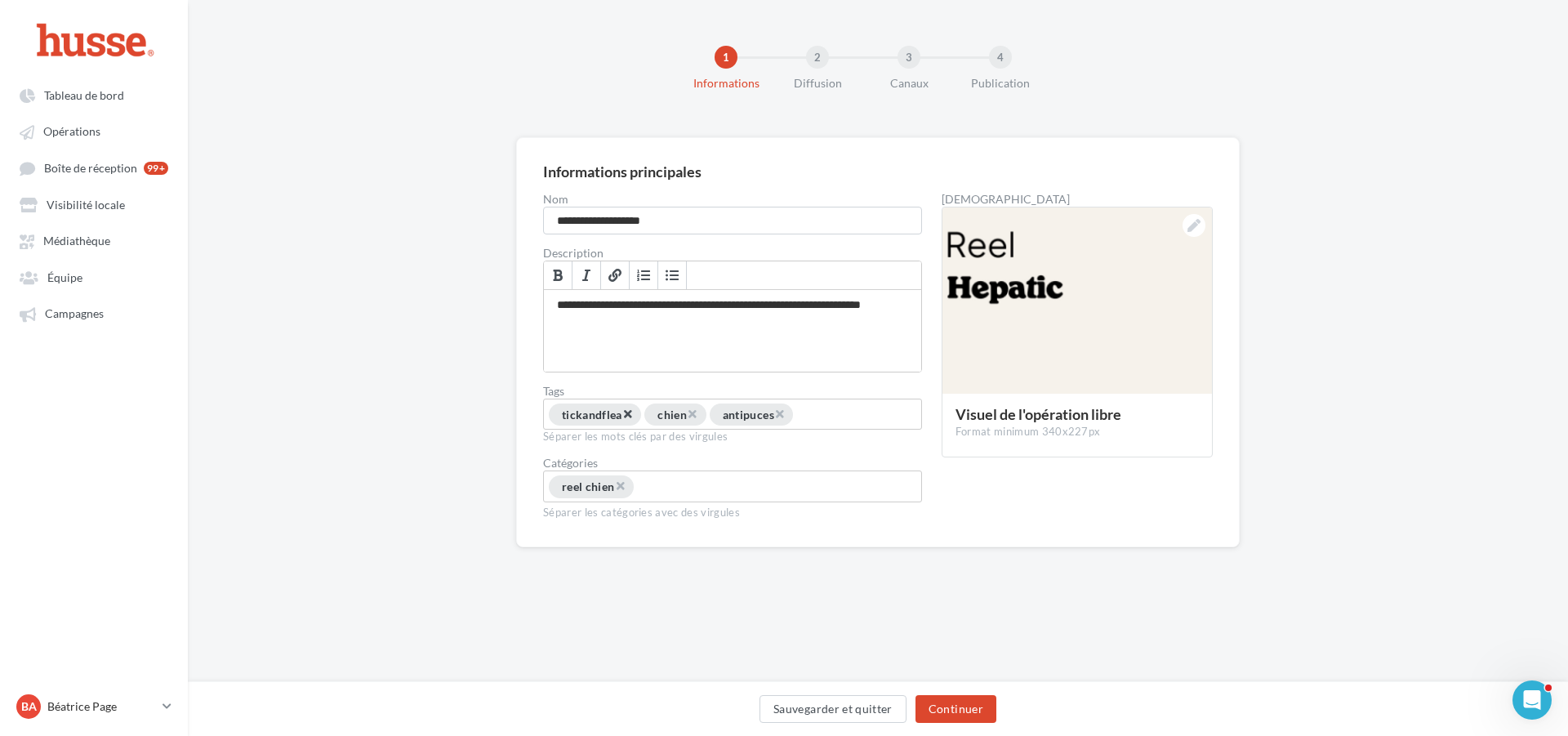
click at [629, 414] on span "×" at bounding box center [626, 414] width 10 height 16
click at [688, 413] on span "×" at bounding box center [682, 414] width 10 height 16
click at [651, 414] on input "Permet aux affiliés de trouver l'opération libre plus facilement" at bounding box center [672, 415] width 122 height 18
type input "*"
type input "**********"
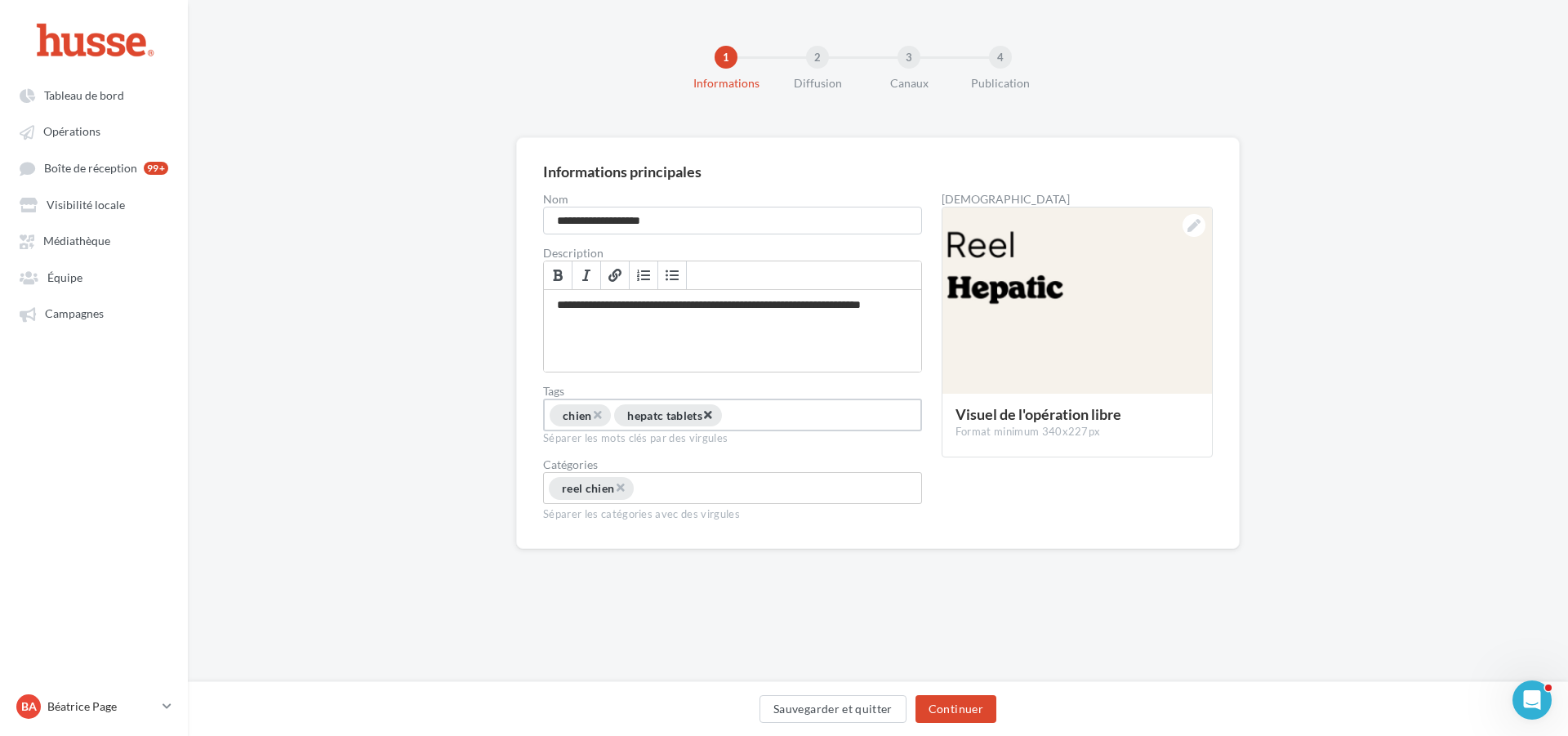
click at [712, 412] on span "×" at bounding box center [707, 414] width 10 height 16
click at [650, 415] on input "Permet aux affiliés de trouver l'opération libre plus facilement" at bounding box center [672, 415] width 122 height 18
type input "**********"
click at [950, 707] on button "Continuer" at bounding box center [956, 709] width 81 height 28
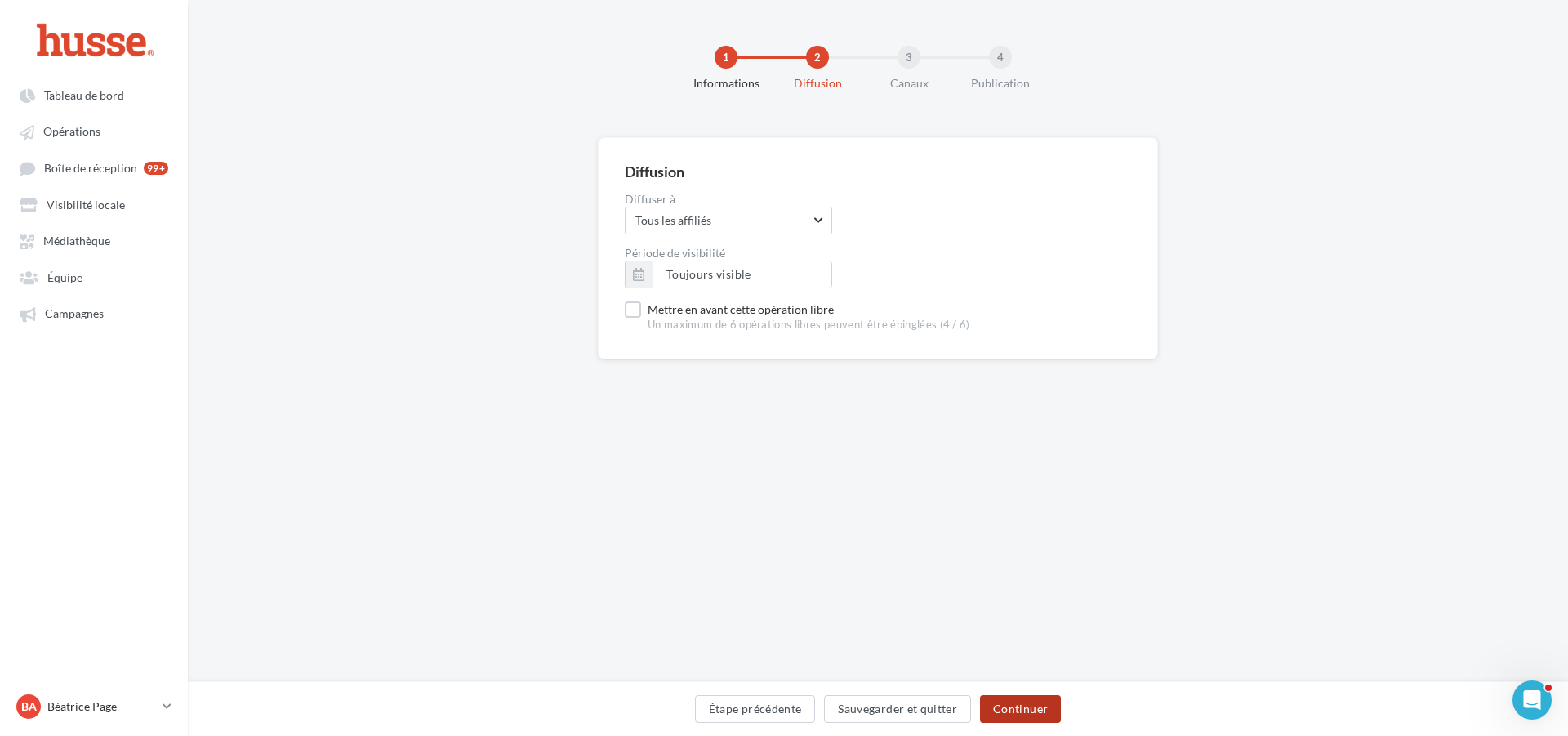
click at [1023, 701] on button "Continuer" at bounding box center [1021, 709] width 81 height 28
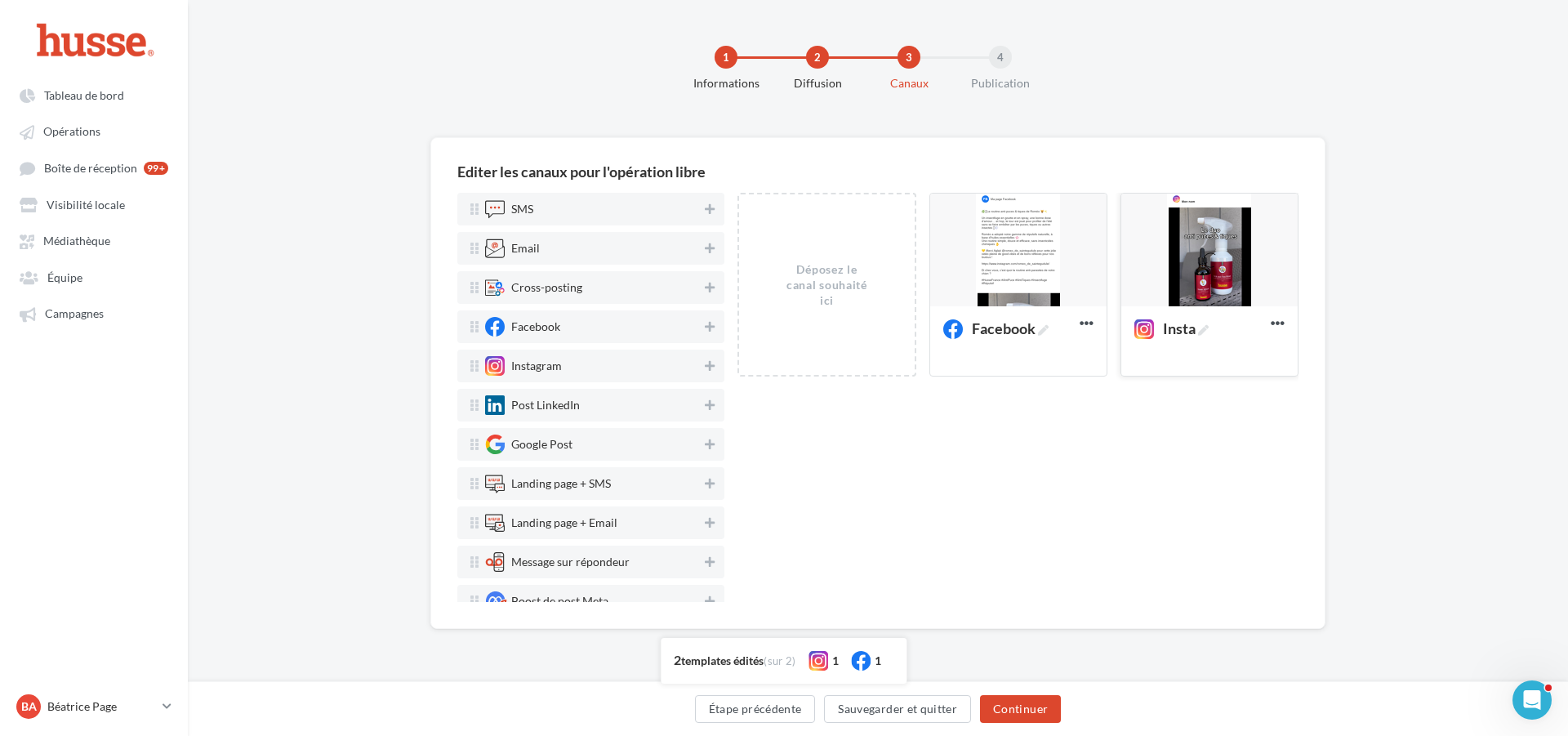
click at [1211, 238] on div at bounding box center [1209, 251] width 176 height 115
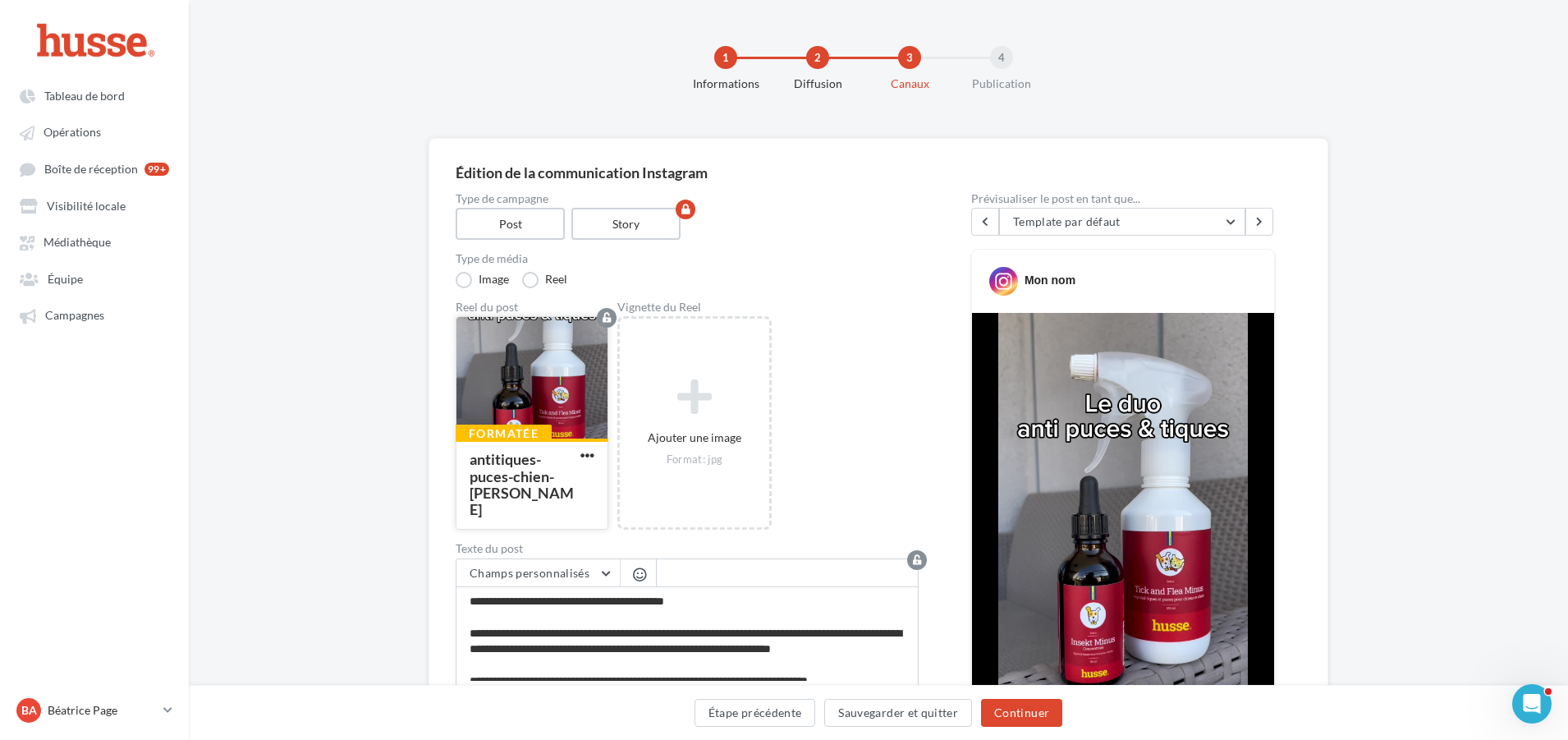
click at [512, 380] on div at bounding box center [532, 379] width 151 height 123
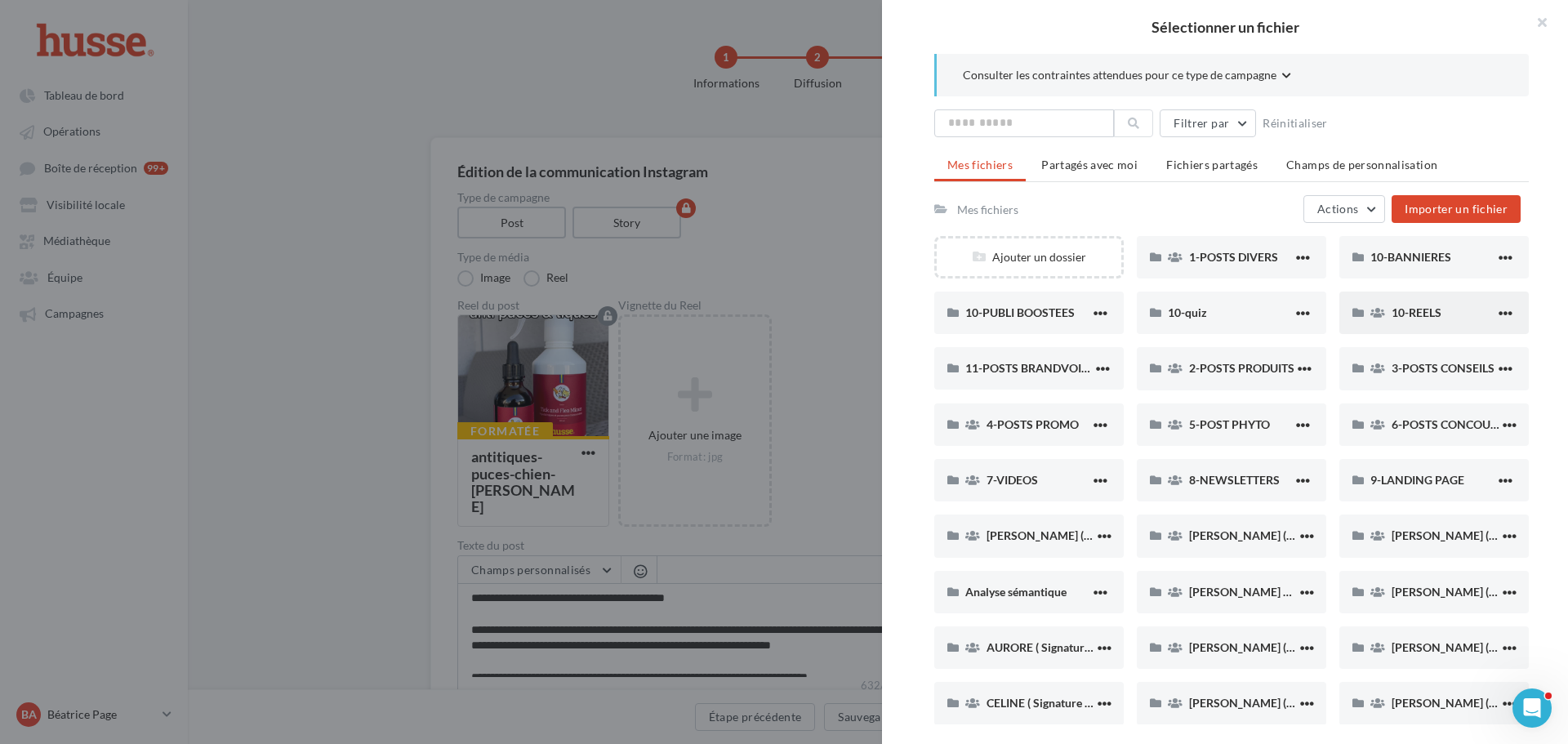
click at [1458, 308] on div "10-REELS" at bounding box center [1444, 313] width 103 height 16
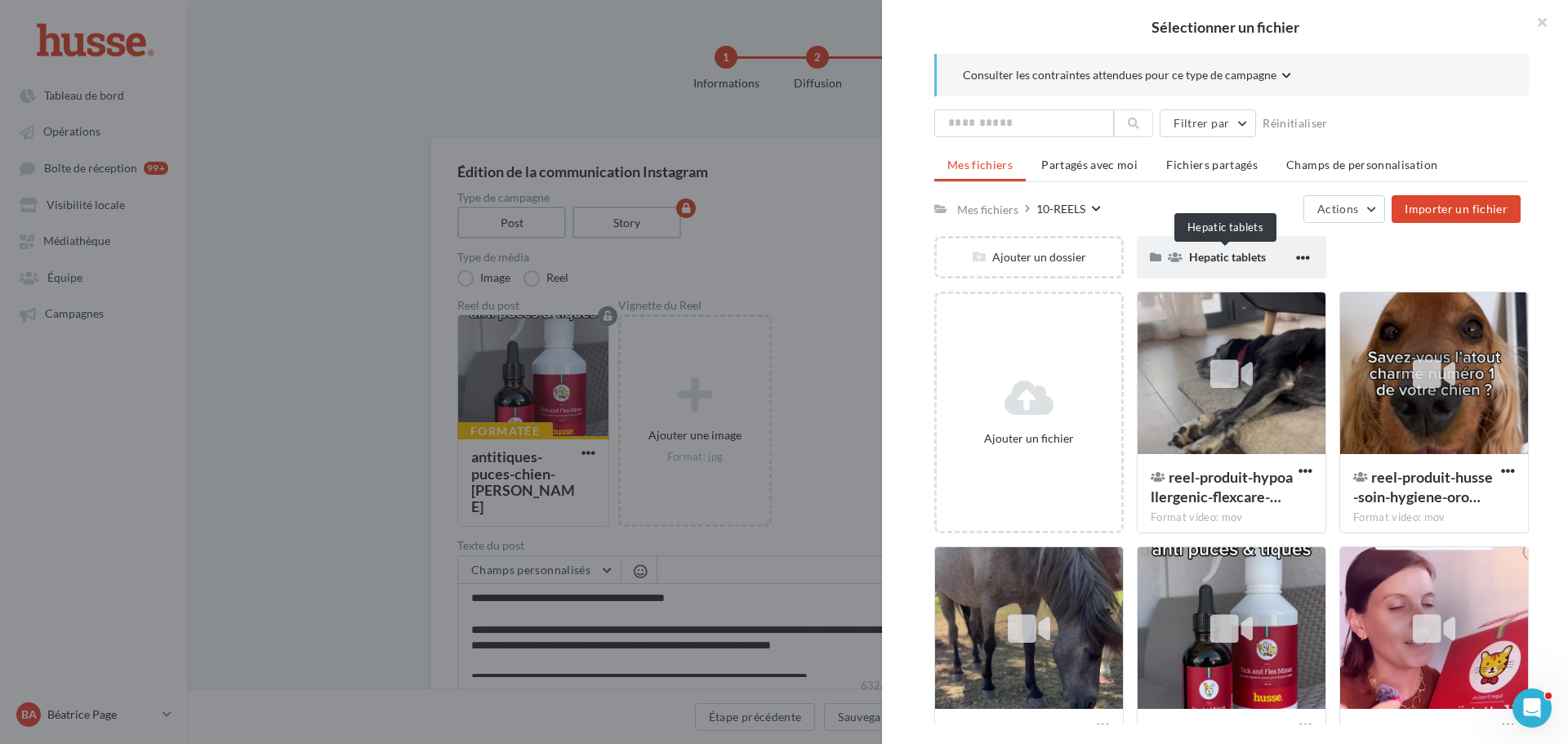
click at [1242, 263] on span "Hepatic tablets" at bounding box center [1227, 257] width 77 height 14
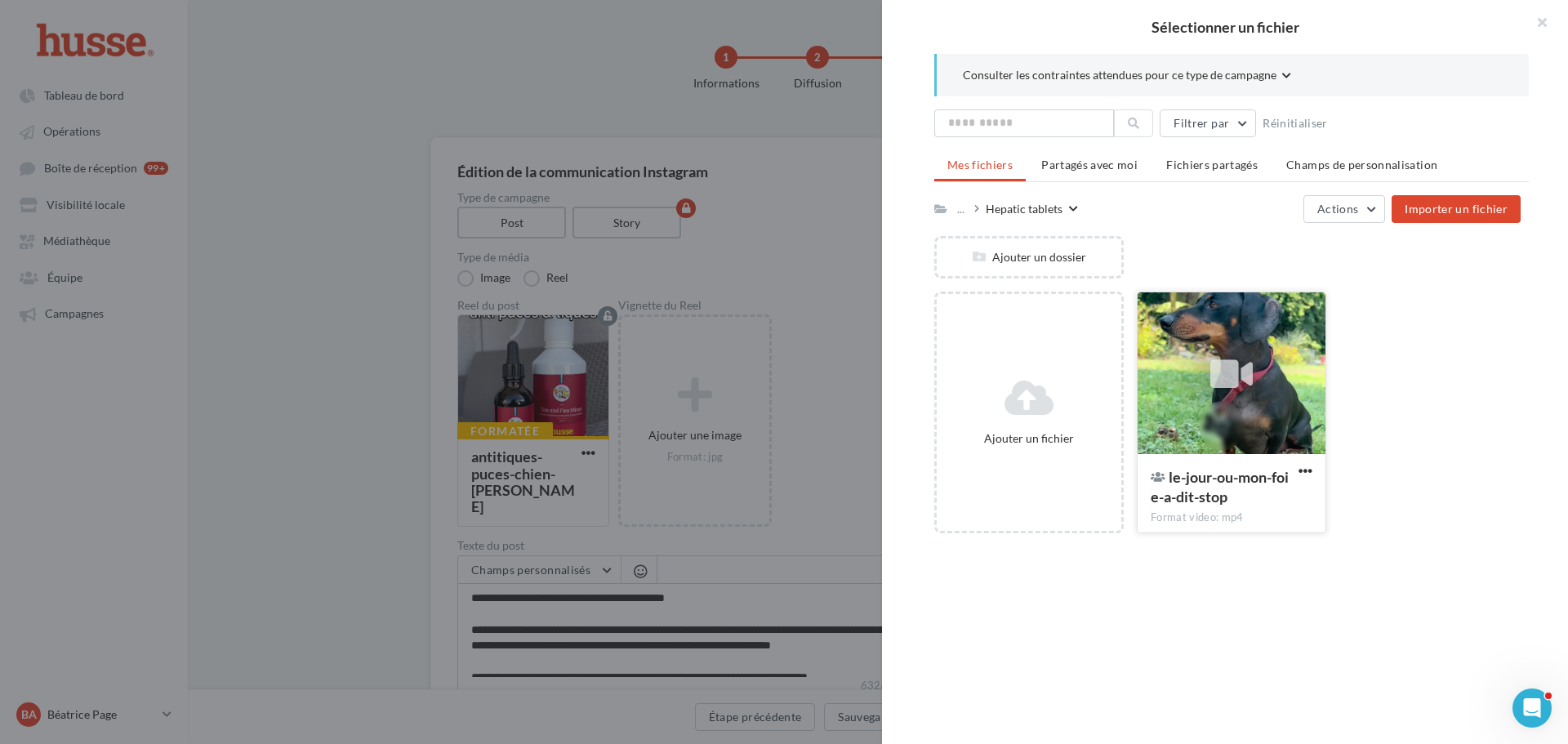
click at [1225, 362] on icon at bounding box center [1232, 374] width 42 height 38
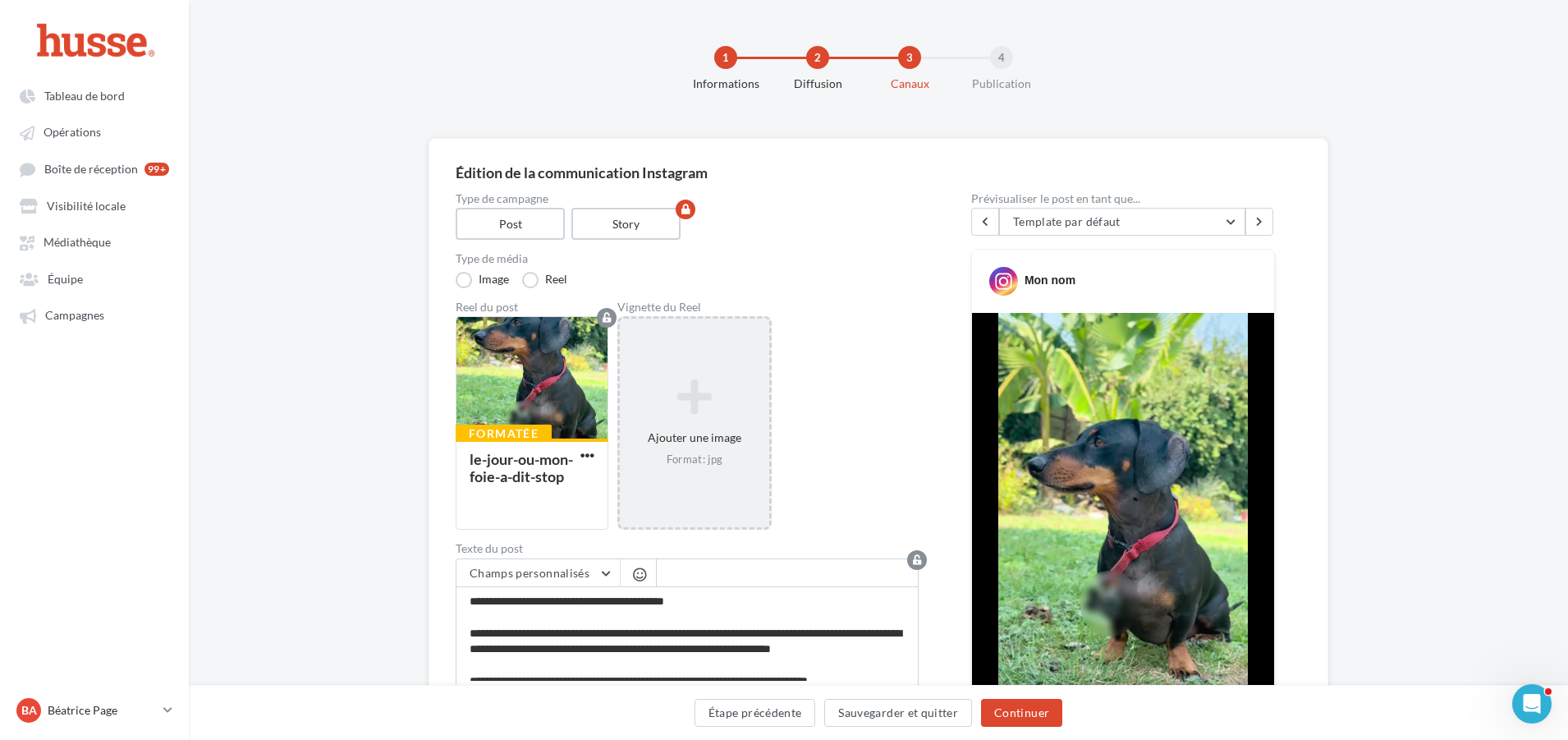
click at [683, 406] on icon at bounding box center [694, 397] width 136 height 40
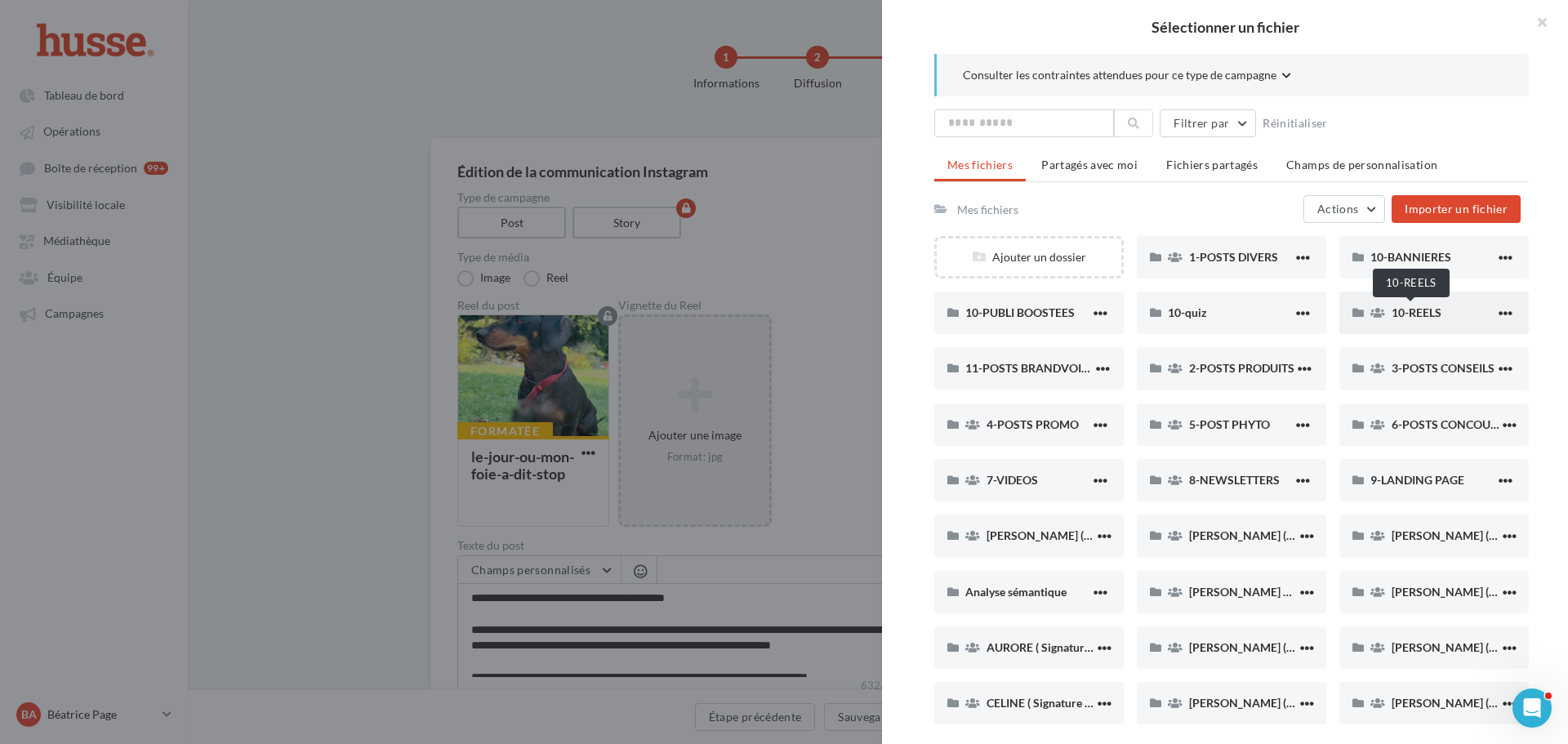
click at [1415, 310] on span "10-REELS" at bounding box center [1416, 313] width 50 height 14
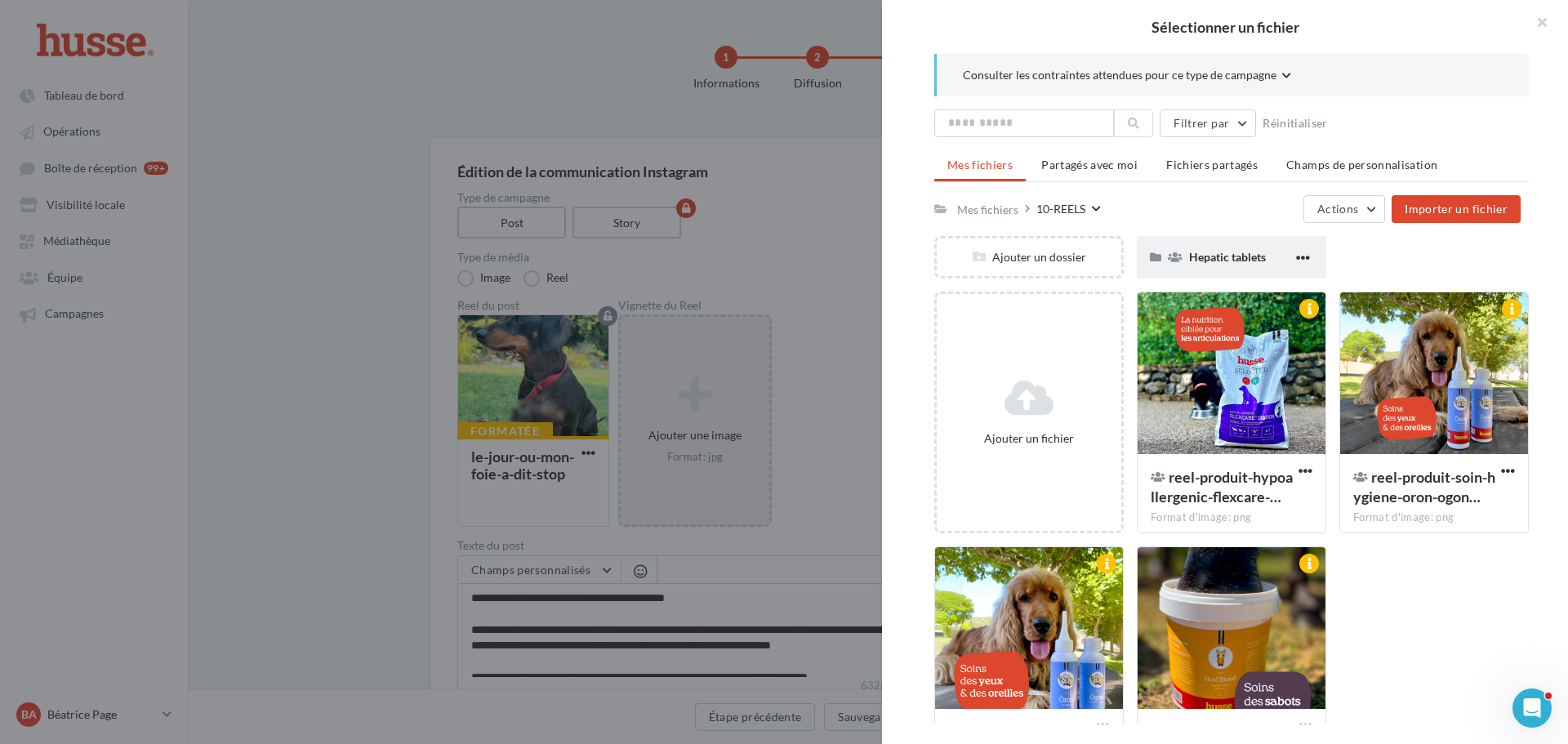
click at [1217, 262] on span "Hepatic tablets" at bounding box center [1227, 257] width 77 height 14
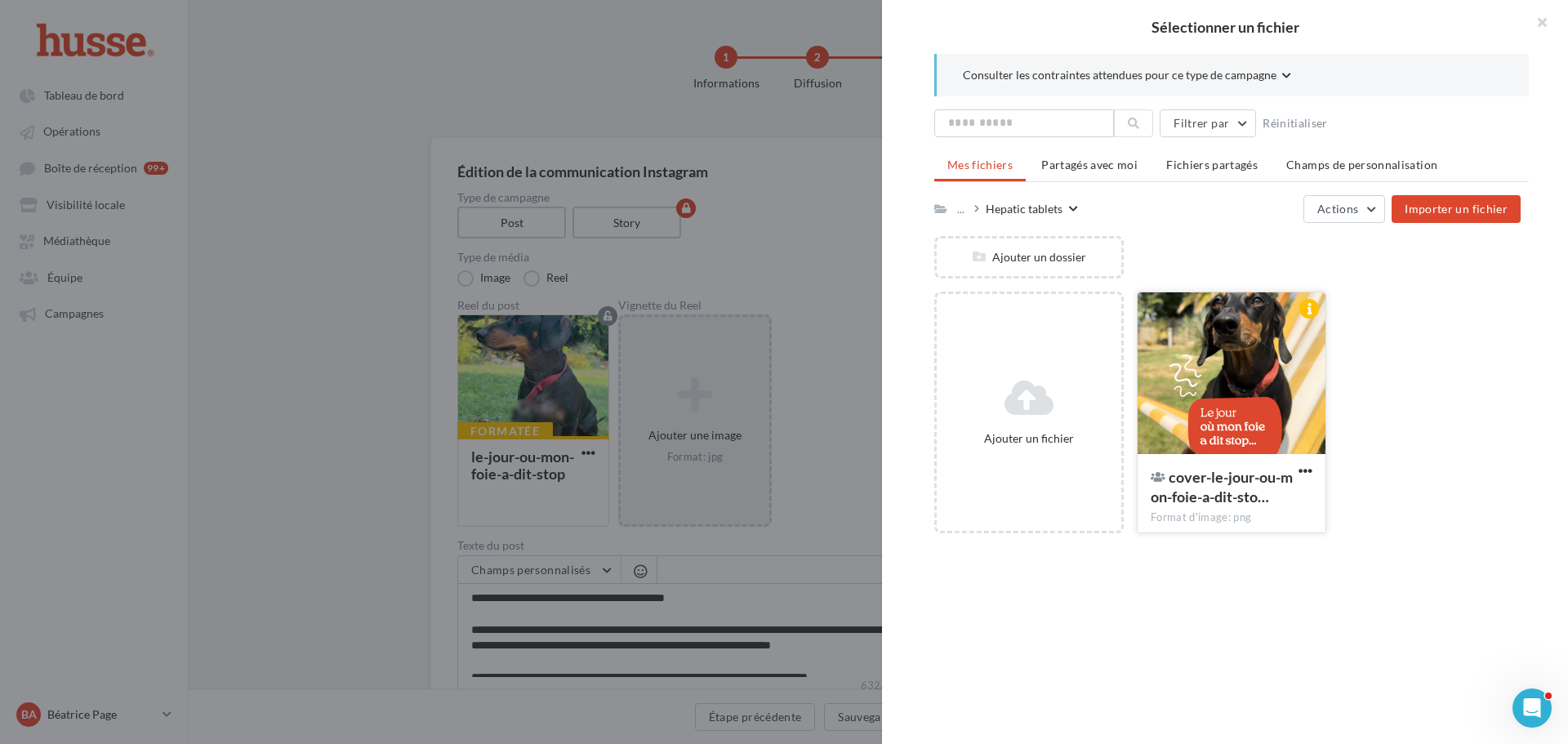
click at [1215, 365] on div at bounding box center [1232, 374] width 187 height 163
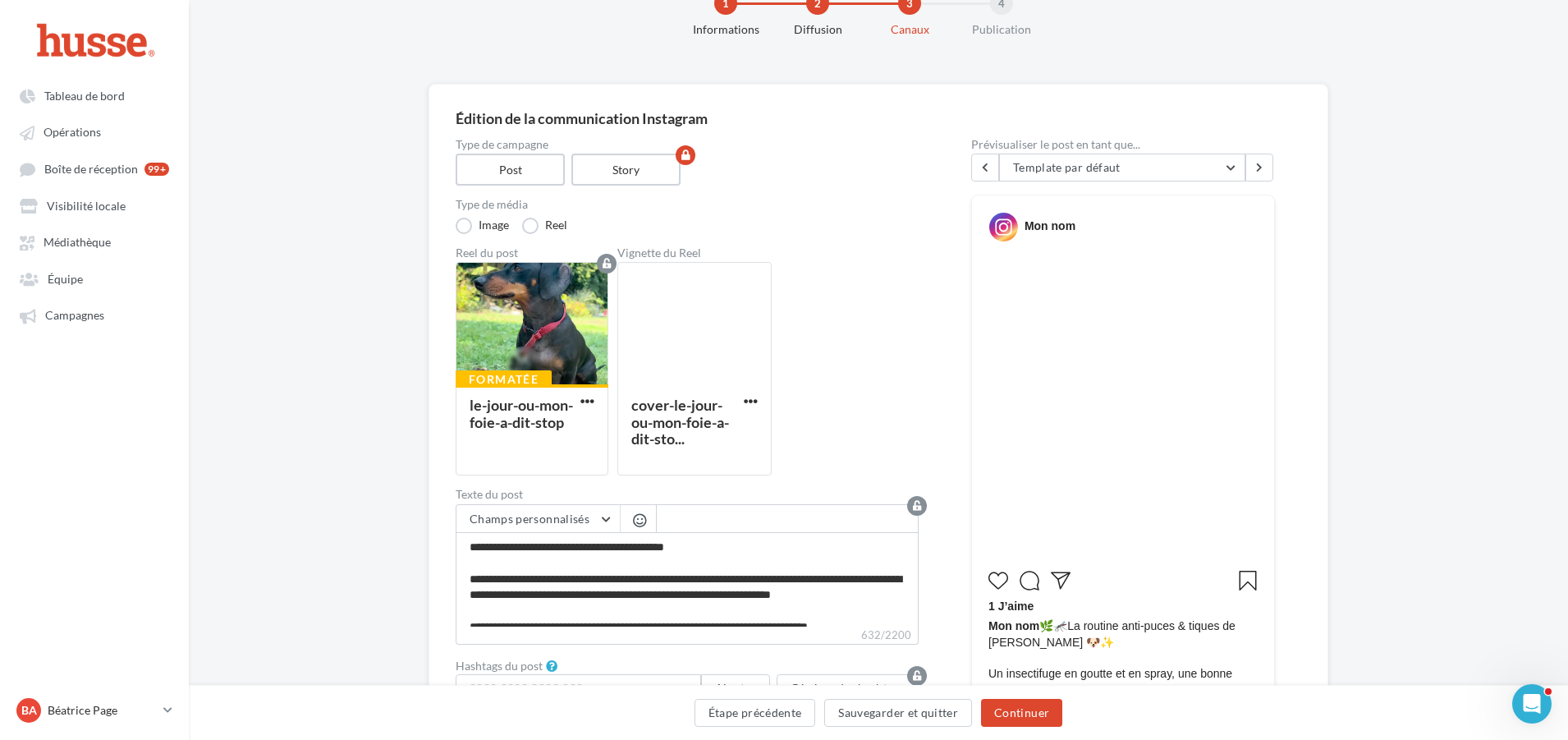
scroll to position [164, 0]
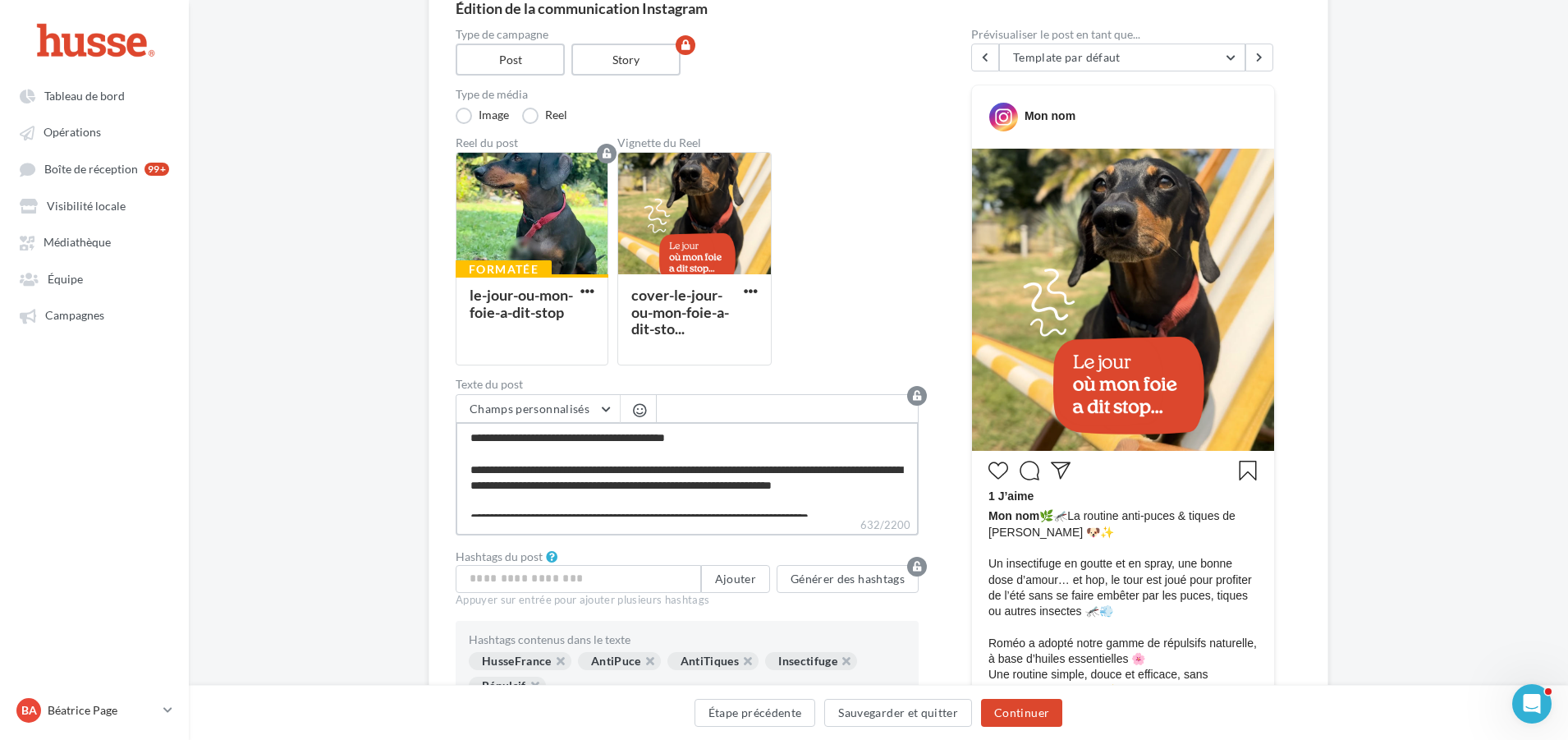
click at [614, 468] on textarea "**********" at bounding box center [687, 469] width 463 height 94
paste textarea "**********"
type textarea "**********"
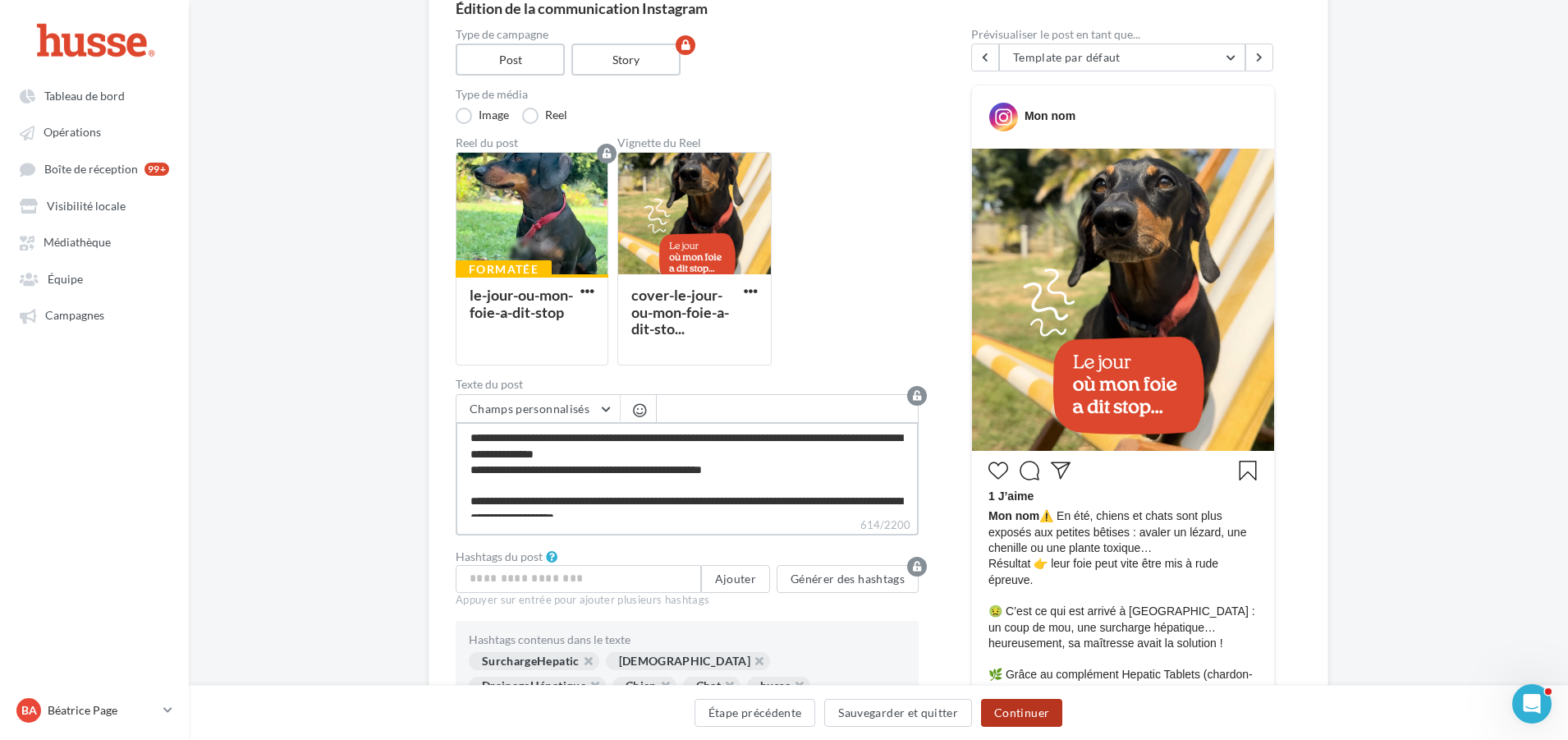
type textarea "**********"
click at [1029, 713] on button "Continuer" at bounding box center [1021, 713] width 81 height 28
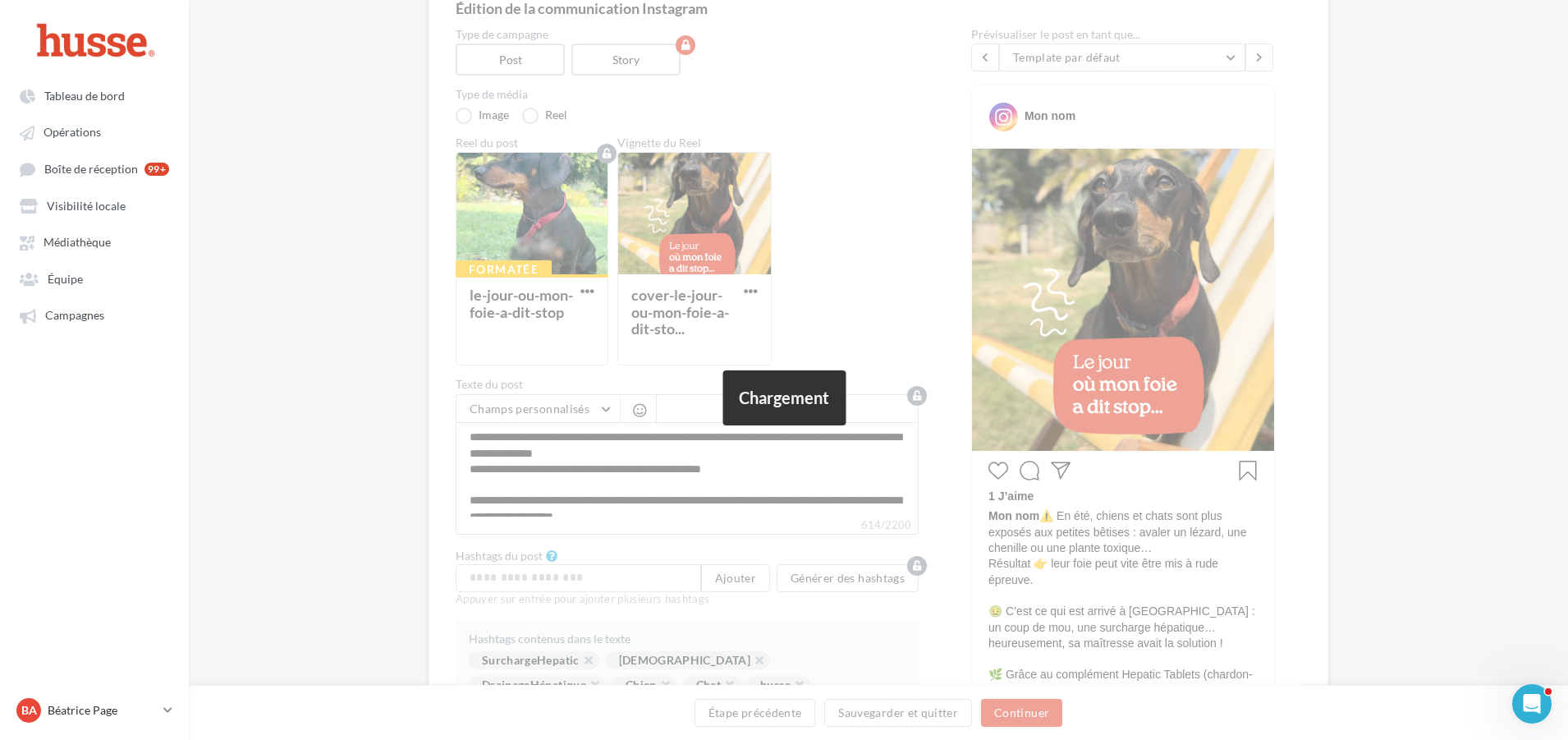
scroll to position [0, 0]
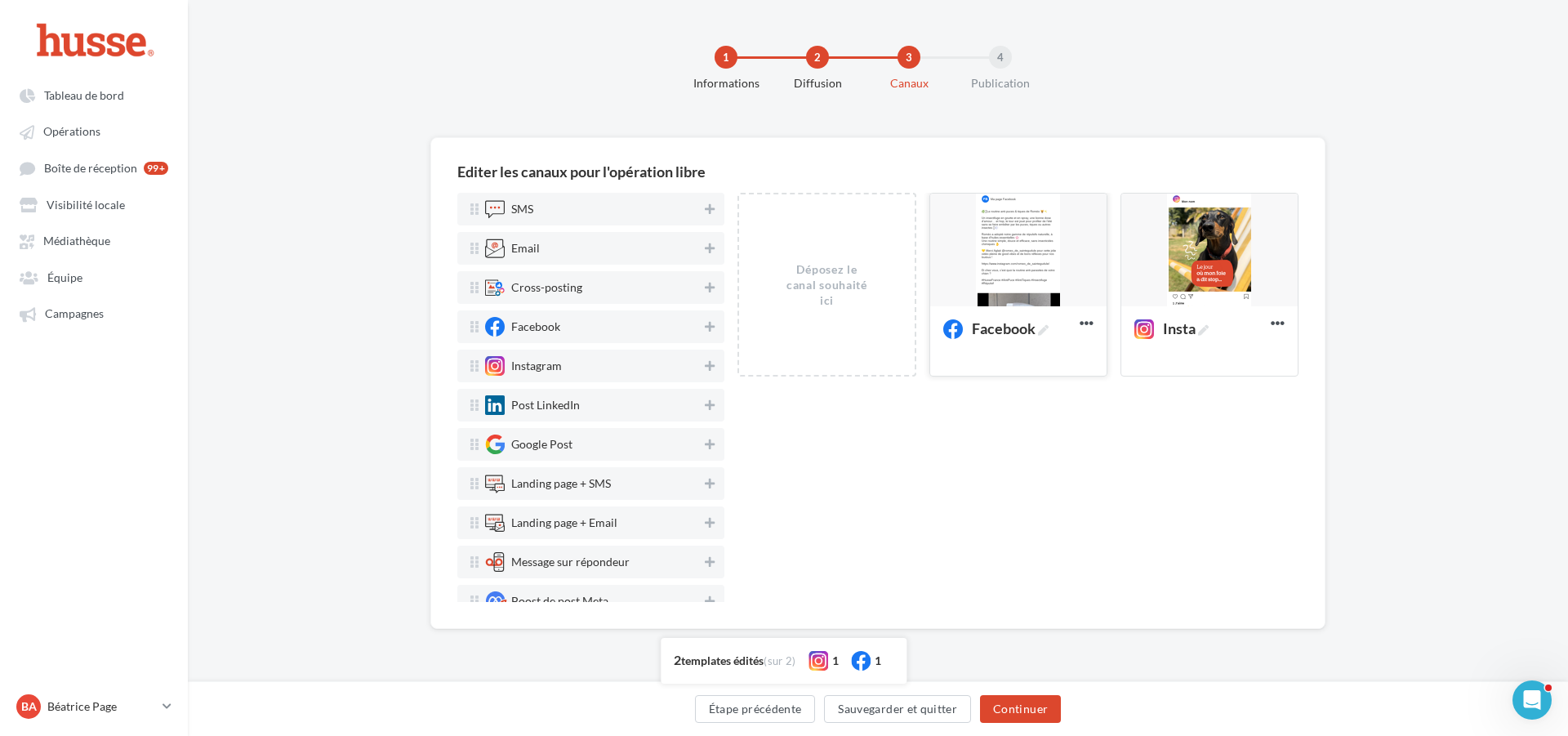
click at [1028, 250] on div at bounding box center [1018, 251] width 176 height 115
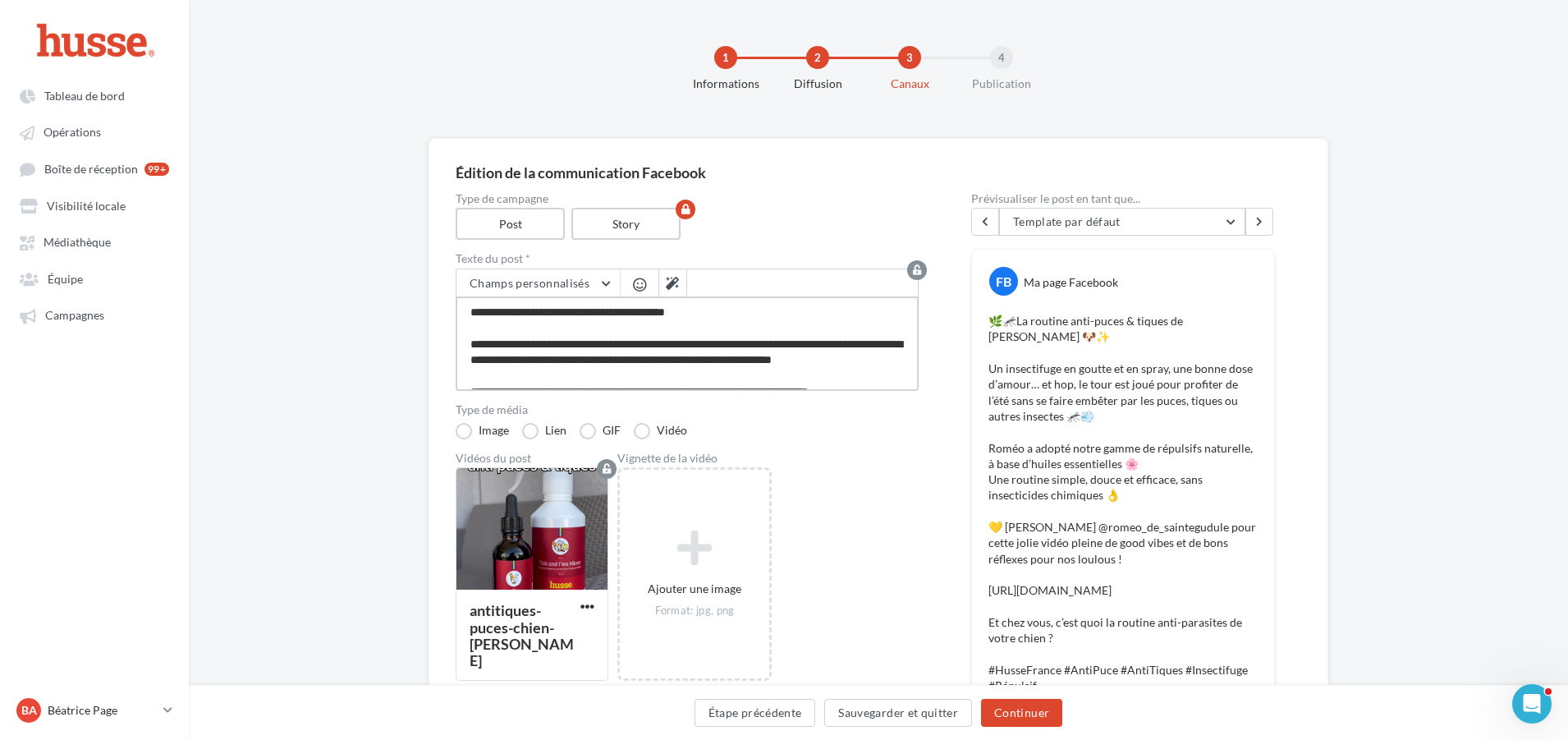
click at [607, 339] on textarea "**********" at bounding box center [687, 344] width 463 height 94
paste textarea "**********"
type textarea "**********"
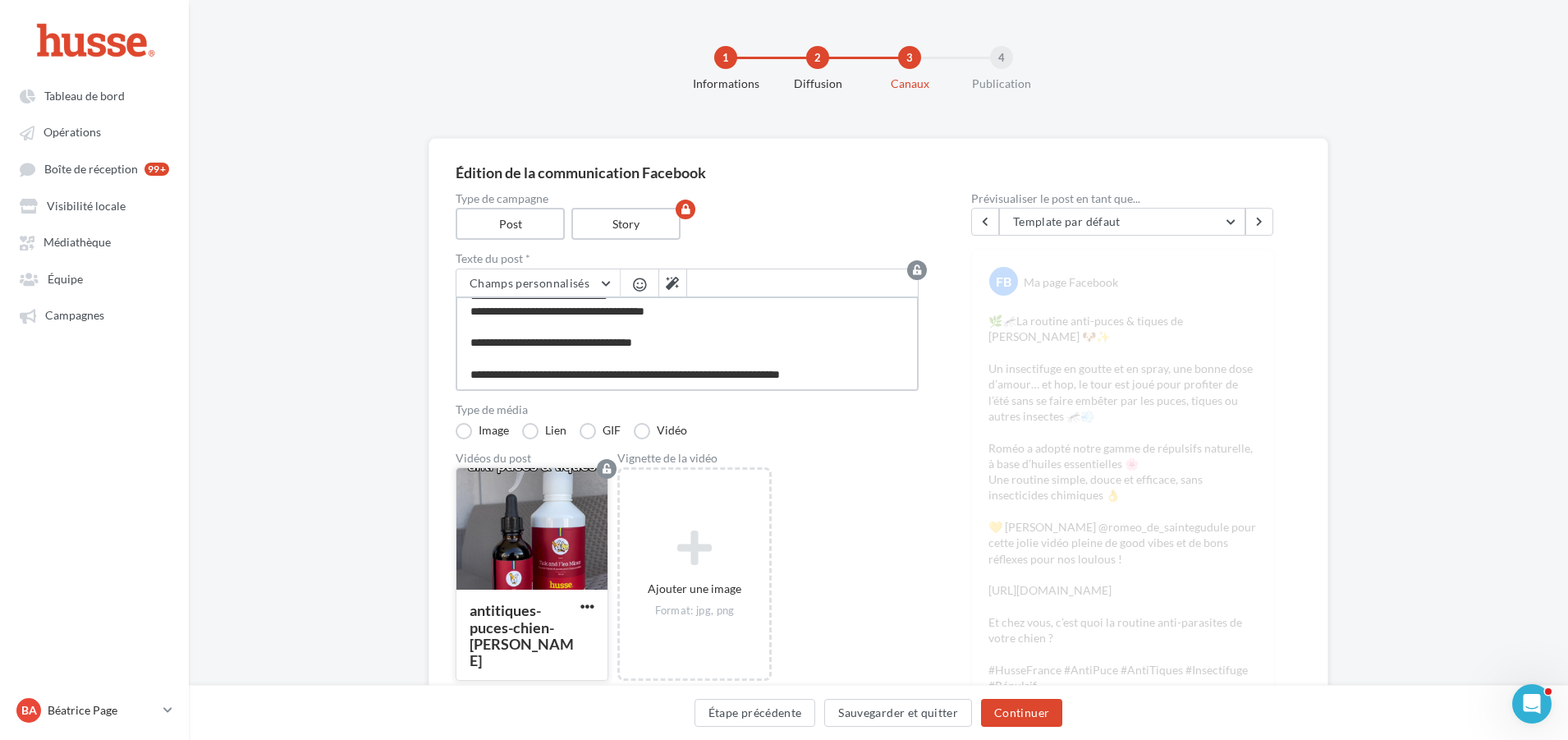
type textarea "**********"
click at [537, 530] on div at bounding box center [532, 529] width 151 height 123
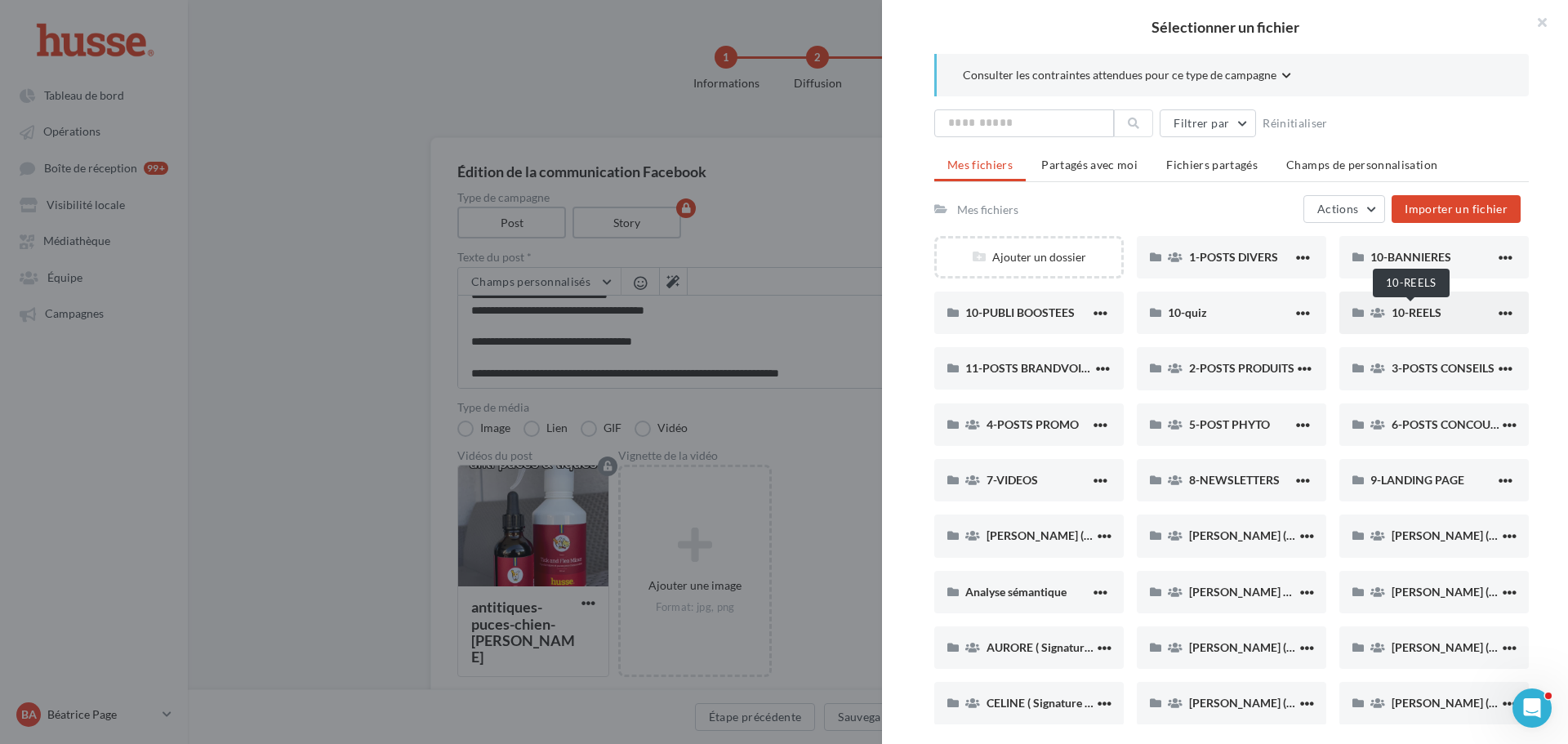
click at [1405, 310] on span "10-REELS" at bounding box center [1416, 313] width 50 height 14
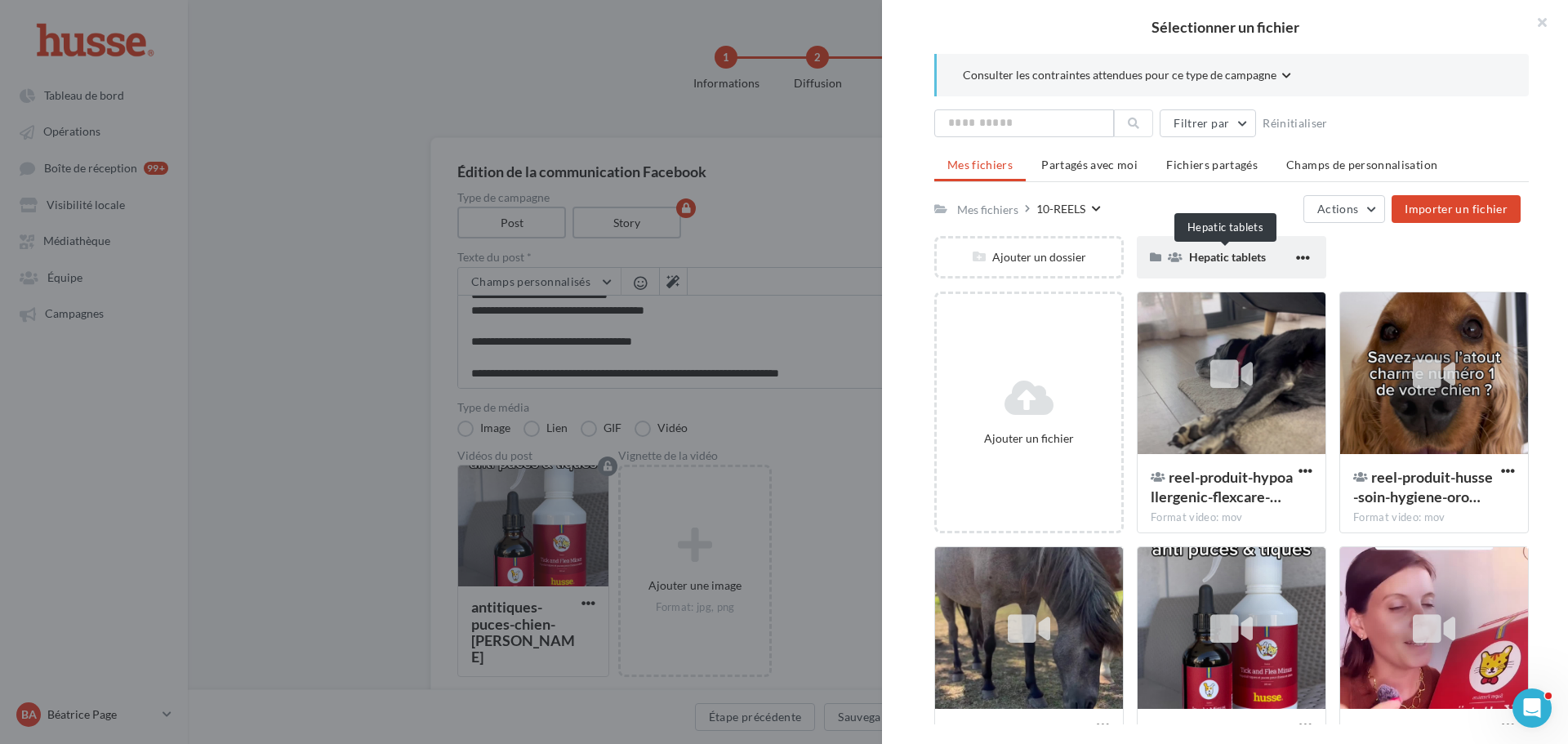
click at [1204, 251] on span "Hepatic tablets" at bounding box center [1227, 257] width 77 height 14
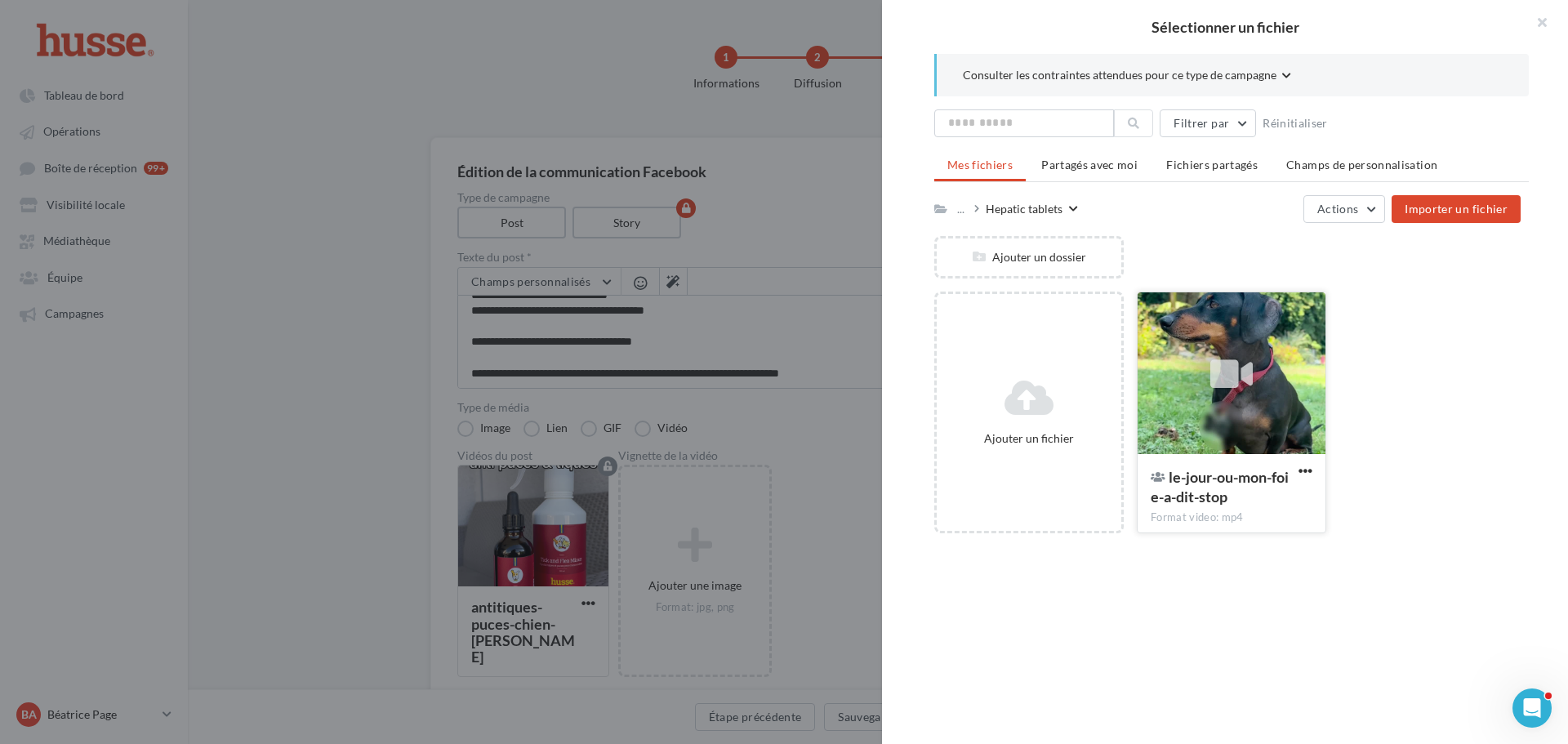
click at [1221, 368] on icon at bounding box center [1232, 374] width 42 height 38
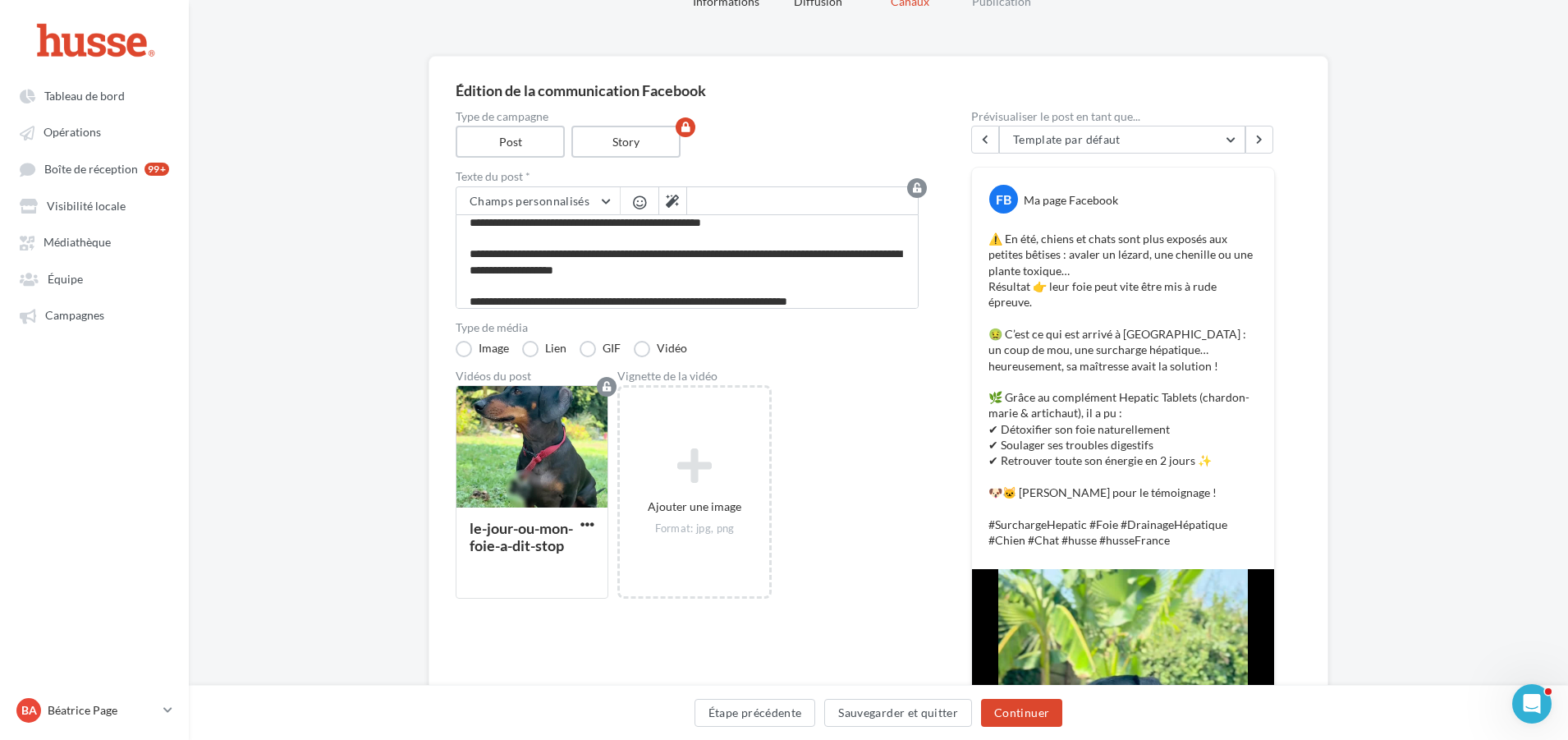
scroll to position [0, 0]
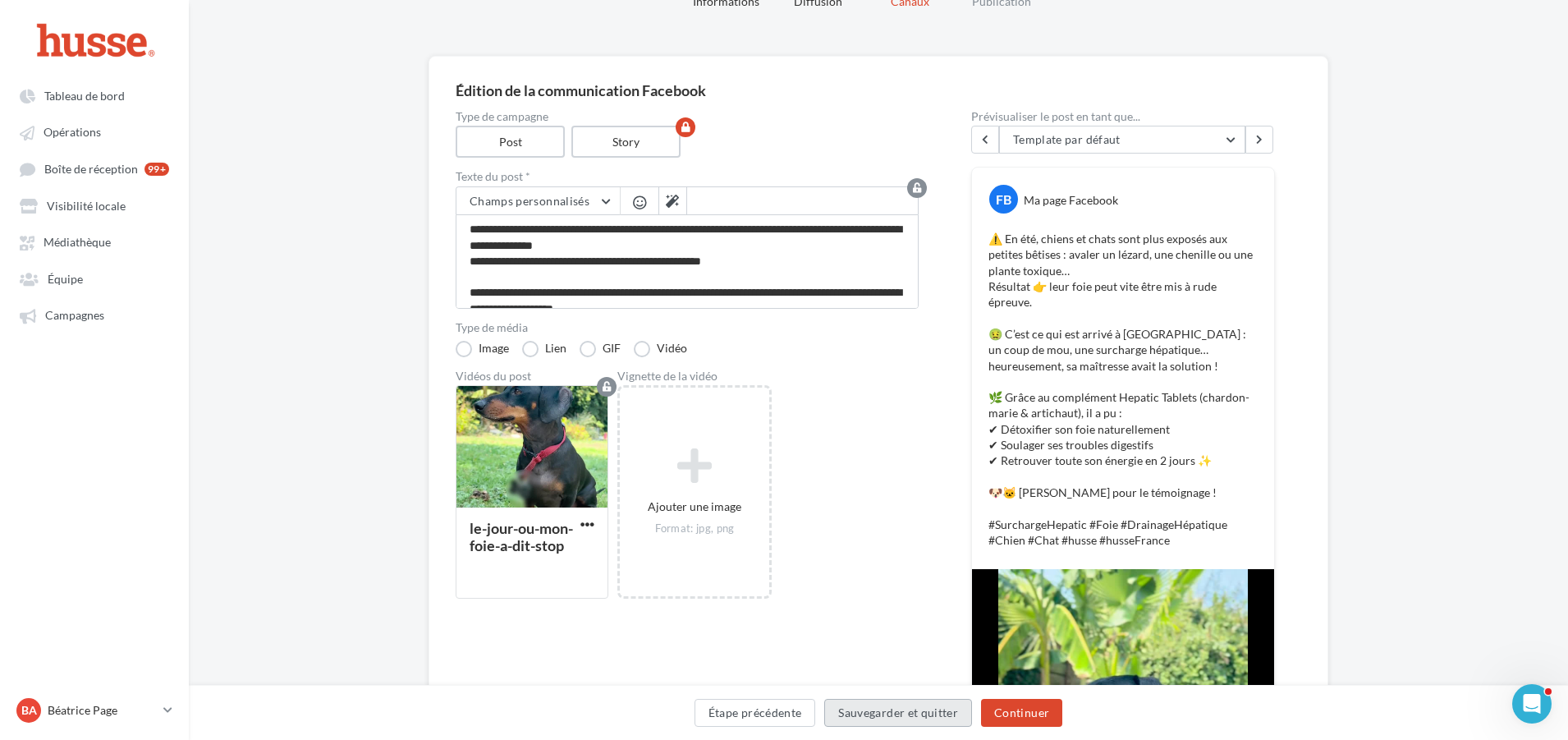
click at [917, 719] on button "Sauvegarder et quitter" at bounding box center [898, 713] width 148 height 28
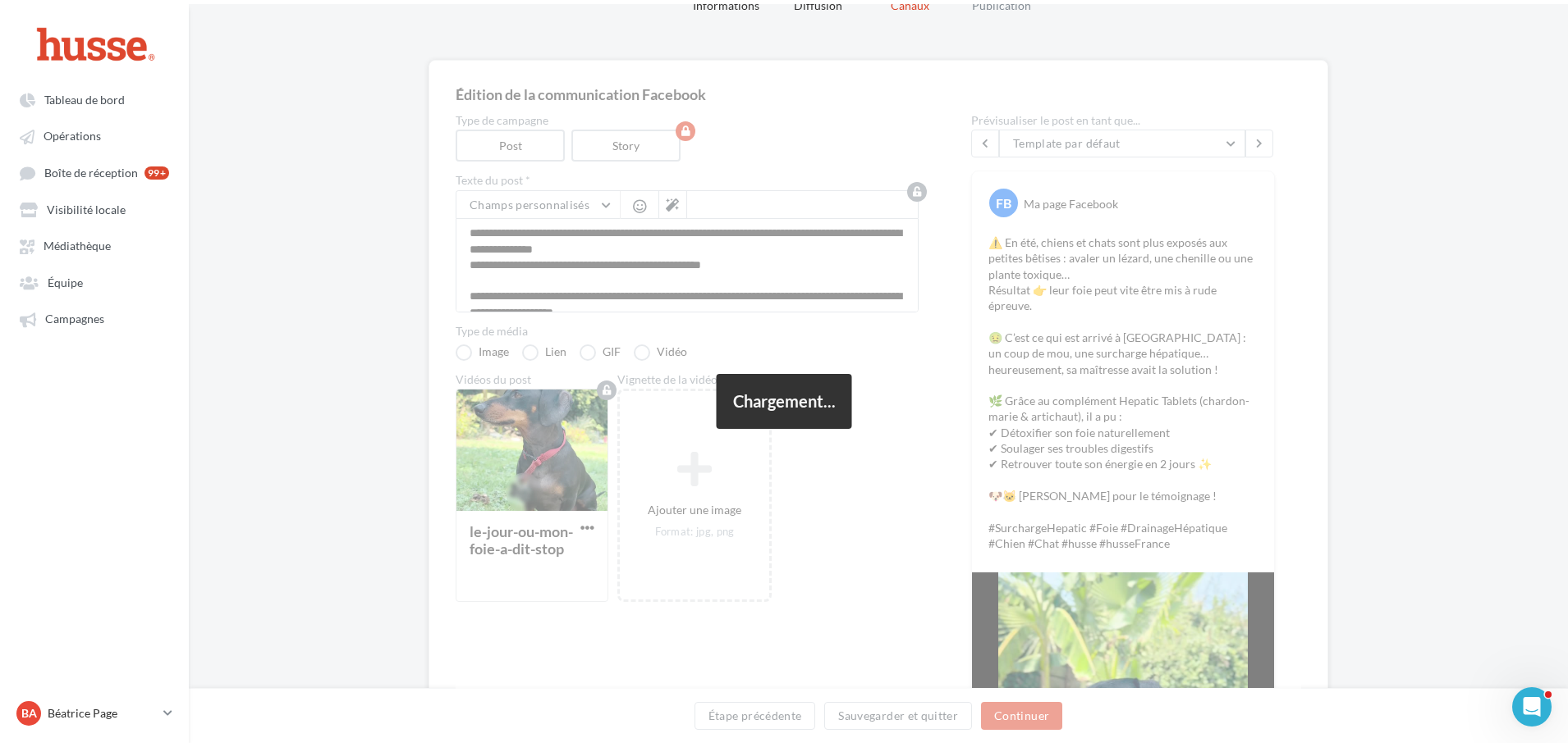
scroll to position [26, 0]
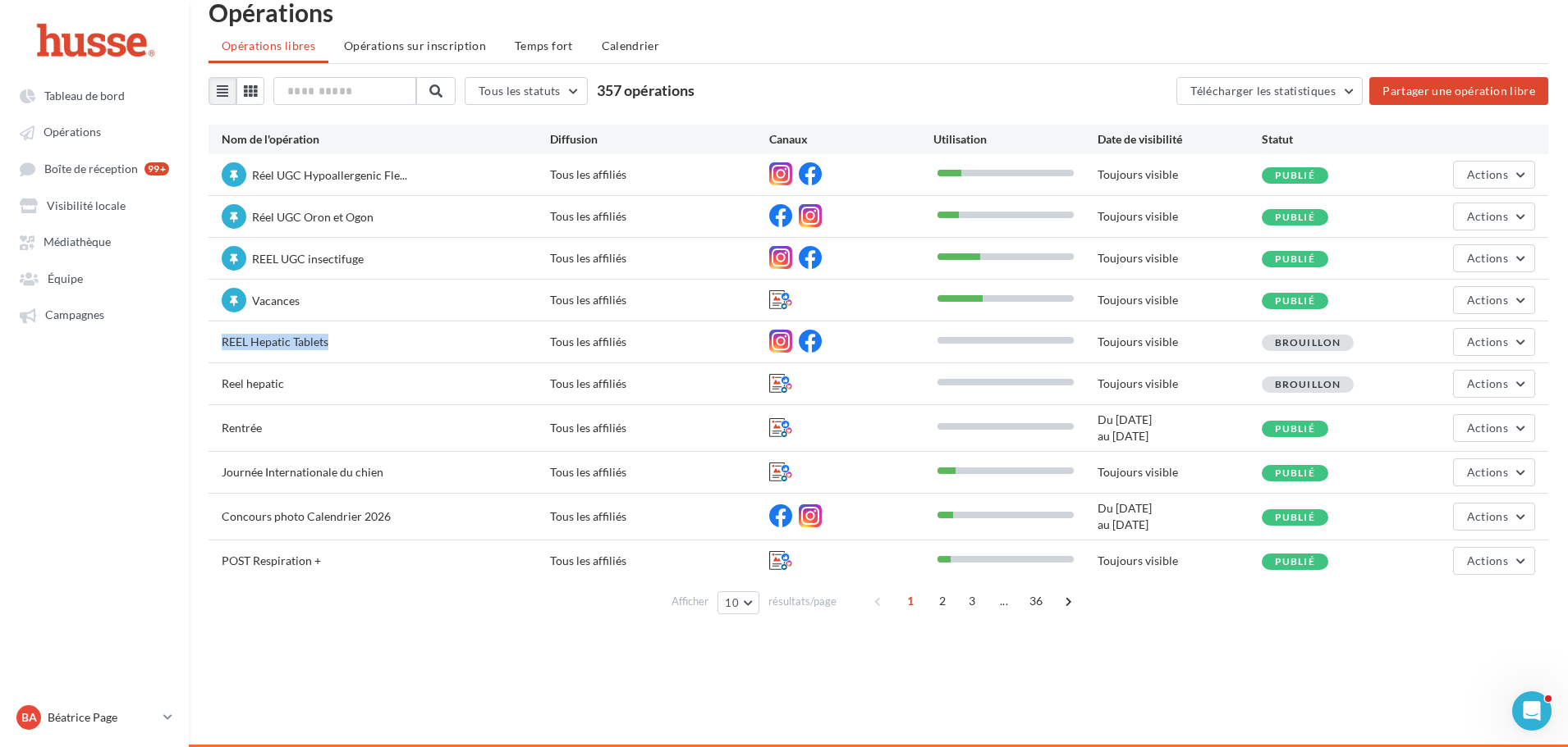
drag, startPoint x: 329, startPoint y: 343, endPoint x: 220, endPoint y: 343, distance: 109.0
click at [220, 343] on div "REEL Hepatic Tablets Tous les affiliés Toujours visible Brouillon Actions" at bounding box center [879, 341] width 1340 height 41
click at [1508, 345] on button "Actions" at bounding box center [1493, 342] width 82 height 28
click at [1432, 389] on button "Editer" at bounding box center [1453, 380] width 164 height 42
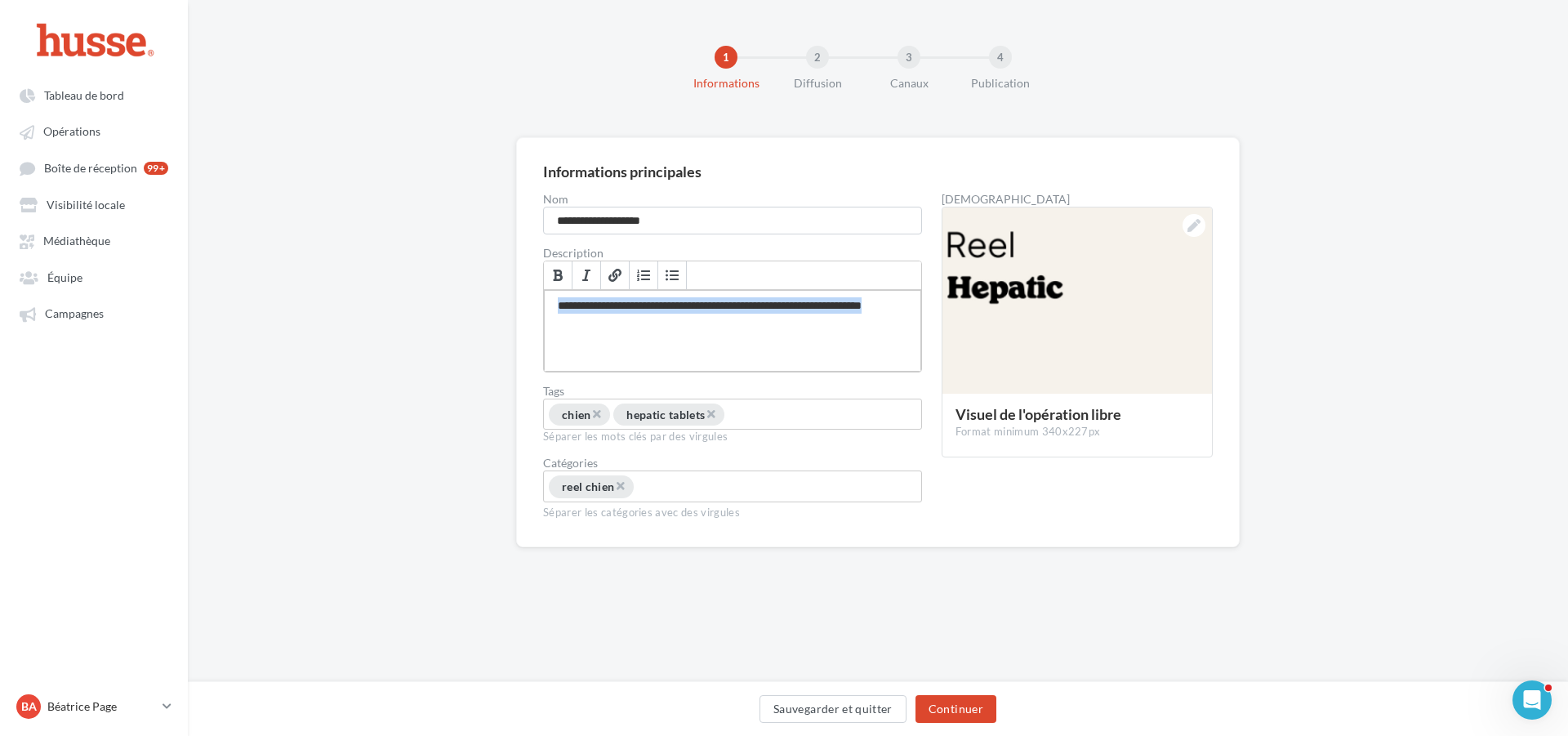
drag, startPoint x: 614, startPoint y: 324, endPoint x: 526, endPoint y: 307, distance: 89.6
click at [526, 307] on div "**********" at bounding box center [878, 343] width 724 height 410
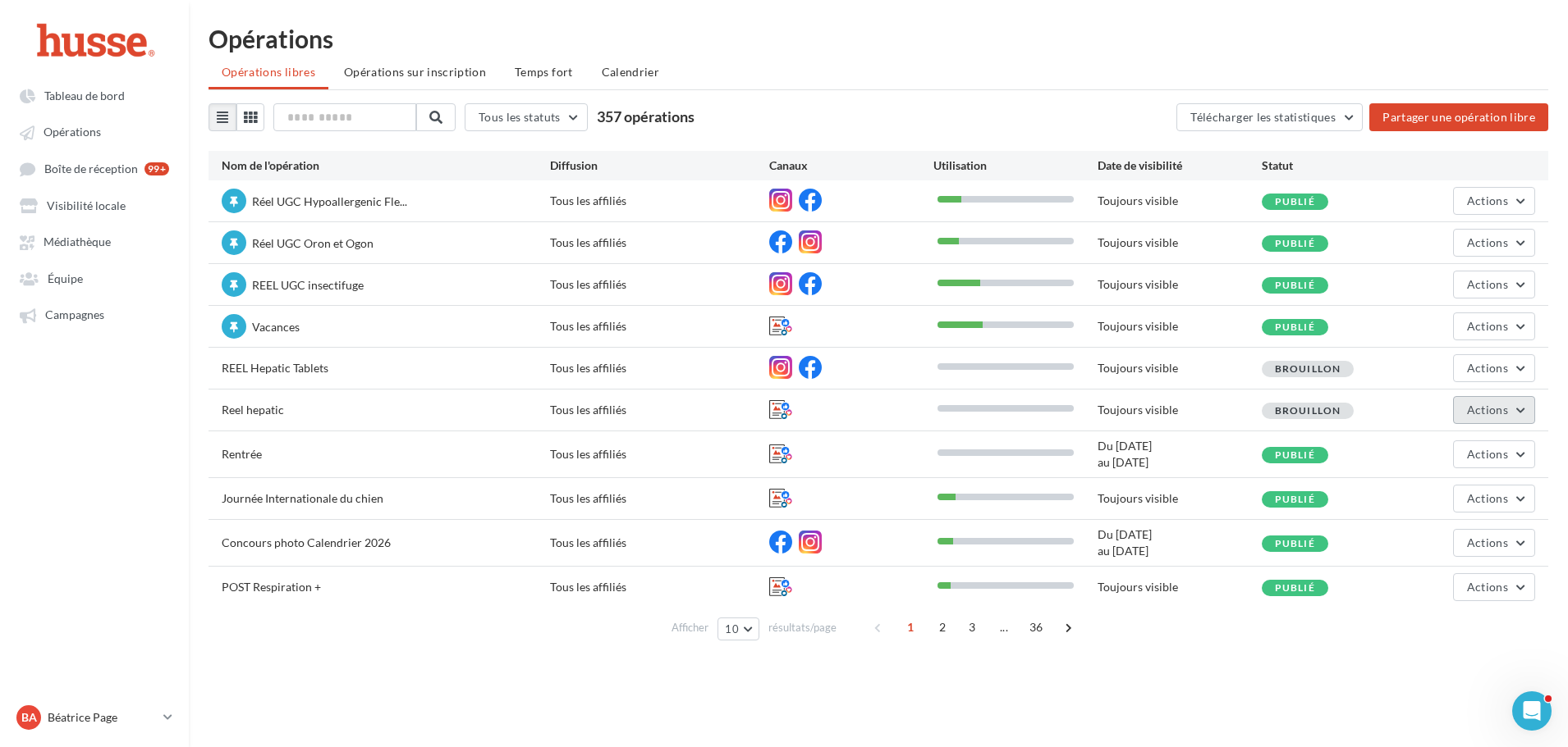
click at [1504, 405] on span "Actions" at bounding box center [1487, 410] width 41 height 14
click at [1392, 443] on button "Editer" at bounding box center [1453, 449] width 164 height 42
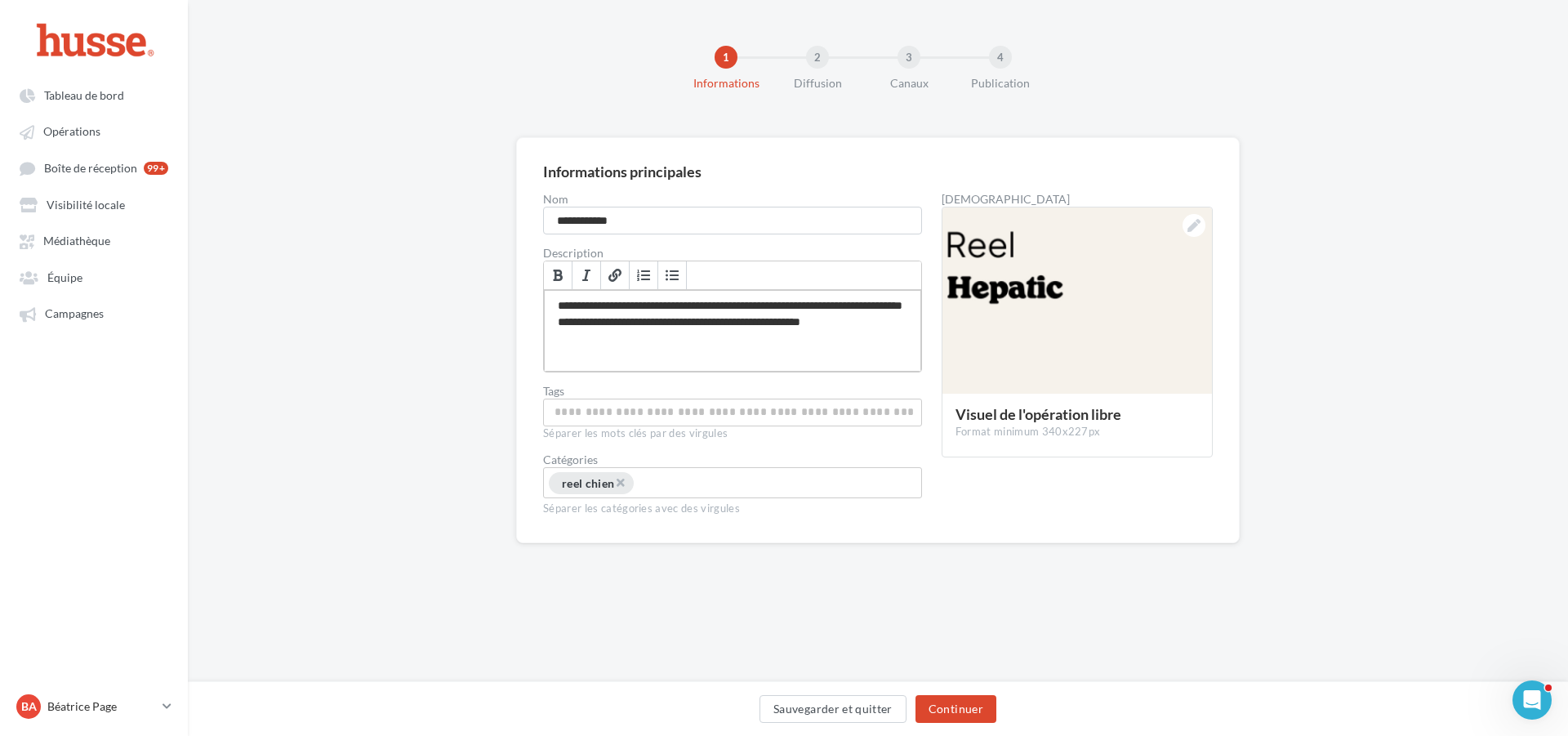
click at [669, 311] on div "**********" at bounding box center [732, 330] width 378 height 81
copy div "*******"
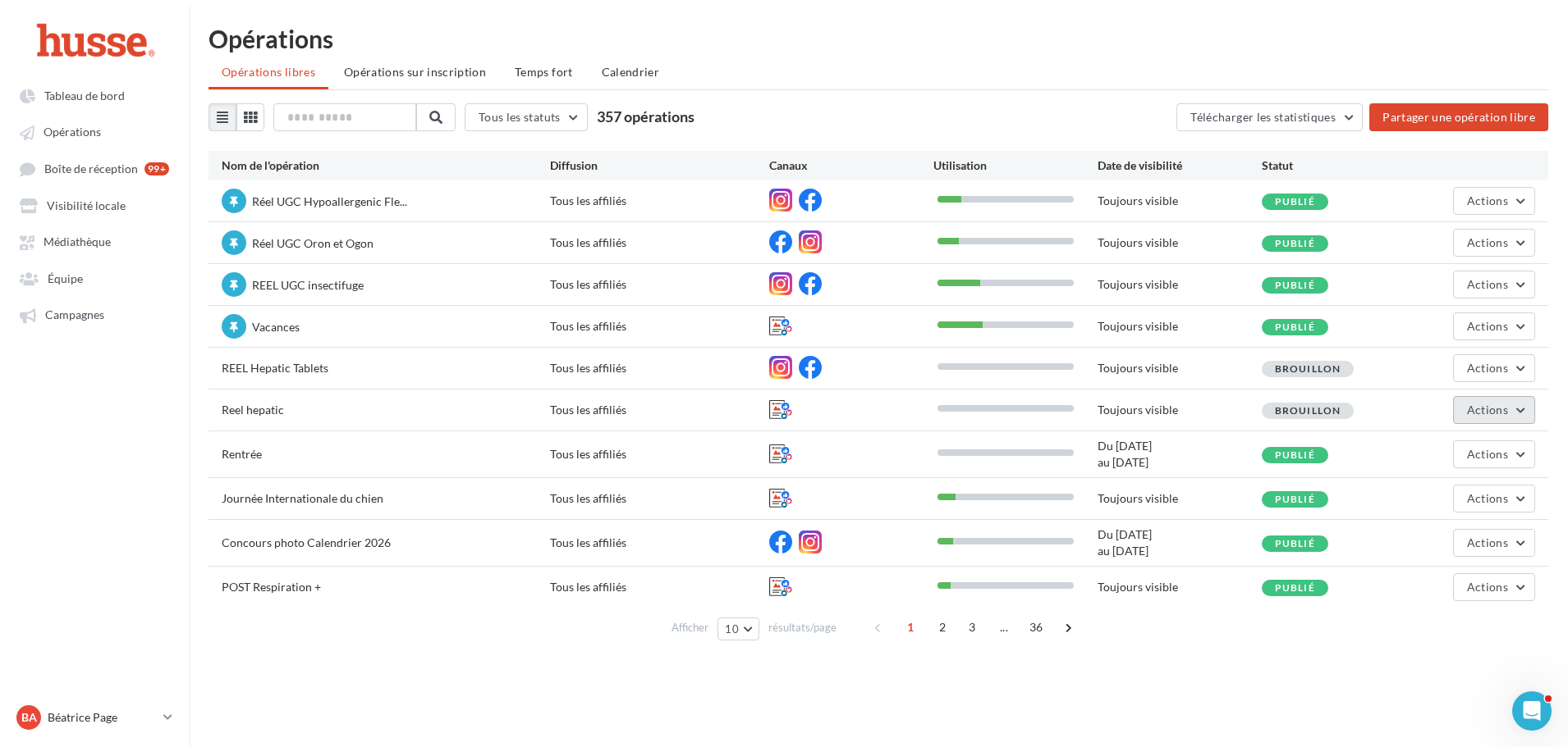
click at [1512, 407] on button "Actions" at bounding box center [1493, 410] width 82 height 28
click at [1432, 572] on button "Supprimer" at bounding box center [1453, 576] width 164 height 42
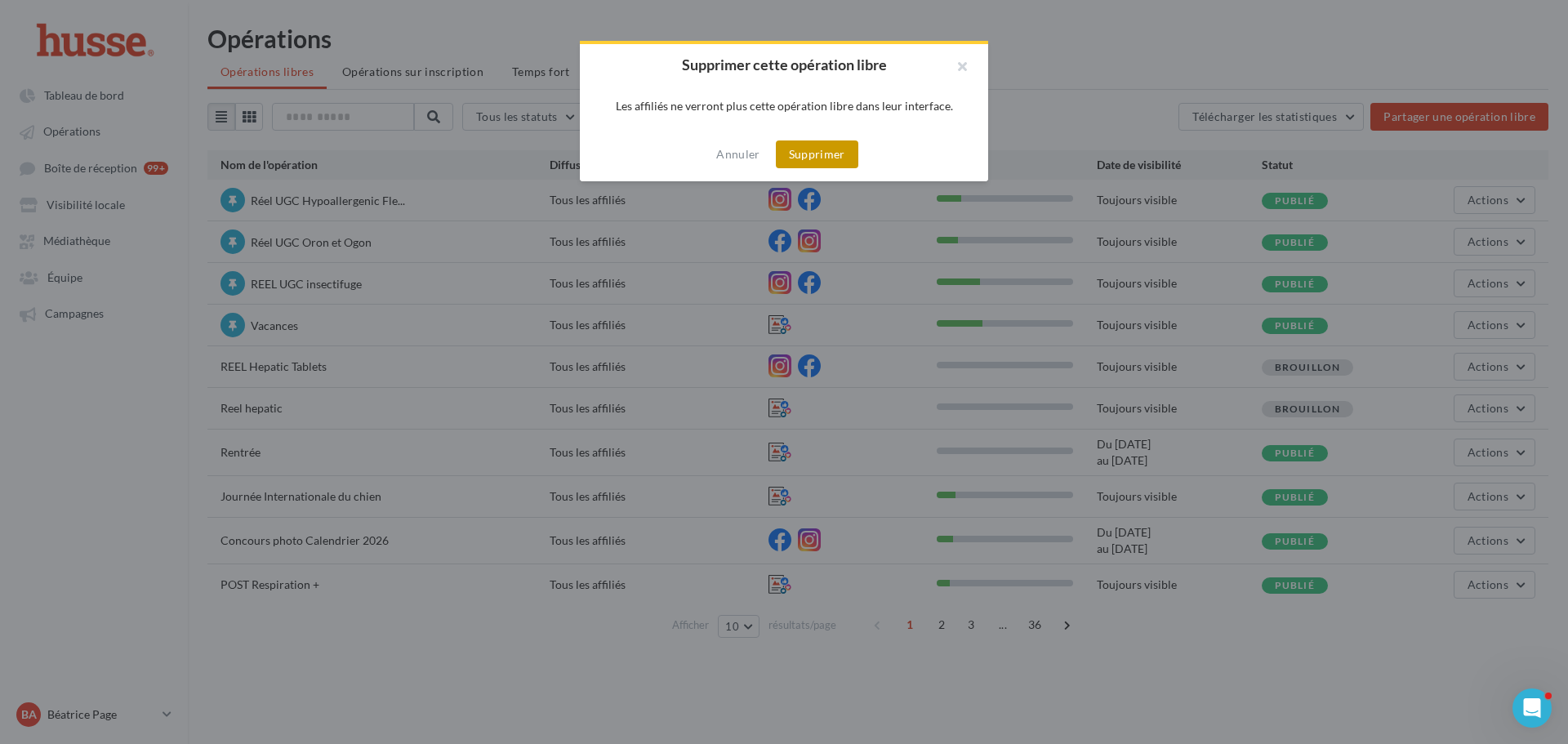
click at [816, 146] on button "Supprimer" at bounding box center [817, 154] width 82 height 28
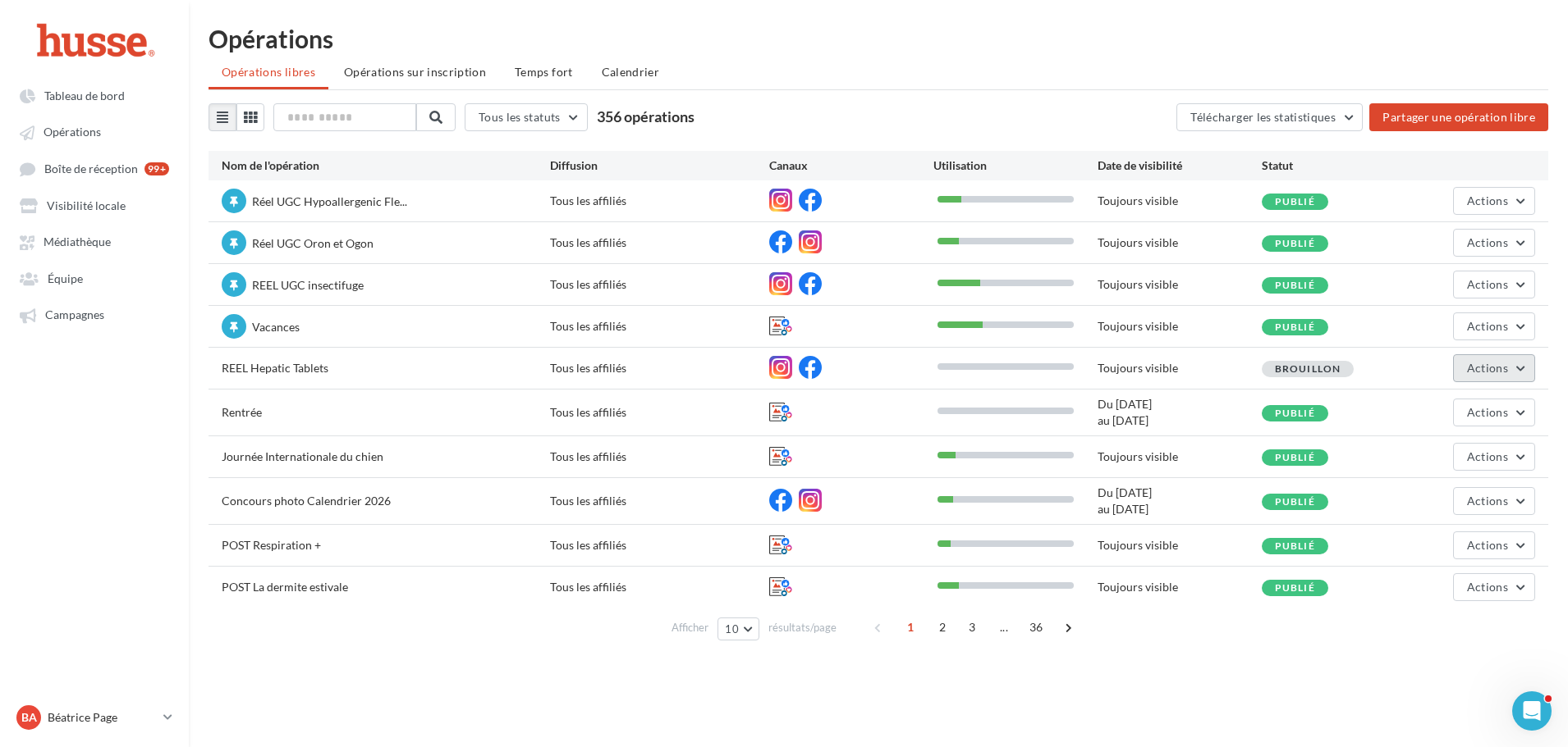
click at [1521, 365] on button "Actions" at bounding box center [1493, 369] width 82 height 28
click at [1447, 401] on button "Editer" at bounding box center [1453, 406] width 164 height 42
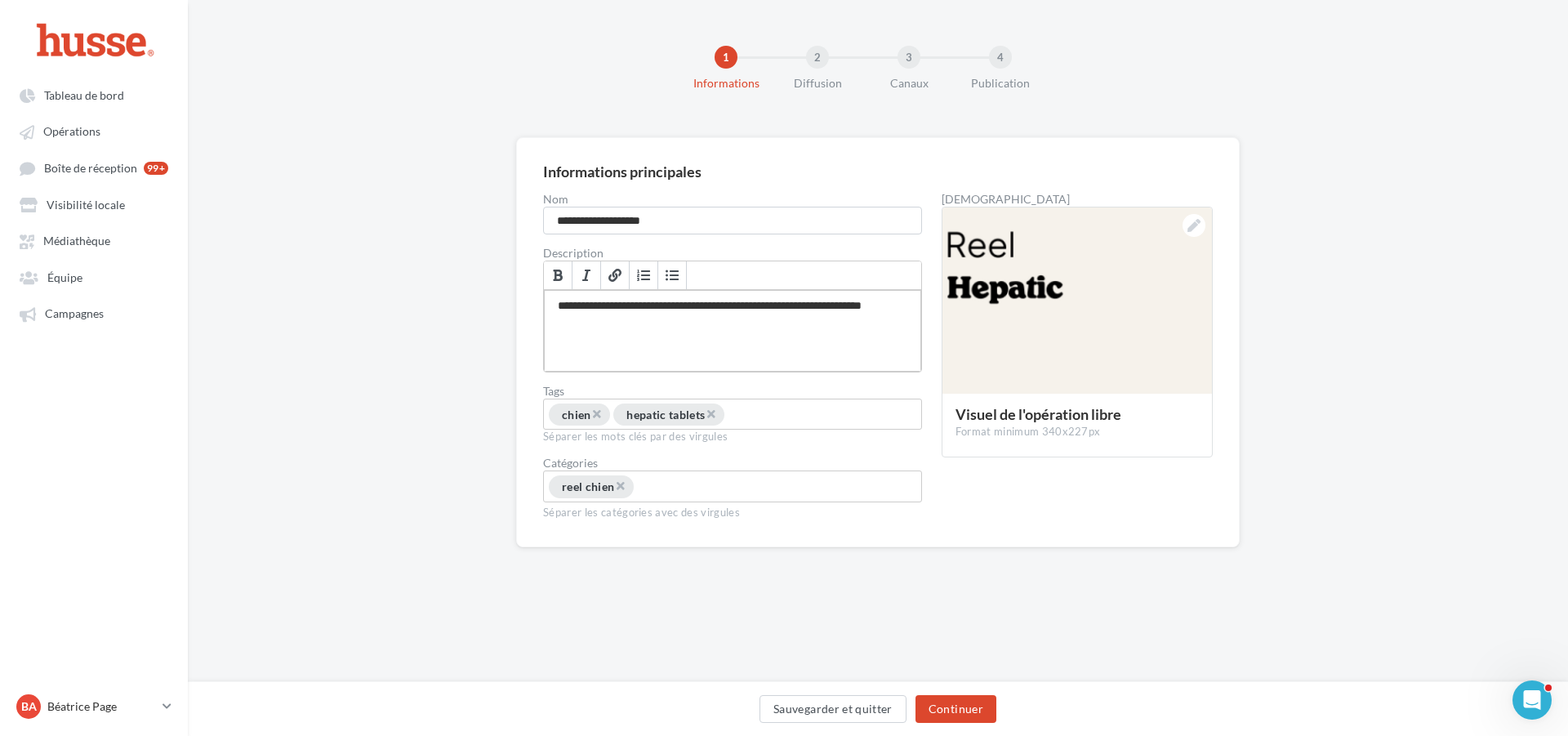
click at [629, 307] on div "**********" at bounding box center [732, 330] width 378 height 81
click at [959, 704] on button "Continuer" at bounding box center [956, 709] width 81 height 28
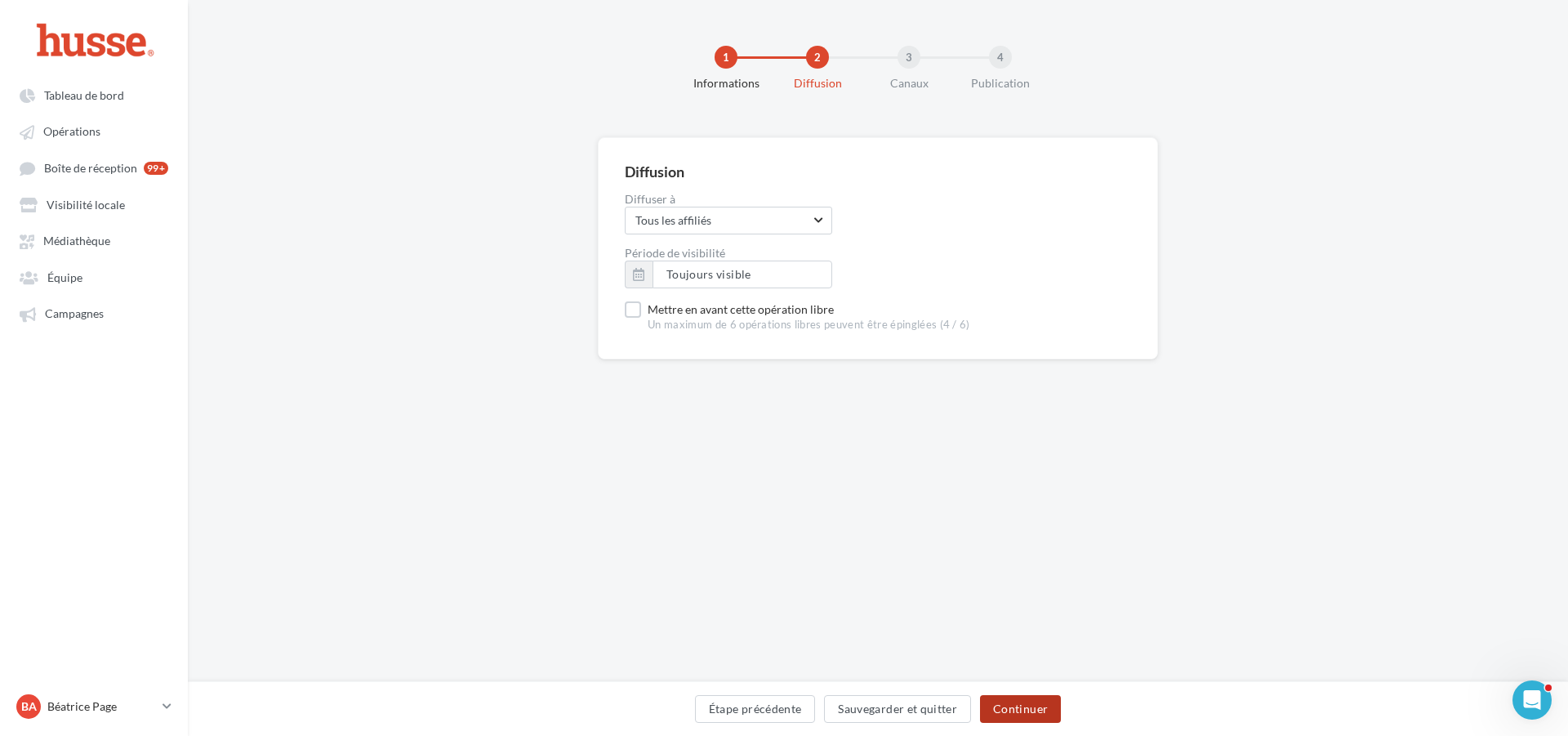
click at [1022, 706] on button "Continuer" at bounding box center [1021, 709] width 81 height 28
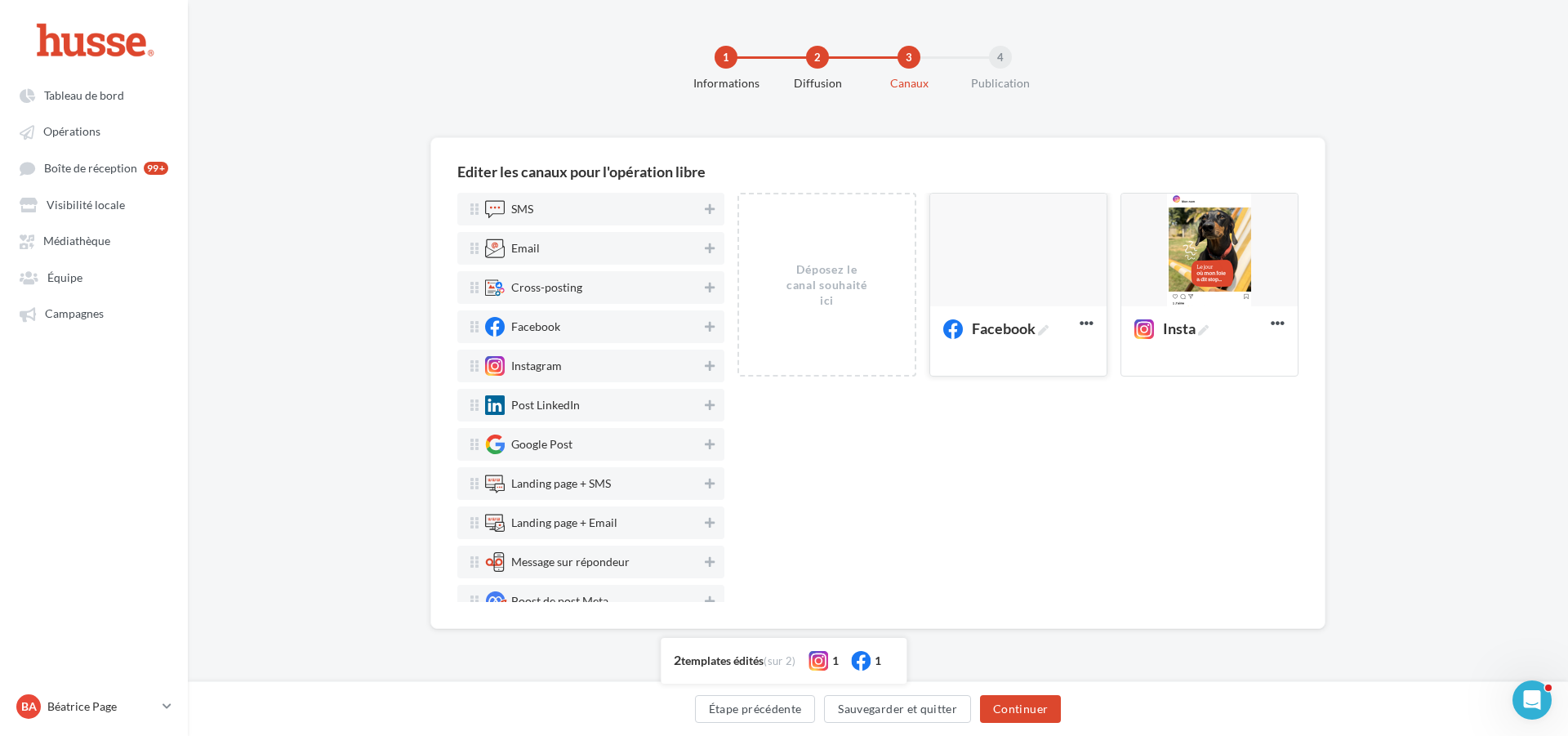
click at [1003, 237] on div at bounding box center [1018, 251] width 176 height 115
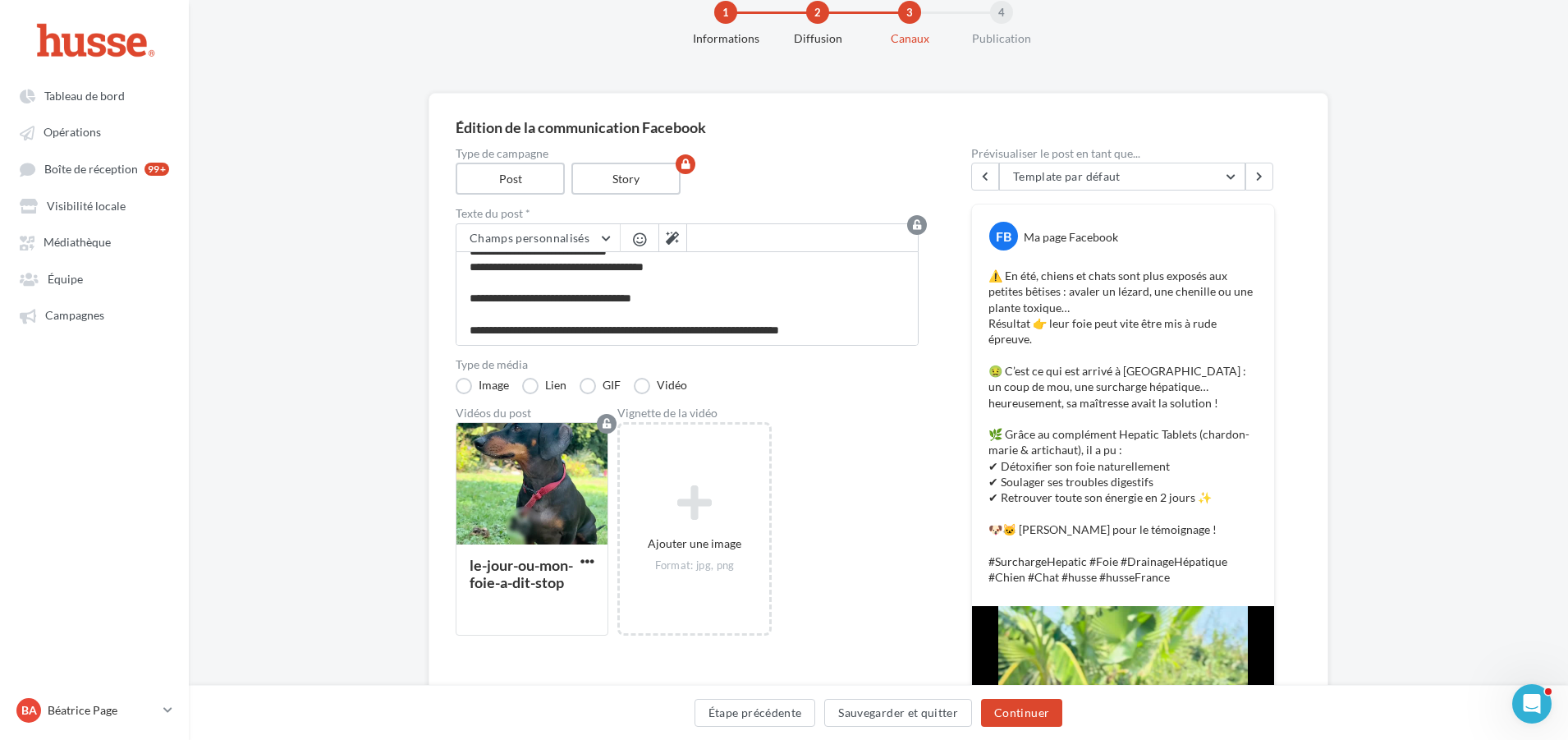
scroll to position [82, 0]
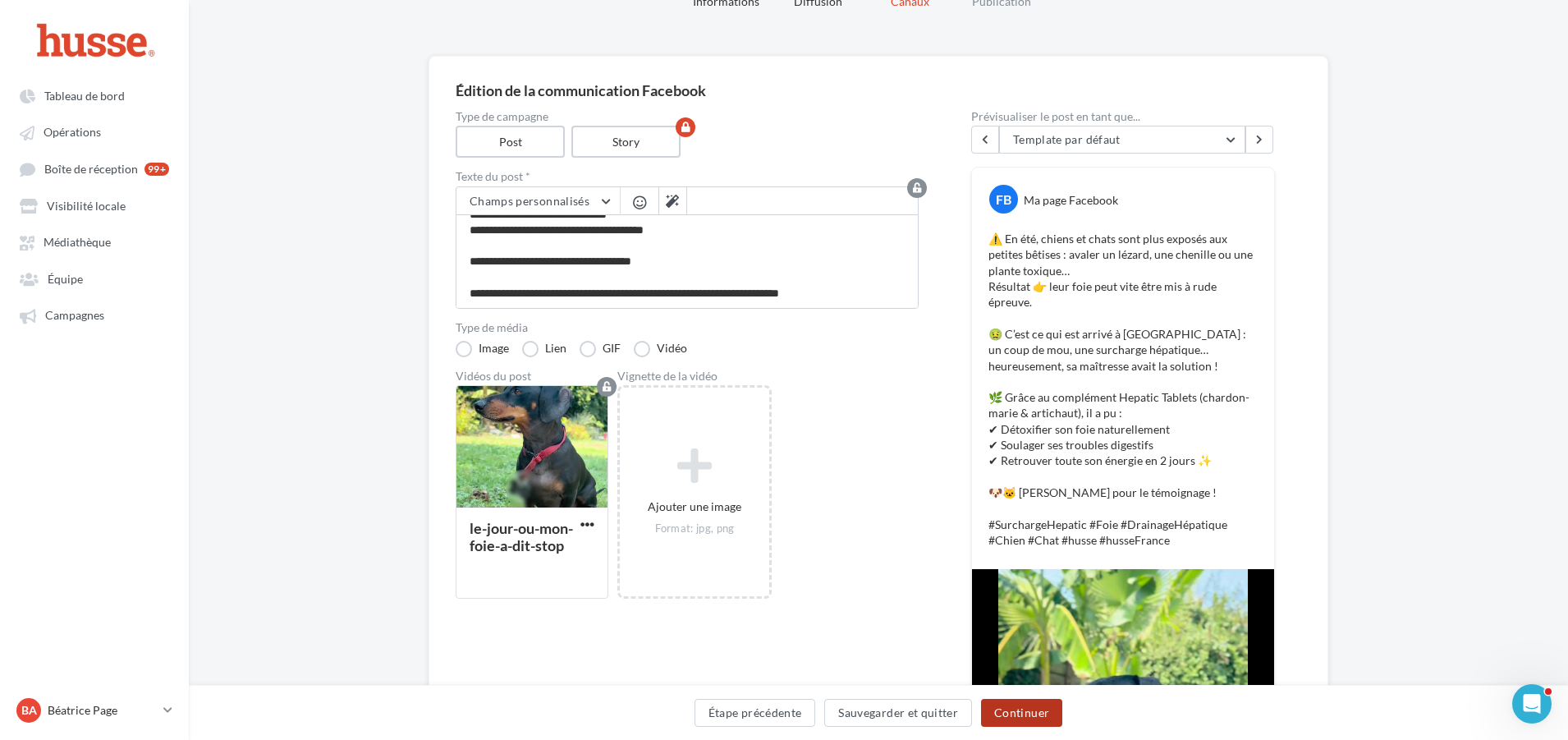
click at [1005, 713] on button "Continuer" at bounding box center [1021, 713] width 81 height 28
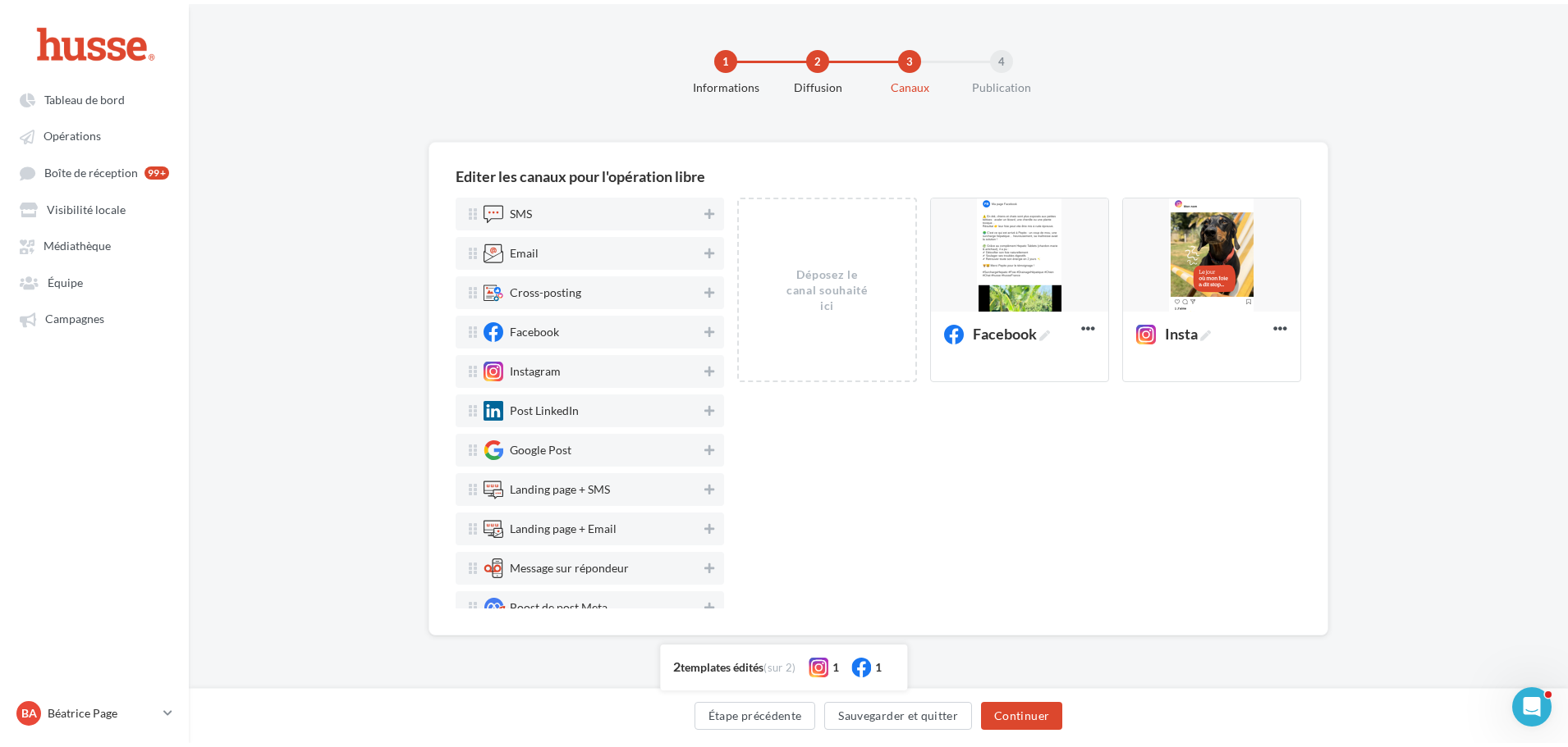
scroll to position [0, 0]
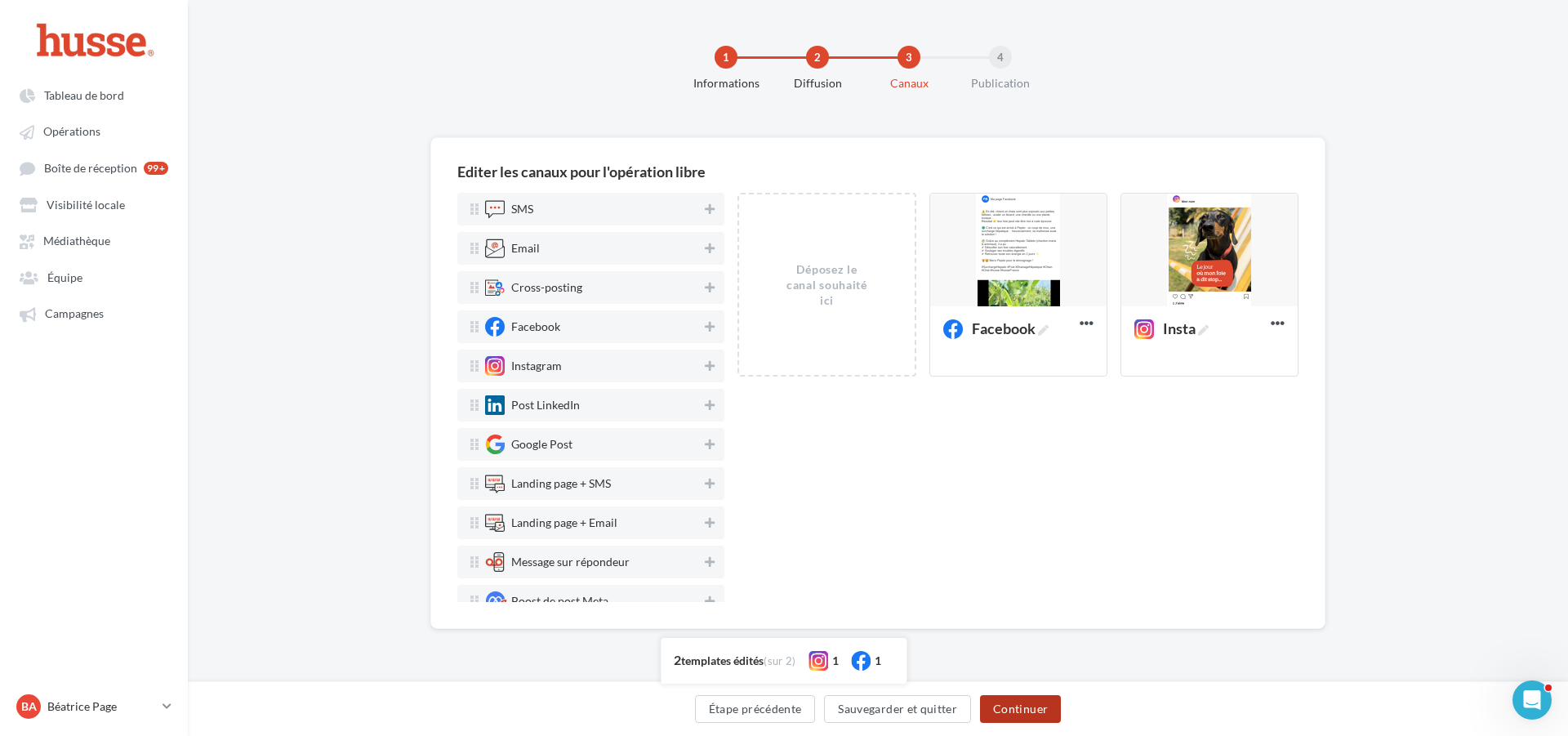
click at [1009, 705] on button "Continuer" at bounding box center [1021, 709] width 81 height 28
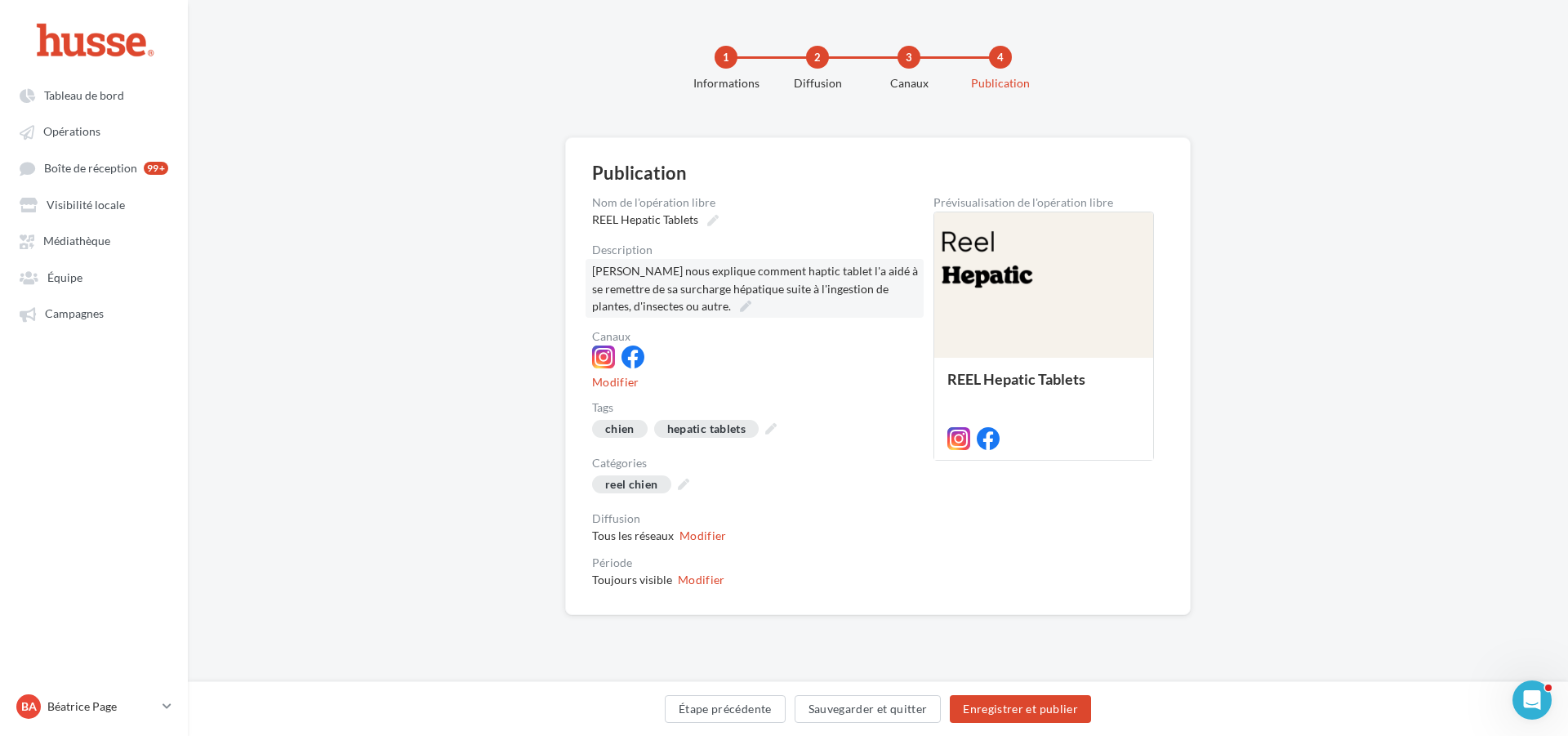
click at [646, 301] on div "[PERSON_NAME] nous explique comment haptic tablet l'a aidé à se remettre de sa …" at bounding box center [754, 288] width 338 height 59
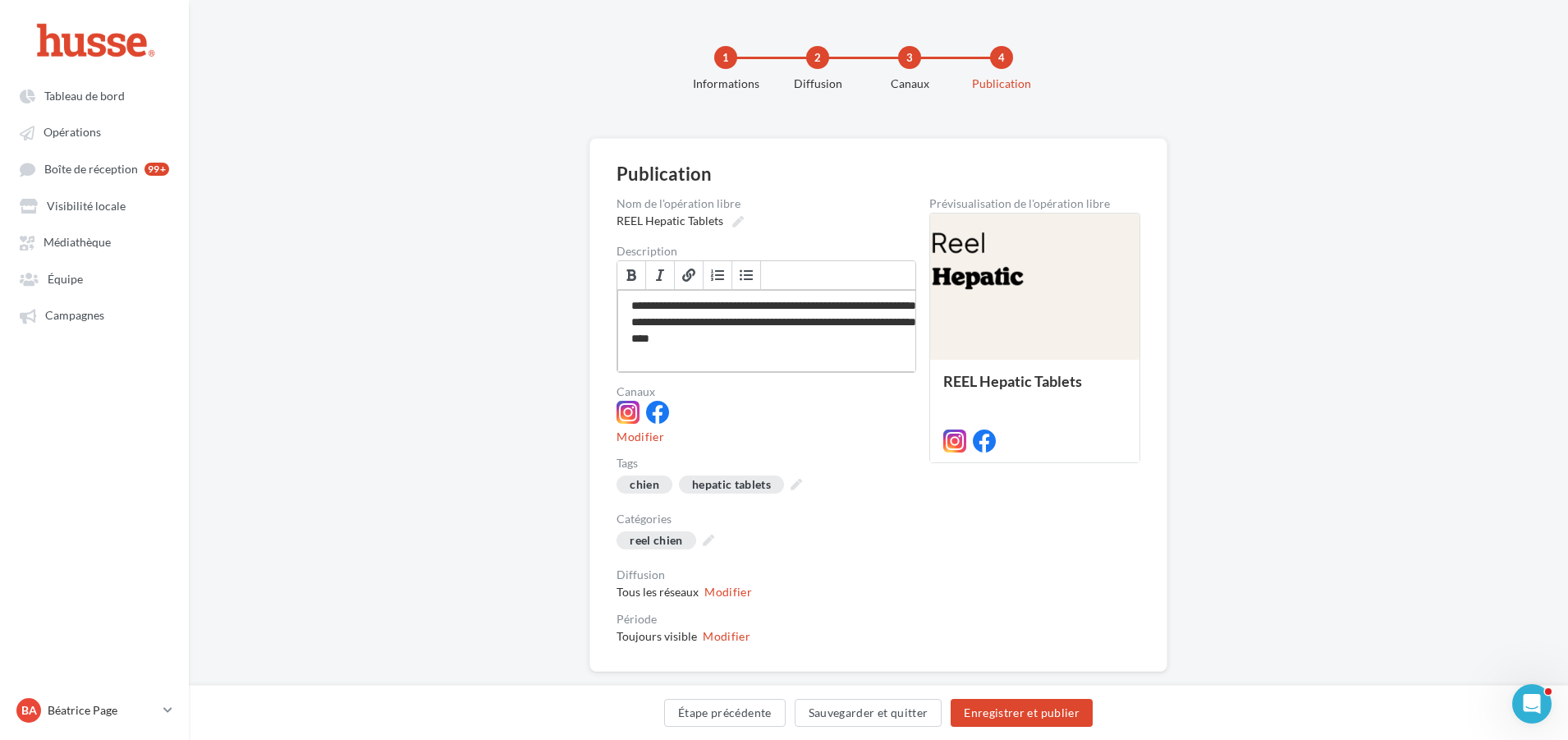
click at [770, 306] on div "**********" at bounding box center [781, 330] width 328 height 82
click at [828, 307] on div "**********" at bounding box center [781, 330] width 328 height 82
click at [845, 306] on div "**********" at bounding box center [781, 330] width 328 height 82
click at [1052, 713] on button "Enregistrer et publier" at bounding box center [1021, 713] width 142 height 28
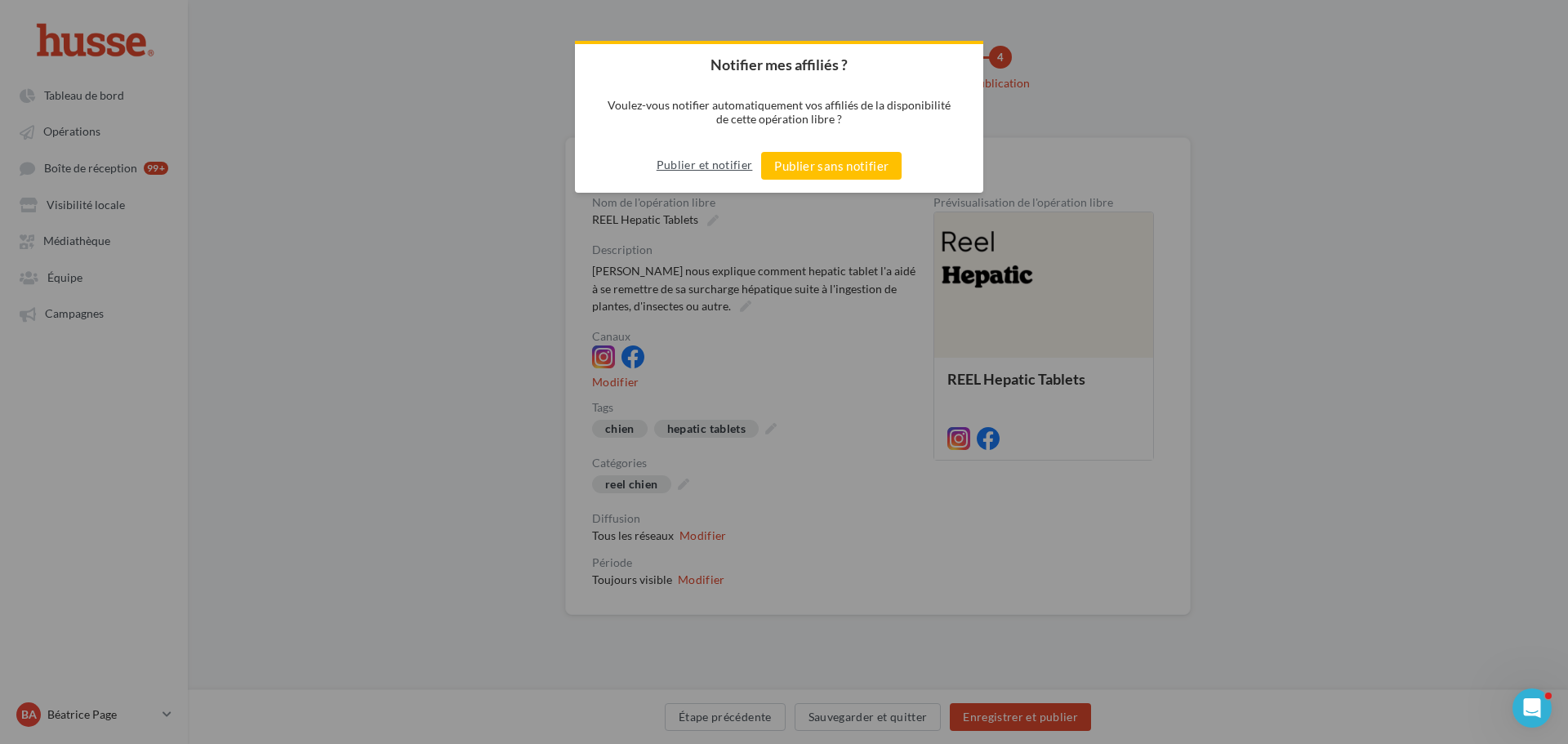
click at [692, 165] on button "Publier et notifier" at bounding box center [705, 165] width 96 height 26
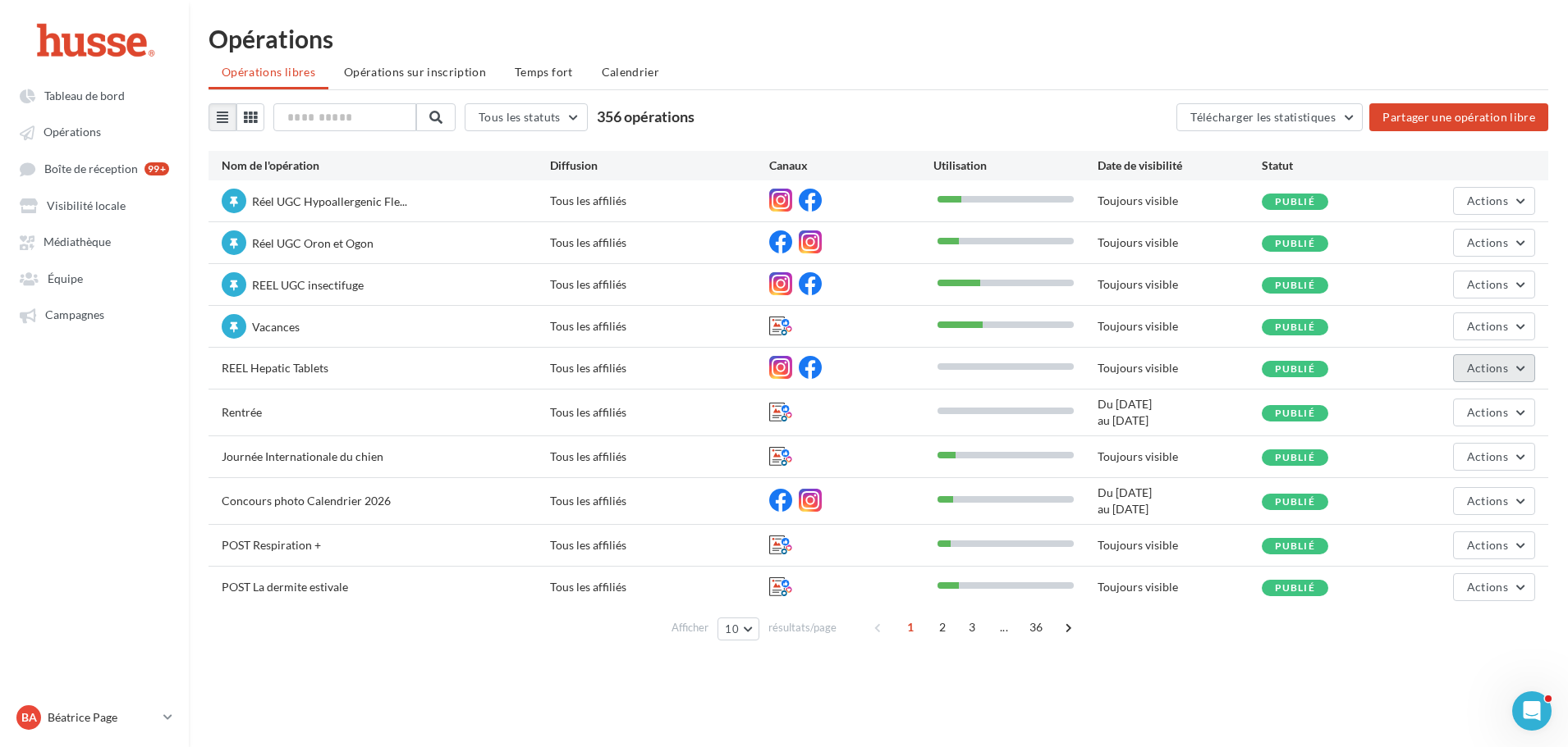
click at [1503, 372] on span "Actions" at bounding box center [1487, 368] width 41 height 14
click at [1433, 494] on button "Mettre en avant" at bounding box center [1453, 492] width 164 height 42
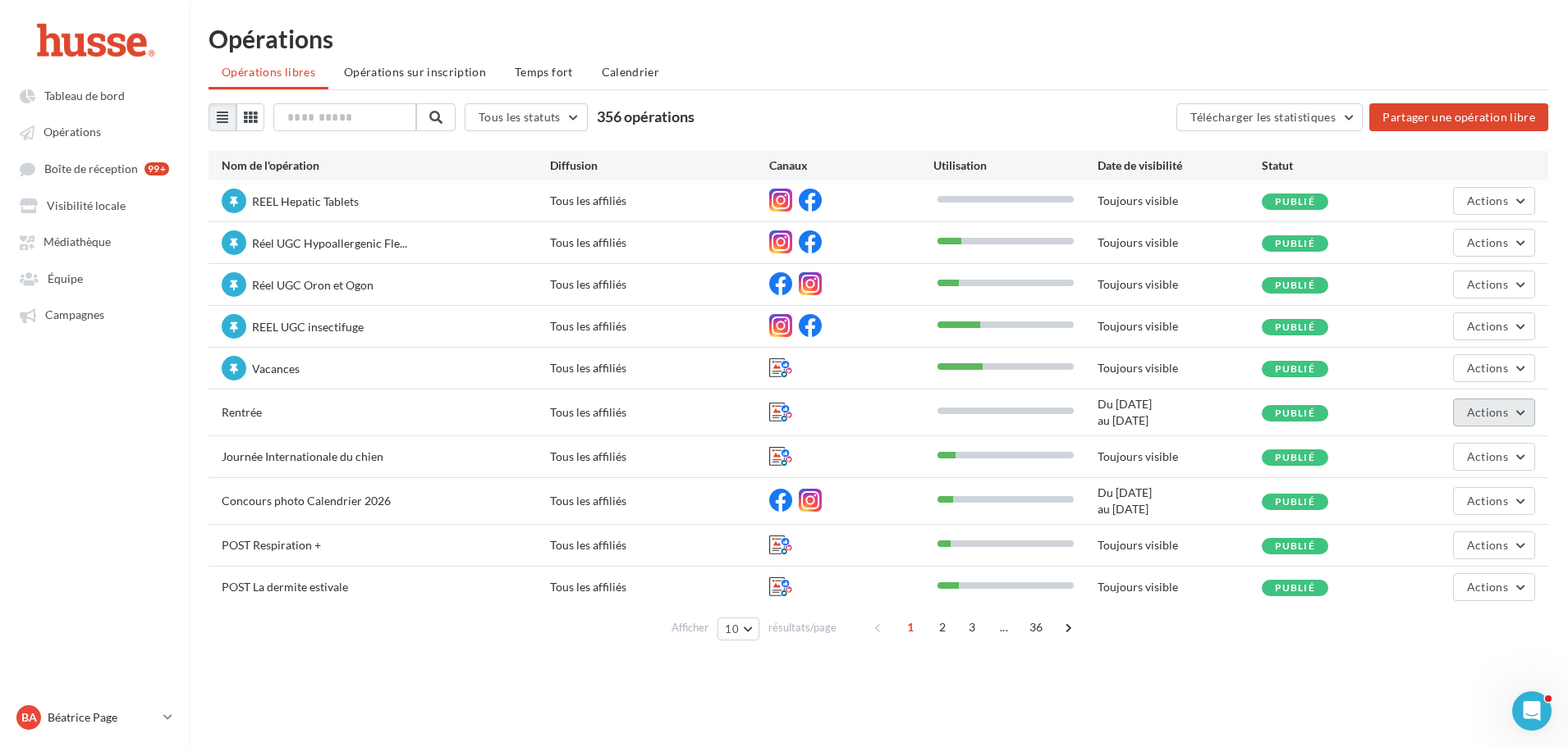
click at [1501, 409] on span "Actions" at bounding box center [1487, 413] width 41 height 14
click at [1435, 546] on button "Mettre en avant" at bounding box center [1453, 536] width 164 height 42
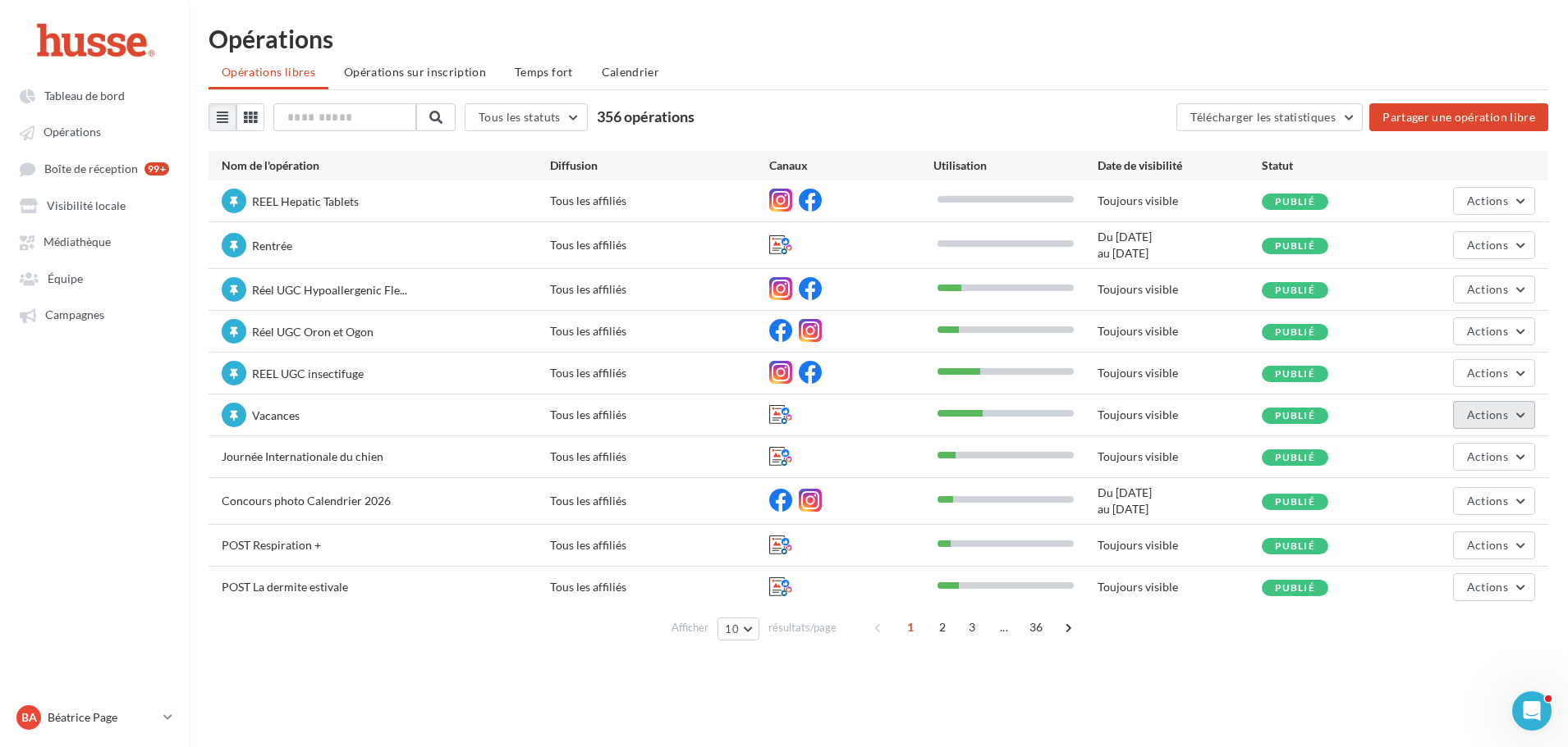
click at [1517, 414] on button "Actions" at bounding box center [1493, 415] width 82 height 28
click at [1419, 575] on button "Enlever la mise en avant" at bounding box center [1448, 582] width 174 height 42
